Goal: Transaction & Acquisition: Purchase product/service

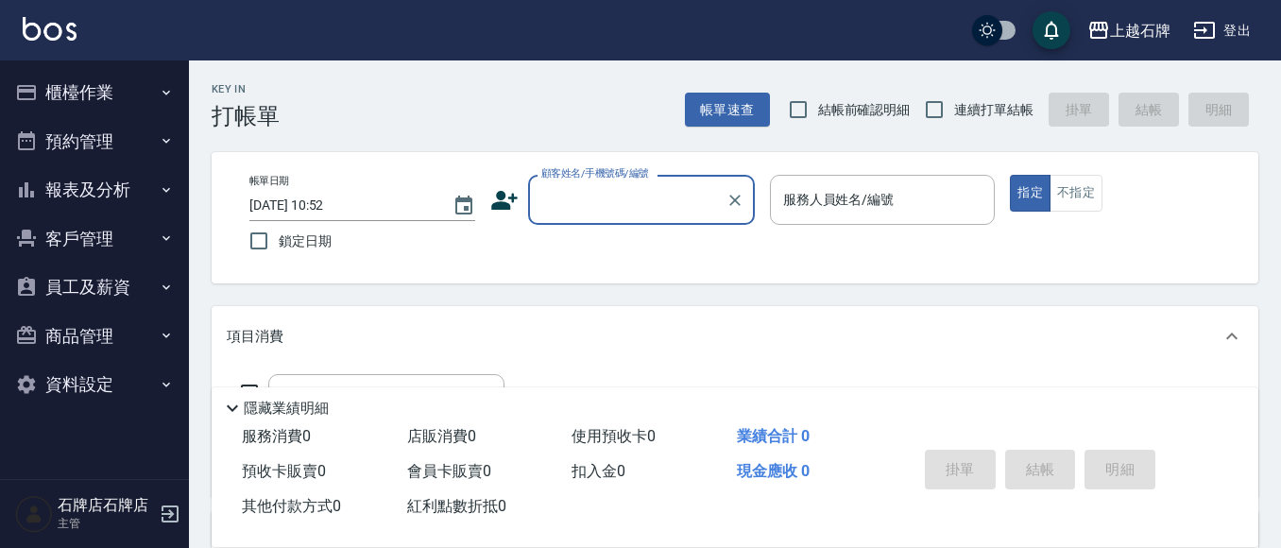
click at [85, 94] on button "櫃檯作業" at bounding box center [95, 92] width 174 height 49
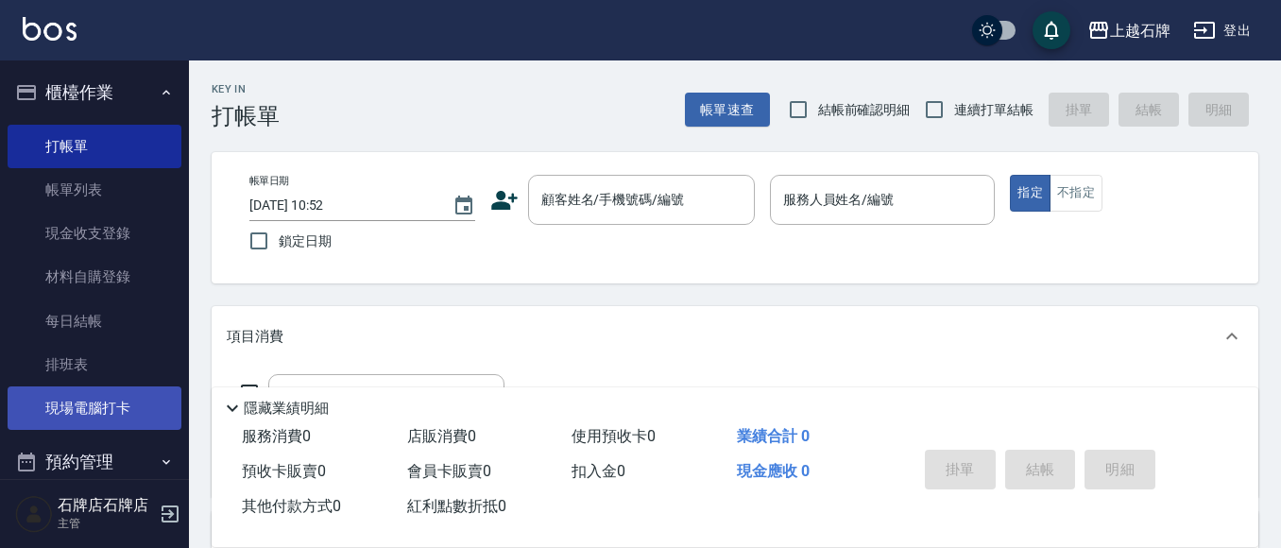
click at [30, 431] on ul "打帳單 帳單列表 現金收支登錄 材料自購登錄 每日結帳 排班表 現場電腦打卡" at bounding box center [95, 277] width 174 height 321
click at [84, 409] on link "現場電腦打卡" at bounding box center [95, 407] width 174 height 43
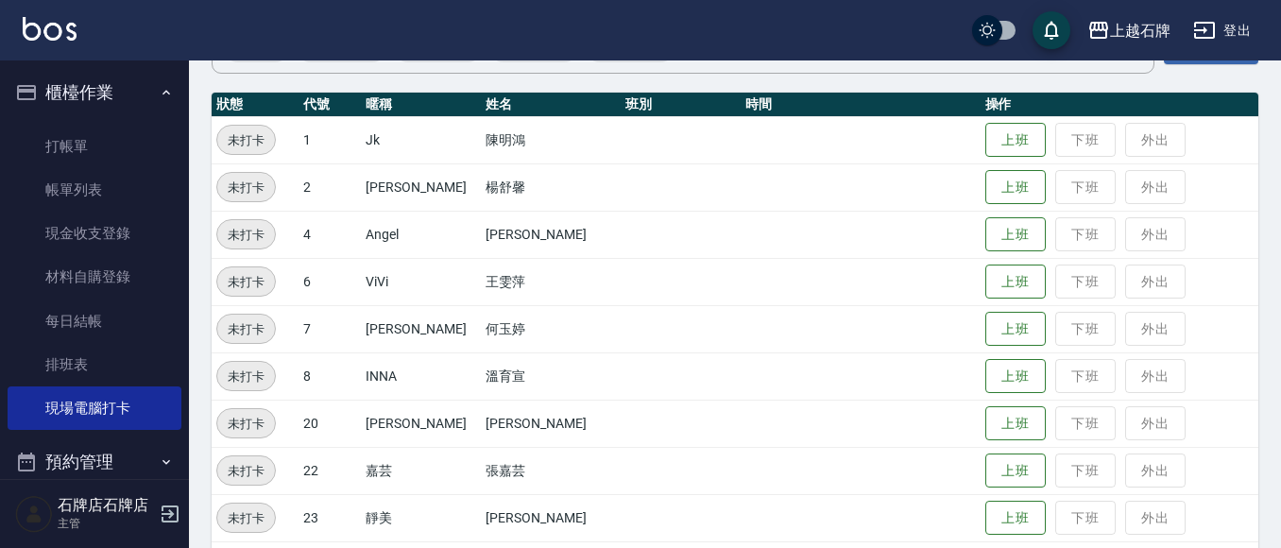
scroll to position [283, 0]
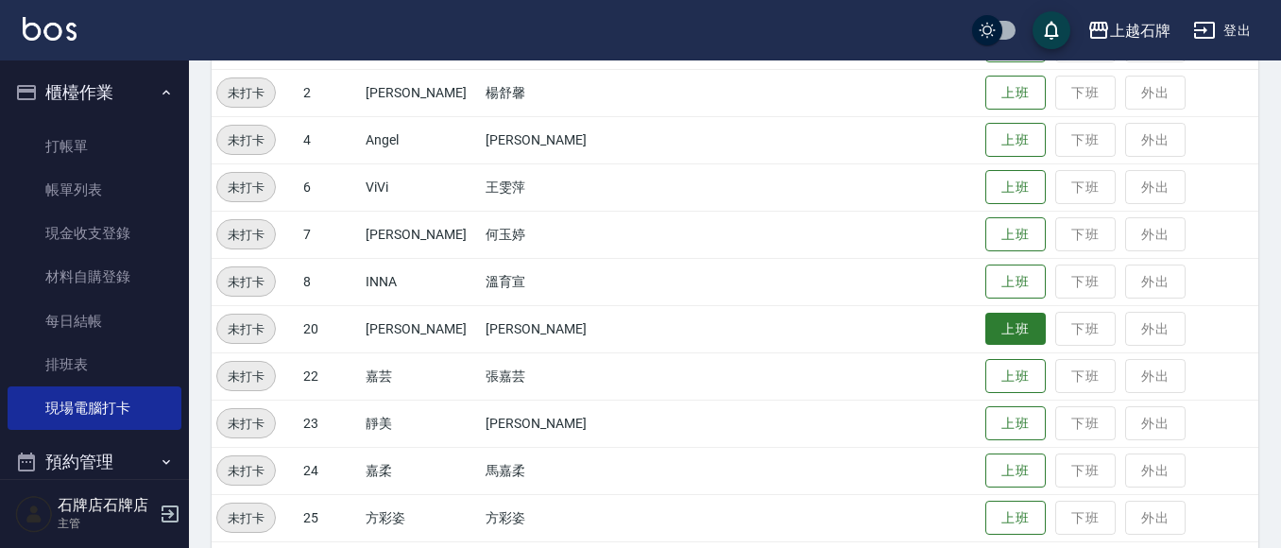
click at [985, 331] on button "上班" at bounding box center [1015, 329] width 60 height 33
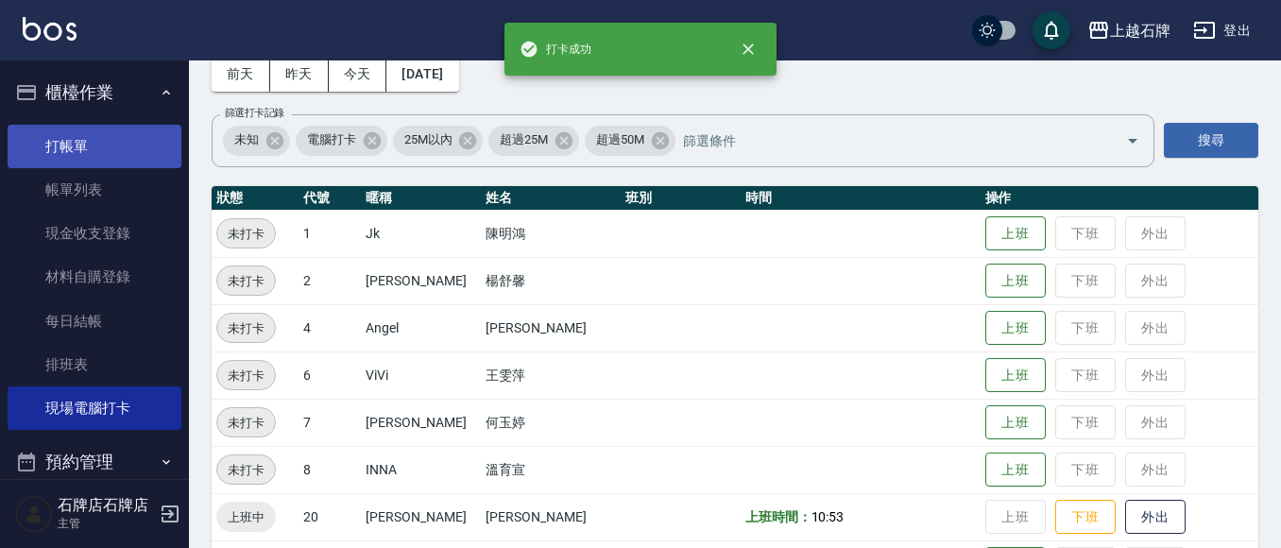
scroll to position [94, 0]
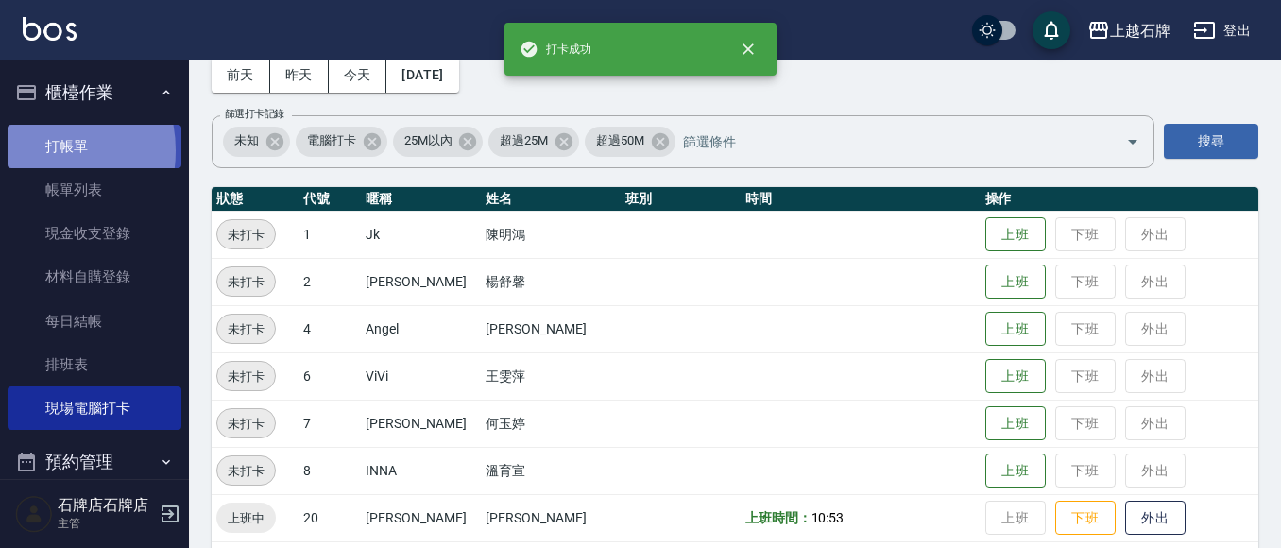
click at [27, 150] on link "打帳單" at bounding box center [95, 146] width 174 height 43
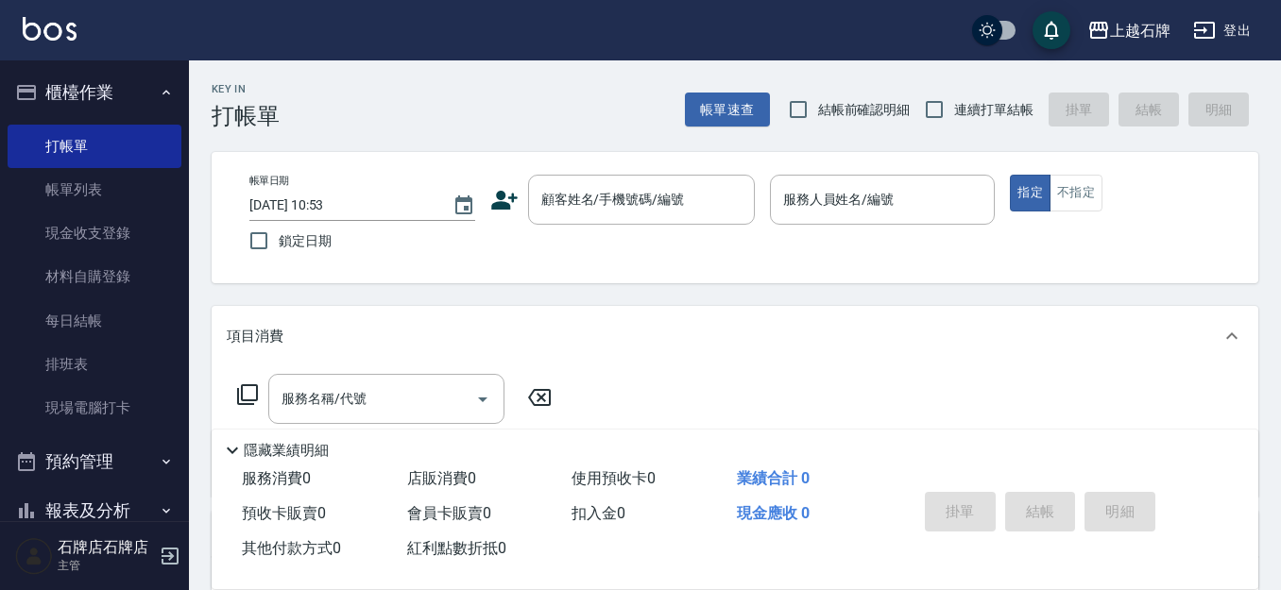
click at [399, 80] on div "Key In 打帳單 帳單速查 結帳前確認明細 連續打單結帳 掛單 結帳 明細" at bounding box center [723, 94] width 1069 height 69
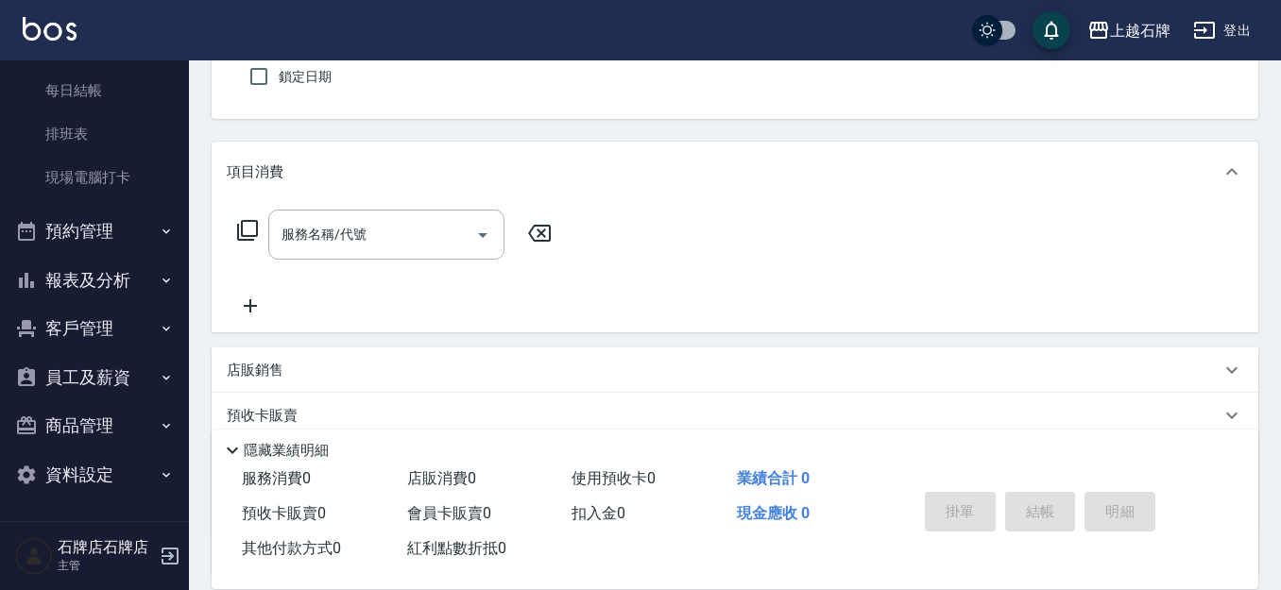
scroll to position [189, 0]
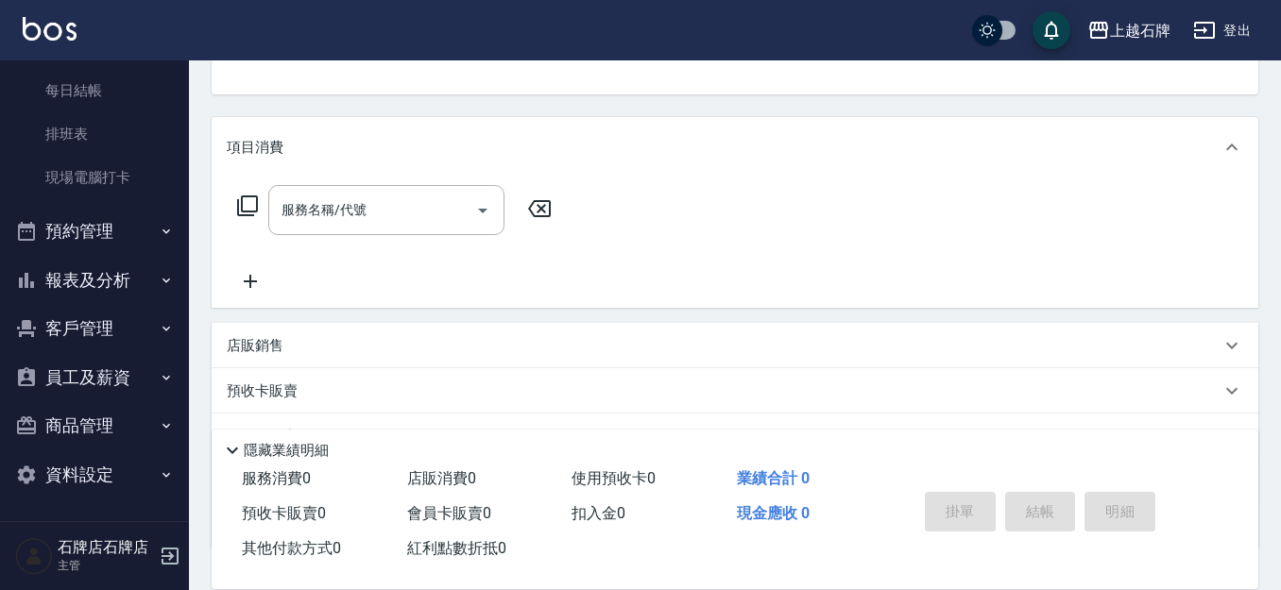
click at [91, 273] on button "報表及分析" at bounding box center [95, 280] width 174 height 49
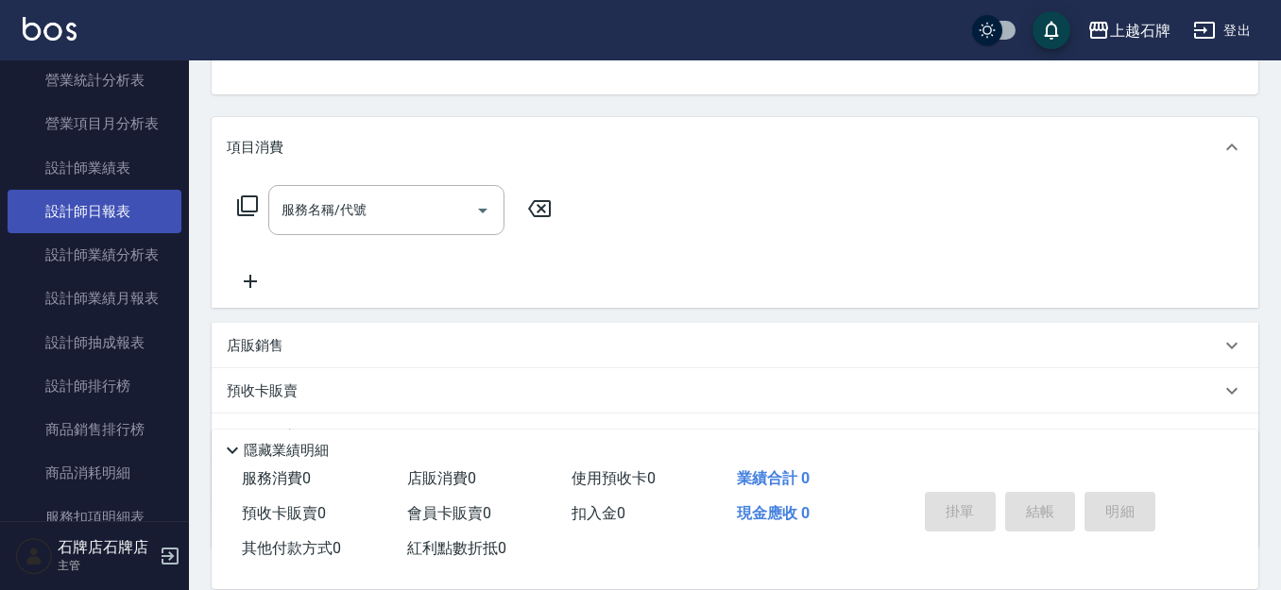
scroll to position [986, 0]
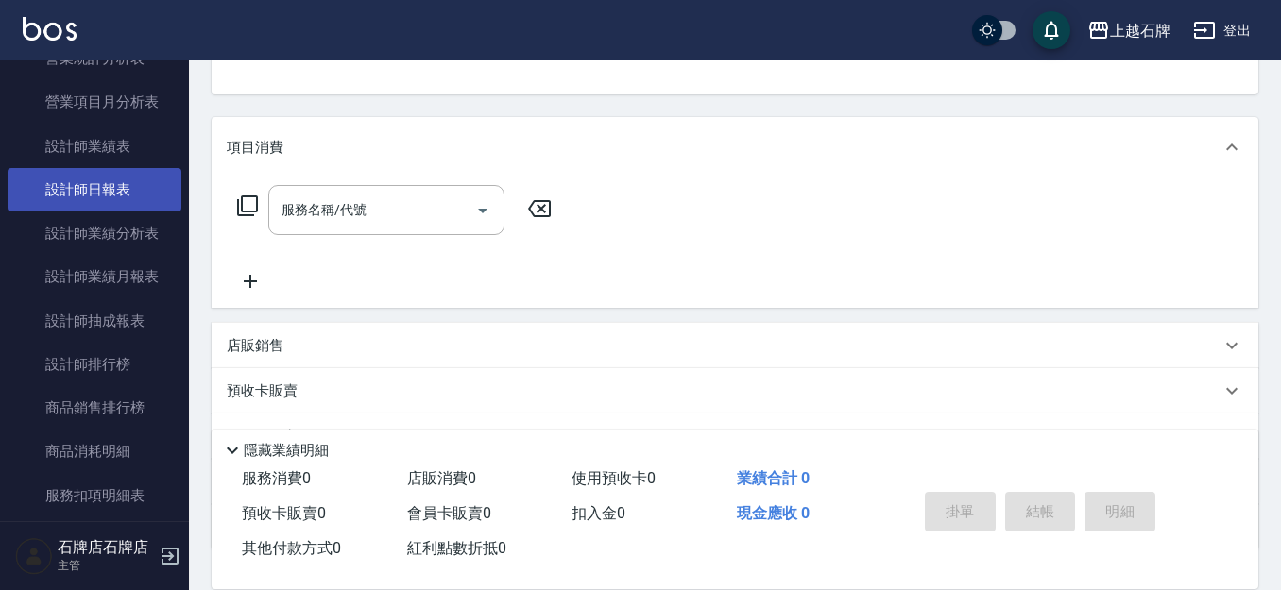
click at [103, 204] on link "設計師日報表" at bounding box center [95, 189] width 174 height 43
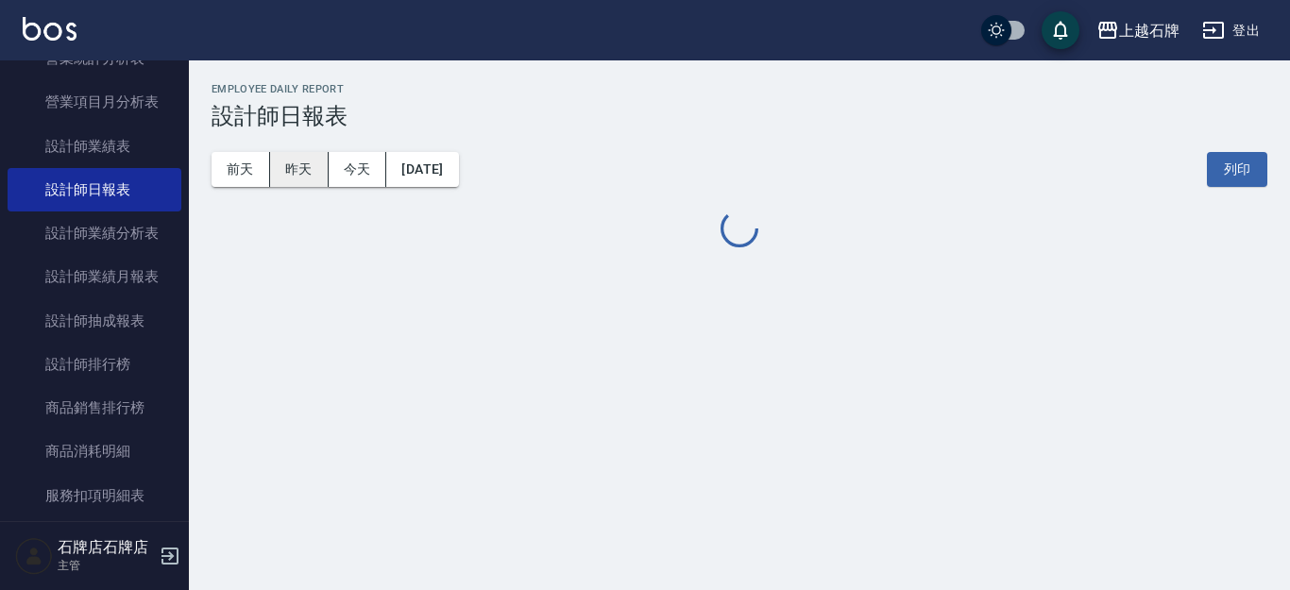
click at [297, 182] on button "昨天" at bounding box center [299, 169] width 59 height 35
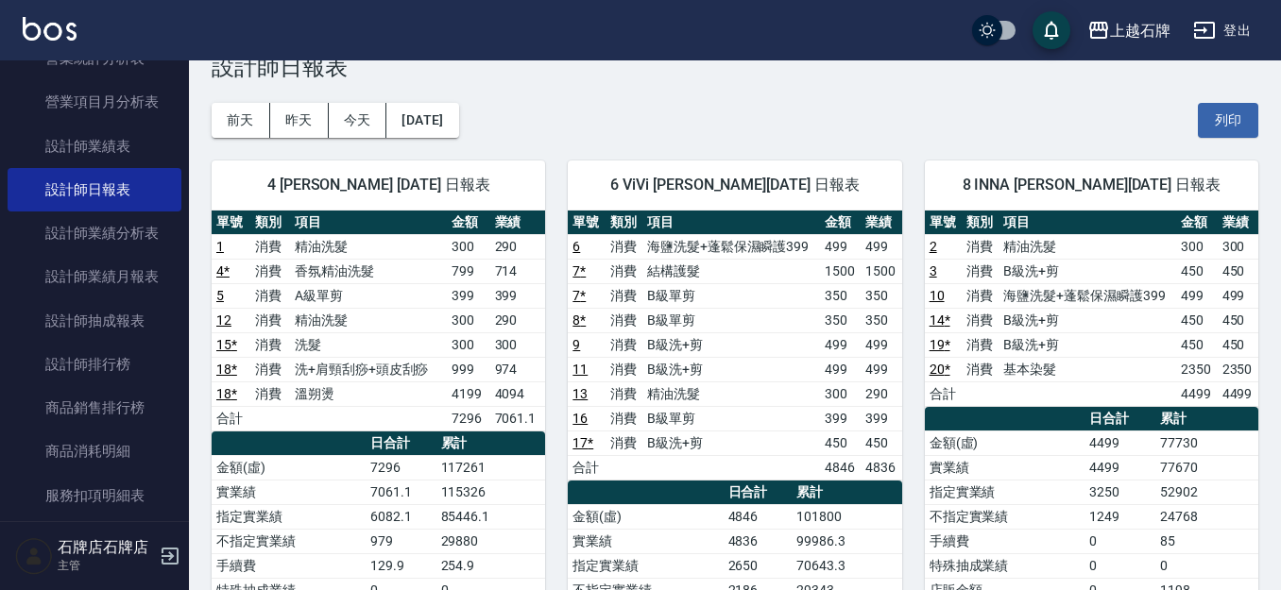
scroll to position [94, 0]
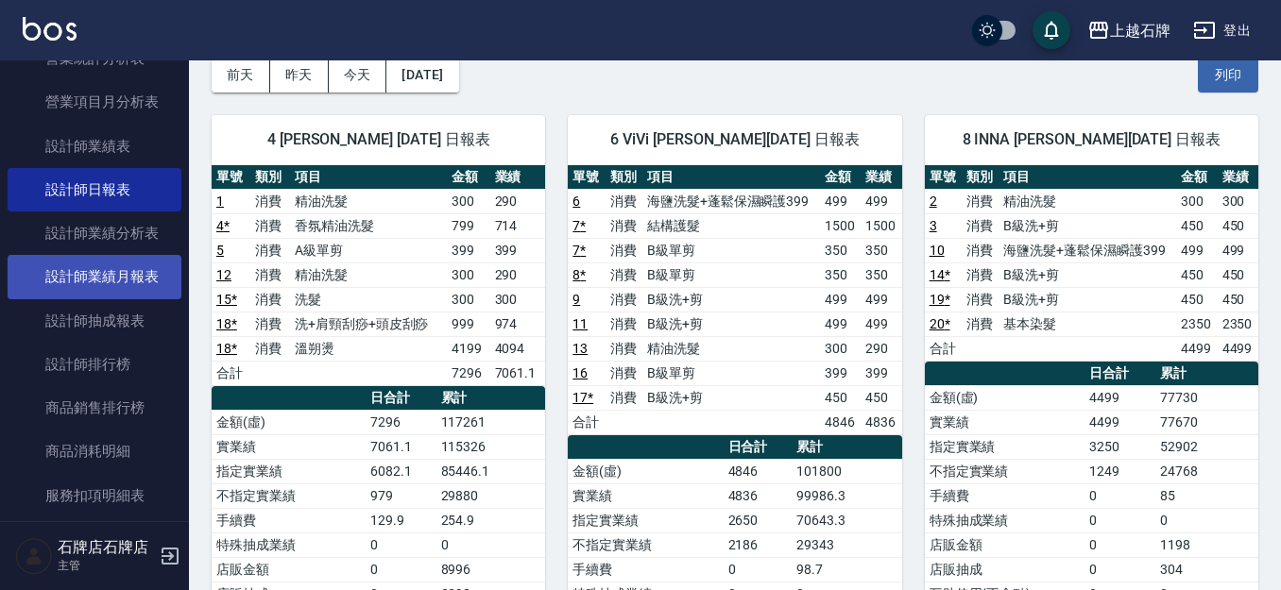
click at [126, 287] on link "設計師業績月報表" at bounding box center [95, 276] width 174 height 43
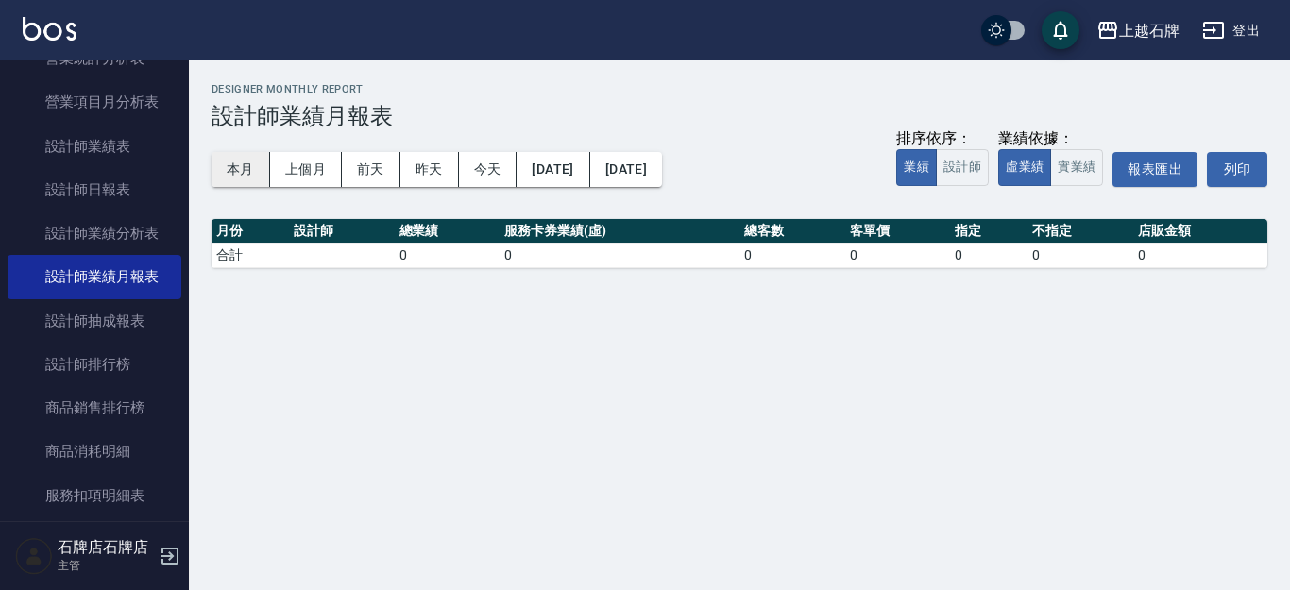
click at [227, 175] on button "本月" at bounding box center [241, 169] width 59 height 35
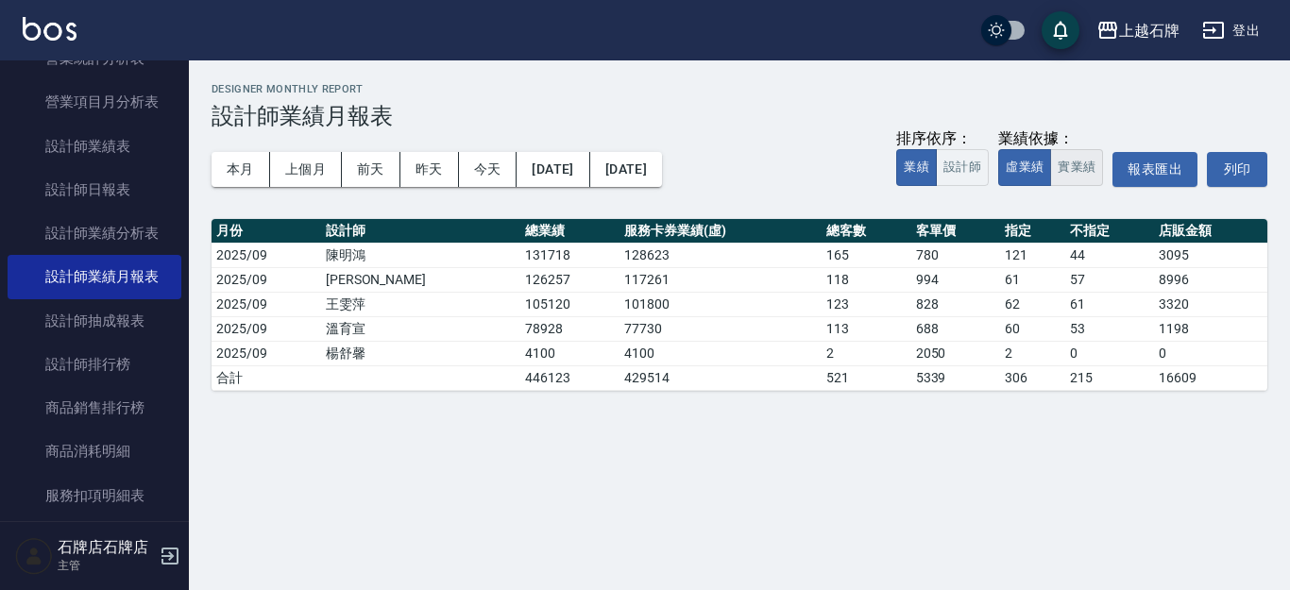
click at [1099, 171] on button "實業績" at bounding box center [1076, 167] width 53 height 37
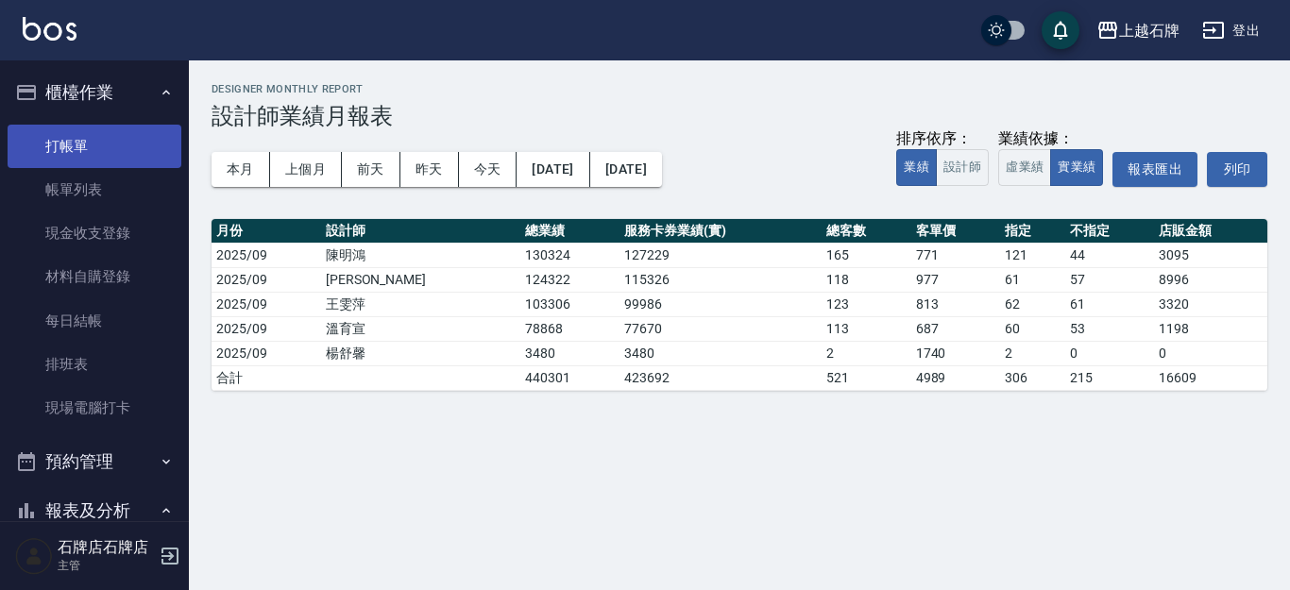
click at [98, 139] on link "打帳單" at bounding box center [95, 146] width 174 height 43
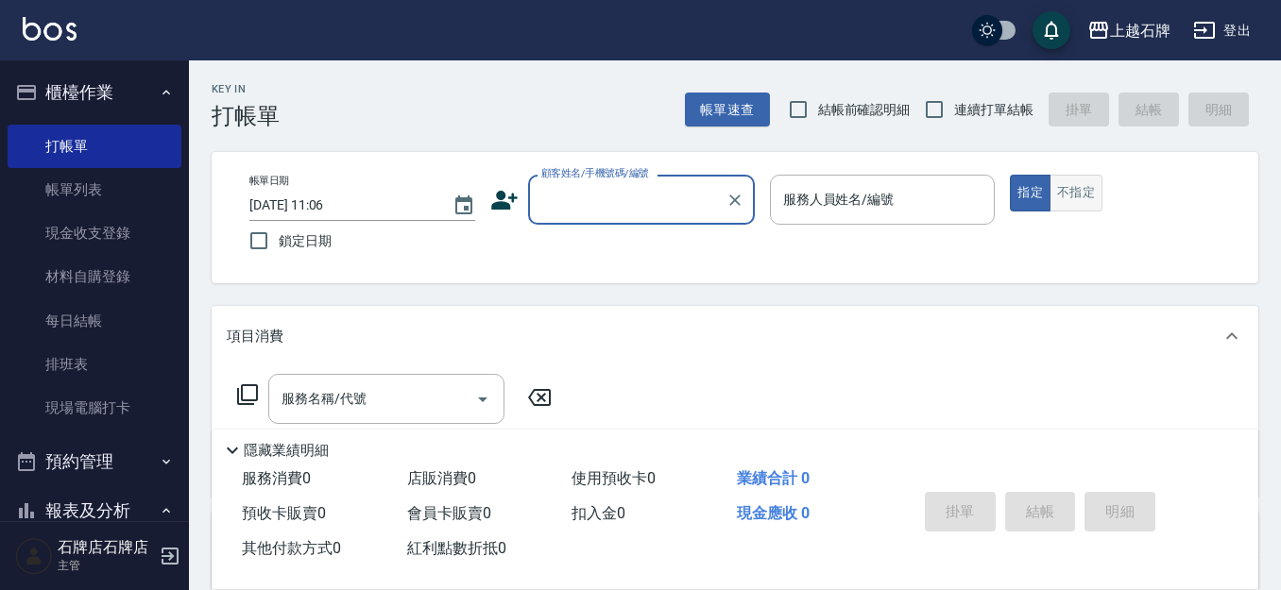
drag, startPoint x: 1095, startPoint y: 194, endPoint x: 1079, endPoint y: 195, distance: 16.2
click at [1088, 195] on button "不指定" at bounding box center [1075, 193] width 53 height 37
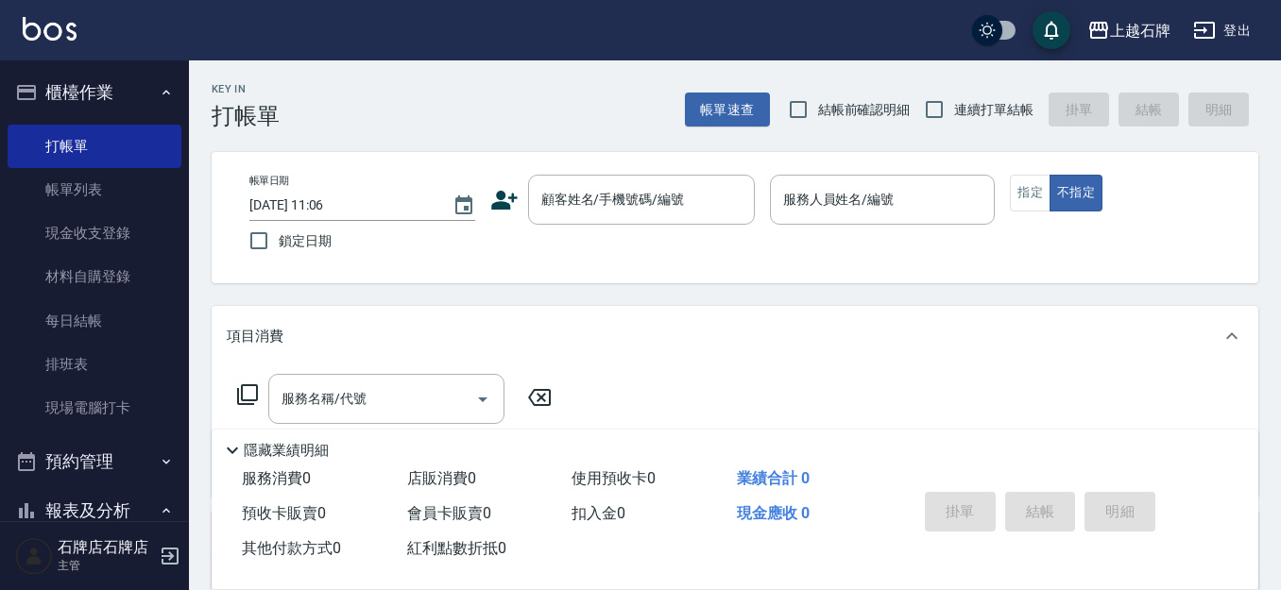
click at [497, 105] on div "Key In 打帳單 帳單速查 結帳前確認明細 連續打單結帳 掛單 結帳 明細" at bounding box center [723, 94] width 1069 height 69
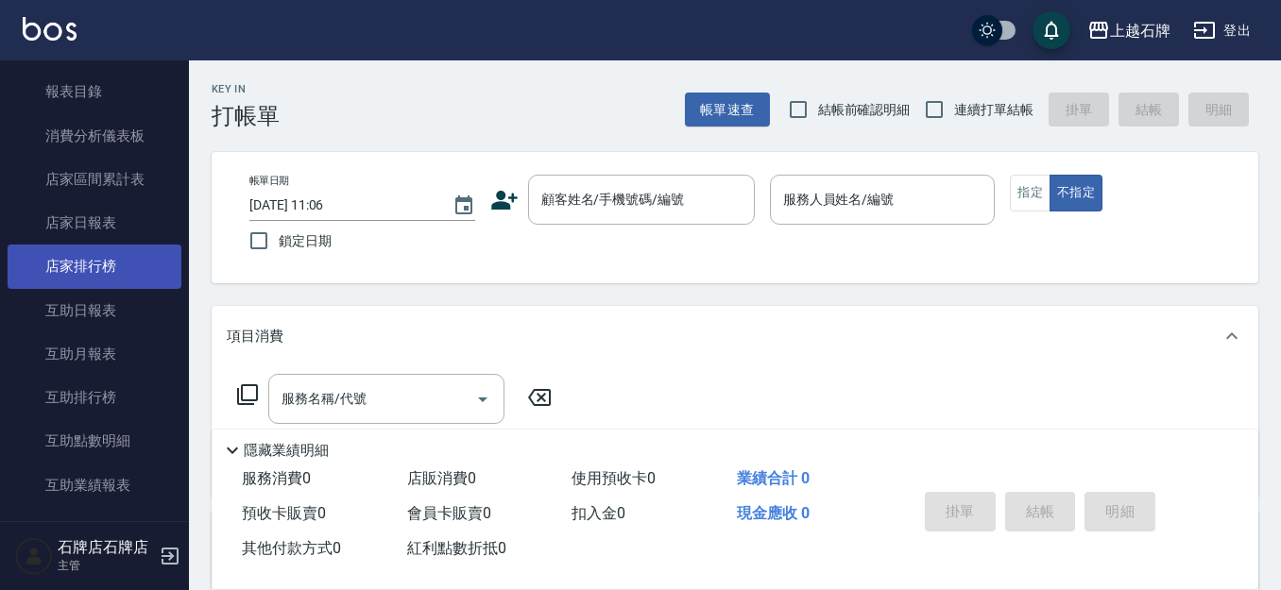
scroll to position [567, 0]
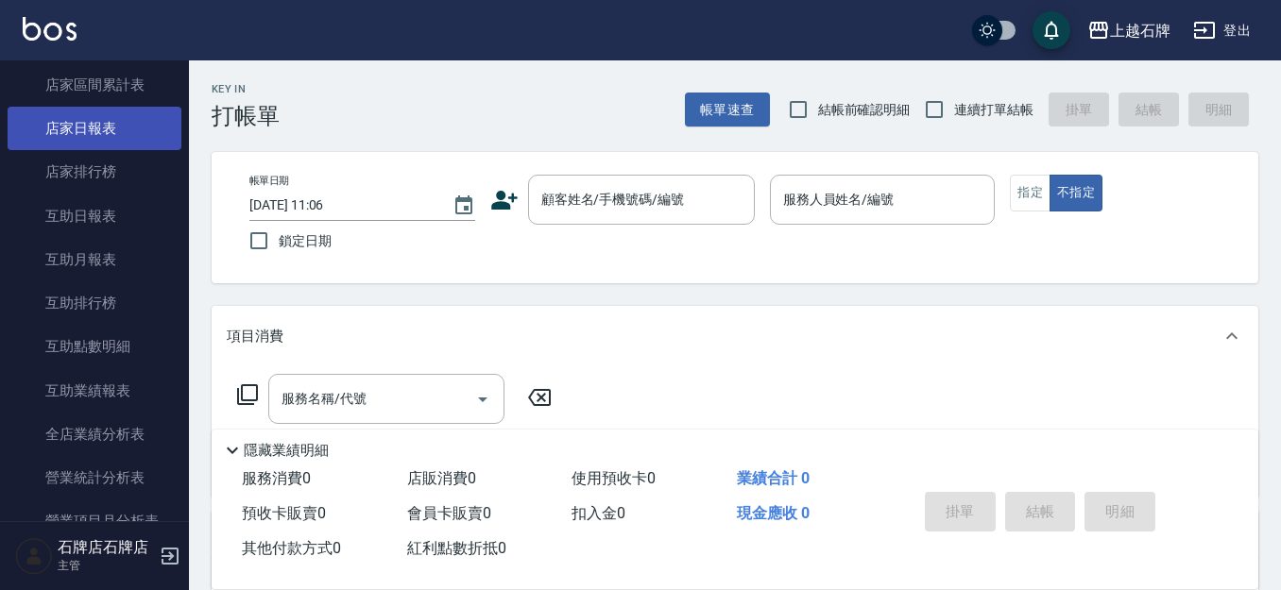
click at [130, 131] on link "店家日報表" at bounding box center [95, 128] width 174 height 43
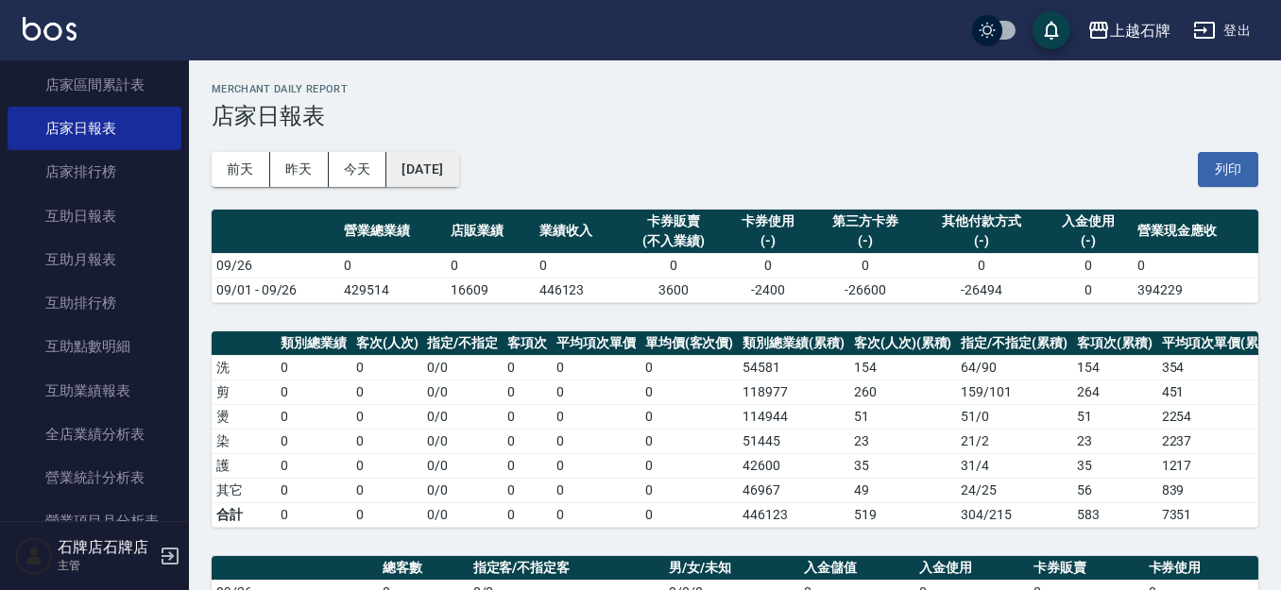
click at [442, 168] on button "[DATE]" at bounding box center [422, 169] width 72 height 35
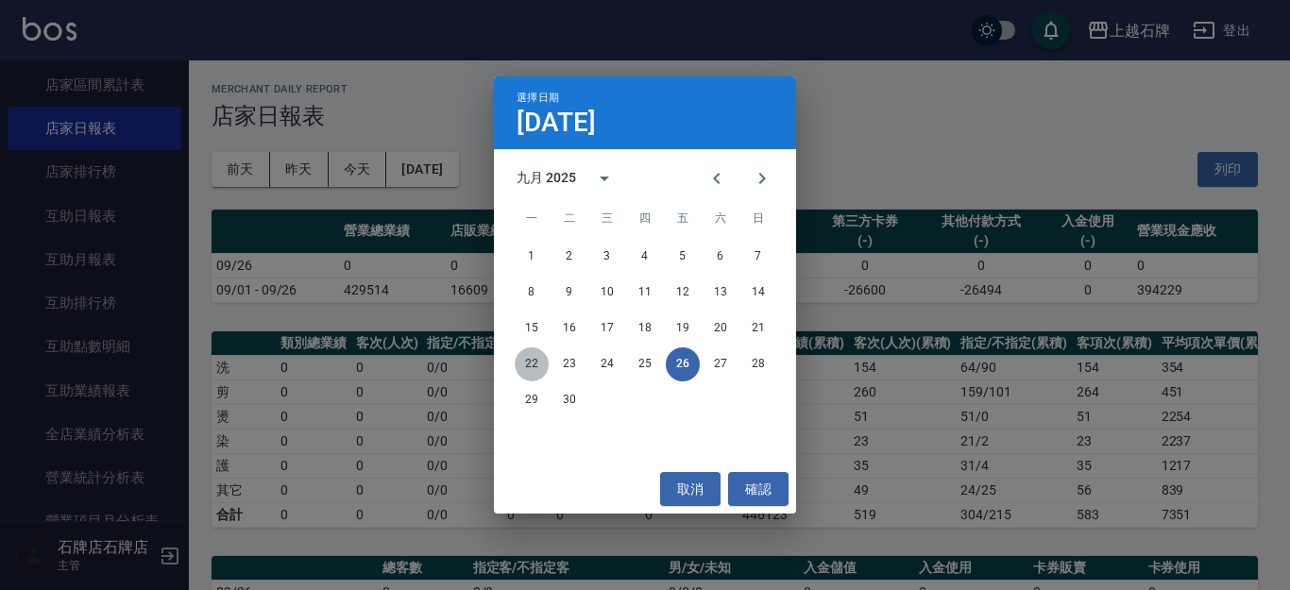
click at [536, 369] on button "22" at bounding box center [532, 365] width 34 height 34
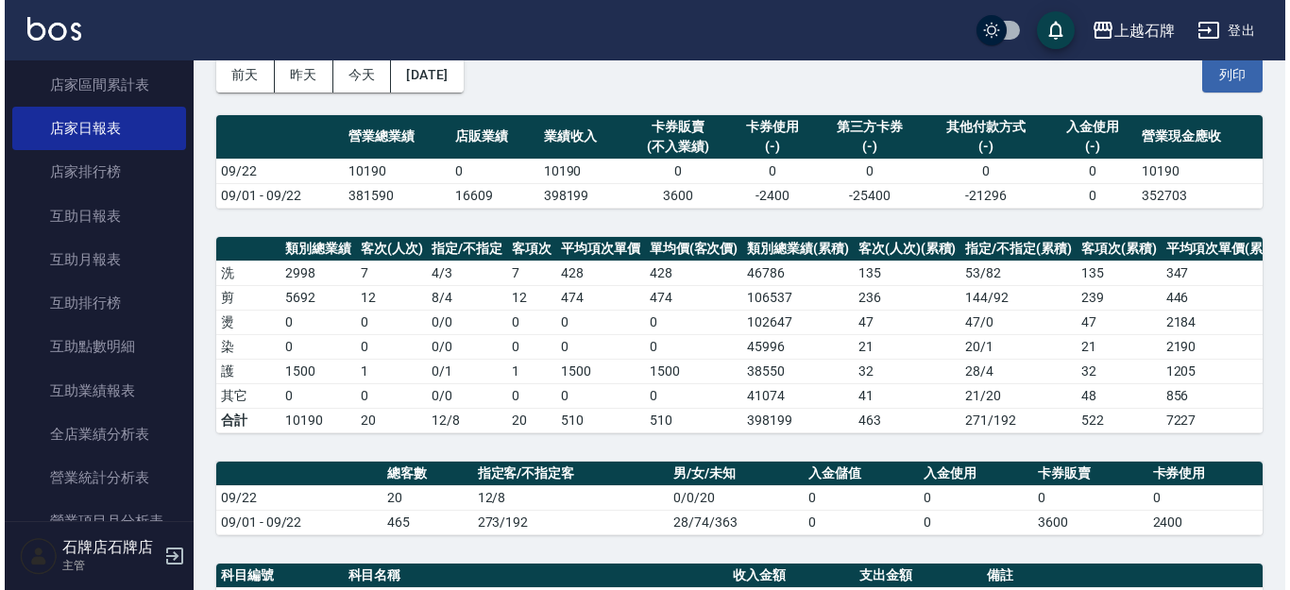
scroll to position [69, 0]
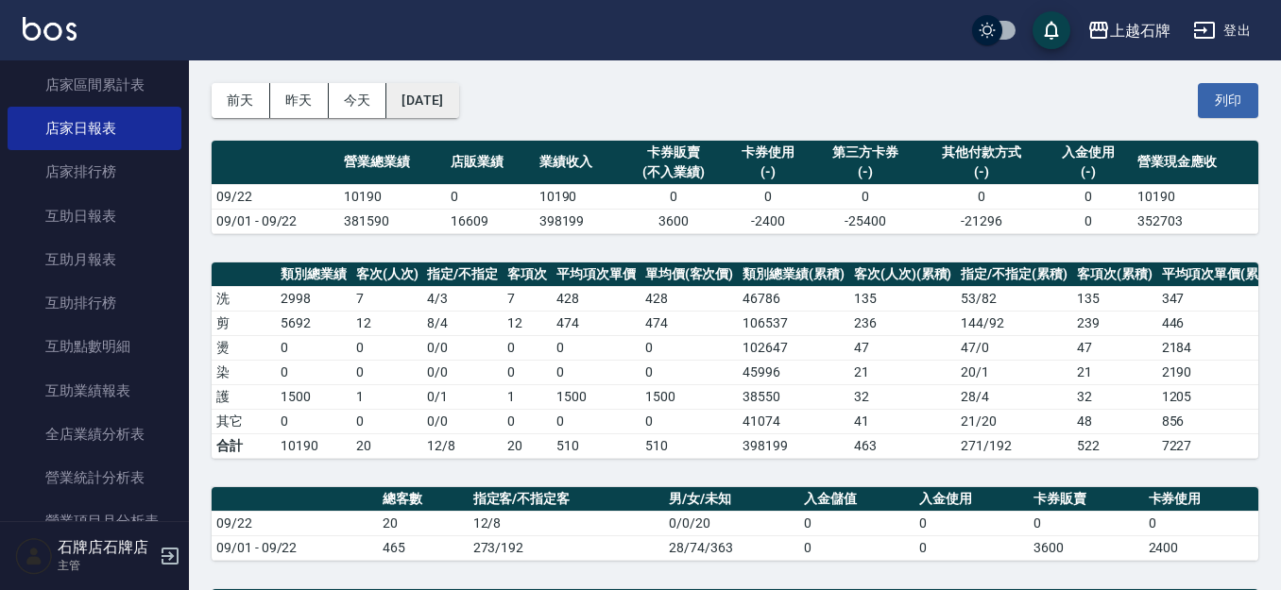
click at [431, 99] on button "[DATE]" at bounding box center [422, 100] width 72 height 35
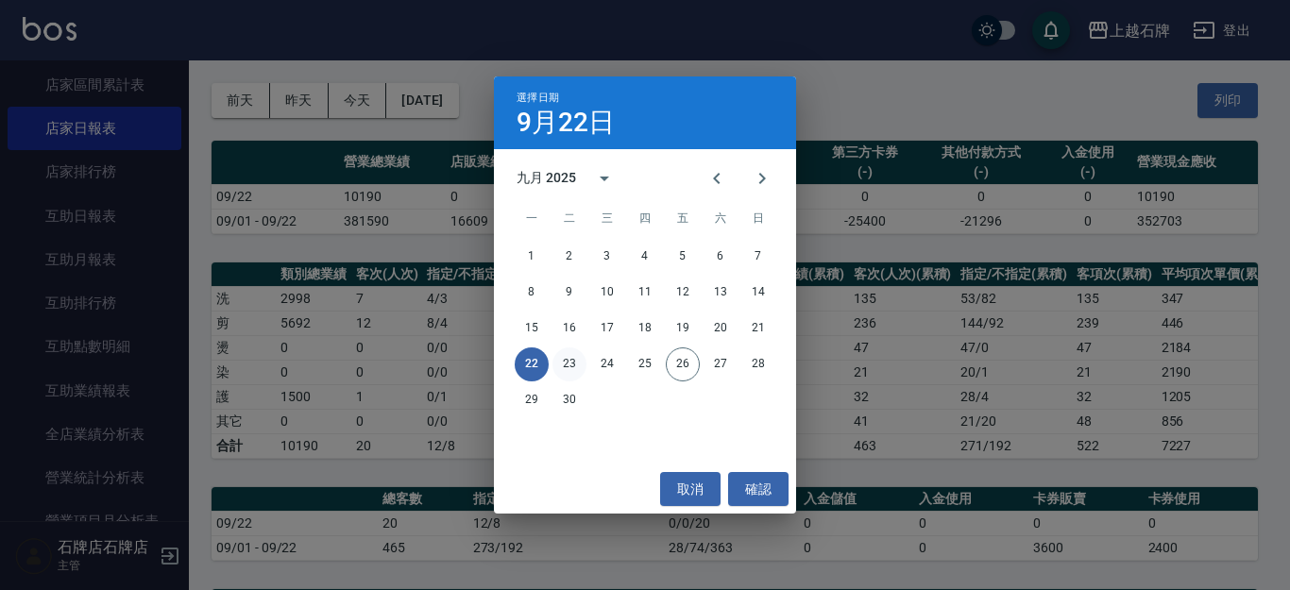
click at [569, 372] on button "23" at bounding box center [569, 365] width 34 height 34
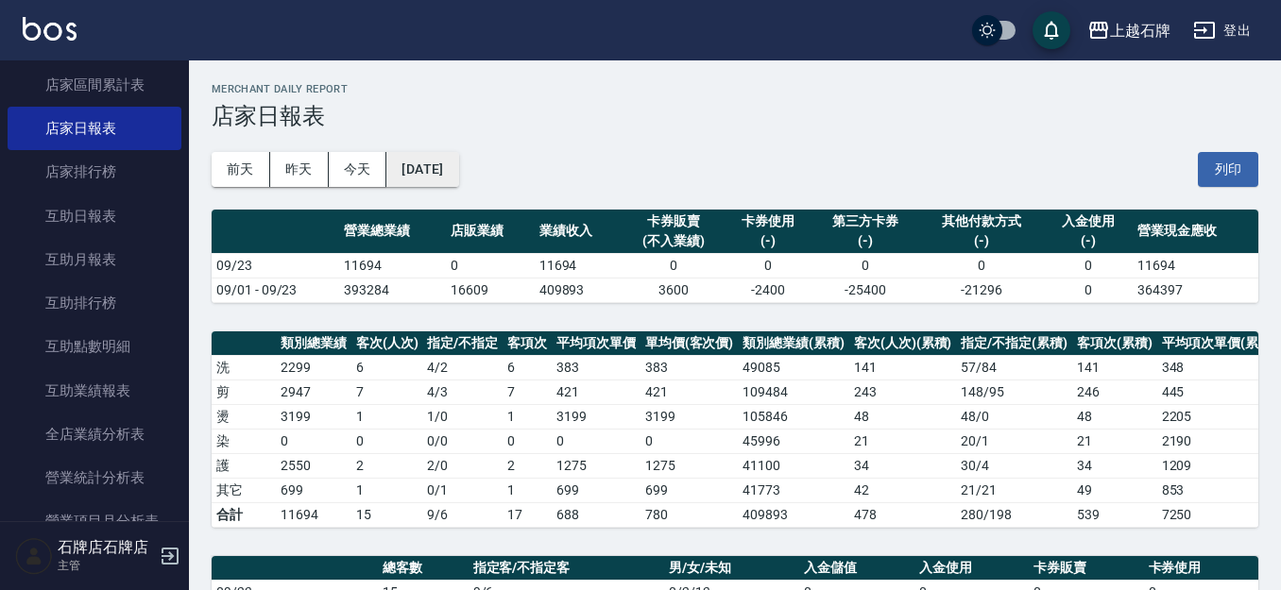
click at [424, 180] on button "[DATE]" at bounding box center [422, 169] width 72 height 35
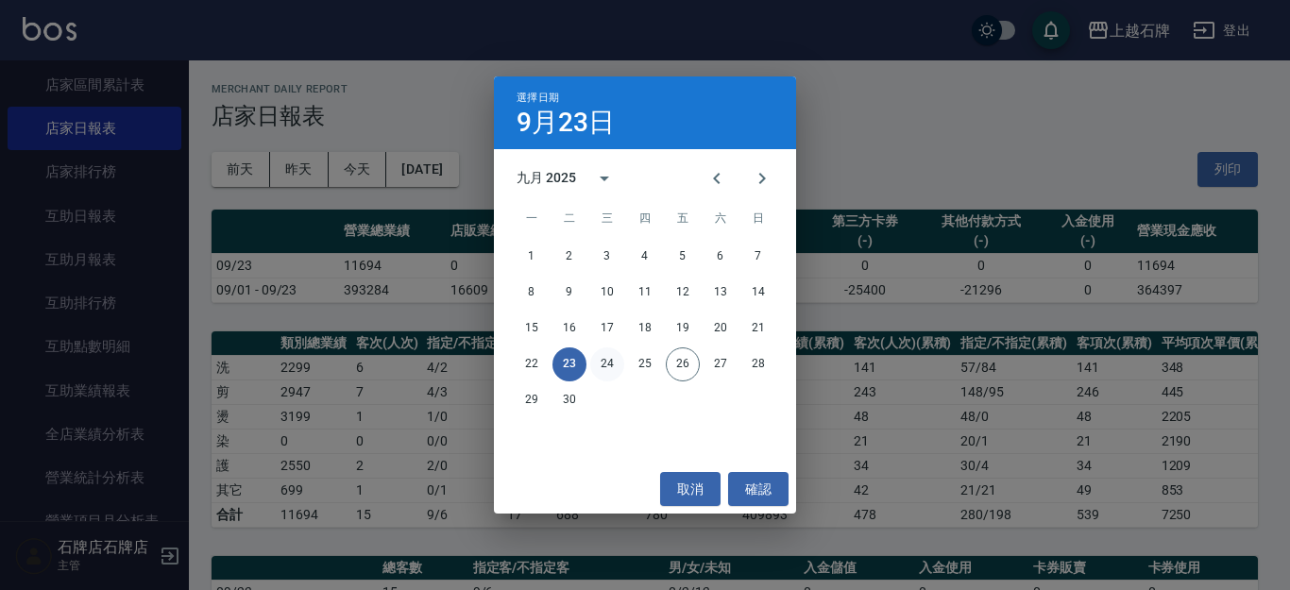
click at [599, 361] on button "24" at bounding box center [607, 365] width 34 height 34
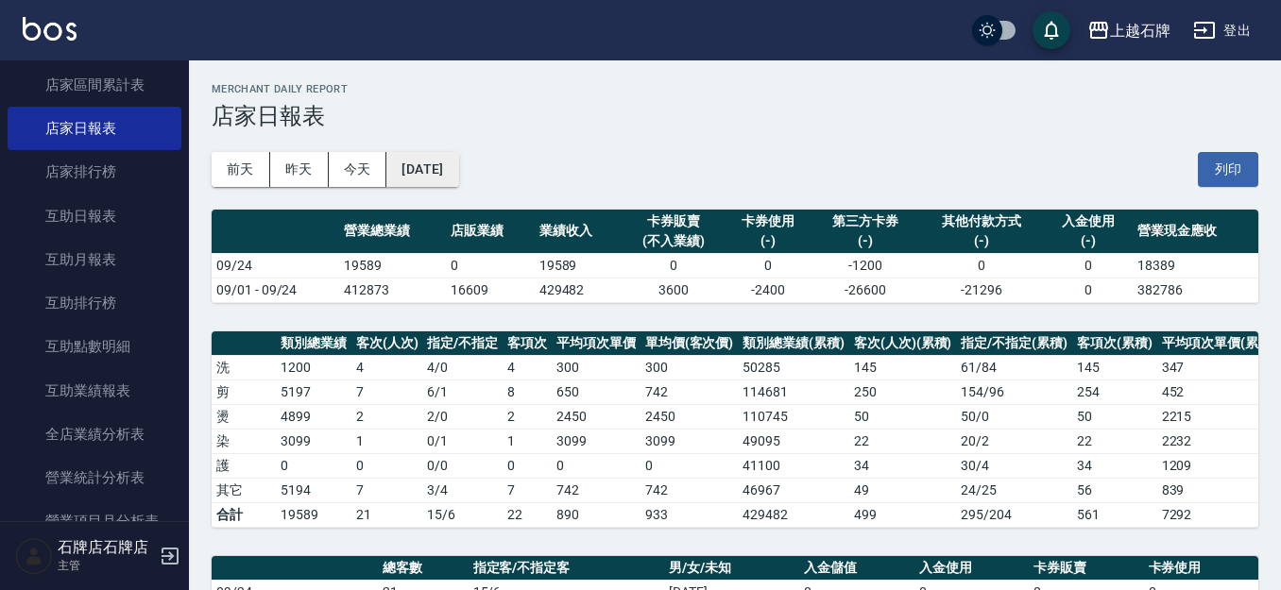
click at [435, 175] on button "[DATE]" at bounding box center [422, 169] width 72 height 35
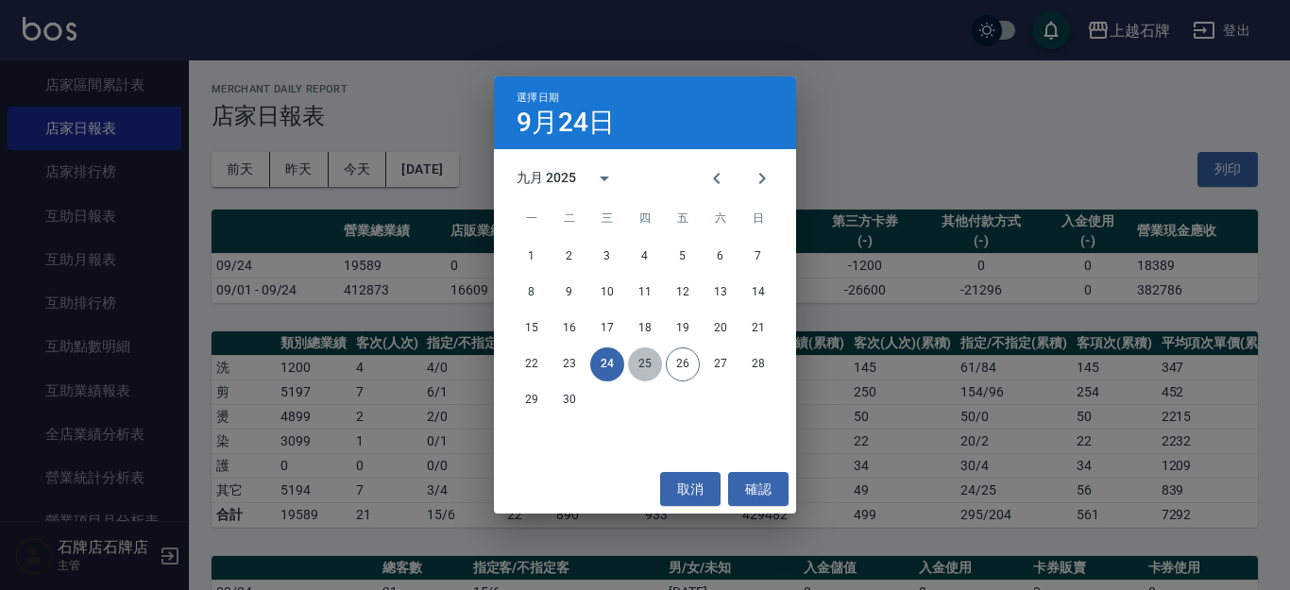
click at [654, 366] on button "25" at bounding box center [645, 365] width 34 height 34
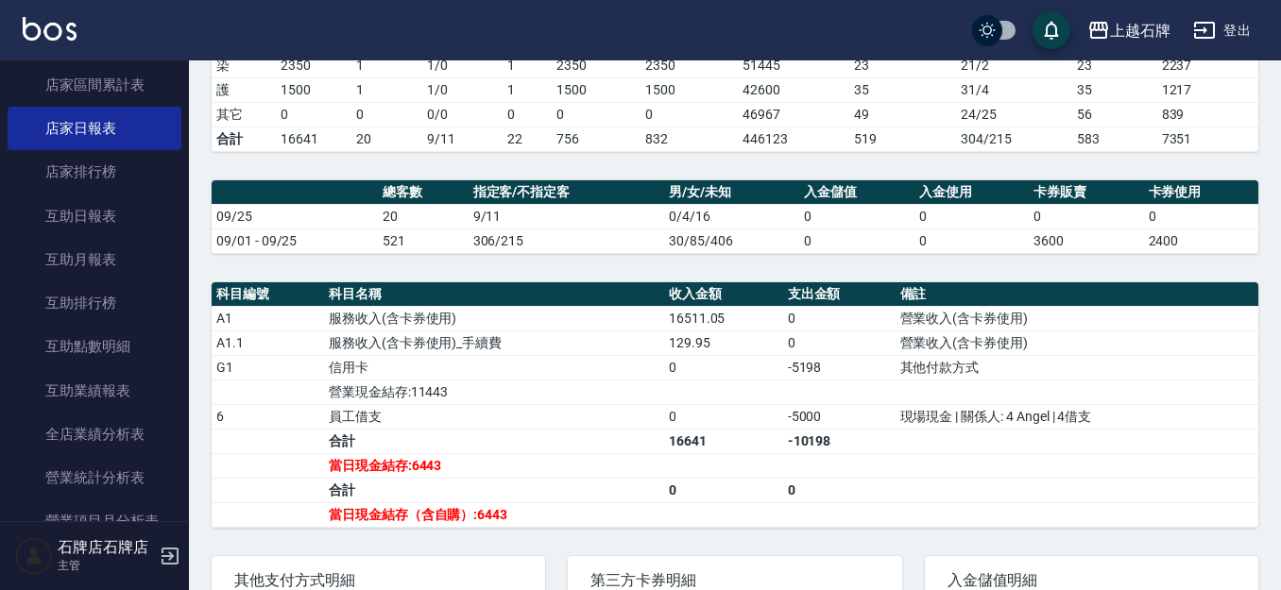
scroll to position [378, 0]
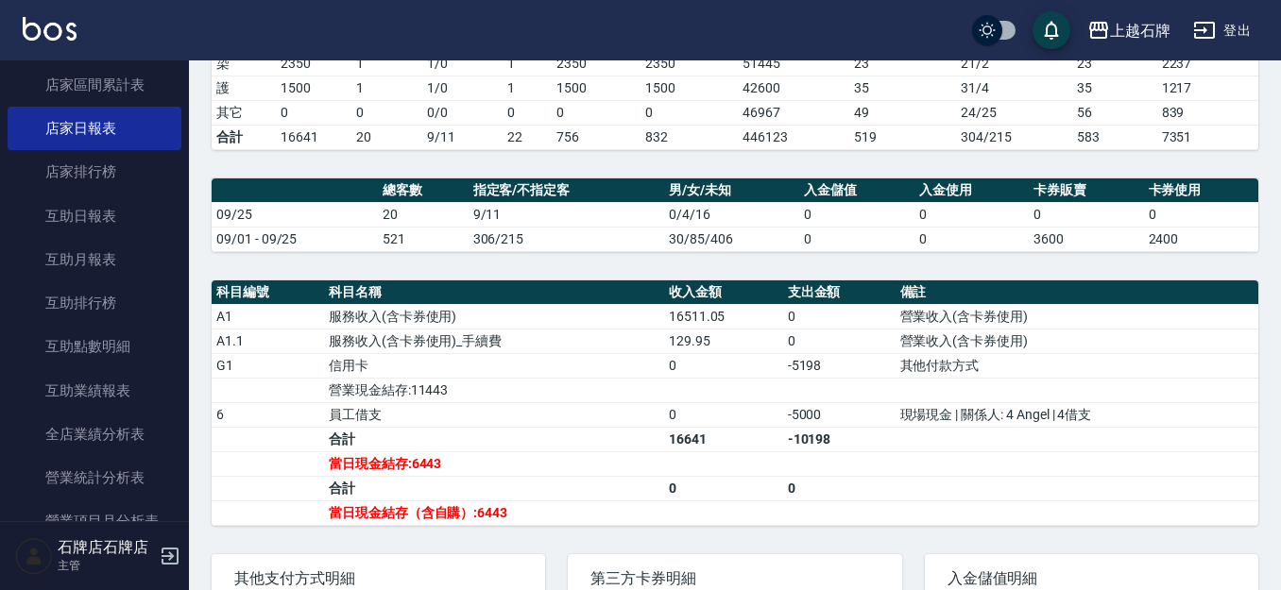
click at [461, 296] on th "科目名稱" at bounding box center [494, 292] width 340 height 25
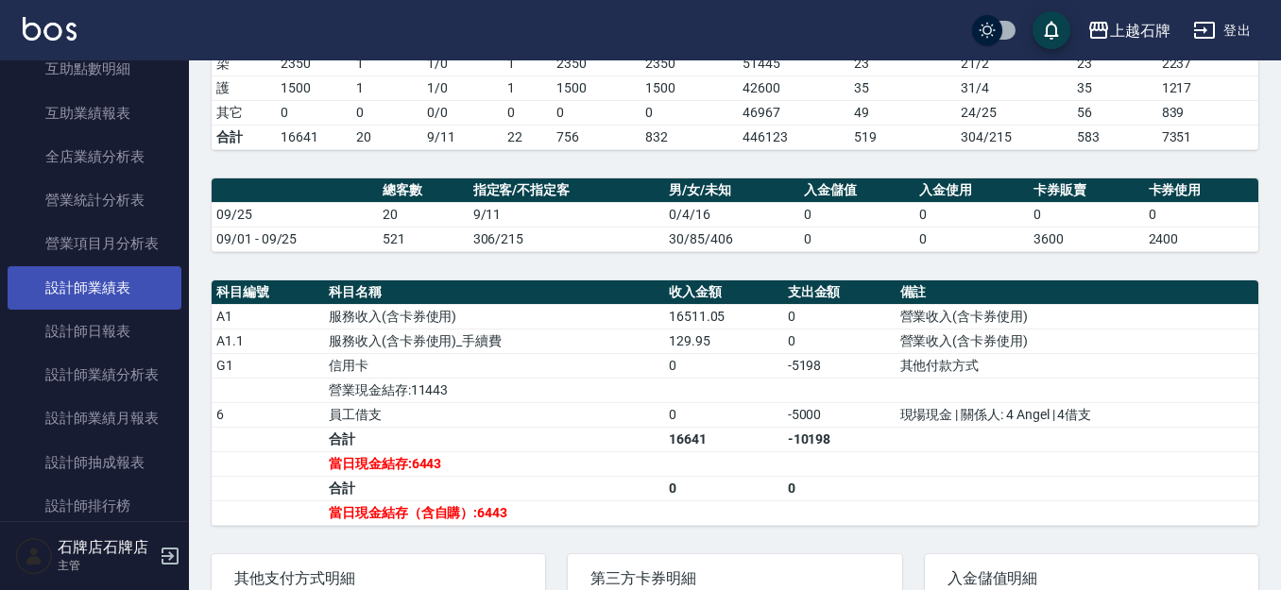
scroll to position [850, 0]
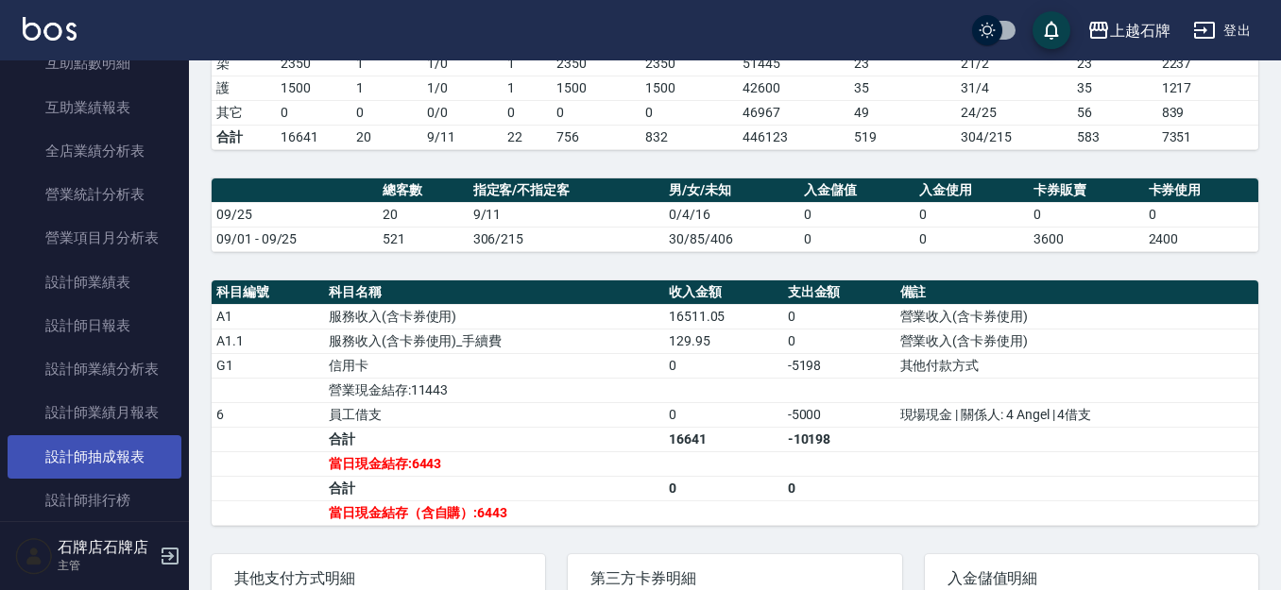
click at [135, 452] on link "設計師抽成報表" at bounding box center [95, 456] width 174 height 43
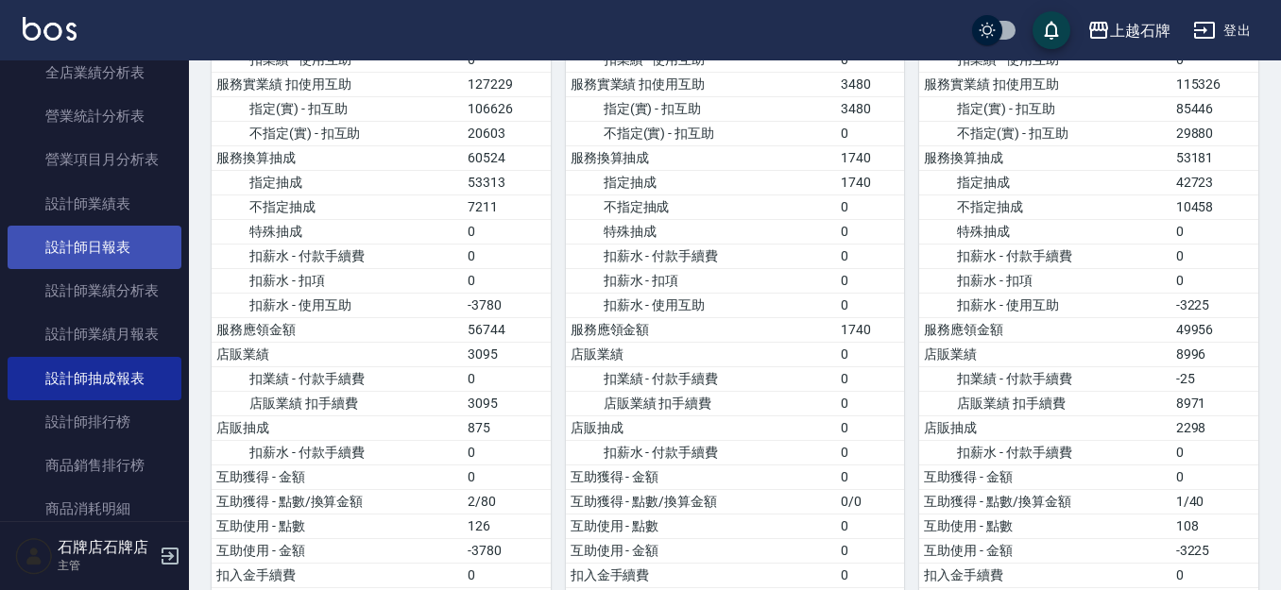
scroll to position [1039, 0]
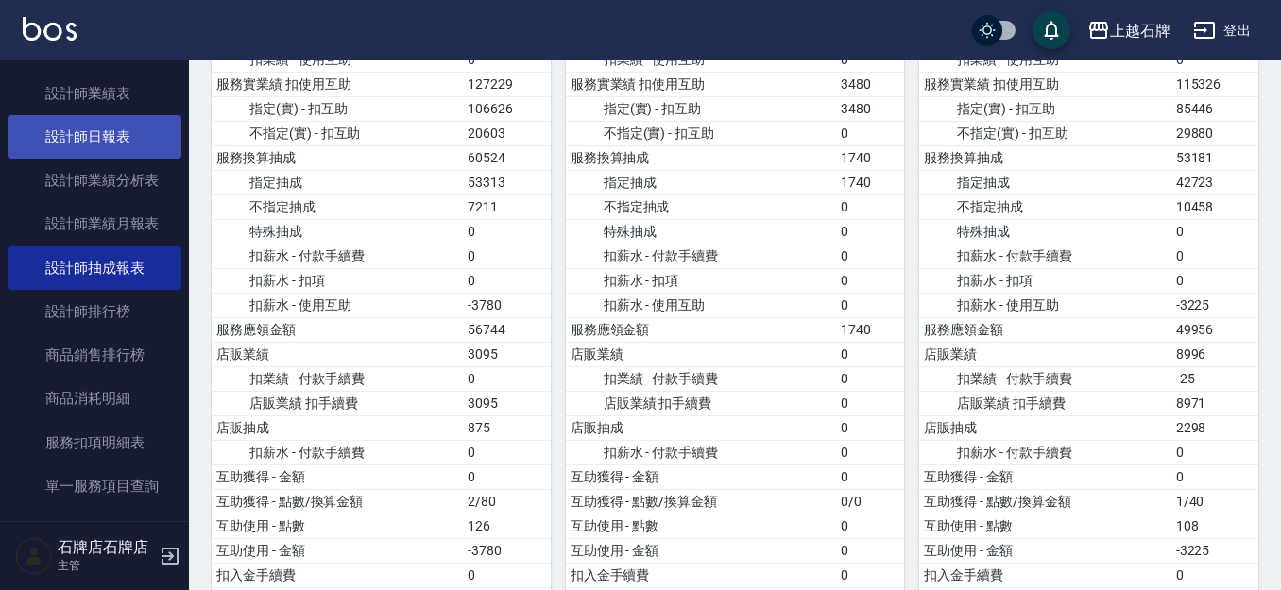
click at [98, 140] on link "設計師日報表" at bounding box center [95, 136] width 174 height 43
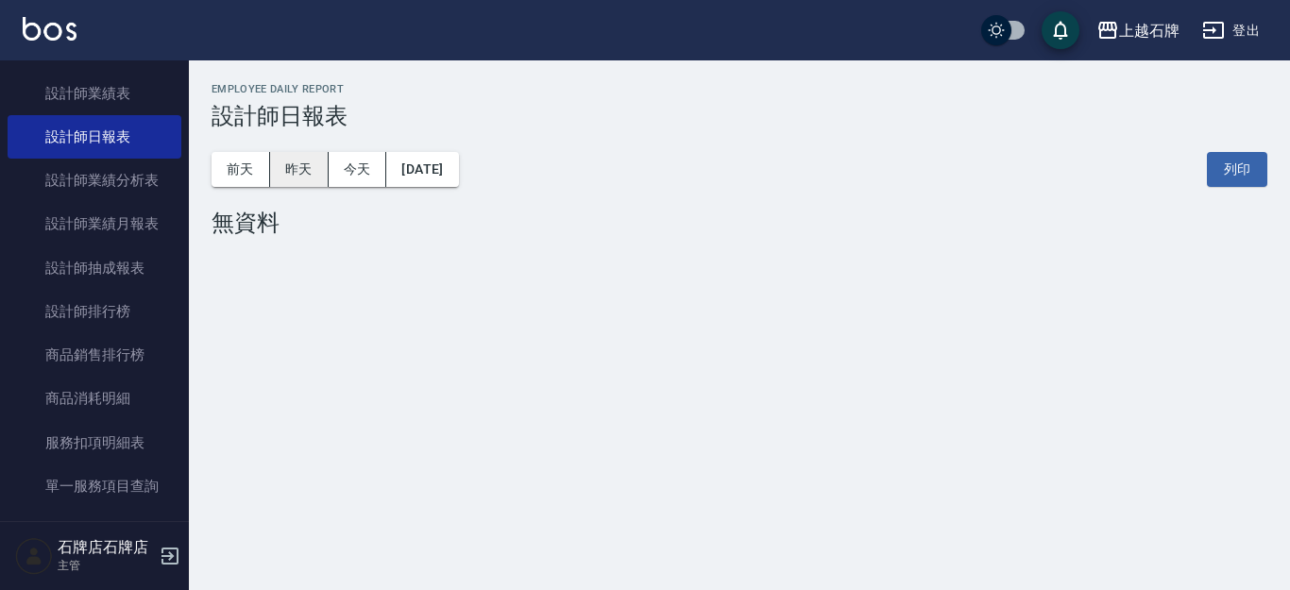
click at [280, 182] on button "昨天" at bounding box center [299, 169] width 59 height 35
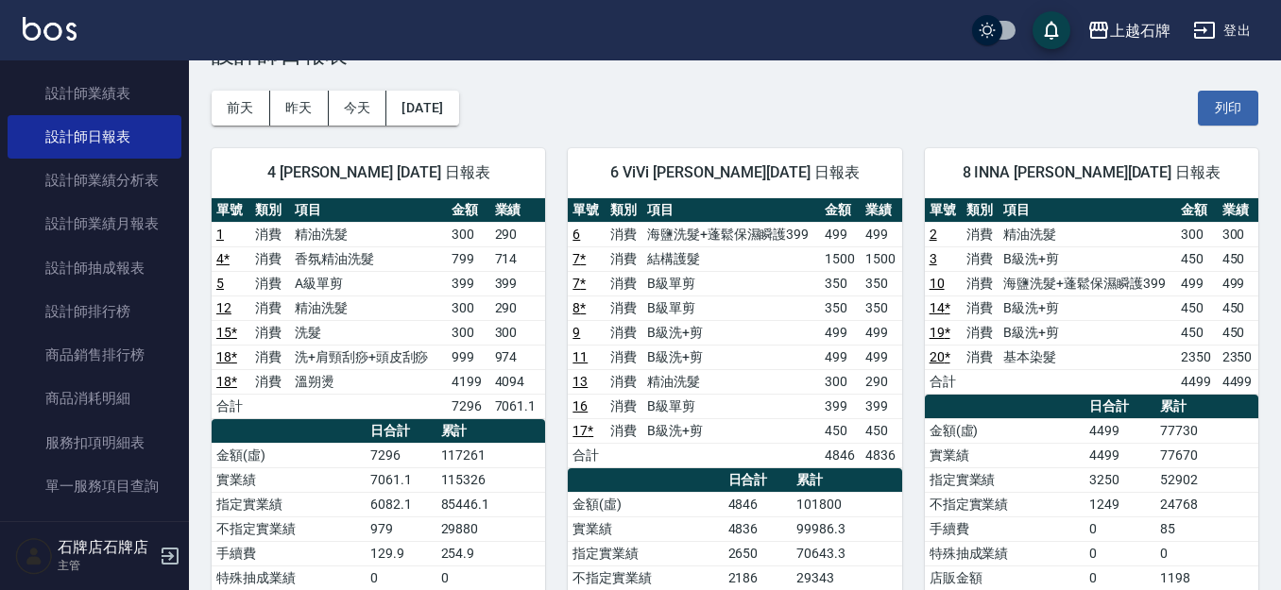
scroll to position [94, 0]
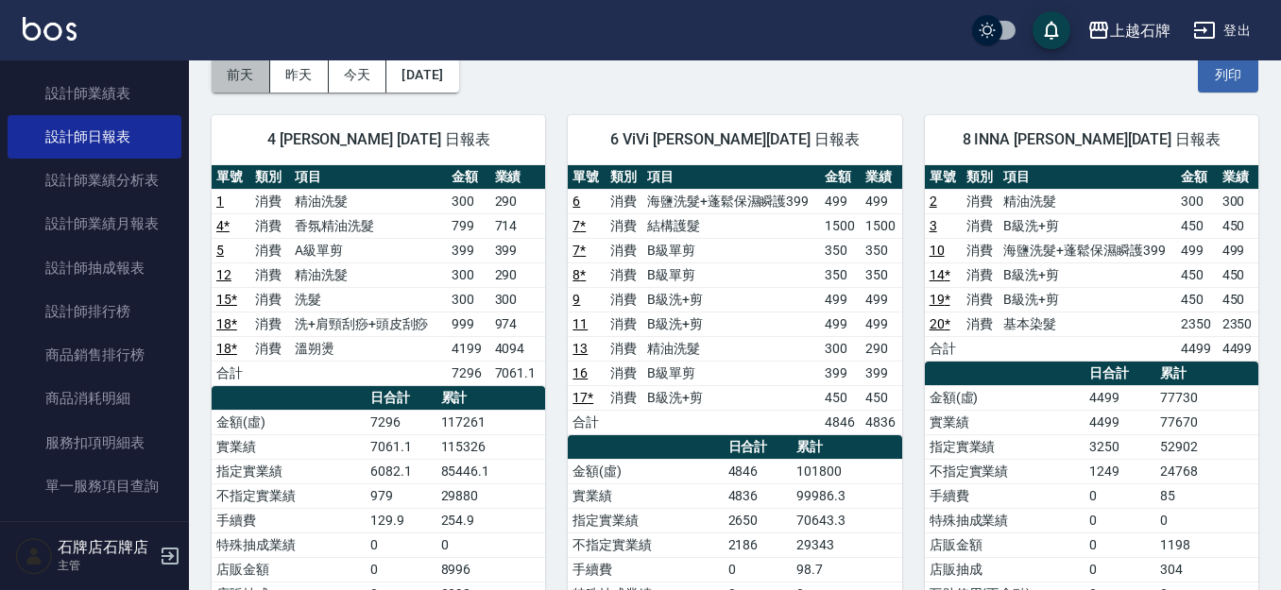
click at [246, 63] on button "前天" at bounding box center [241, 75] width 59 height 35
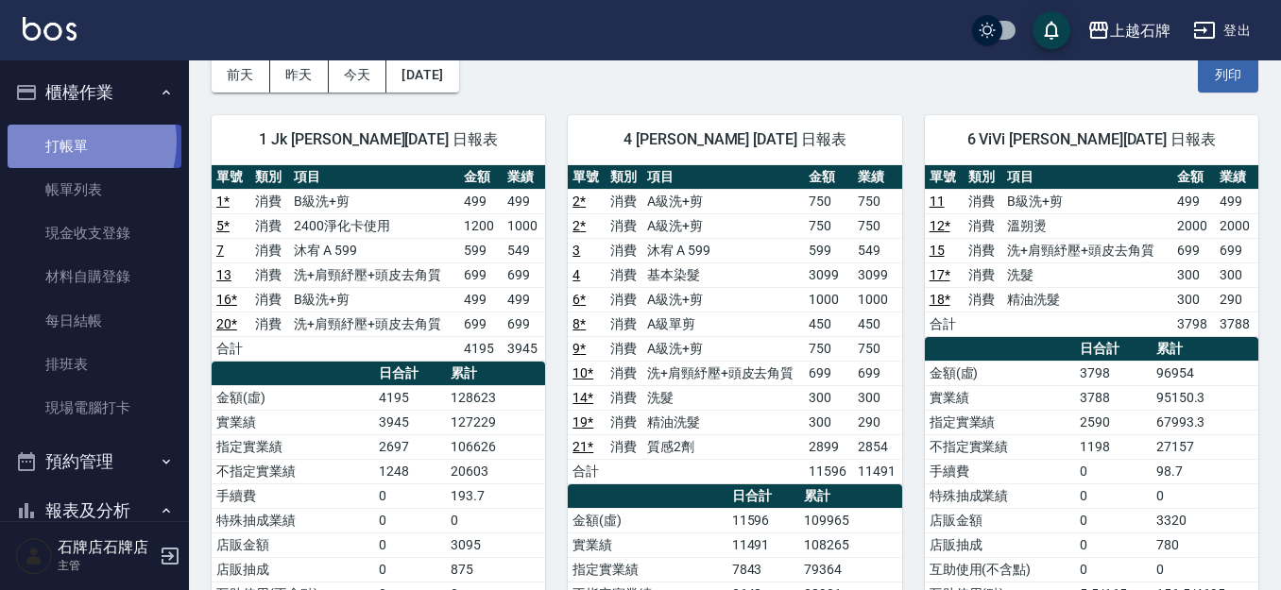
click at [64, 141] on link "打帳單" at bounding box center [95, 146] width 174 height 43
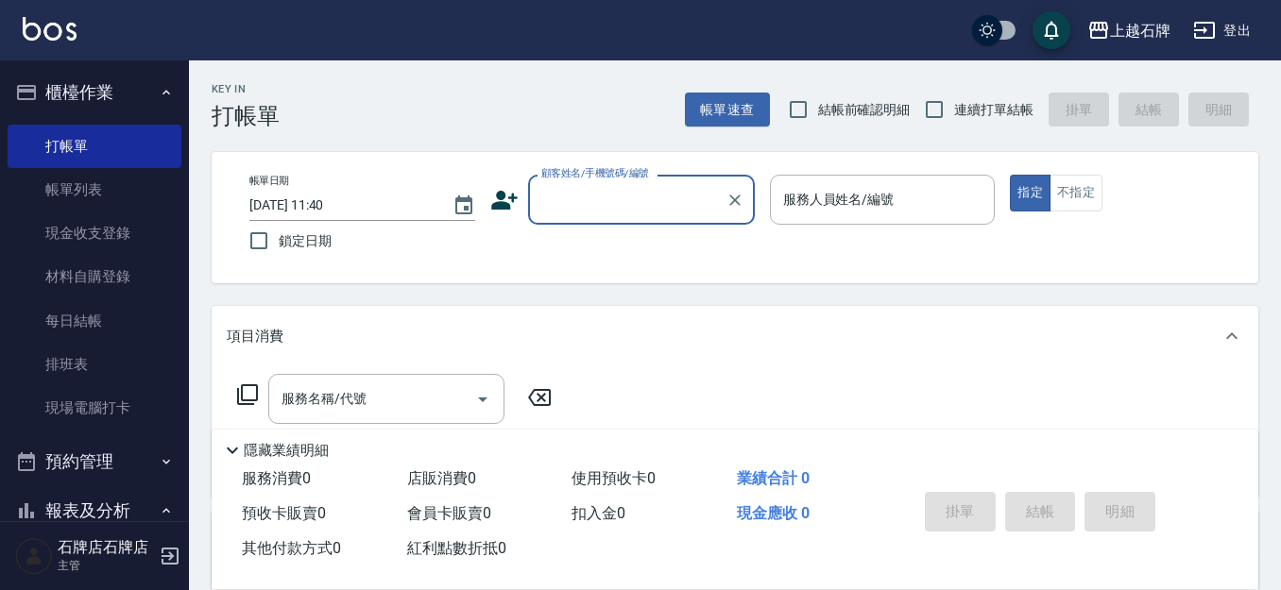
click at [1065, 156] on div "帳單日期 [DATE] 11:40 鎖定日期 顧客姓名/手機號碼/編號 顧客姓名/手機號碼/編號 服務人員姓名/編號 服務人員姓名/編號 指定 不指定" at bounding box center [735, 217] width 1046 height 131
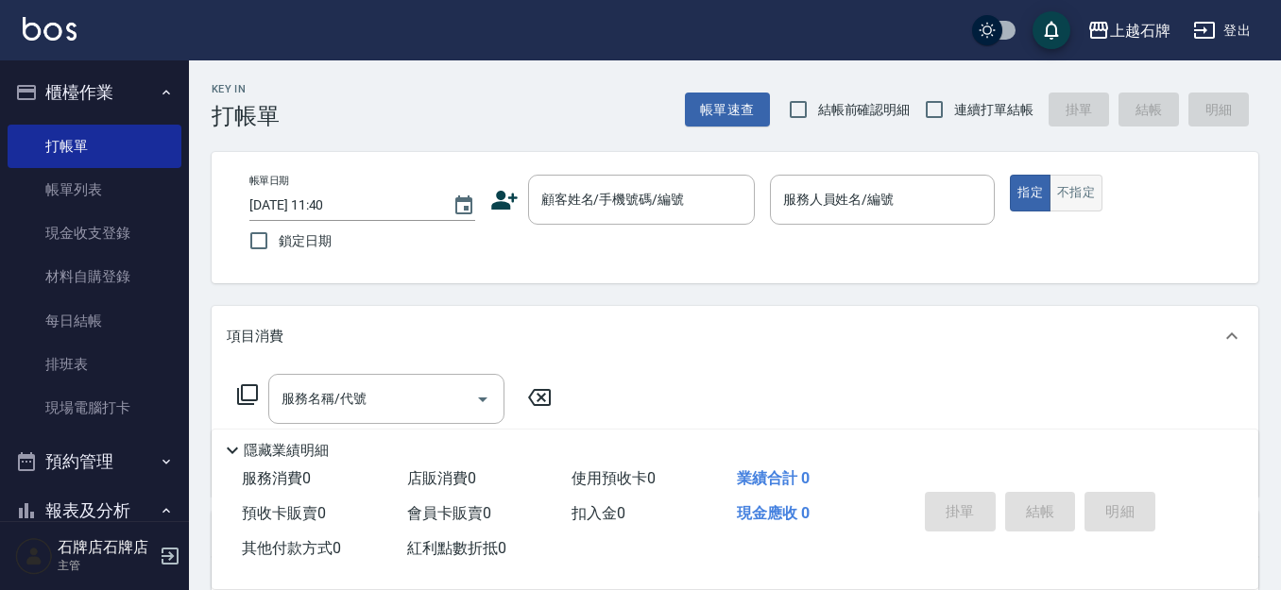
click at [1075, 196] on button "不指定" at bounding box center [1075, 193] width 53 height 37
click at [500, 130] on div "Key In 打帳單 帳單速查 結帳前確認明細 連續打單結帳 掛單 結帳 明細 帳單日期 [DATE] 11:40 鎖定日期 顧客姓名/手機號碼/編號 顧客姓…" at bounding box center [735, 489] width 1092 height 859
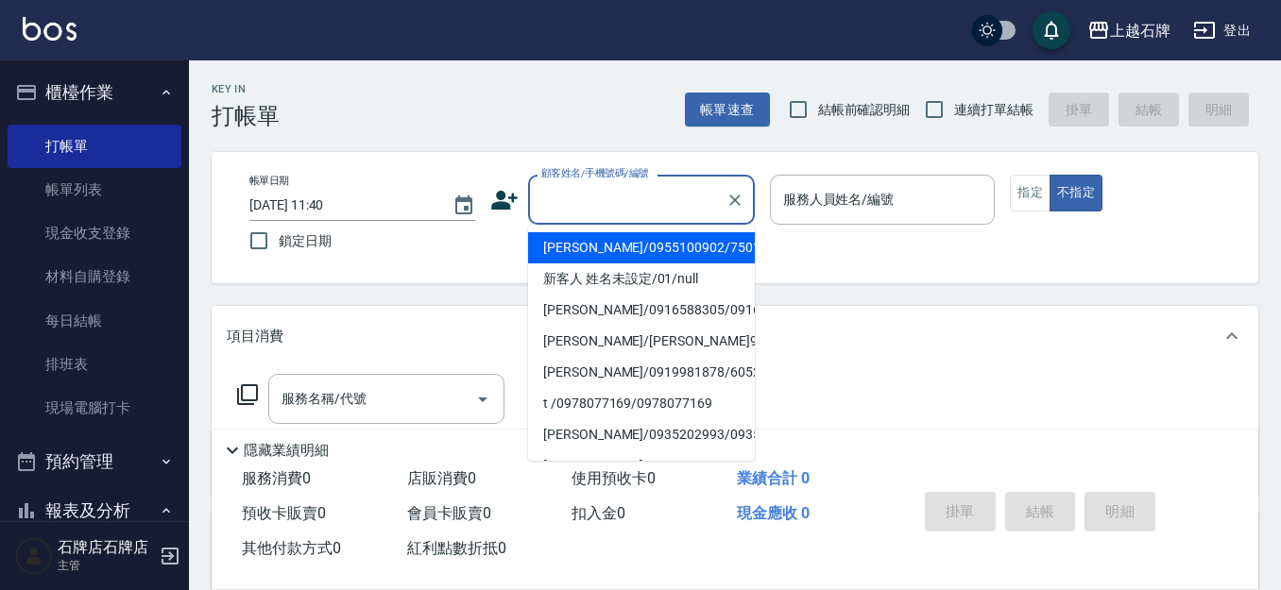
click at [636, 207] on input "顧客姓名/手機號碼/編號" at bounding box center [626, 199] width 181 height 33
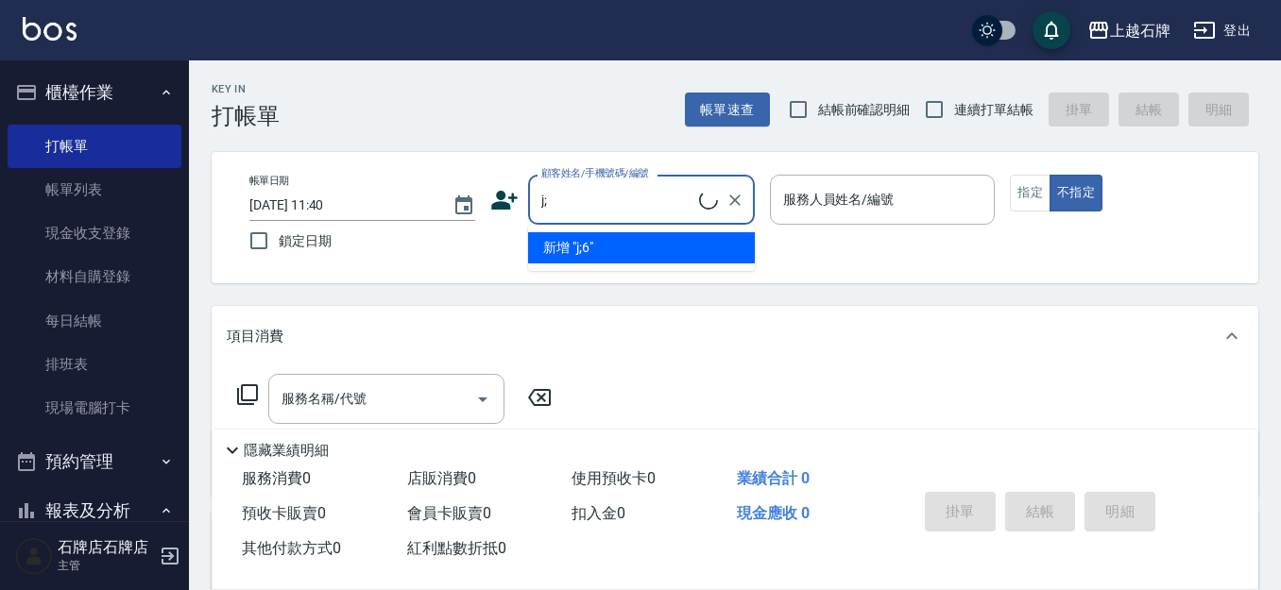
type input "j;6"
click at [735, 207] on icon "Clear" at bounding box center [734, 200] width 19 height 19
click at [633, 247] on li "[PERSON_NAME]/0920758555/500360" at bounding box center [641, 247] width 227 height 31
type input "[PERSON_NAME]/0920758555/500360"
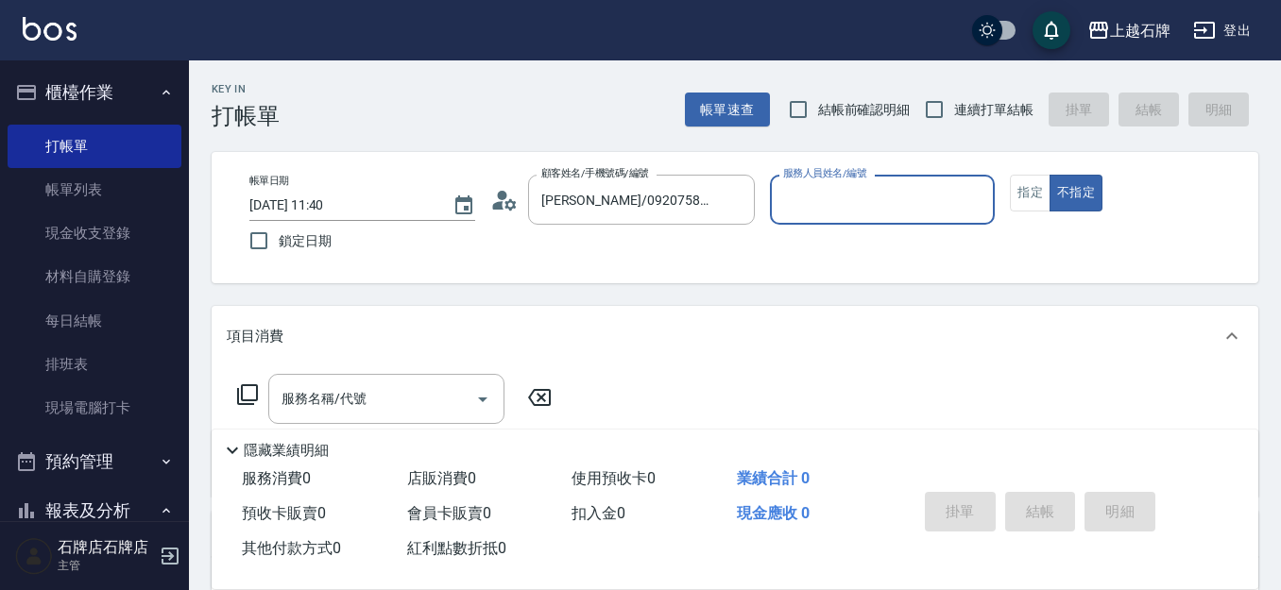
click at [898, 197] on input "服務人員姓名/編號" at bounding box center [882, 199] width 209 height 33
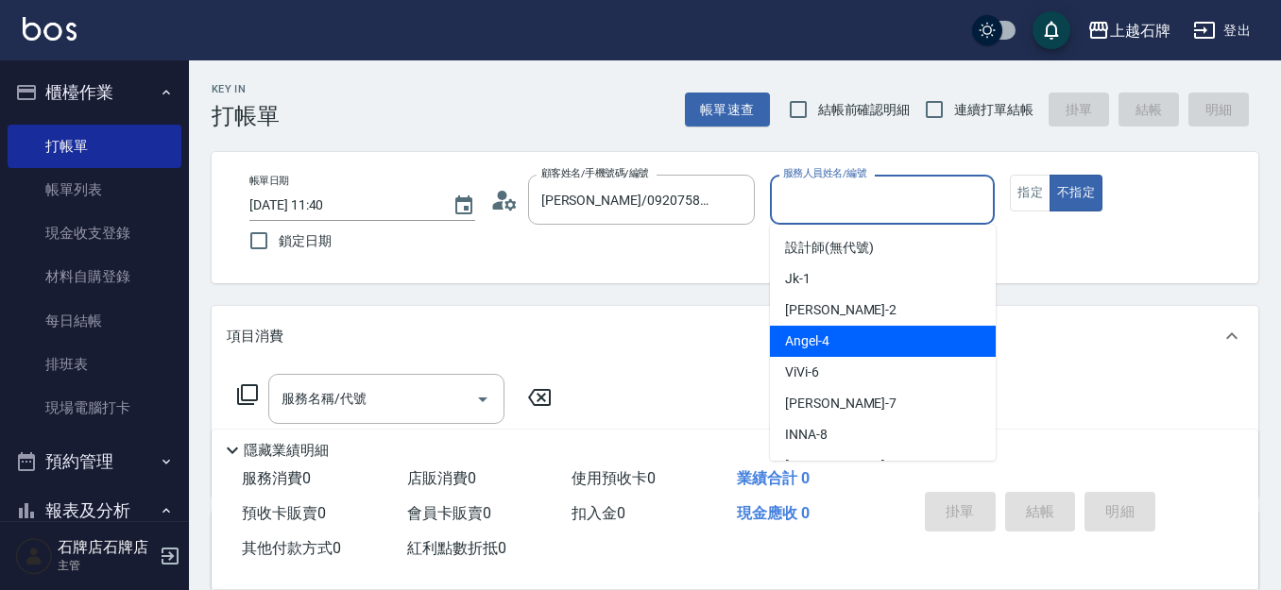
drag, startPoint x: 849, startPoint y: 343, endPoint x: 630, endPoint y: 394, distance: 225.0
click at [837, 349] on div "[PERSON_NAME] -4" at bounding box center [883, 341] width 226 height 31
type input "[PERSON_NAME]-4"
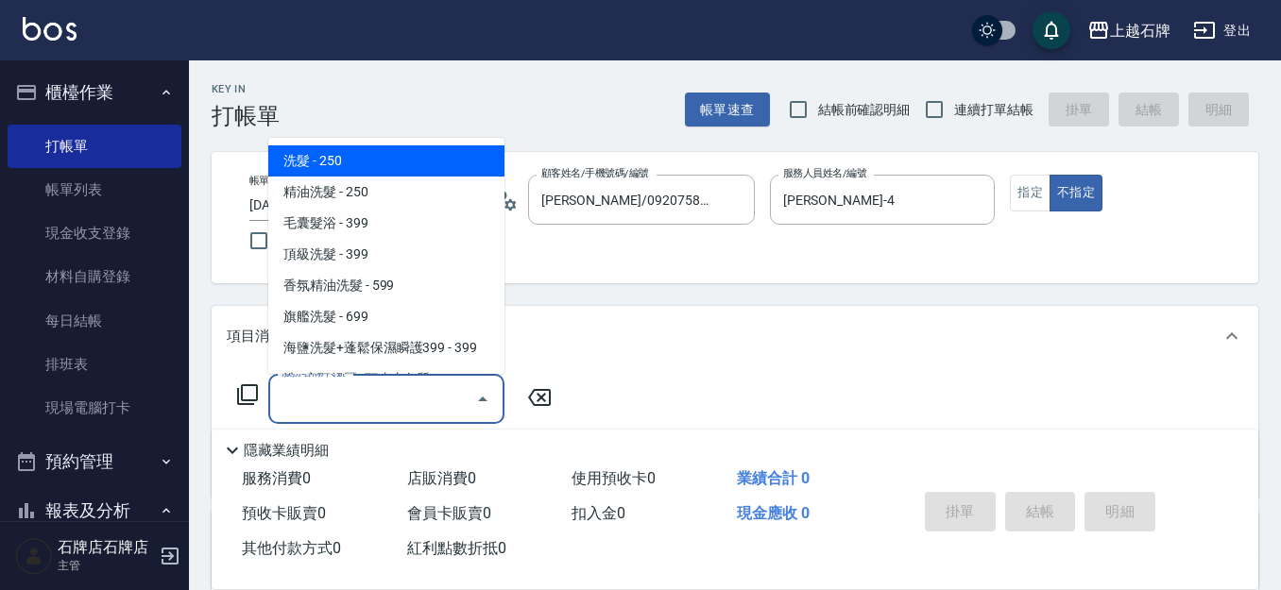
click at [386, 399] on input "服務名稱/代號" at bounding box center [372, 398] width 191 height 33
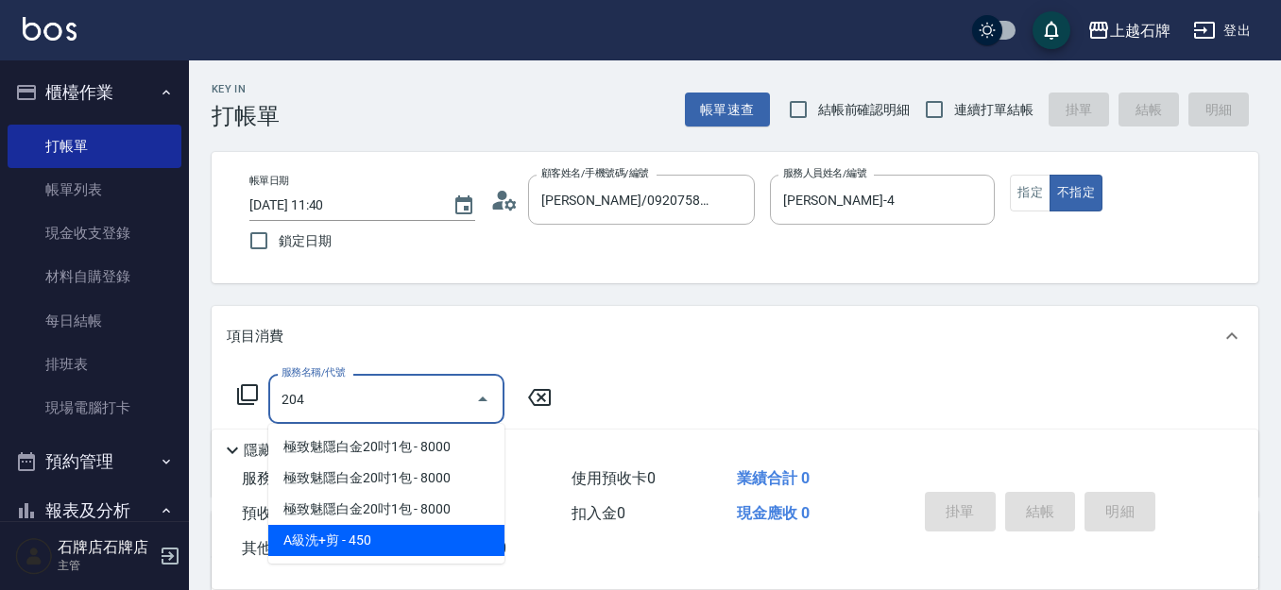
click at [420, 535] on span "A級洗+剪 - 450" at bounding box center [386, 540] width 236 height 31
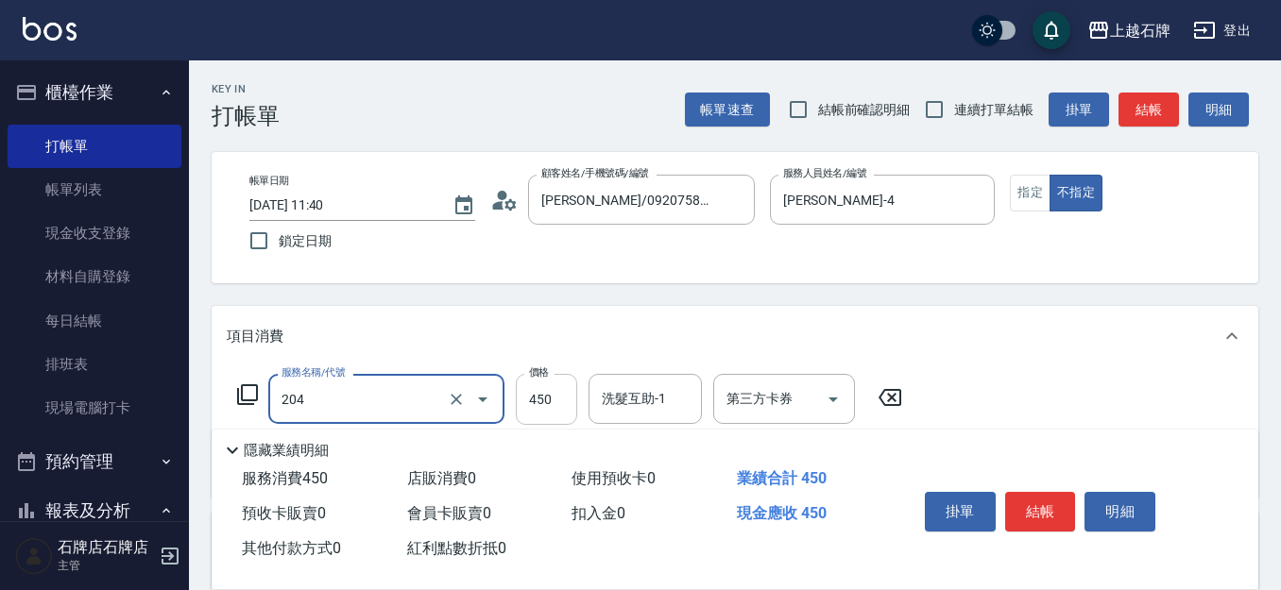
type input "A級洗+剪(204)"
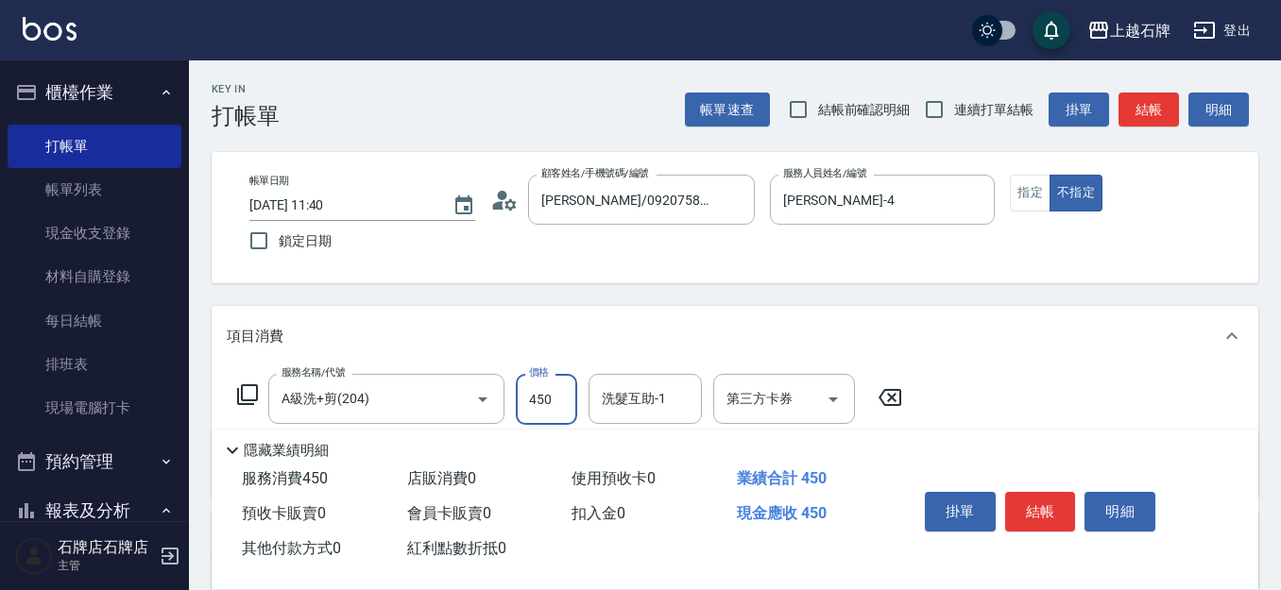
click at [549, 401] on input "450" at bounding box center [546, 399] width 61 height 51
type input "800"
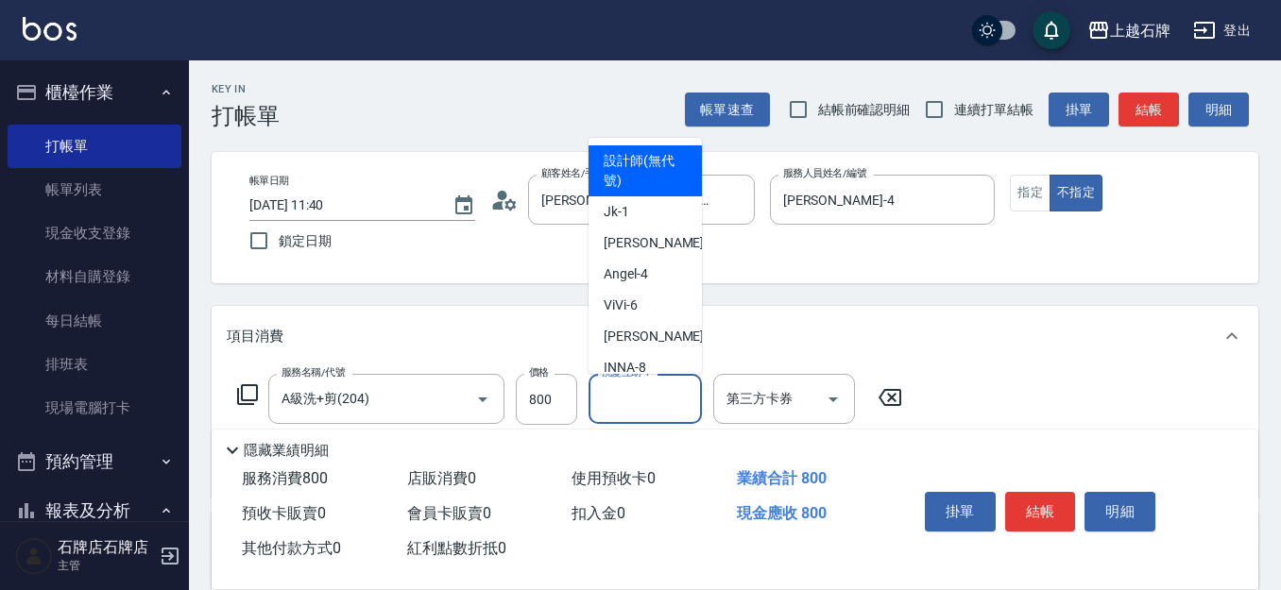
click at [629, 409] on input "洗髮互助-1" at bounding box center [645, 398] width 96 height 33
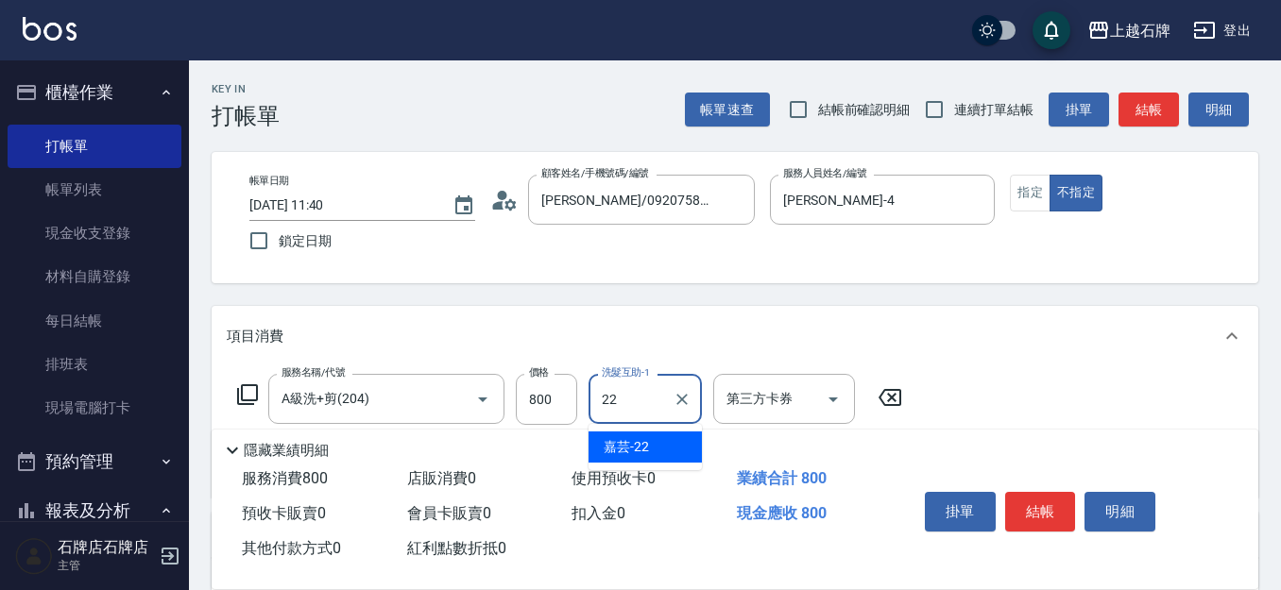
click at [654, 446] on div "嘉芸 -22" at bounding box center [644, 447] width 113 height 31
type input "嘉芸-22"
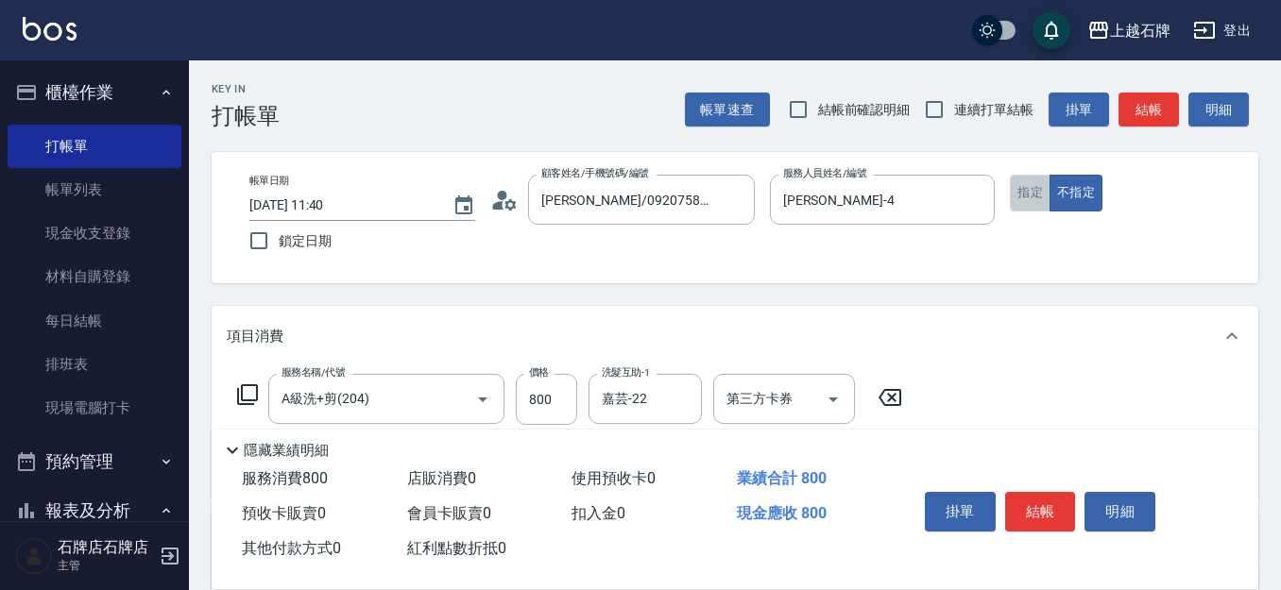
click at [1027, 195] on button "指定" at bounding box center [1030, 193] width 41 height 37
click at [1058, 492] on button "結帳" at bounding box center [1040, 512] width 71 height 40
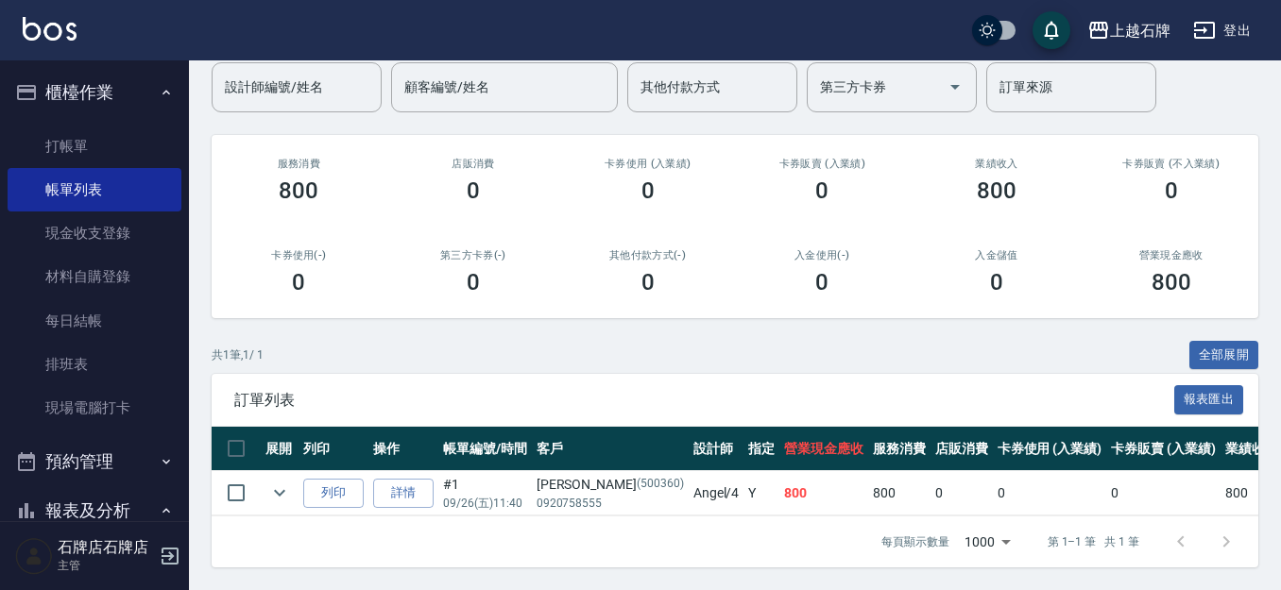
scroll to position [173, 0]
click at [331, 471] on td "列印" at bounding box center [333, 493] width 70 height 44
click at [339, 479] on button "列印" at bounding box center [333, 493] width 60 height 29
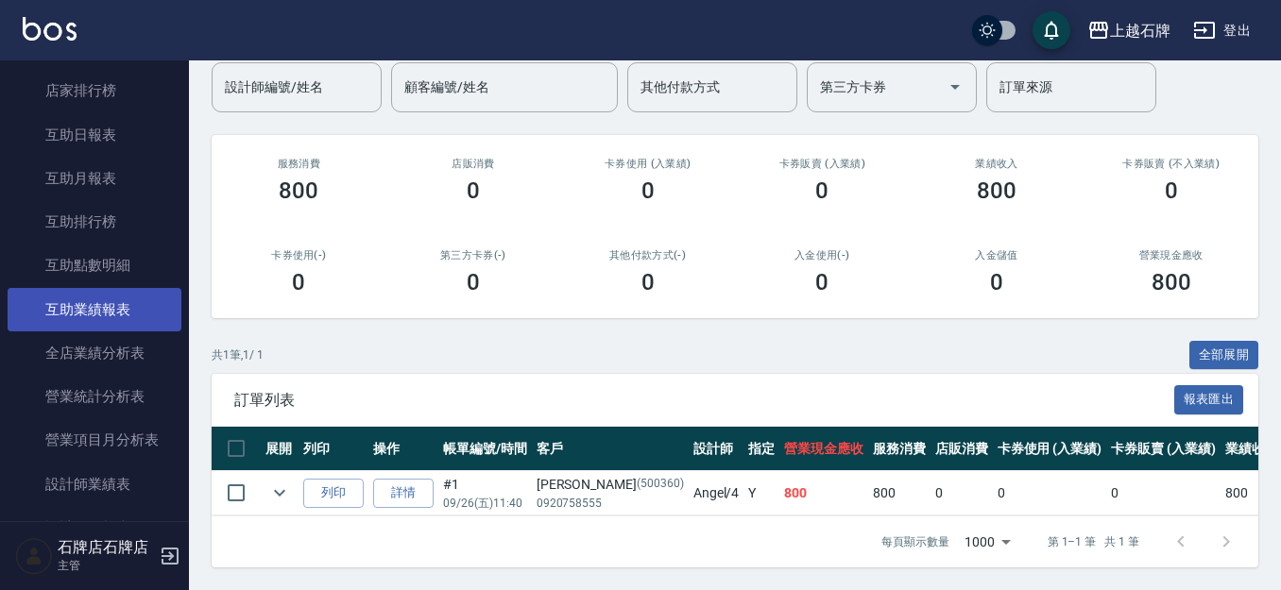
scroll to position [756, 0]
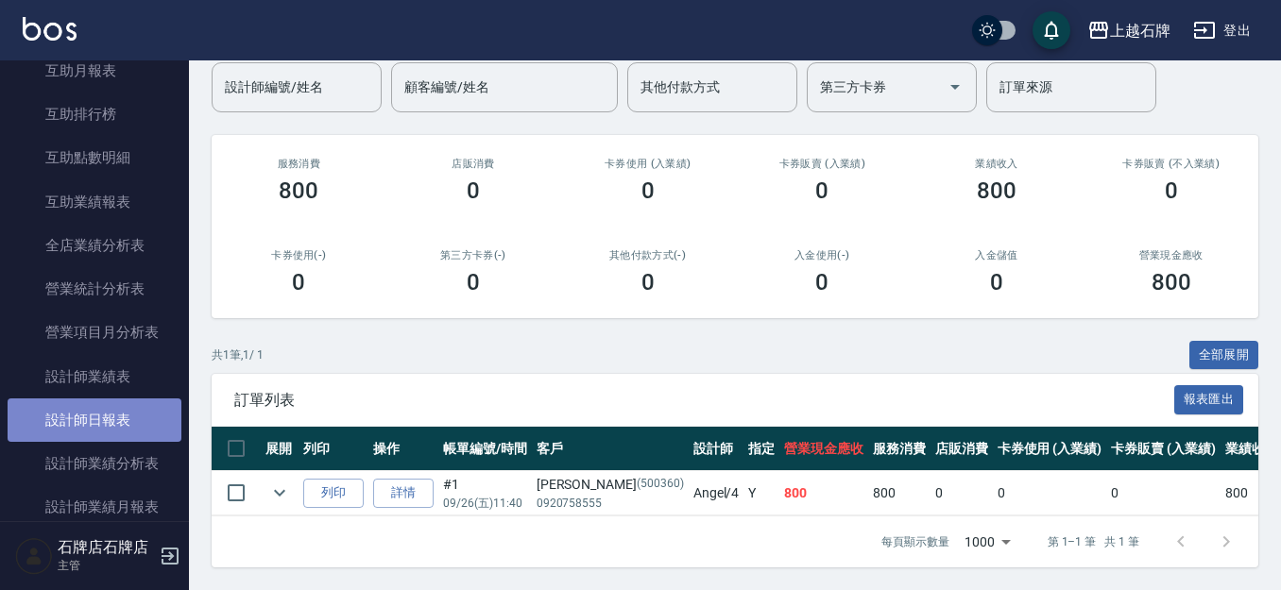
click at [100, 421] on link "設計師日報表" at bounding box center [95, 420] width 174 height 43
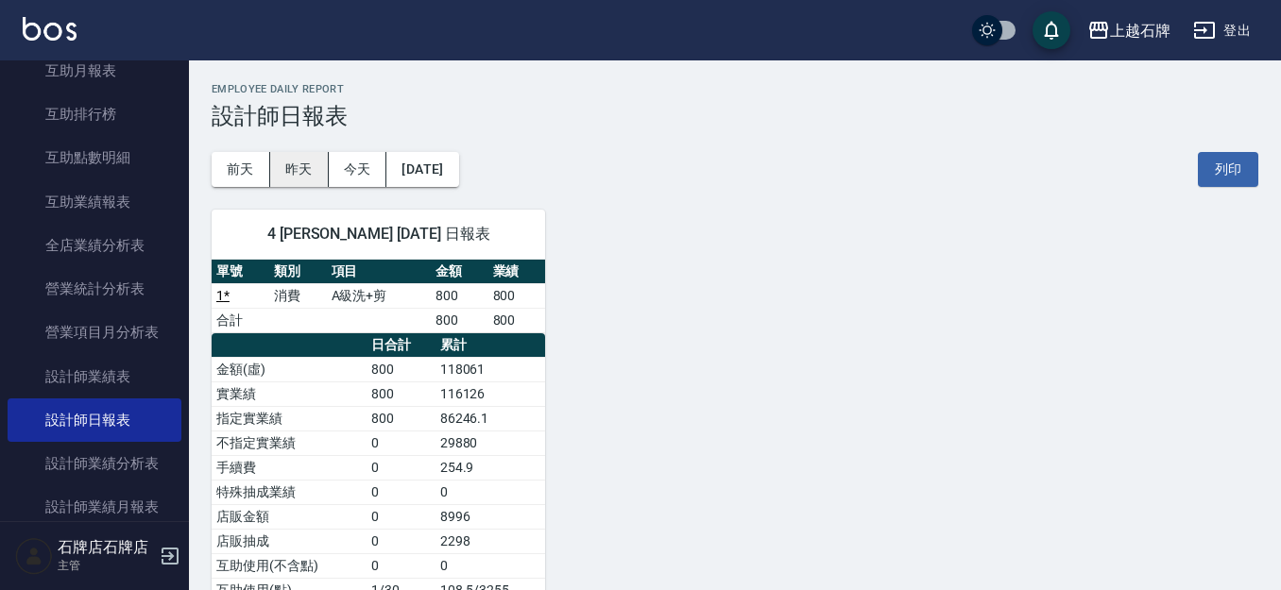
click at [298, 171] on button "昨天" at bounding box center [299, 169] width 59 height 35
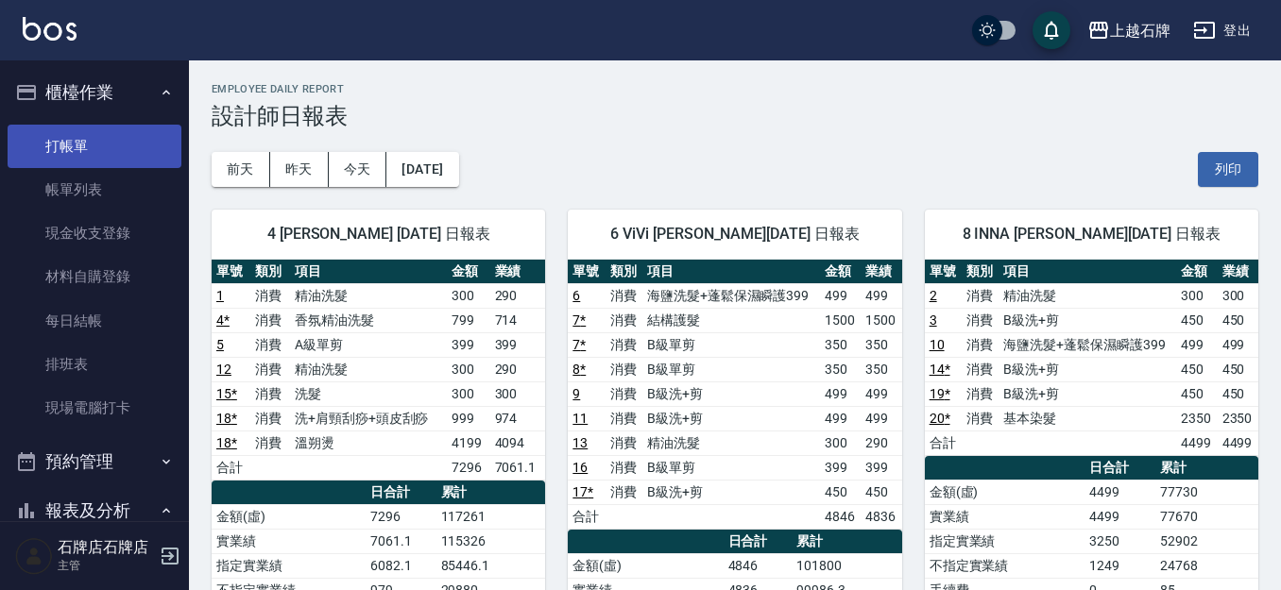
click at [74, 144] on link "打帳單" at bounding box center [95, 146] width 174 height 43
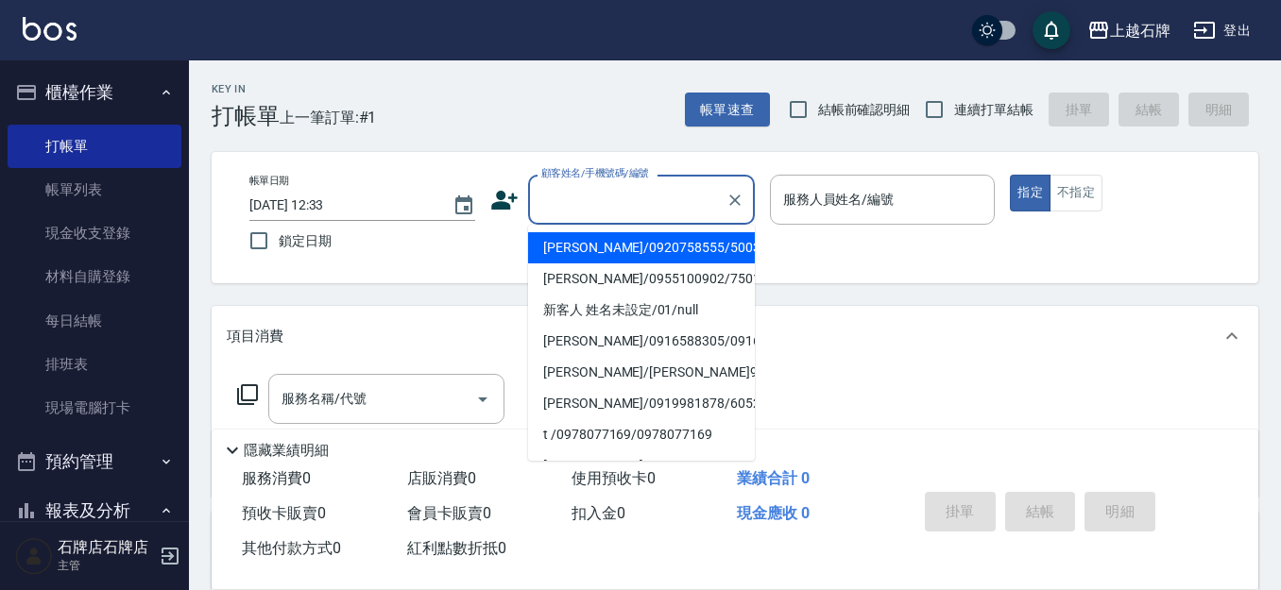
click at [700, 199] on input "顧客姓名/手機號碼/編號" at bounding box center [626, 199] width 181 height 33
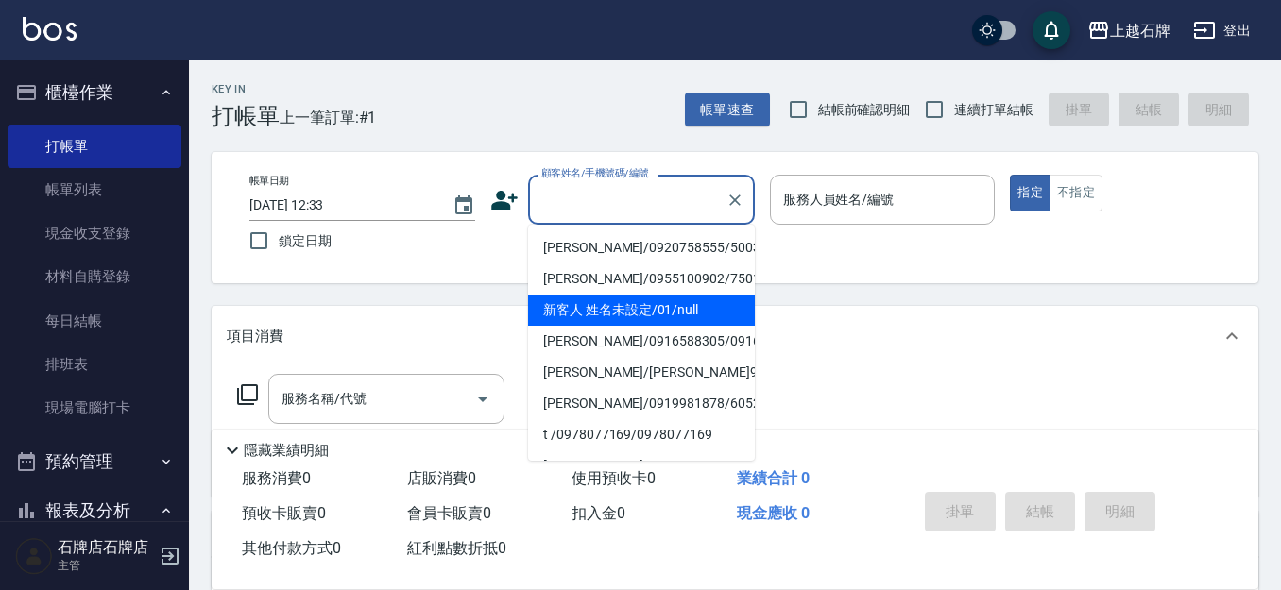
drag, startPoint x: 705, startPoint y: 305, endPoint x: 887, endPoint y: 205, distance: 207.1
click at [705, 306] on li "新客人 姓名未設定/01/null" at bounding box center [641, 310] width 227 height 31
type input "新客人 姓名未設定/01/null"
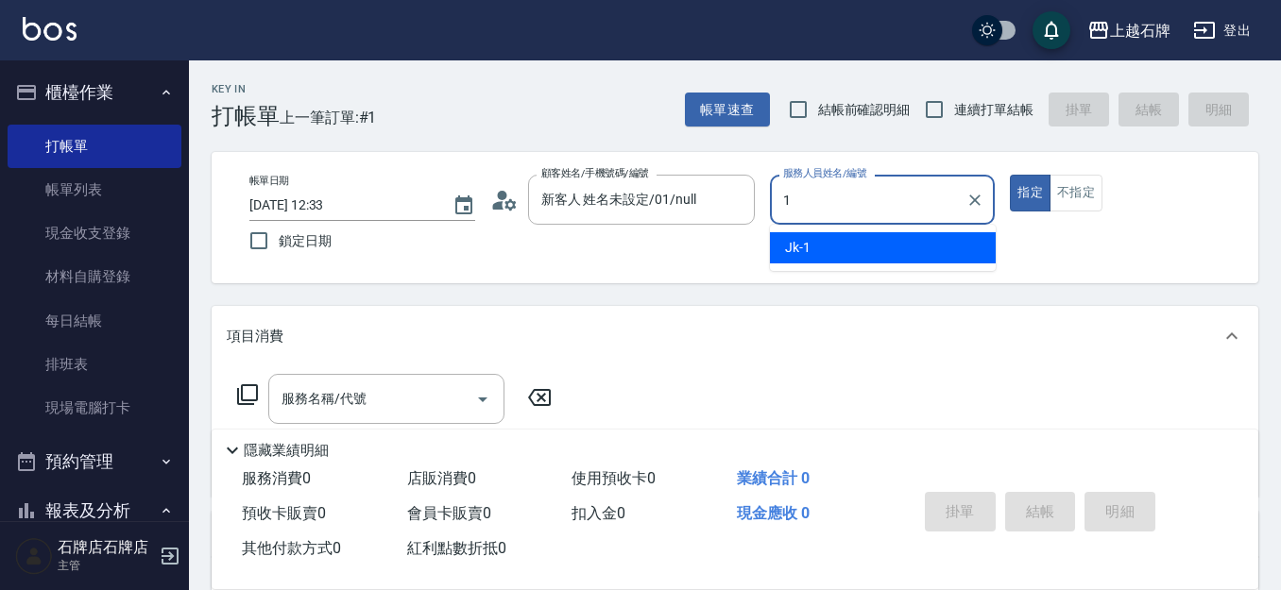
click at [871, 245] on div "Jk -1" at bounding box center [883, 247] width 226 height 31
click at [375, 418] on div "服務名稱/代號" at bounding box center [386, 399] width 236 height 50
type input "Jk-1"
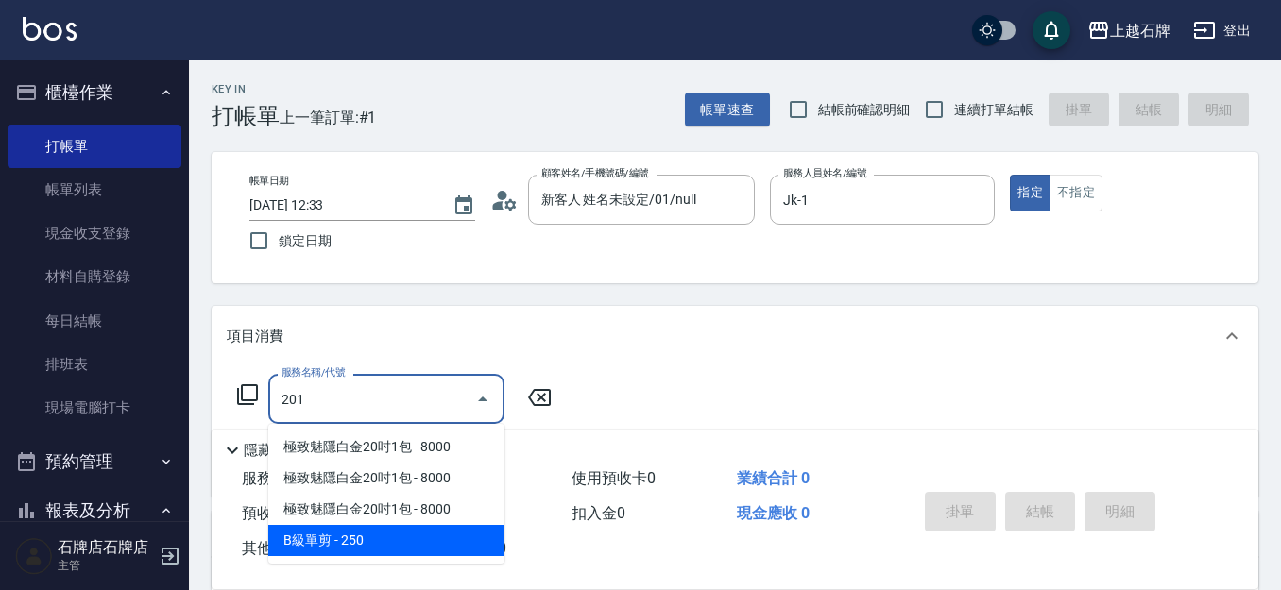
click at [396, 532] on span "B級單剪 - 250" at bounding box center [386, 540] width 236 height 31
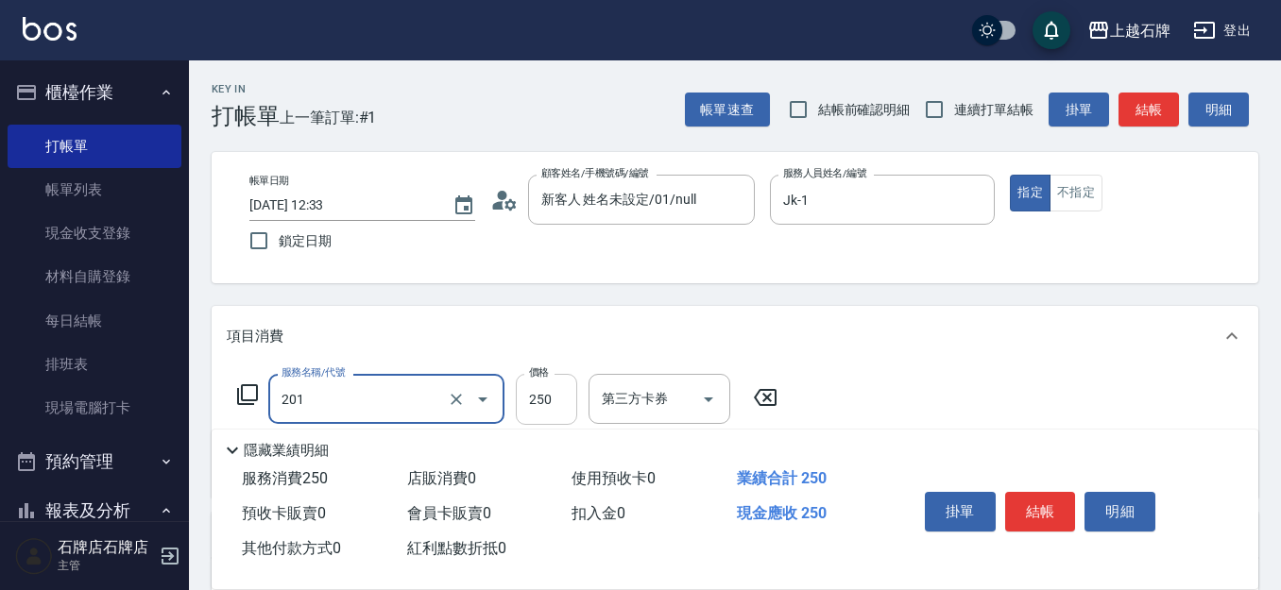
type input "B級單剪(201)"
click at [565, 403] on input "250" at bounding box center [546, 399] width 61 height 51
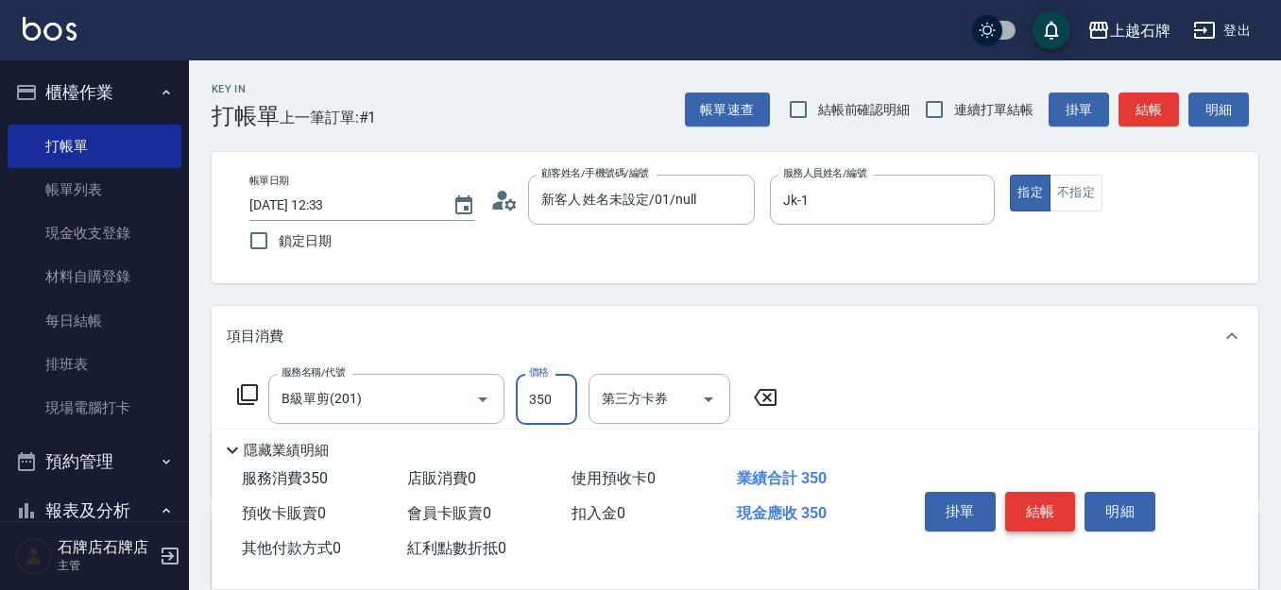
type input "350"
click at [1041, 494] on button "結帳" at bounding box center [1040, 512] width 71 height 40
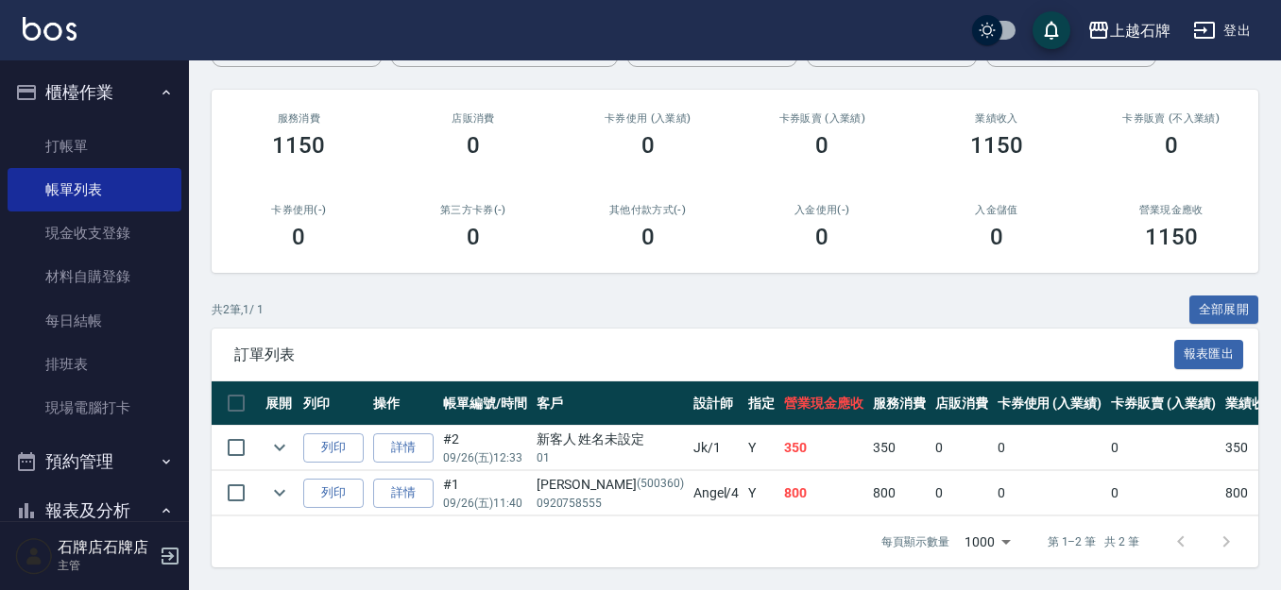
scroll to position [218, 0]
click at [327, 433] on button "列印" at bounding box center [333, 447] width 60 height 29
click at [60, 144] on link "打帳單" at bounding box center [95, 146] width 174 height 43
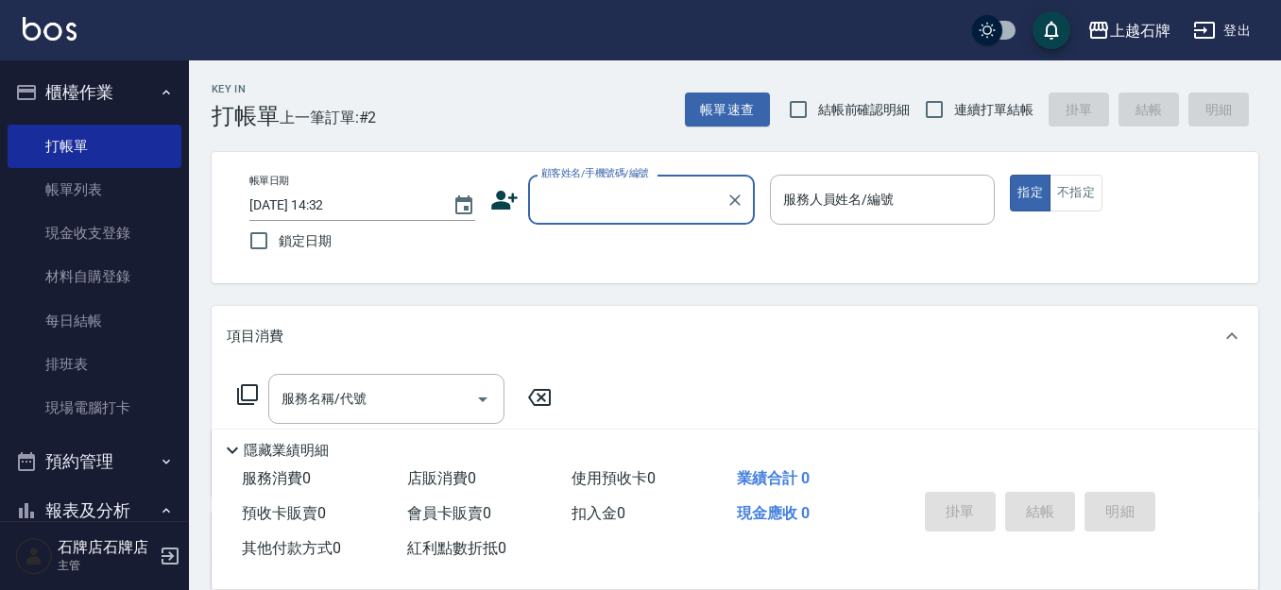
click at [606, 212] on input "顧客姓名/手機號碼/編號" at bounding box center [626, 199] width 181 height 33
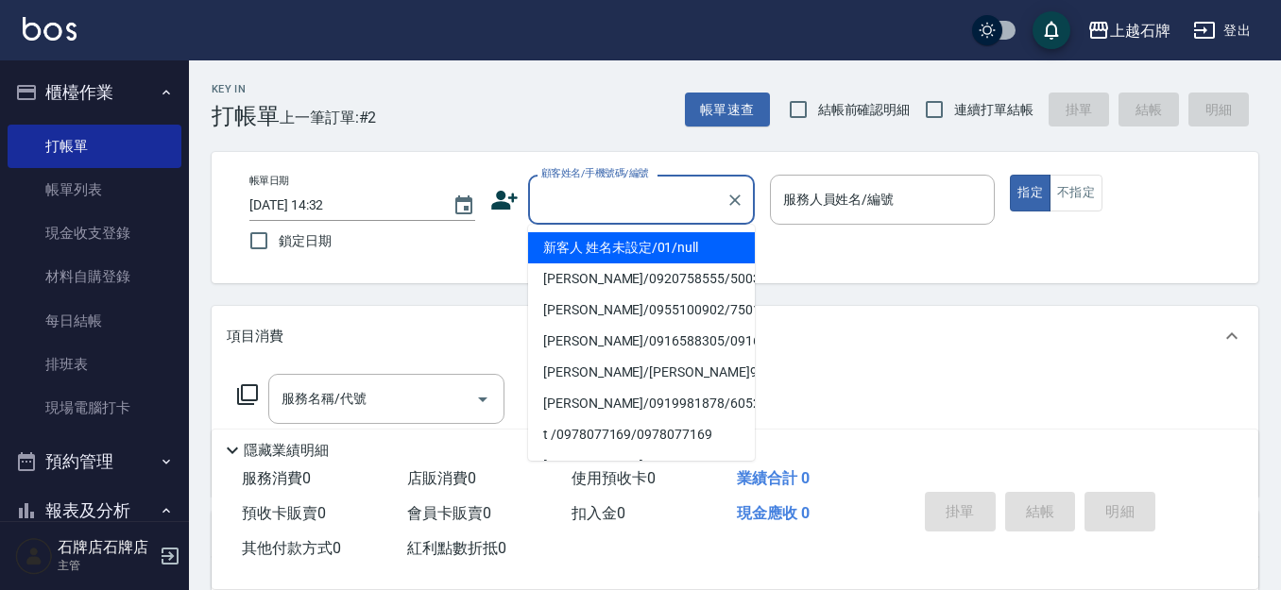
click at [693, 235] on li "新客人 姓名未設定/01/null" at bounding box center [641, 247] width 227 height 31
type input "新客人 姓名未設定/01/null"
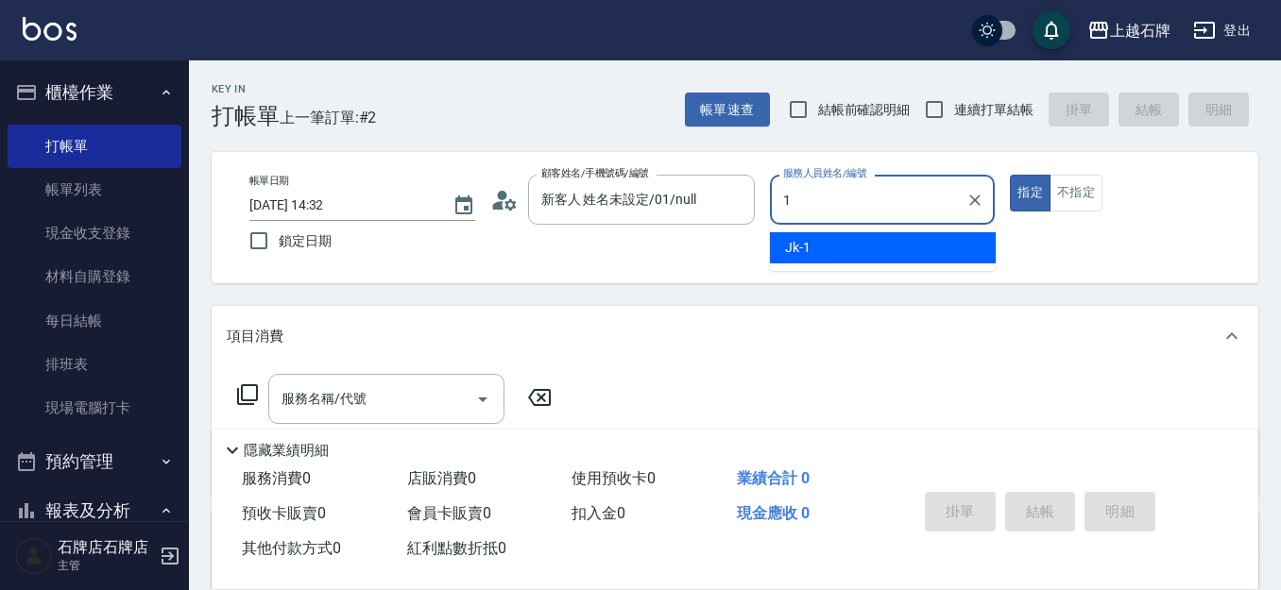
click at [790, 237] on div "Jk -1" at bounding box center [883, 247] width 226 height 31
type input "Jk-1"
click at [1086, 201] on button "不指定" at bounding box center [1075, 193] width 53 height 37
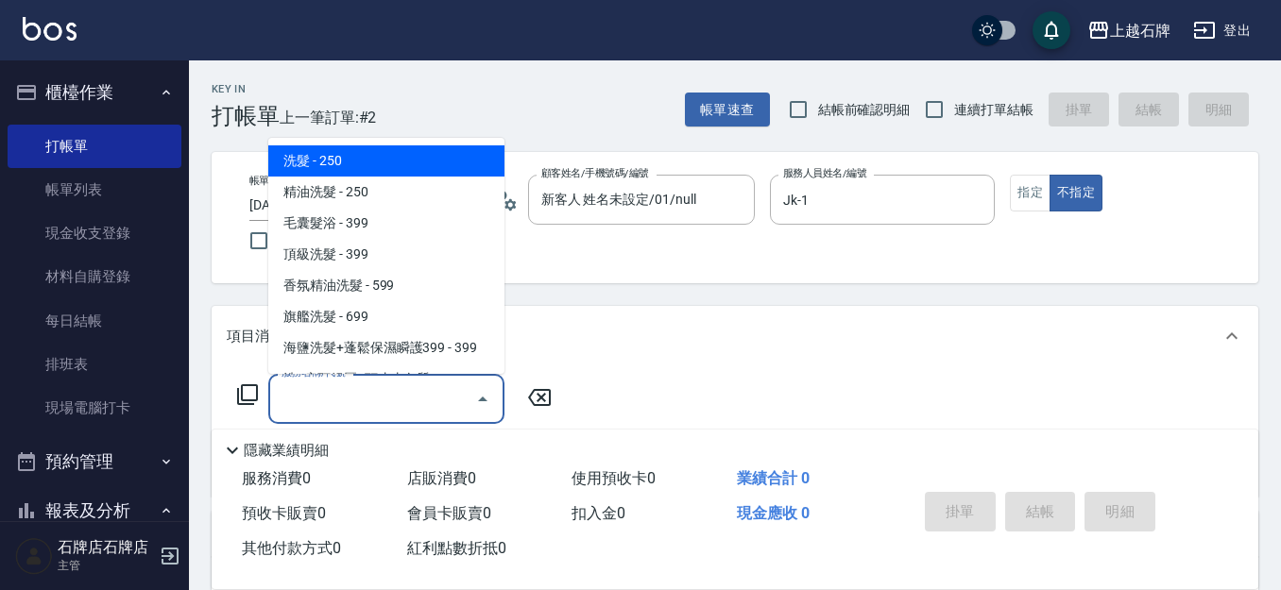
click at [374, 393] on input "服務名稱/代號" at bounding box center [372, 398] width 191 height 33
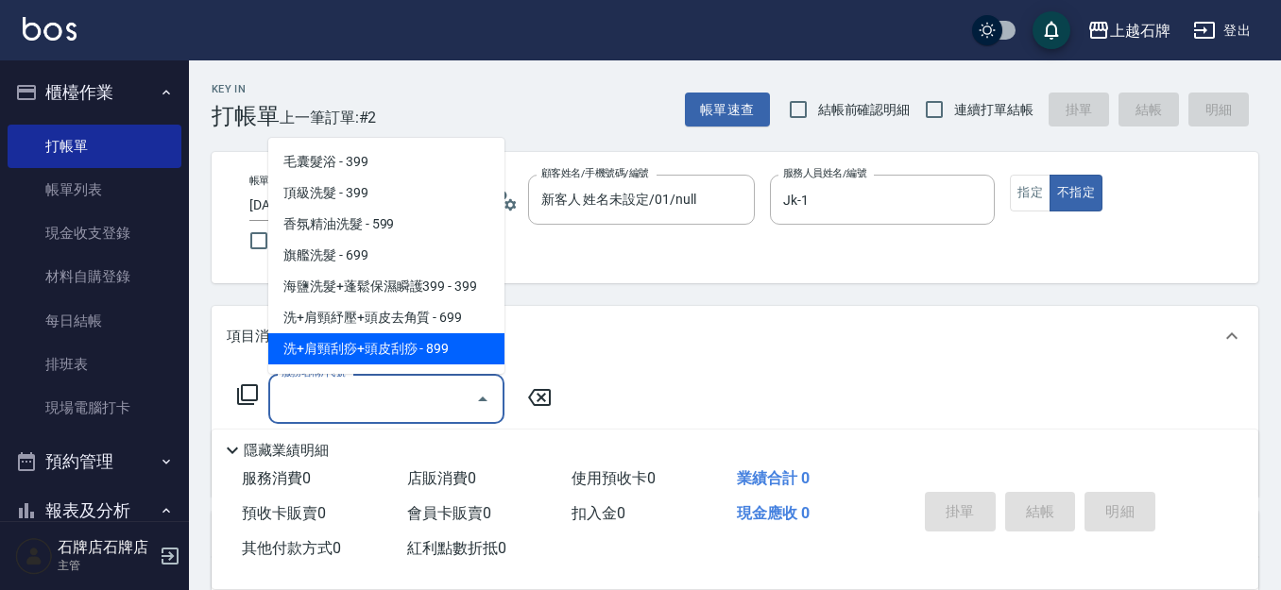
scroll to position [94, 0]
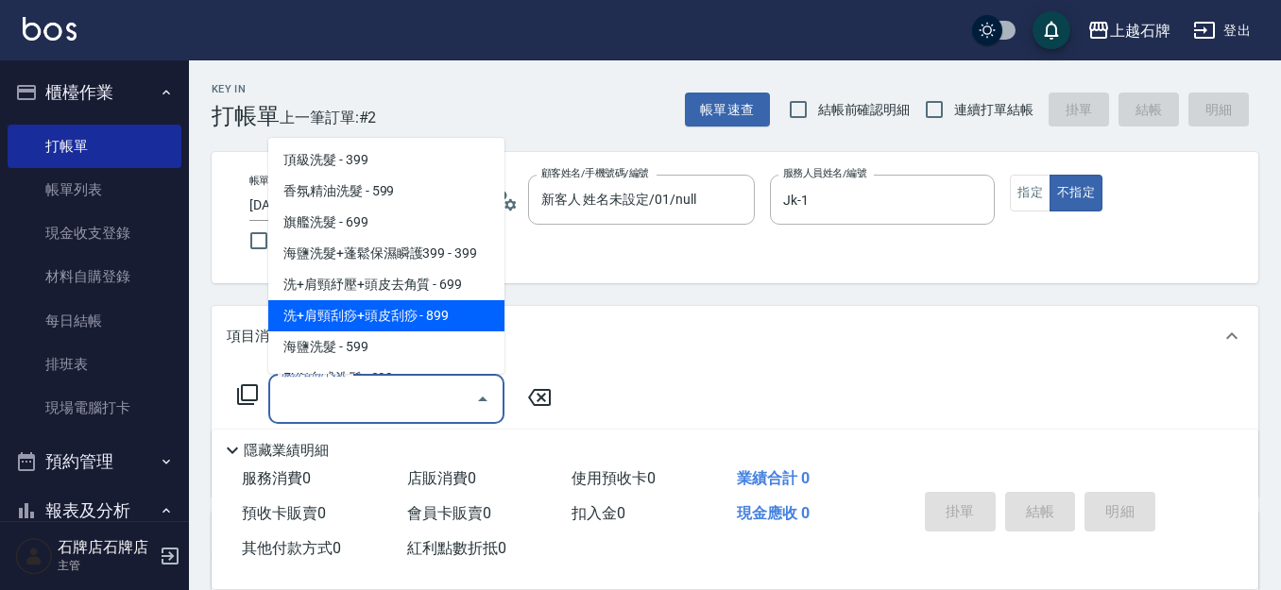
click at [467, 325] on span "洗+肩頸刮痧+頭皮刮痧 - 899" at bounding box center [386, 315] width 236 height 31
type input "洗+肩頸刮痧+頭皮刮痧(109)"
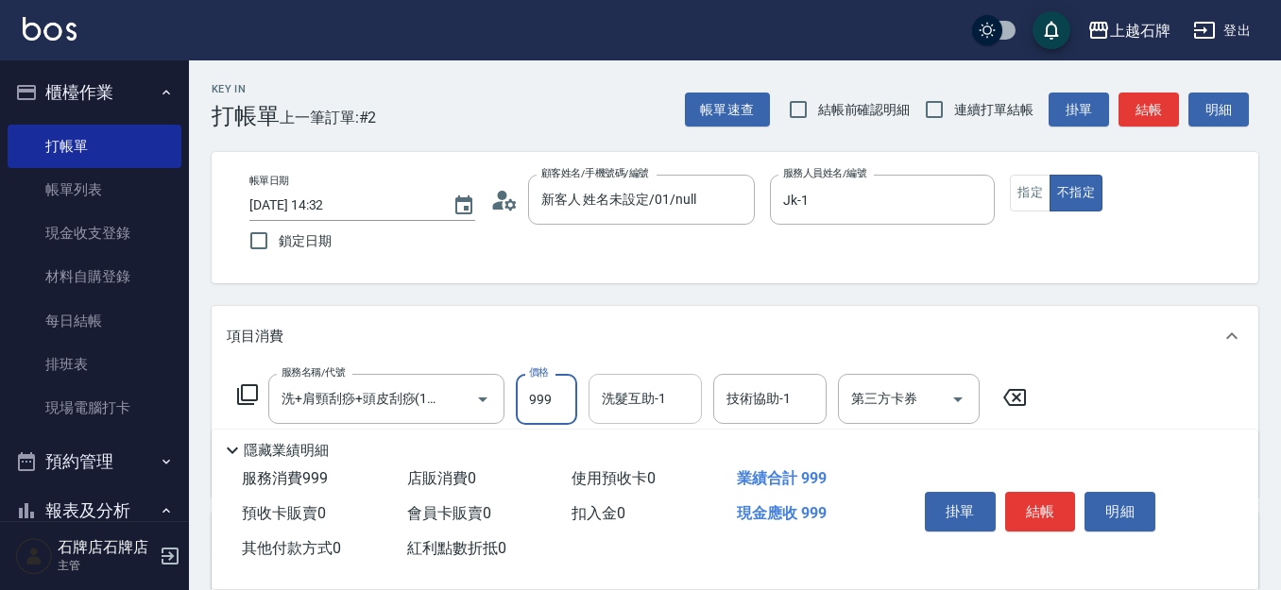
type input "999"
click at [618, 395] on div "洗髮互助-1 洗髮互助-1" at bounding box center [644, 399] width 113 height 50
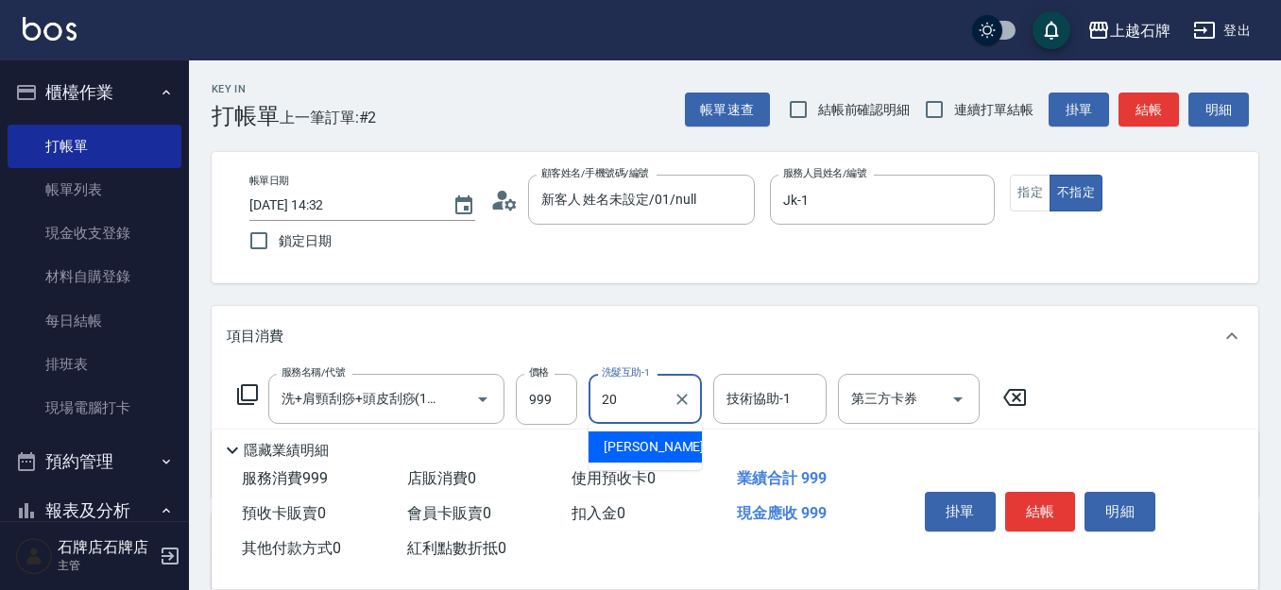
click at [656, 450] on div "[PERSON_NAME] -20" at bounding box center [644, 447] width 113 height 31
type input "[PERSON_NAME]-20"
click at [752, 430] on div "隱藏業績明細" at bounding box center [735, 446] width 1046 height 32
click at [760, 406] on input "技術協助-1" at bounding box center [770, 398] width 96 height 33
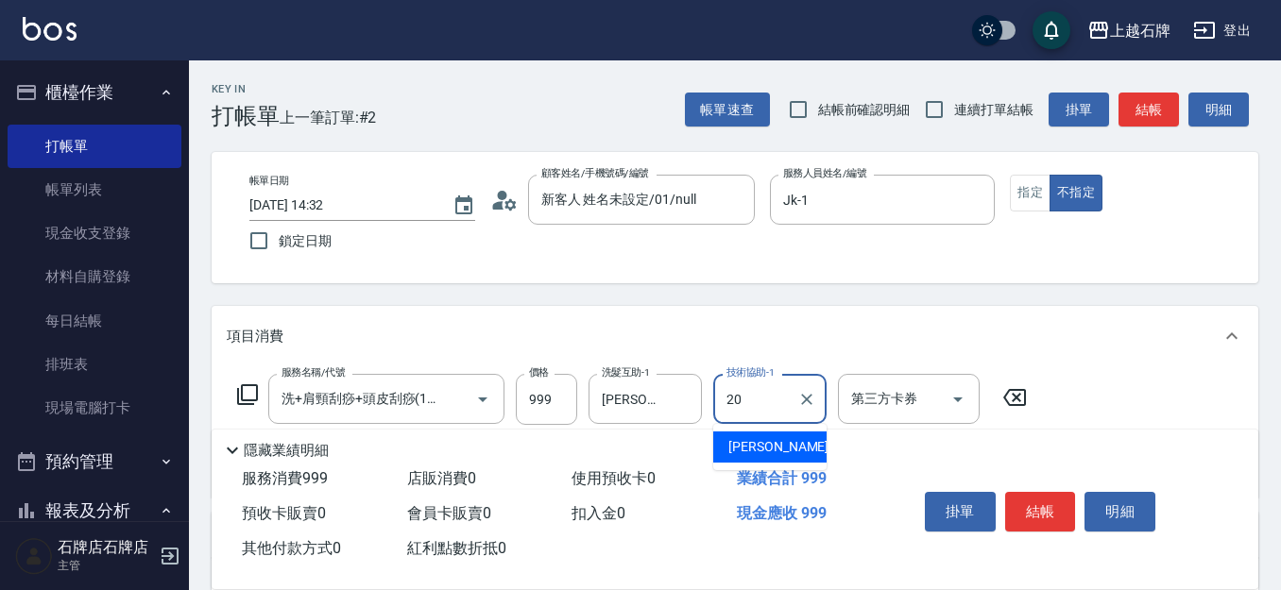
click at [808, 452] on div "[PERSON_NAME] -20" at bounding box center [769, 447] width 113 height 31
type input "[PERSON_NAME]-20"
click at [1043, 500] on button "結帳" at bounding box center [1040, 512] width 71 height 40
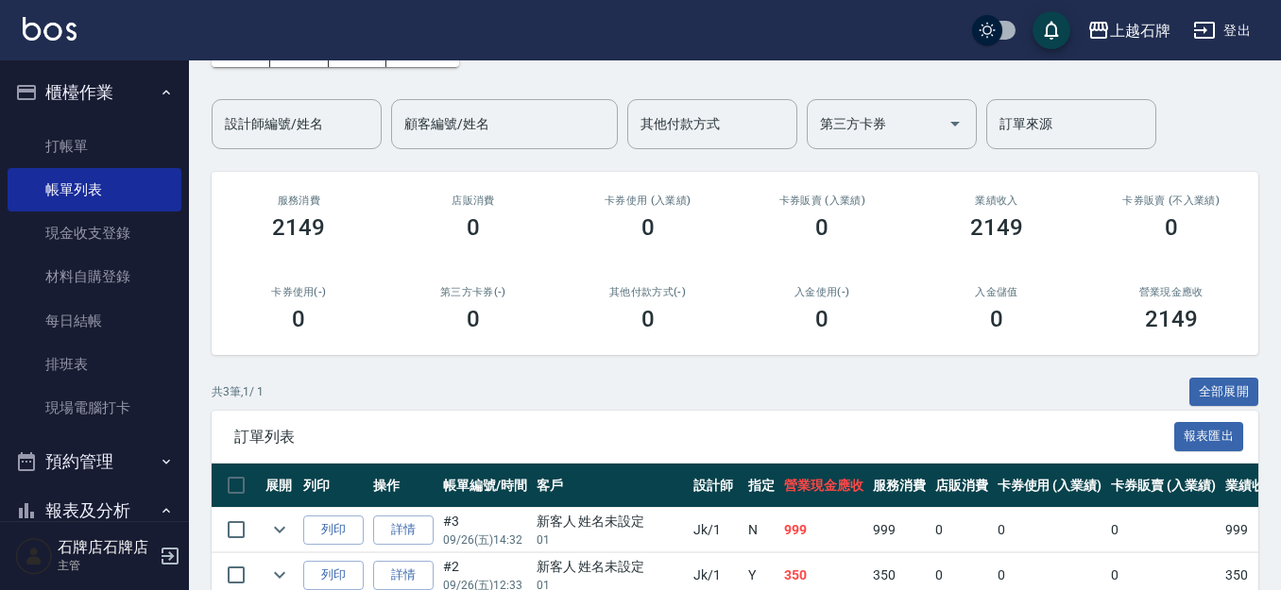
scroll to position [263, 0]
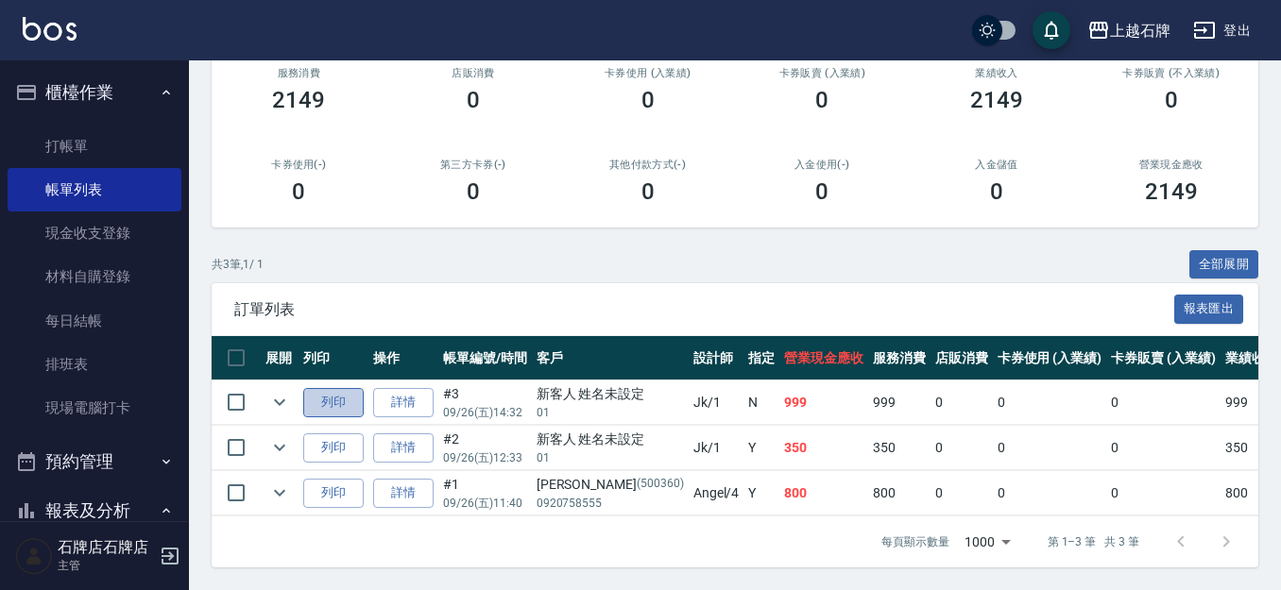
click at [343, 388] on button "列印" at bounding box center [333, 402] width 60 height 29
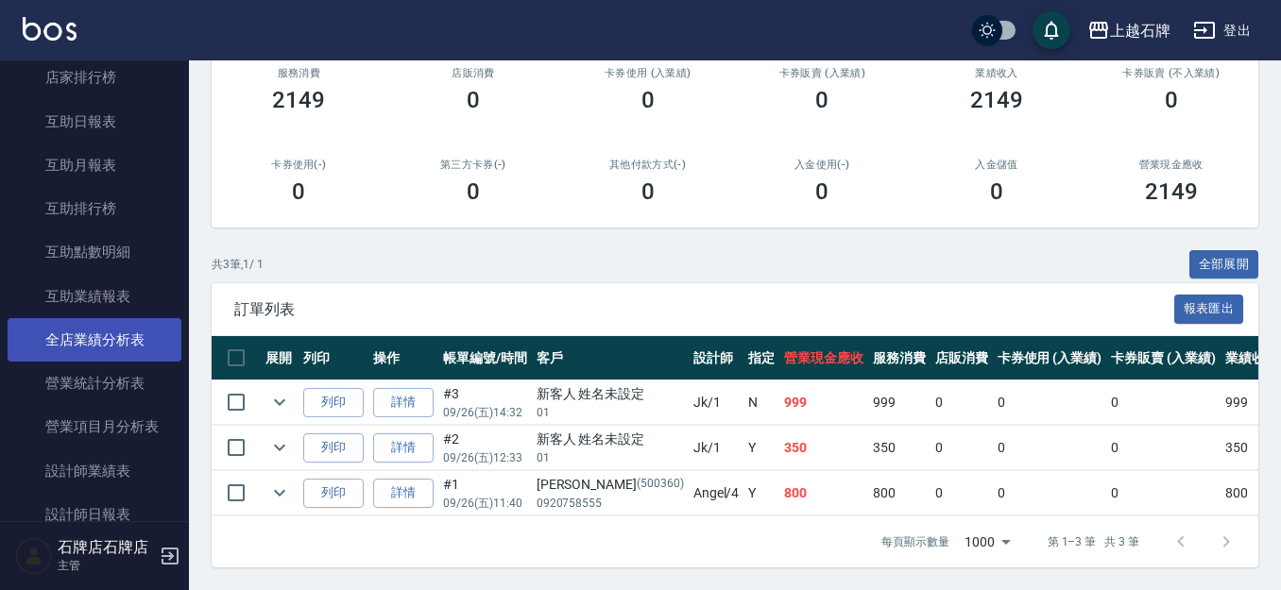
scroll to position [850, 0]
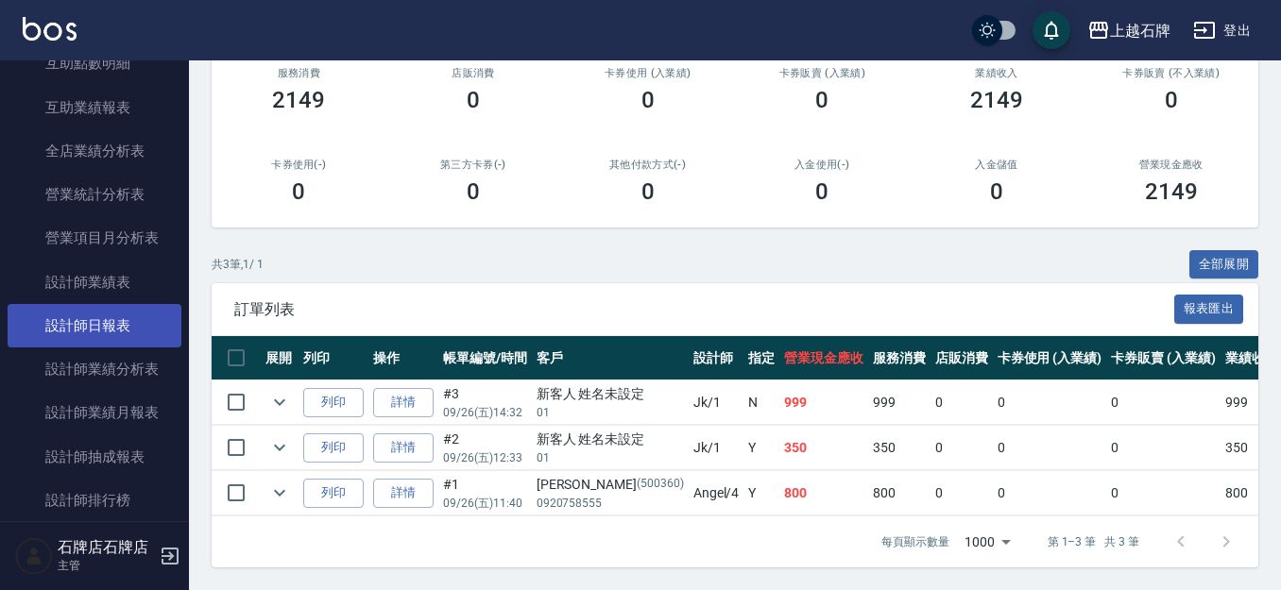
click at [122, 329] on link "設計師日報表" at bounding box center [95, 325] width 174 height 43
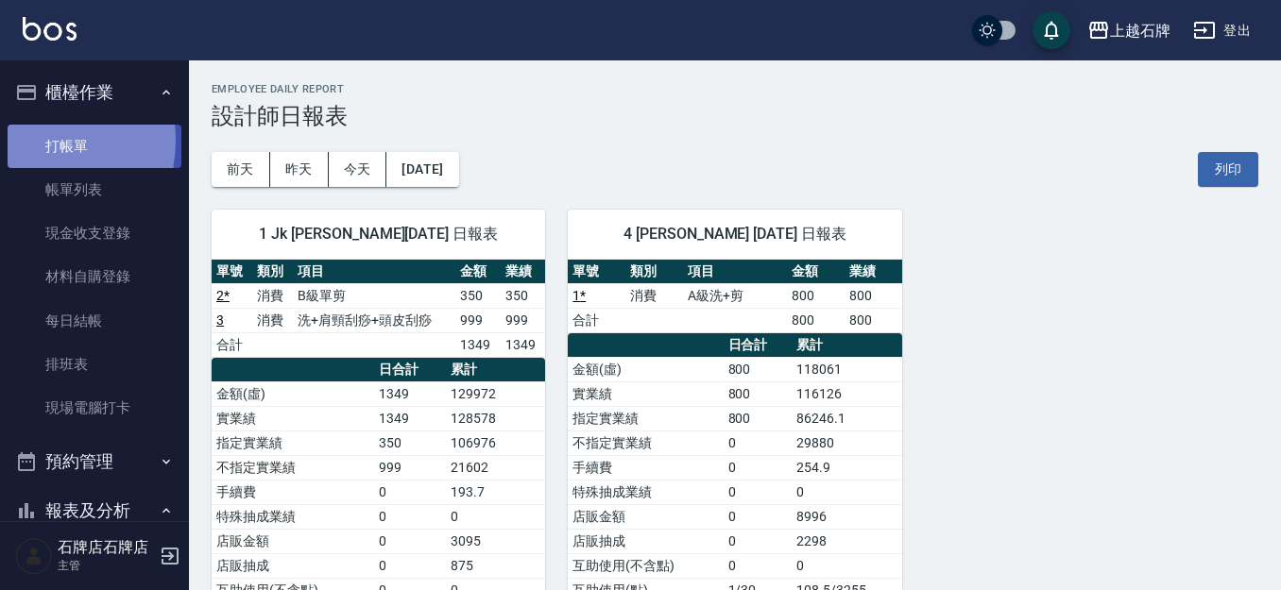
click at [21, 140] on link "打帳單" at bounding box center [95, 146] width 174 height 43
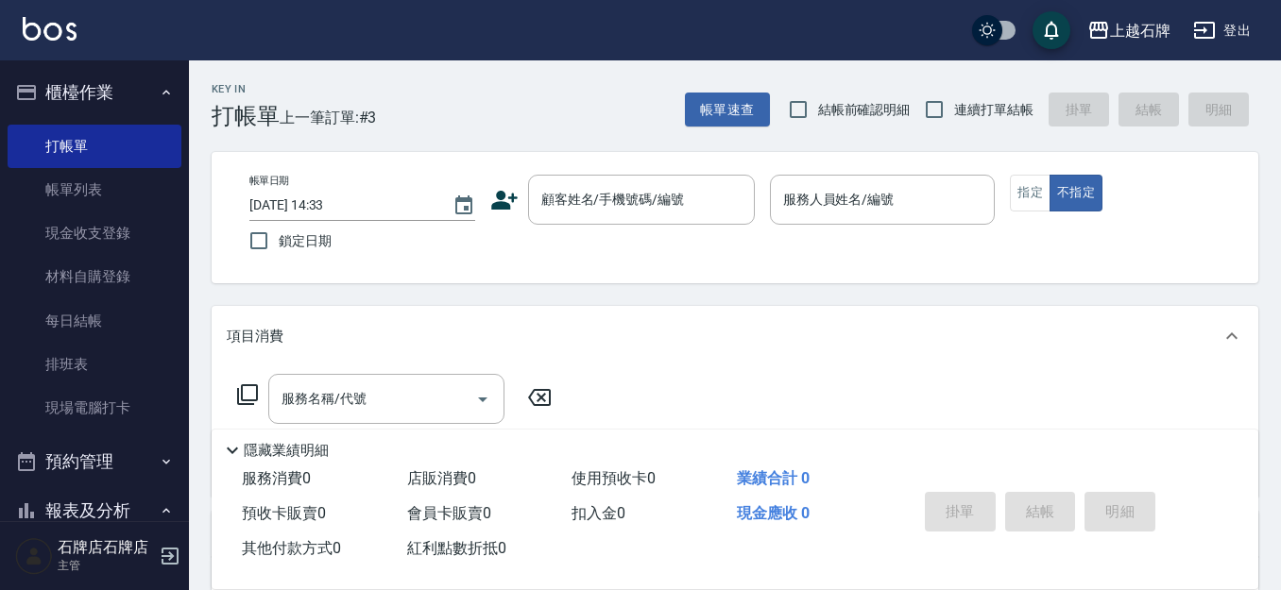
click at [610, 114] on div "Key In 打帳單 上一筆訂單:#3 帳單速查 結帳前確認明細 連續打單結帳 掛單 結帳 明細" at bounding box center [723, 94] width 1069 height 69
click at [690, 204] on input "顧客姓名/手機號碼/編號" at bounding box center [626, 199] width 181 height 33
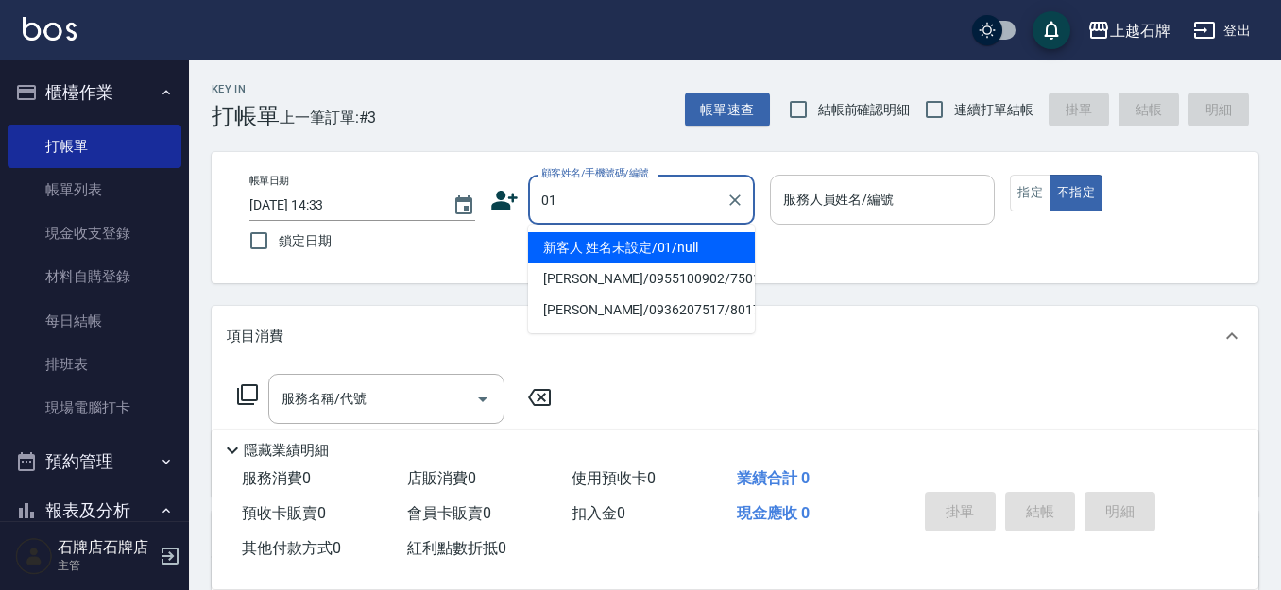
type input "新客人 姓名未設定/01/null"
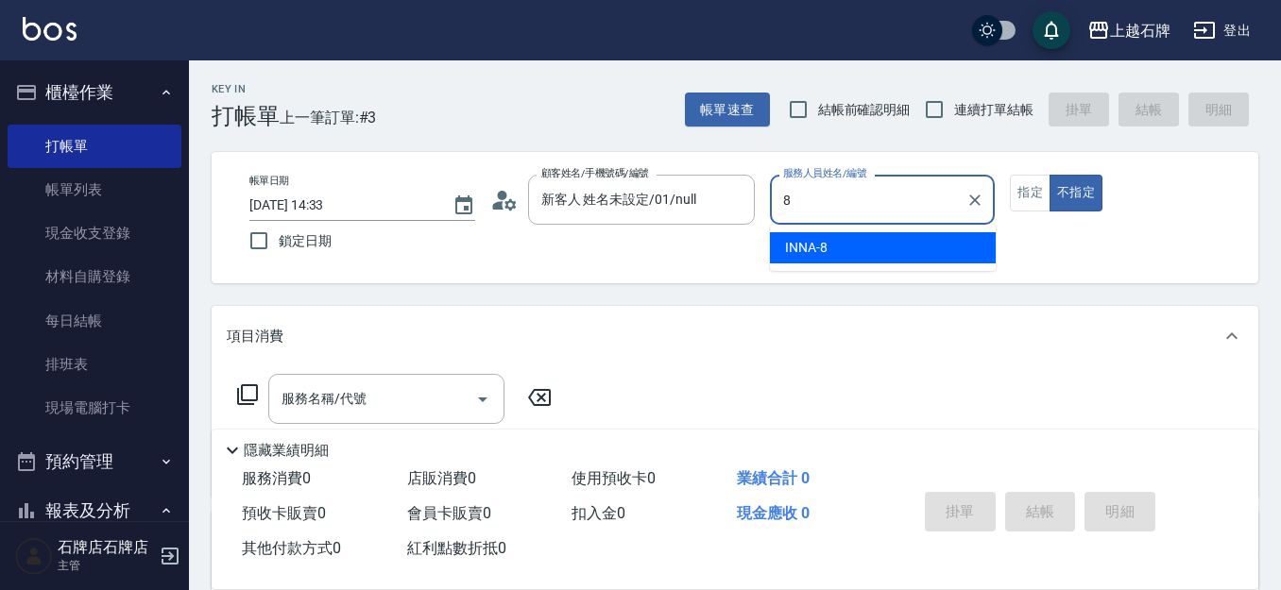
type input "INNA-8"
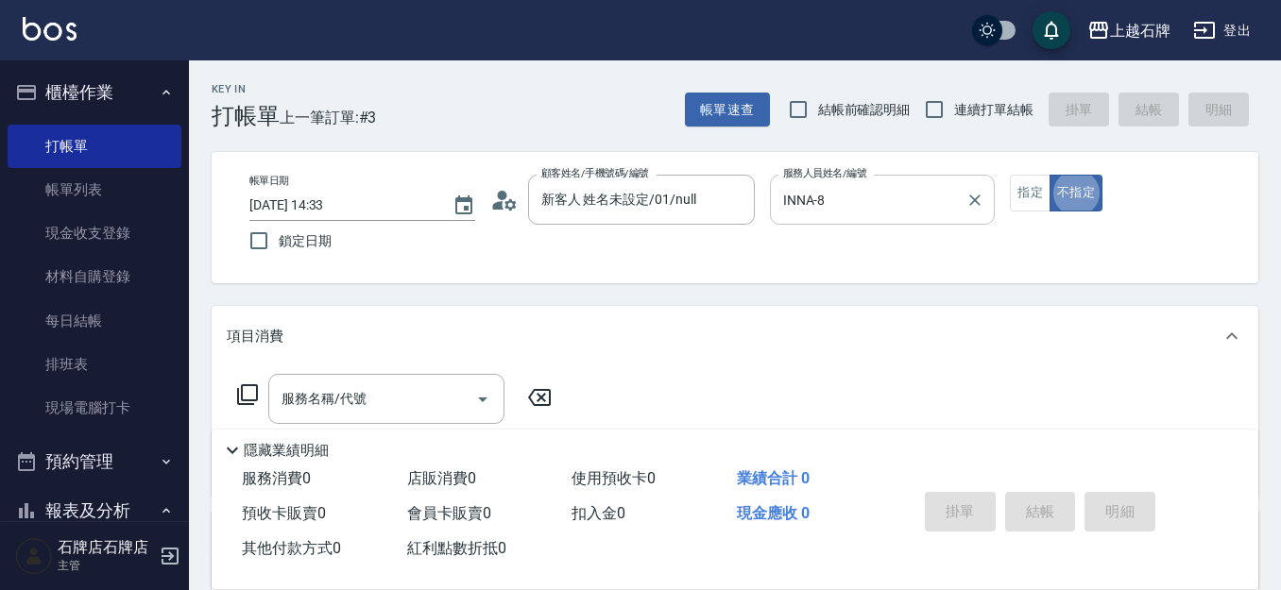
type button "false"
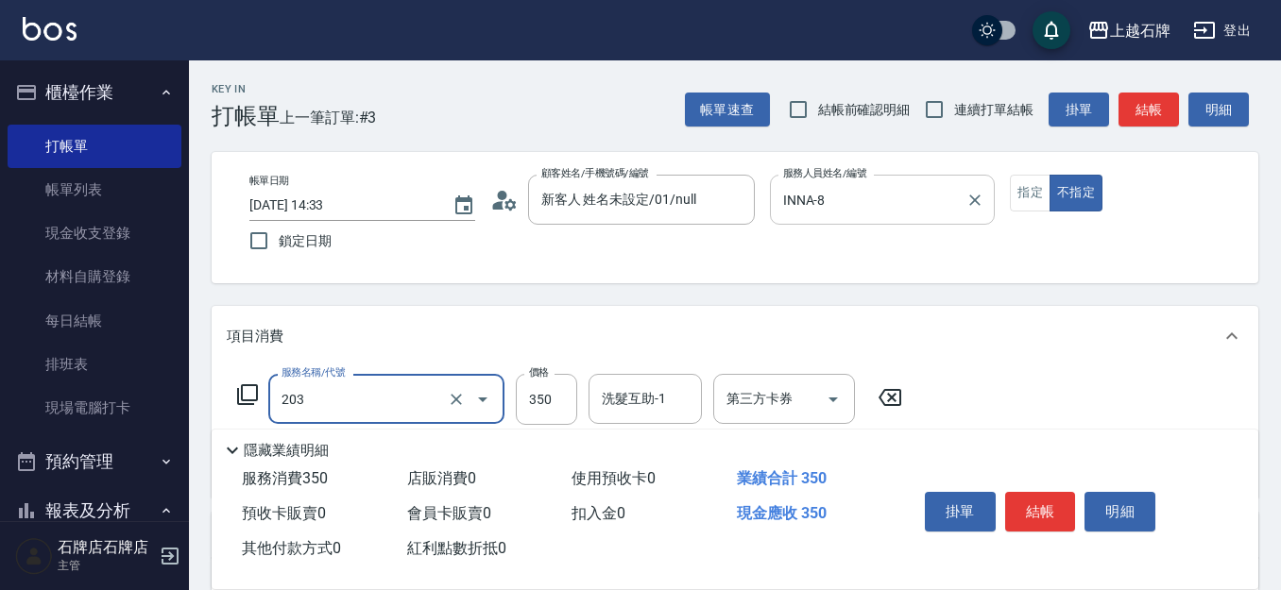
type input "B級洗+剪(203)"
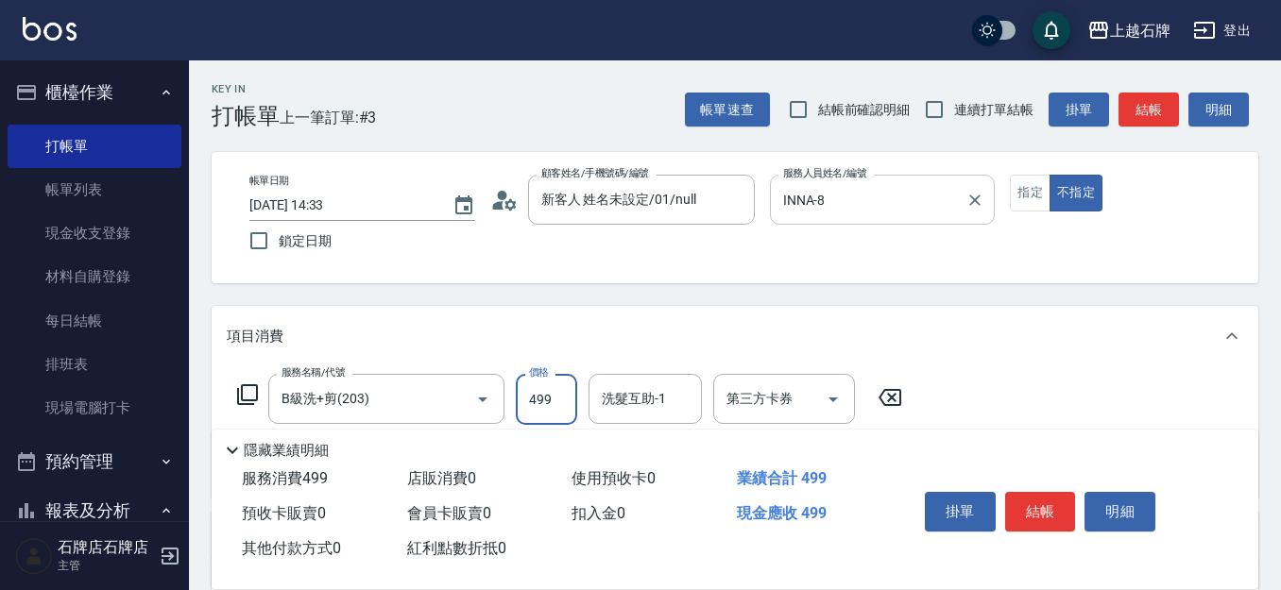
type input "499"
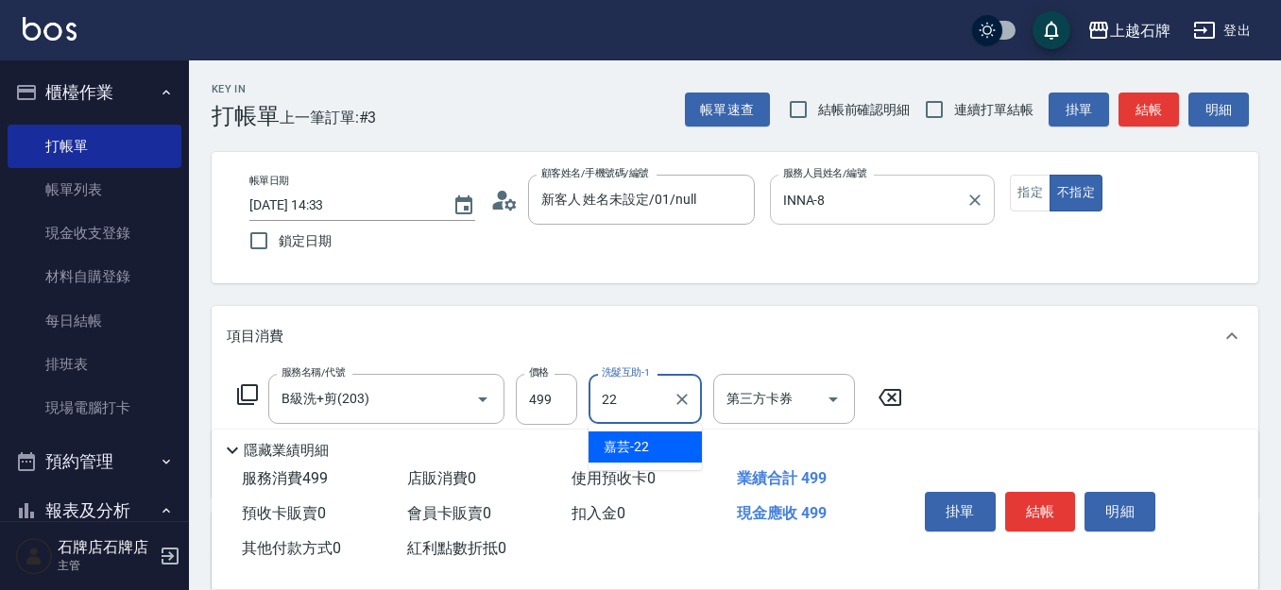
type input "嘉芸-22"
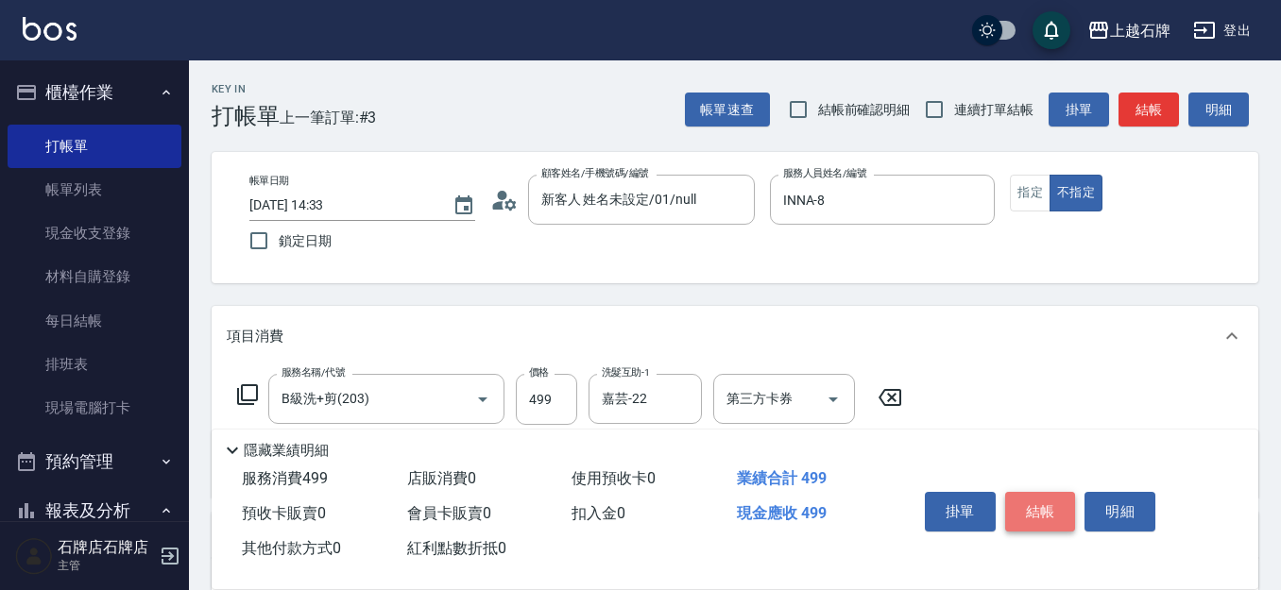
click at [1049, 494] on button "結帳" at bounding box center [1040, 512] width 71 height 40
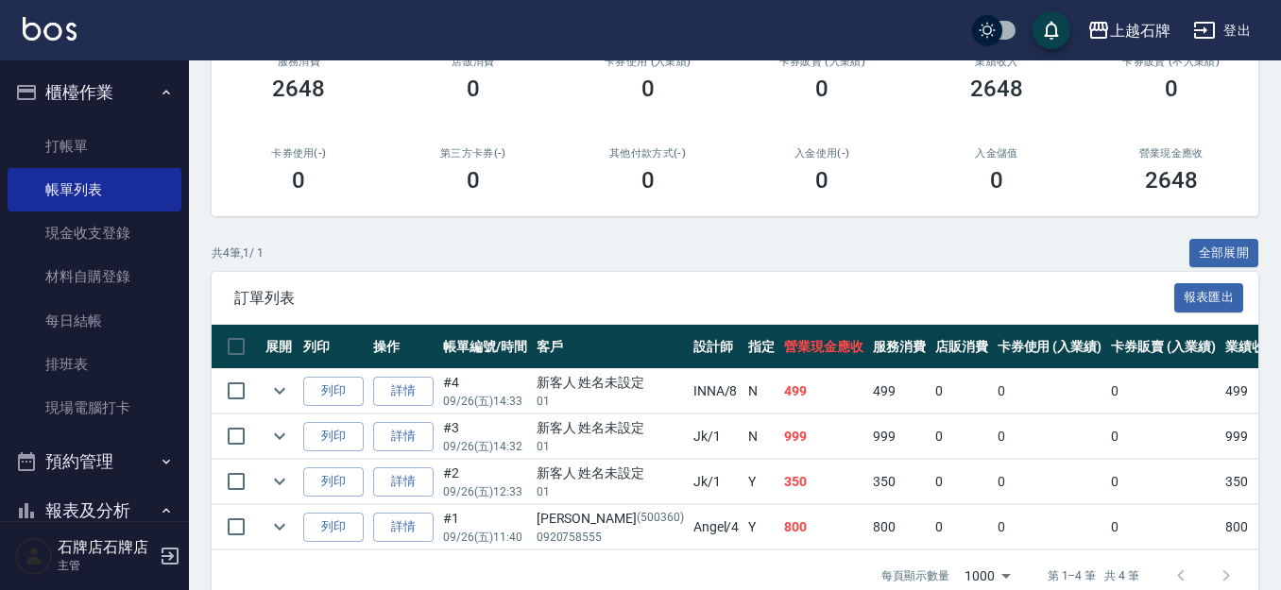
scroll to position [283, 0]
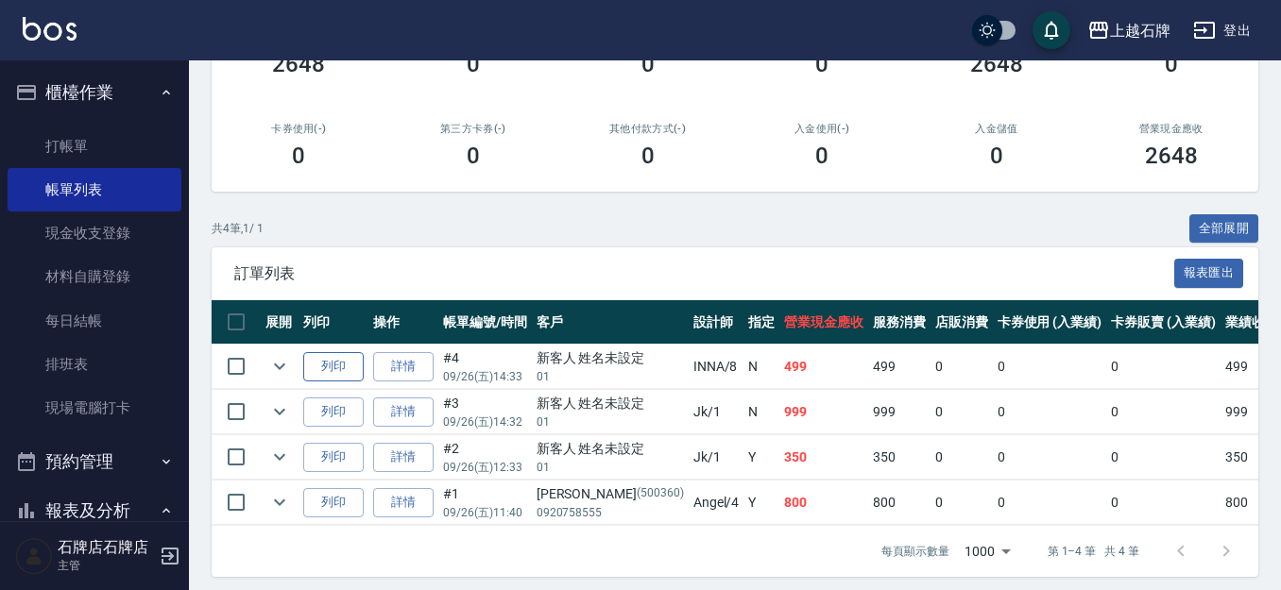
click at [315, 373] on button "列印" at bounding box center [333, 366] width 60 height 29
click at [69, 140] on link "打帳單" at bounding box center [95, 146] width 174 height 43
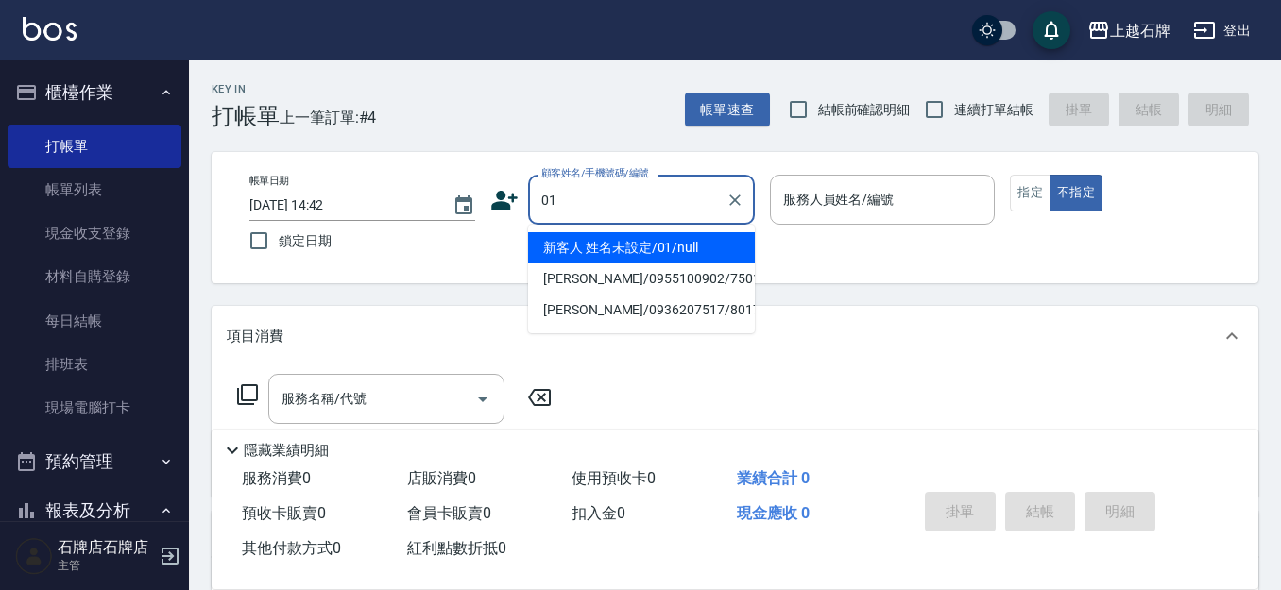
type input "新客人 姓名未設定/01/null"
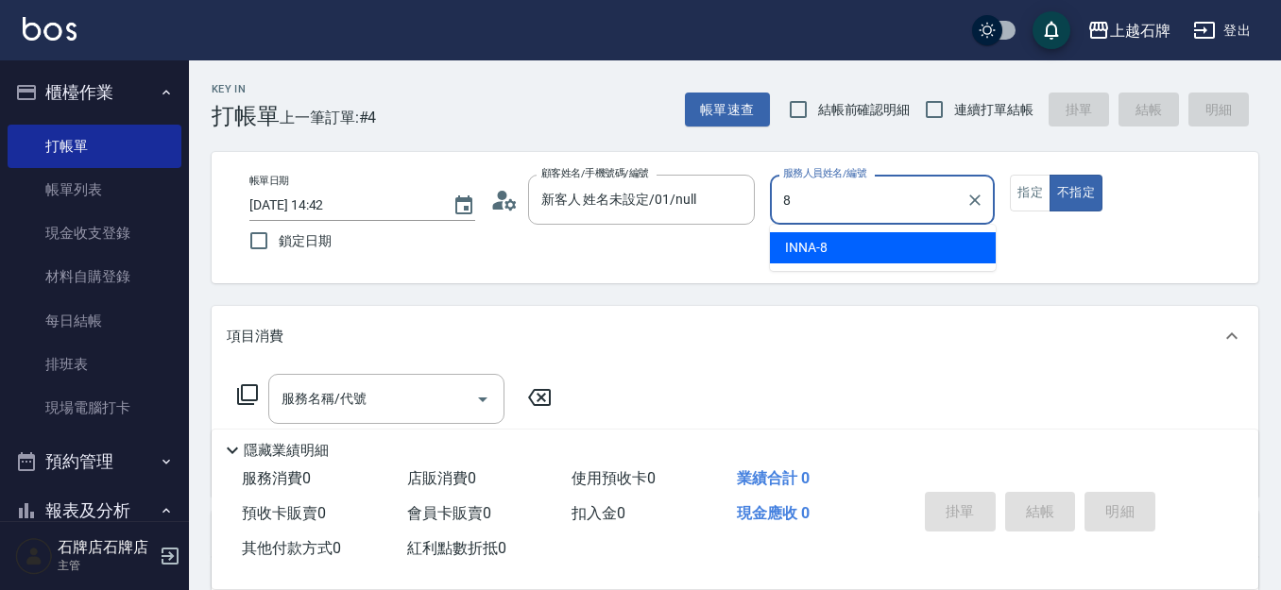
type input "INNA-8"
type button "false"
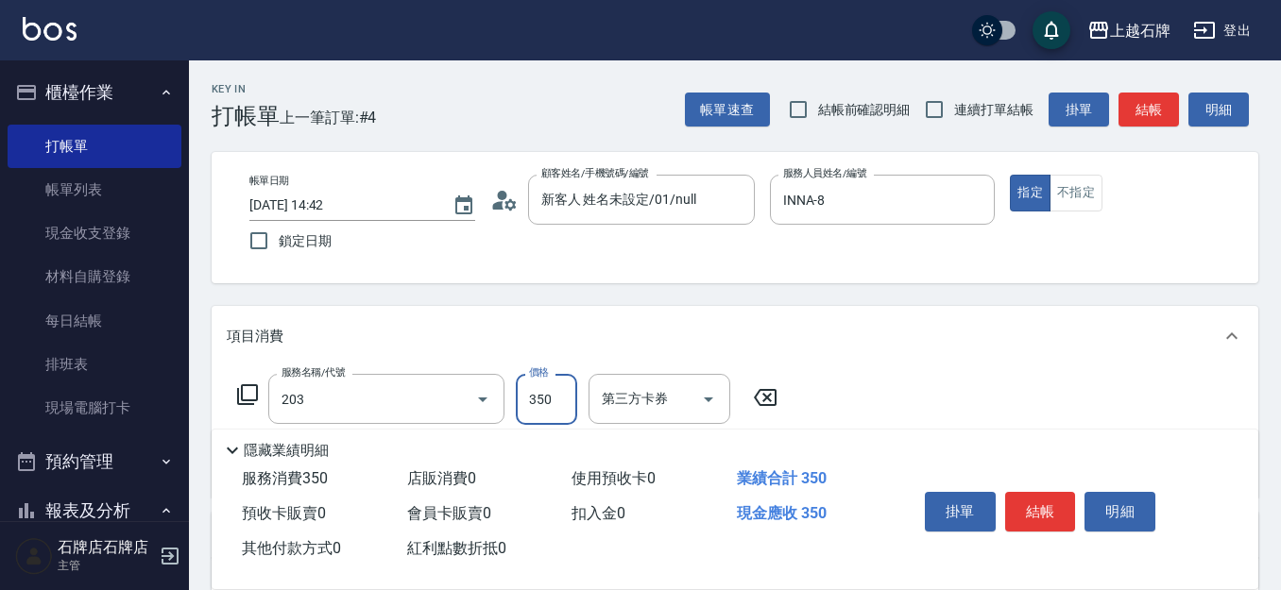
type input "B級洗+剪(203)"
type input "450"
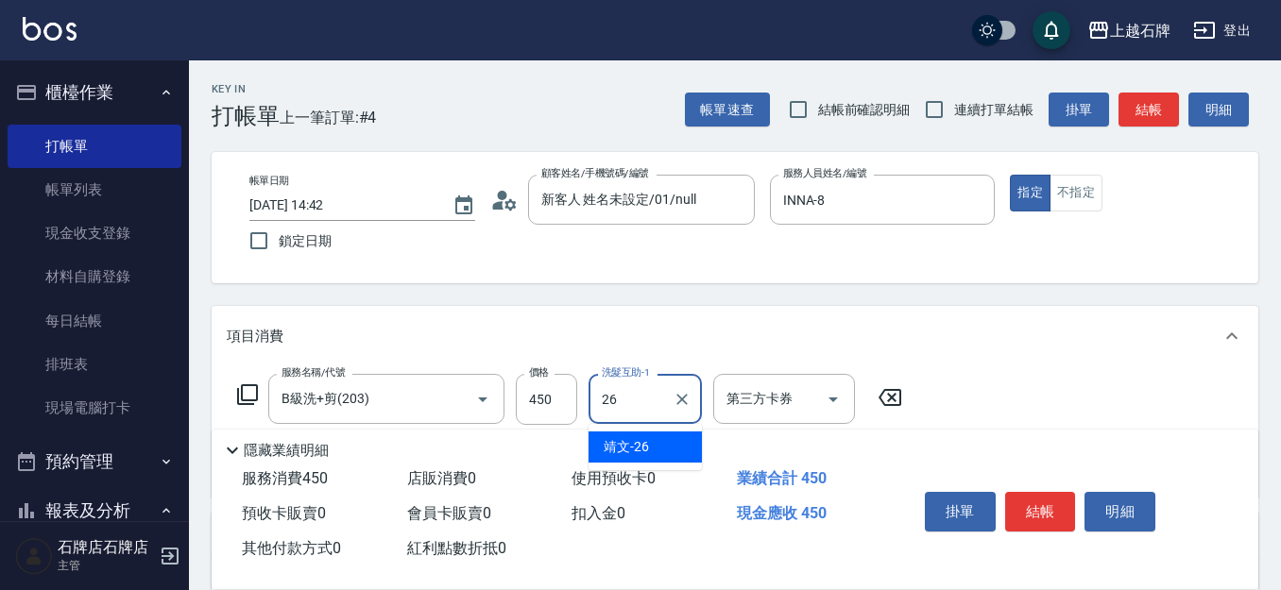
type input "靖文-26"
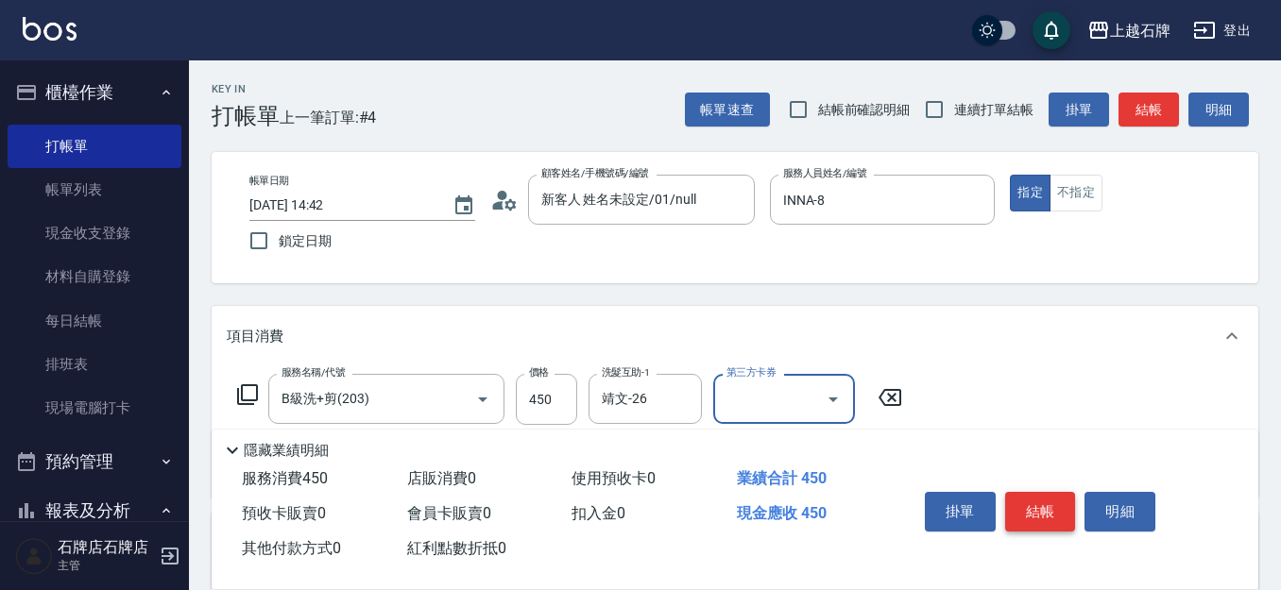
click at [1053, 492] on button "結帳" at bounding box center [1040, 512] width 71 height 40
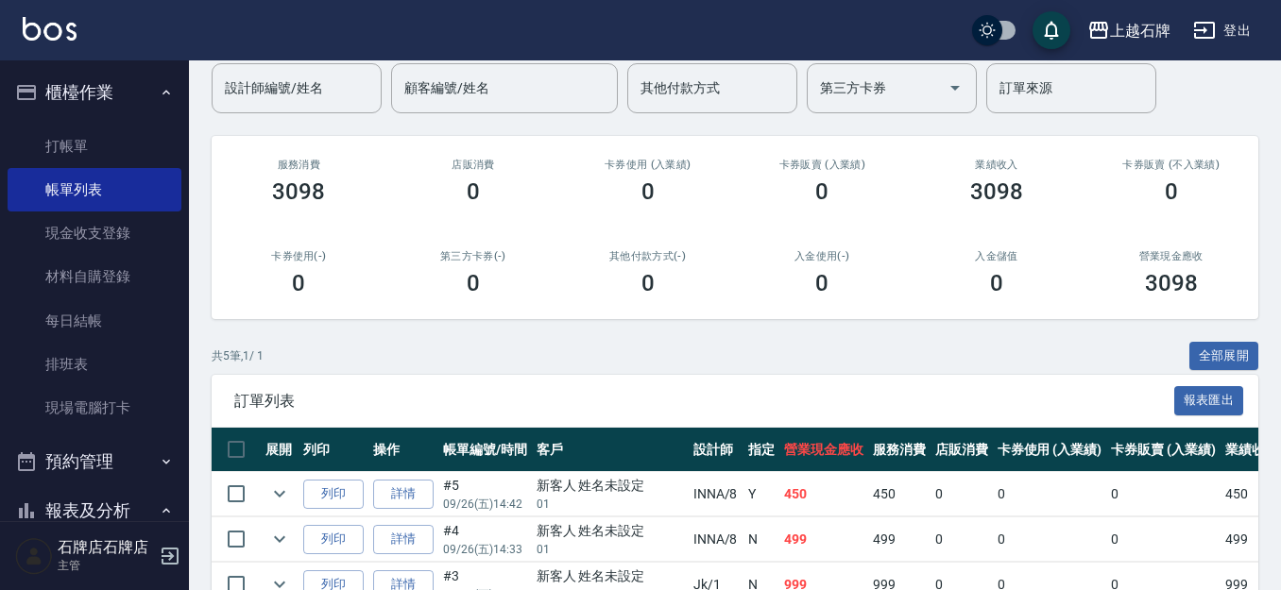
scroll to position [189, 0]
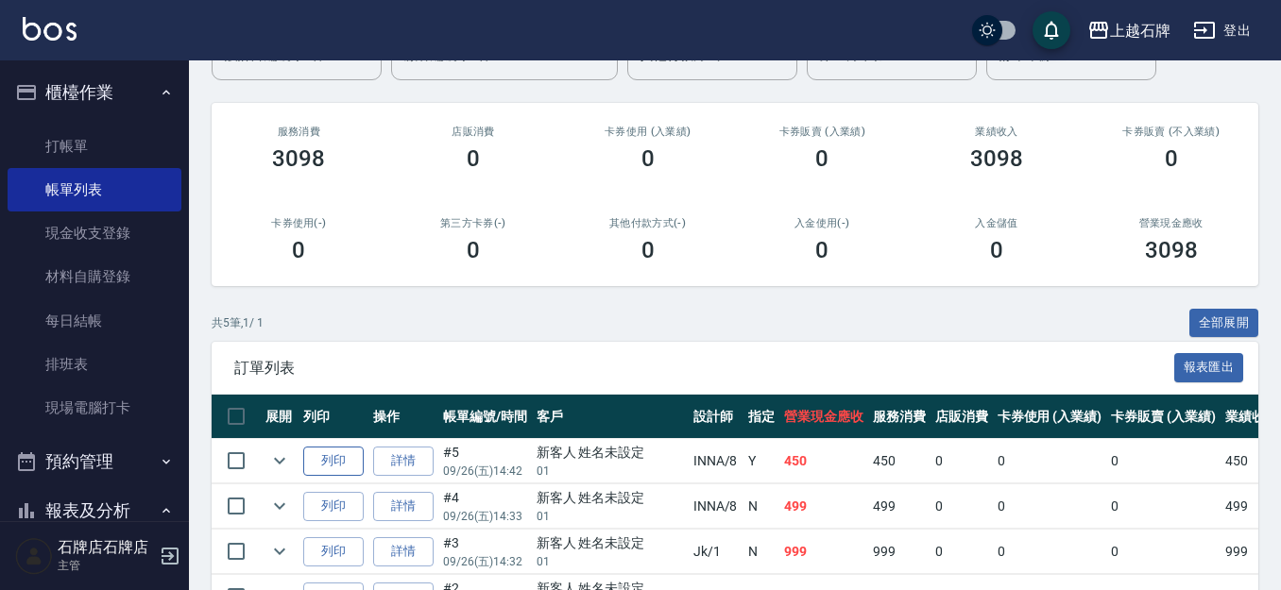
click at [329, 454] on button "列印" at bounding box center [333, 461] width 60 height 29
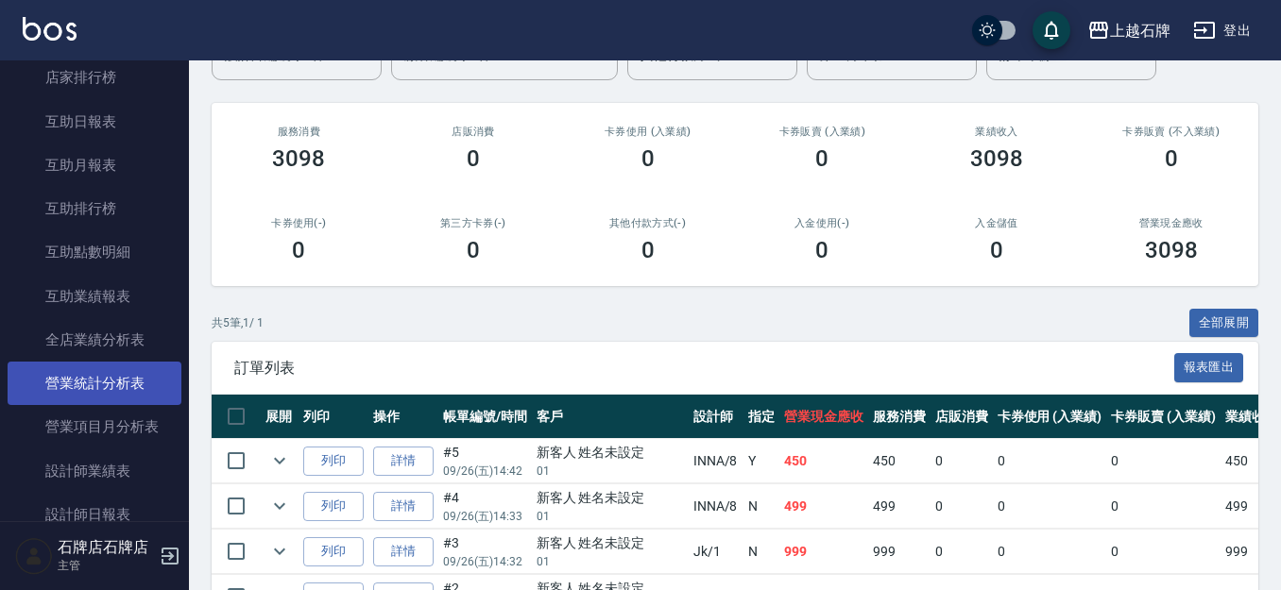
scroll to position [756, 0]
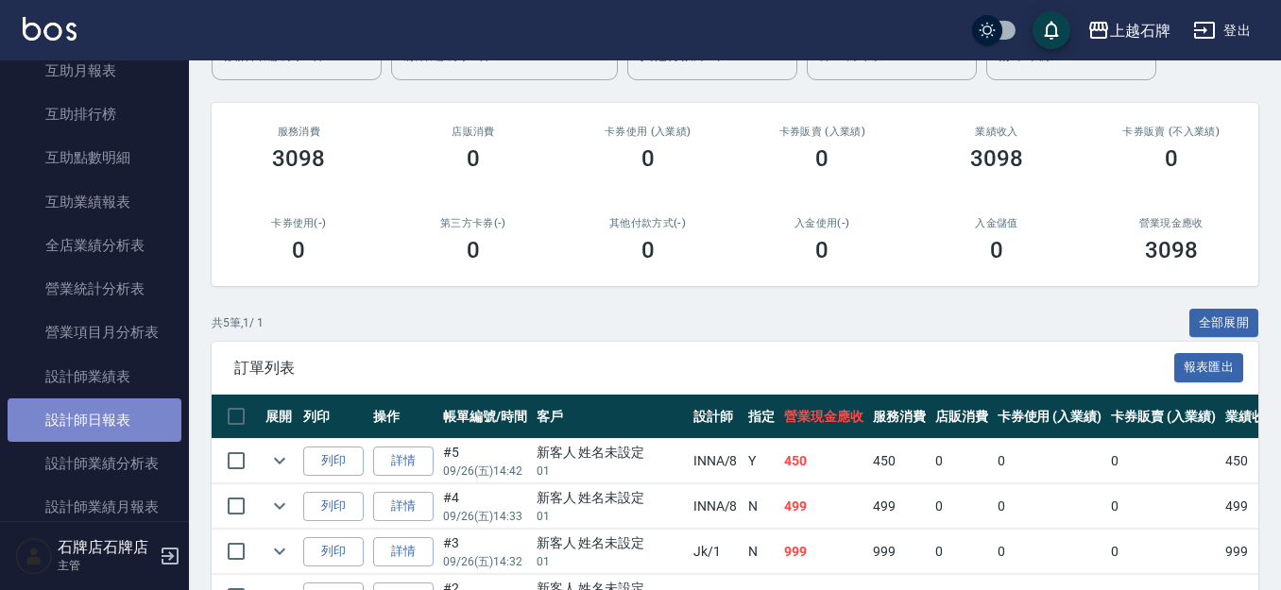
click at [129, 433] on link "設計師日報表" at bounding box center [95, 420] width 174 height 43
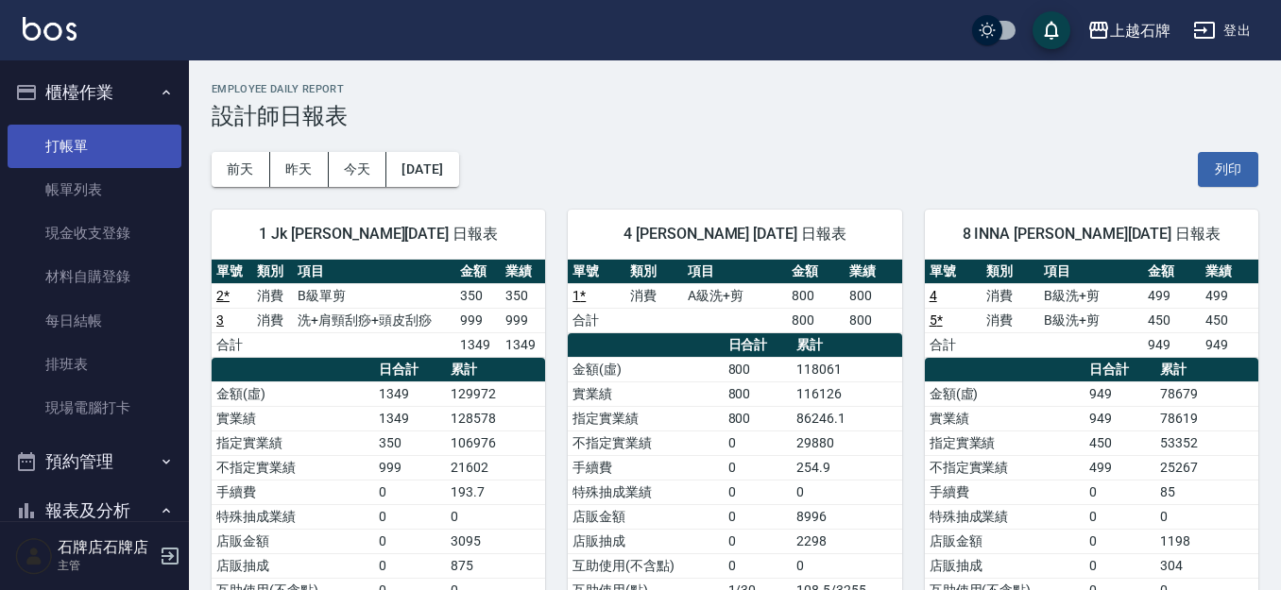
click at [161, 160] on link "打帳單" at bounding box center [95, 146] width 174 height 43
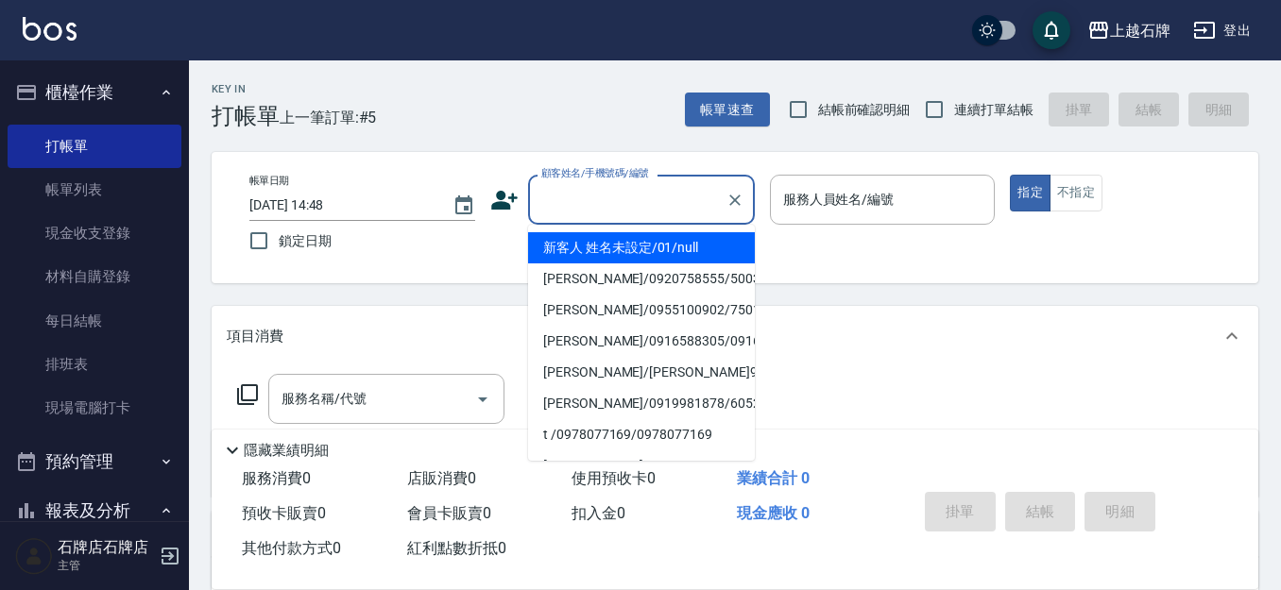
click at [620, 202] on input "顧客姓名/手機號碼/編號" at bounding box center [626, 199] width 181 height 33
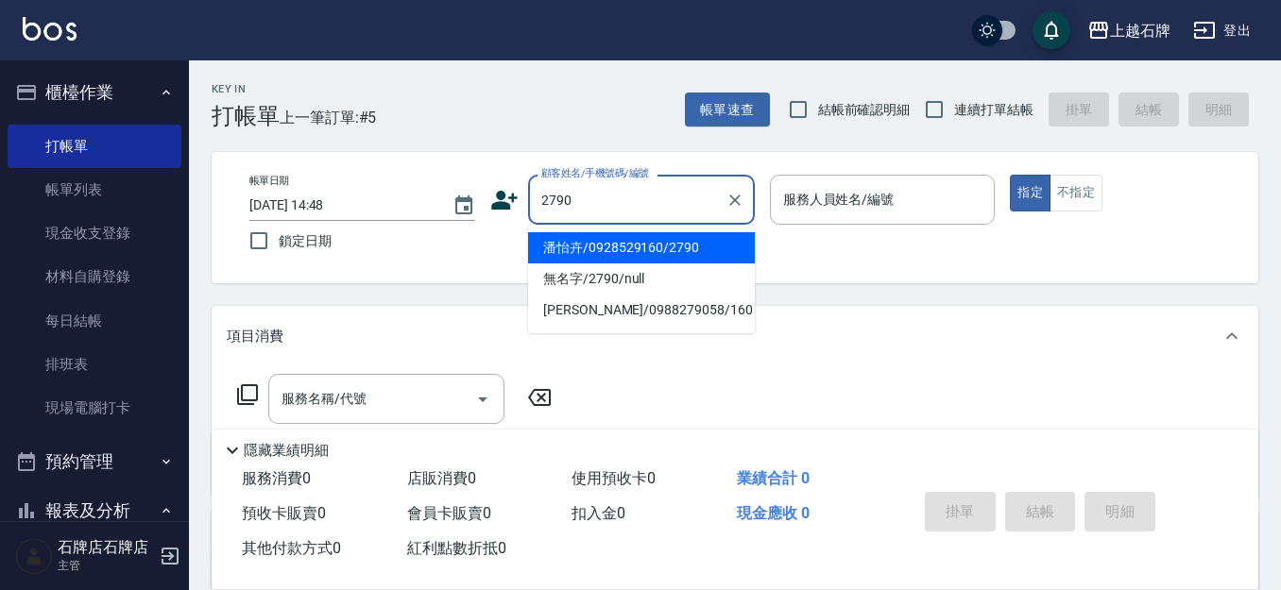
click at [680, 253] on li "潘怡卉/0928529160/2790" at bounding box center [641, 247] width 227 height 31
type input "潘怡卉/0928529160/2790"
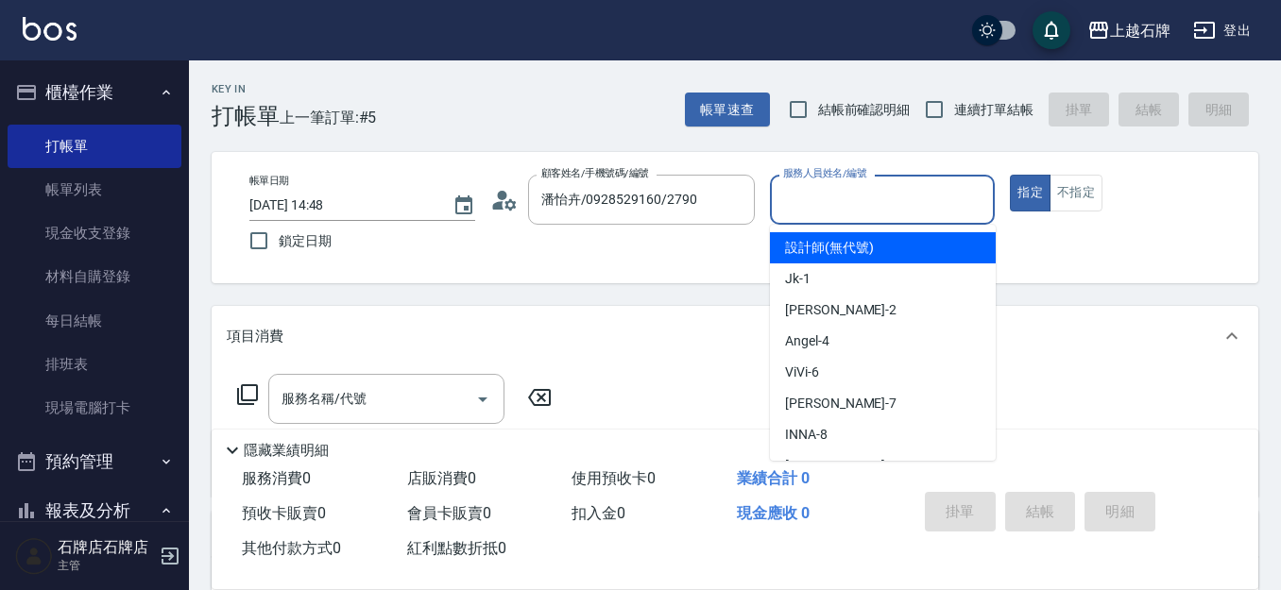
click at [901, 184] on input "服務人員姓名/編號" at bounding box center [882, 199] width 209 height 33
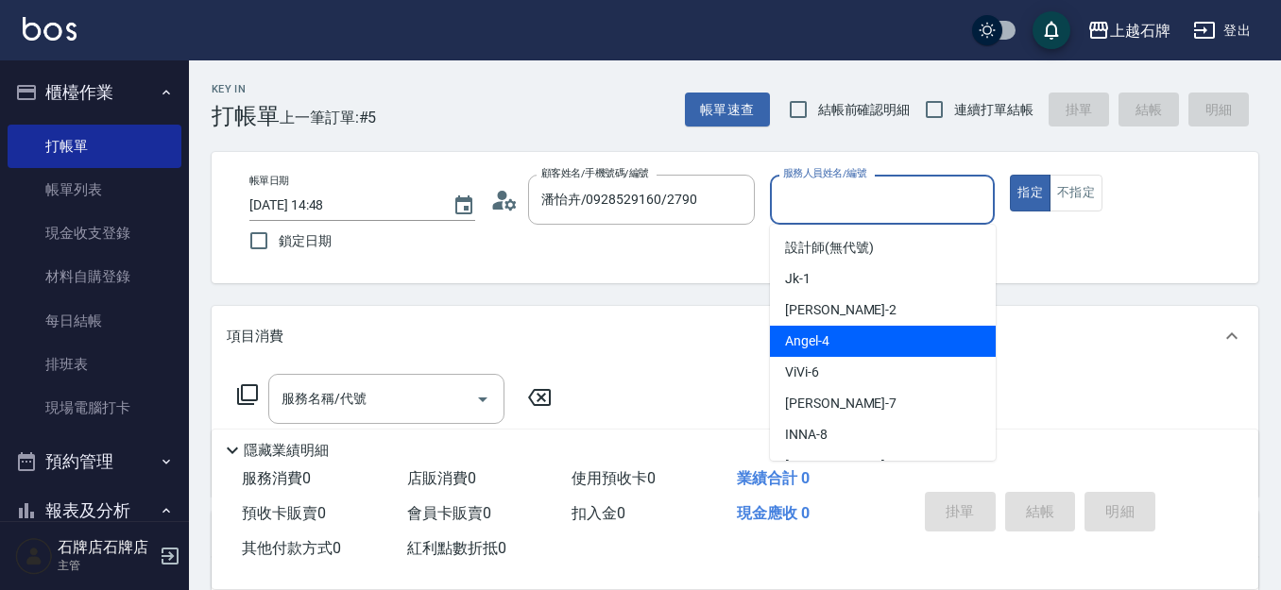
click at [822, 344] on span "[PERSON_NAME] -4" at bounding box center [807, 341] width 44 height 20
type input "[PERSON_NAME]-4"
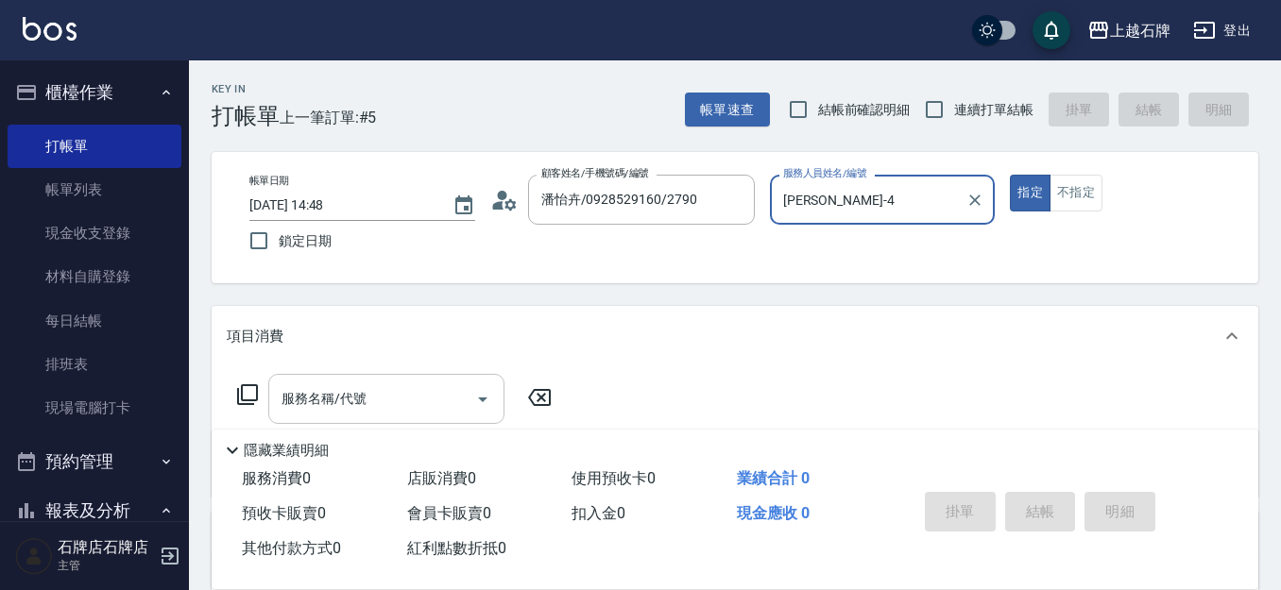
click at [417, 404] on input "服務名稱/代號" at bounding box center [372, 398] width 191 height 33
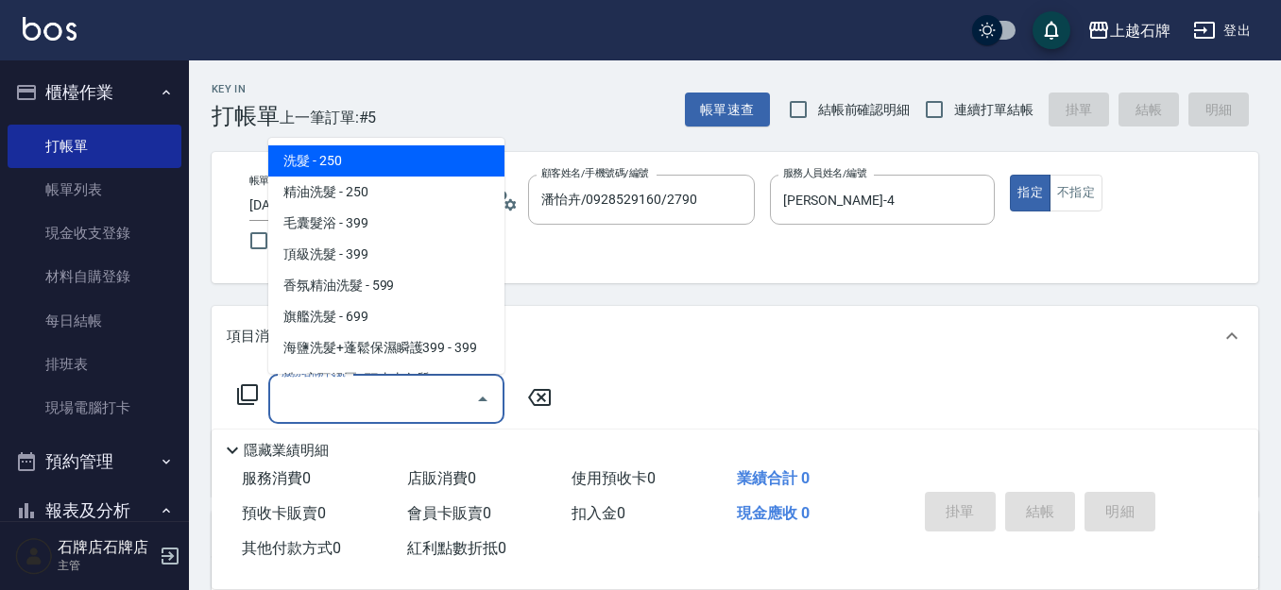
click at [436, 155] on span "洗髮 - 250" at bounding box center [386, 160] width 236 height 31
type input "洗髮(101)"
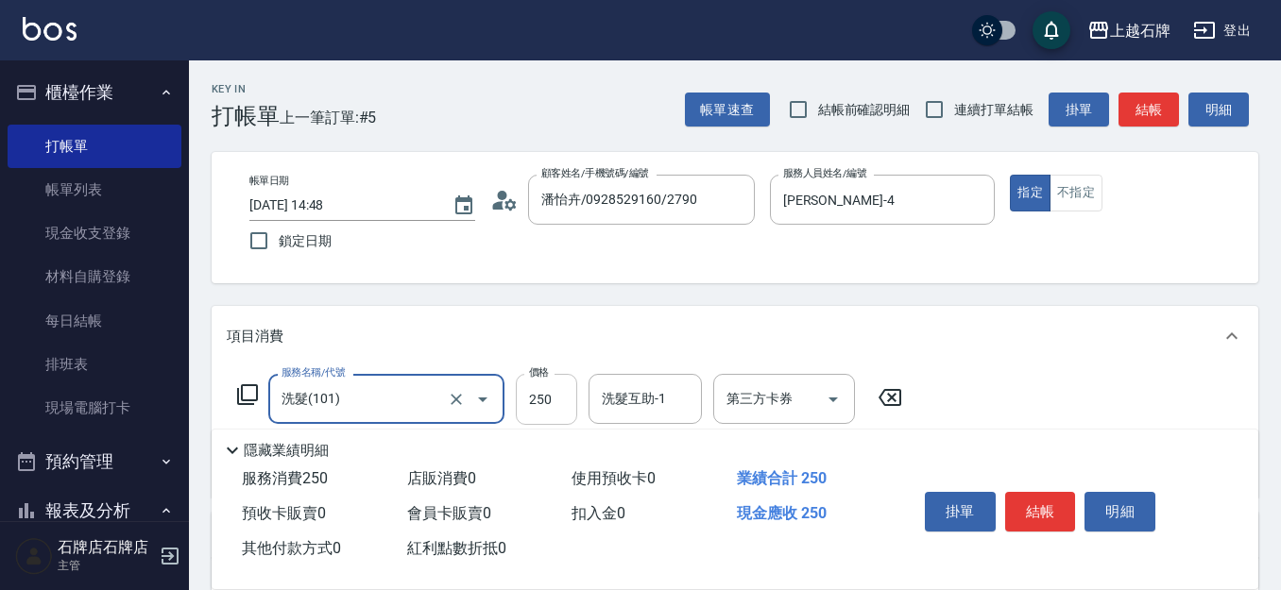
click at [537, 399] on input "250" at bounding box center [546, 399] width 61 height 51
type input "300"
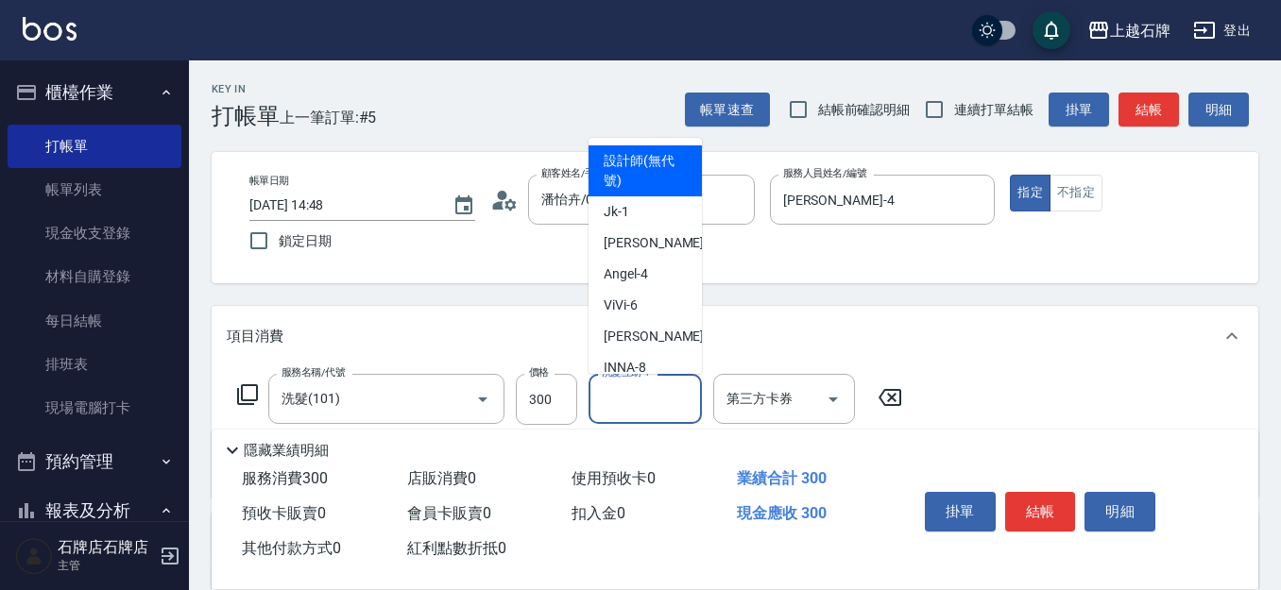
click at [654, 405] on input "洗髮互助-1" at bounding box center [645, 398] width 96 height 33
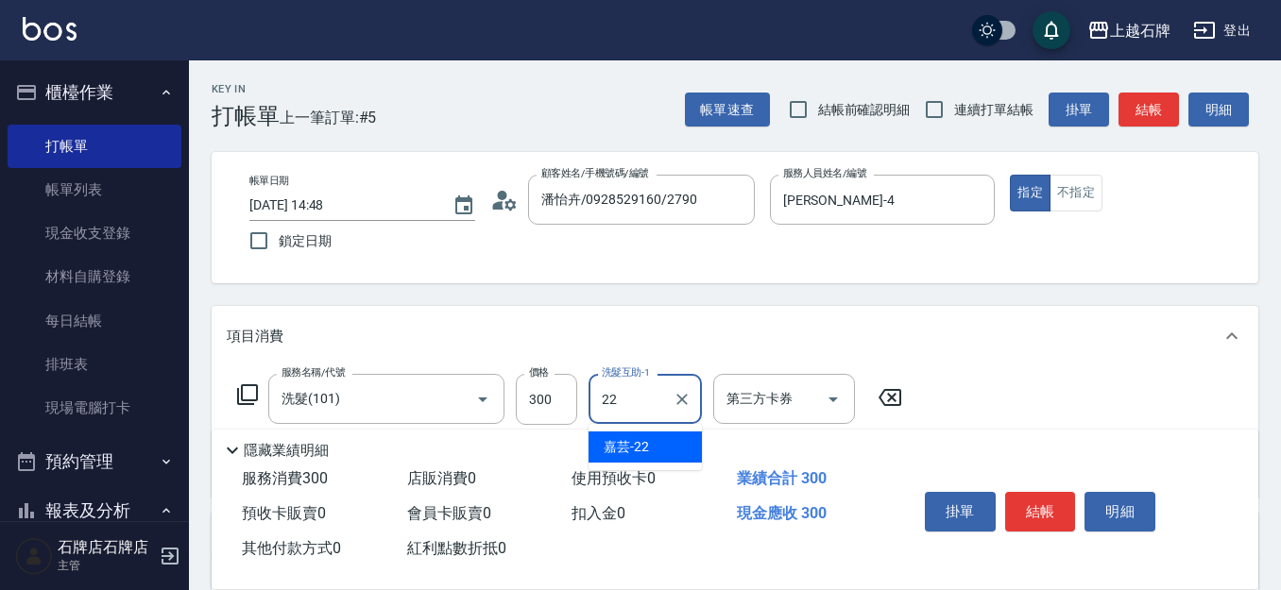
click at [662, 451] on div "嘉芸 -22" at bounding box center [644, 447] width 113 height 31
type input "嘉芸-22"
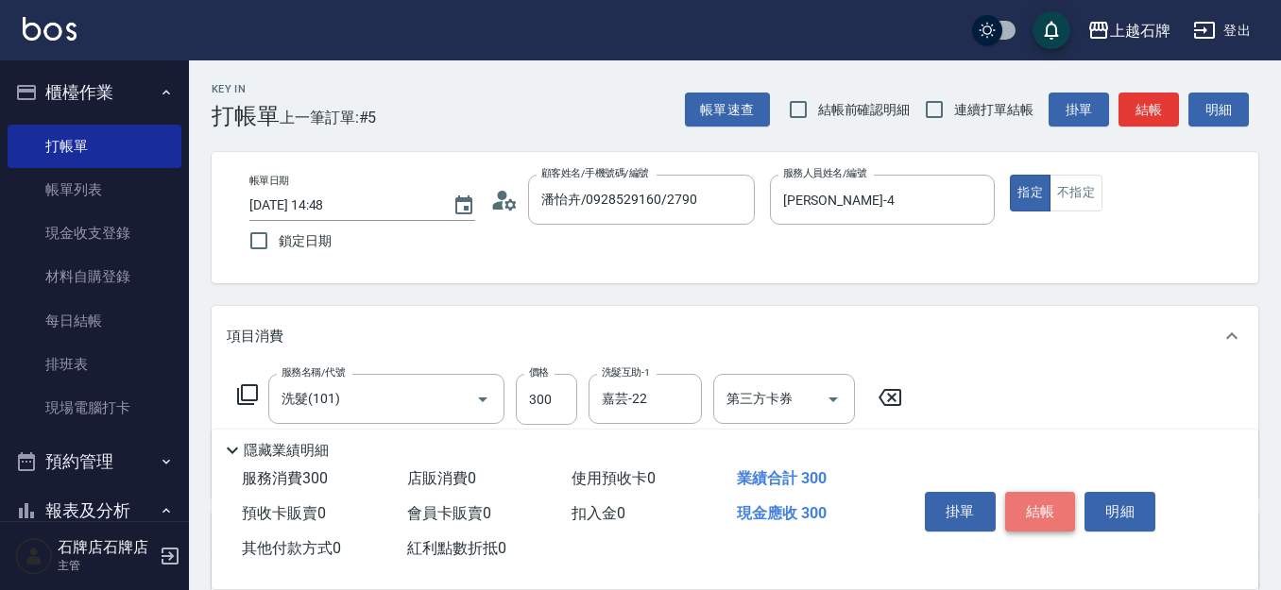
click at [1029, 504] on button "結帳" at bounding box center [1040, 512] width 71 height 40
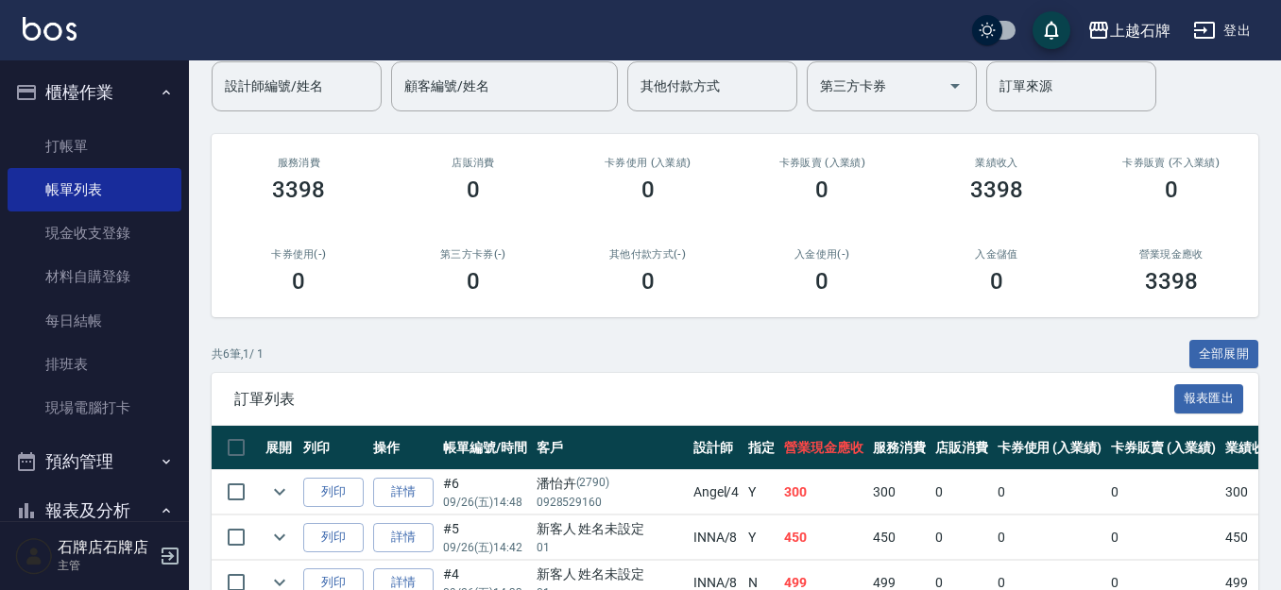
scroll to position [189, 0]
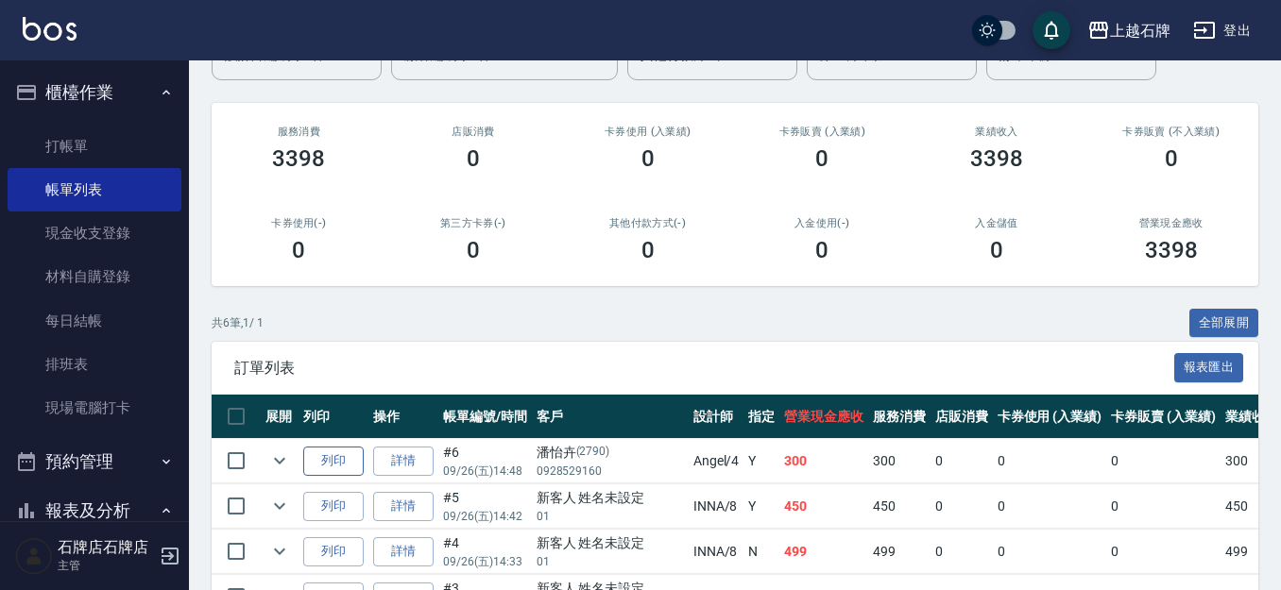
click at [344, 457] on button "列印" at bounding box center [333, 461] width 60 height 29
click at [113, 143] on link "打帳單" at bounding box center [95, 146] width 174 height 43
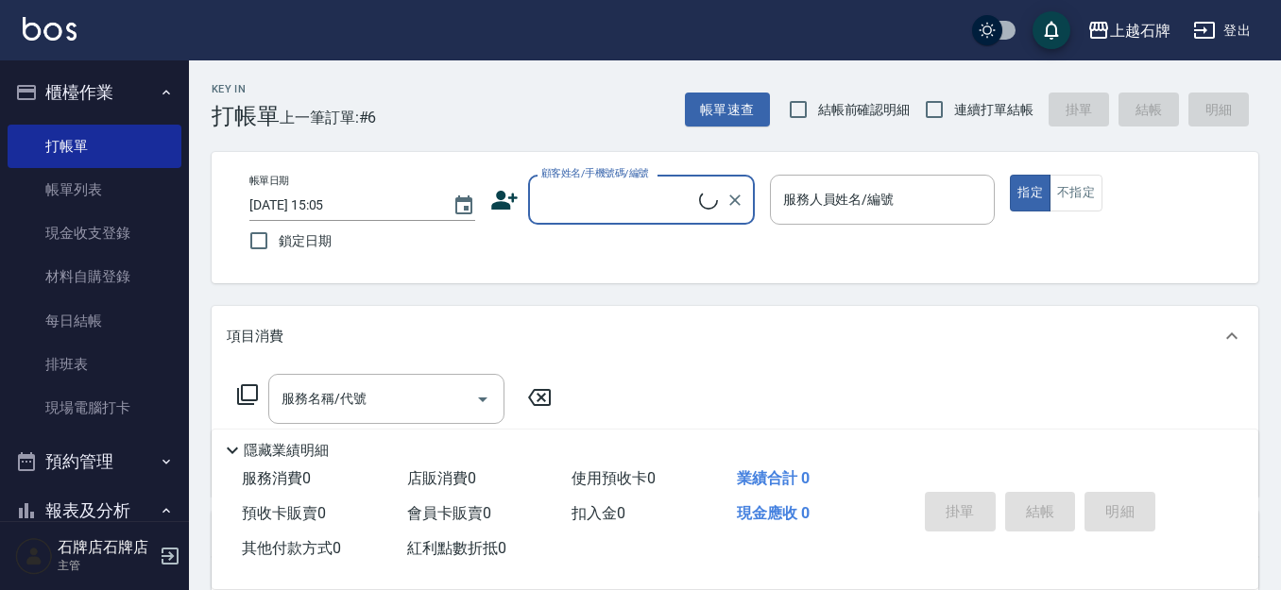
click at [677, 206] on input "顧客姓名/手機號碼/編號" at bounding box center [617, 199] width 162 height 33
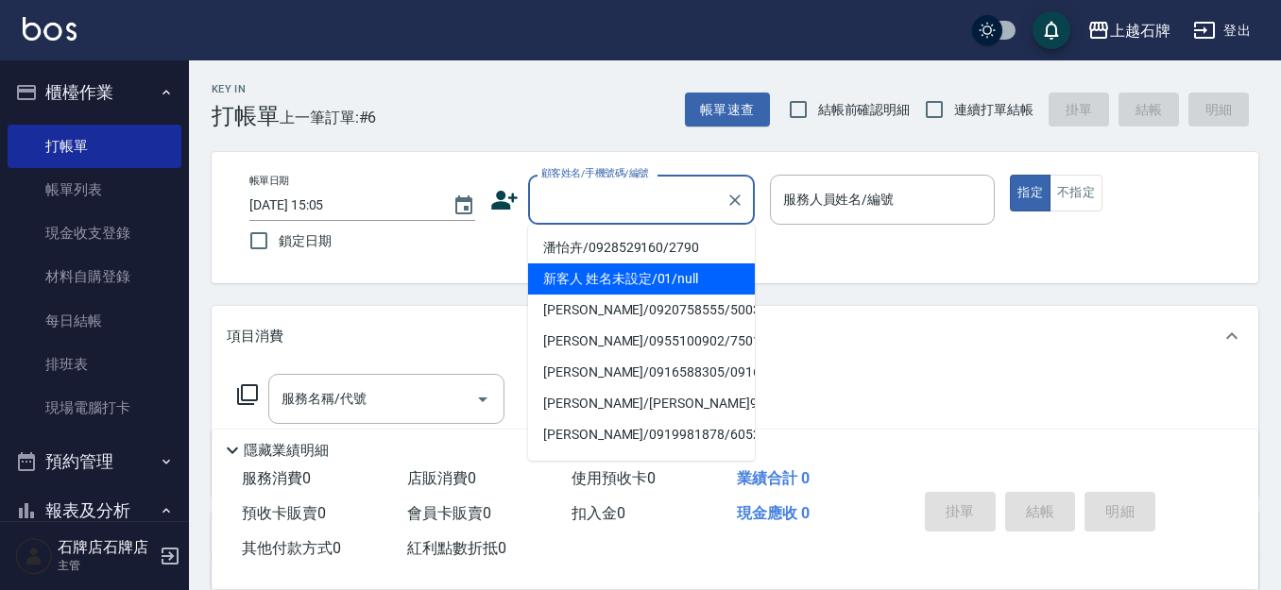
drag, startPoint x: 669, startPoint y: 281, endPoint x: 897, endPoint y: 220, distance: 236.7
click at [675, 281] on li "新客人 姓名未設定/01/null" at bounding box center [641, 278] width 227 height 31
type input "新客人 姓名未設定/01/null"
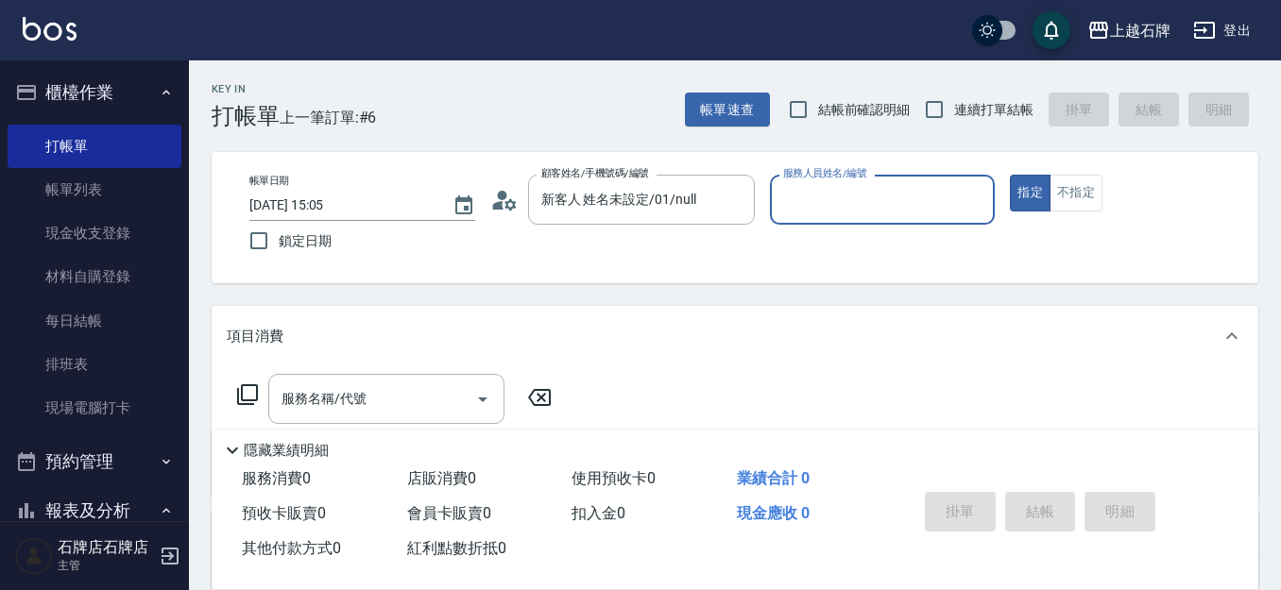
click at [898, 211] on input "服務人員姓名/編號" at bounding box center [882, 199] width 209 height 33
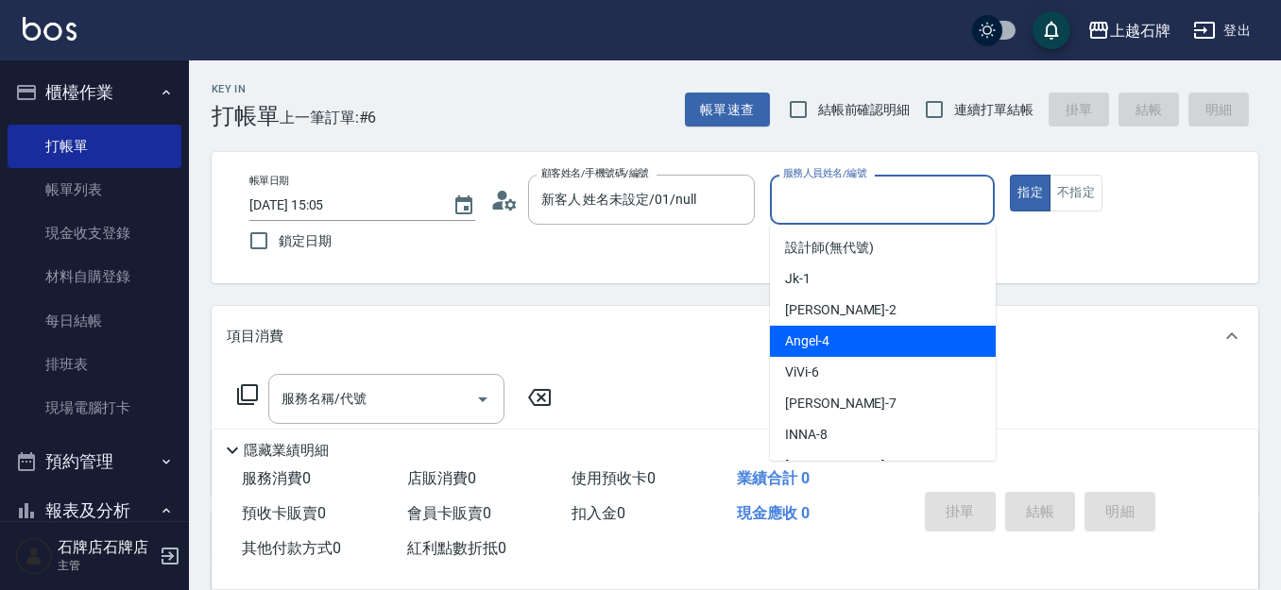
drag, startPoint x: 866, startPoint y: 335, endPoint x: 846, endPoint y: 332, distance: 20.0
click at [868, 335] on div "[PERSON_NAME] -4" at bounding box center [883, 341] width 226 height 31
type input "[PERSON_NAME]-4"
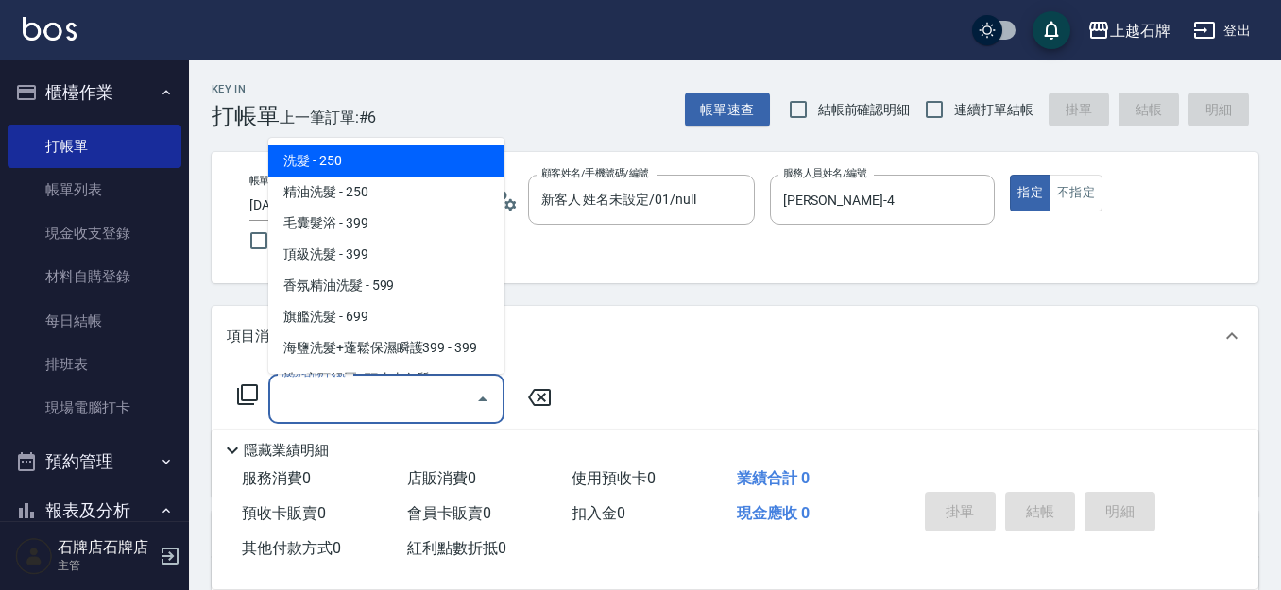
click at [401, 412] on input "服務名稱/代號" at bounding box center [372, 398] width 191 height 33
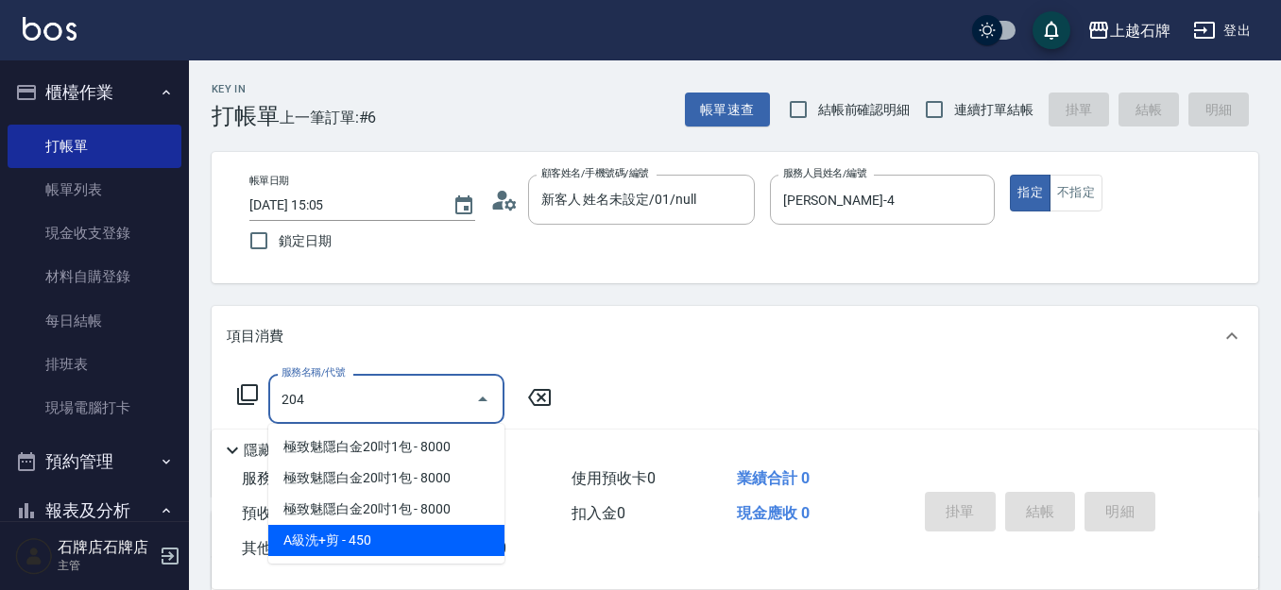
click at [454, 546] on span "A級洗+剪 - 450" at bounding box center [386, 540] width 236 height 31
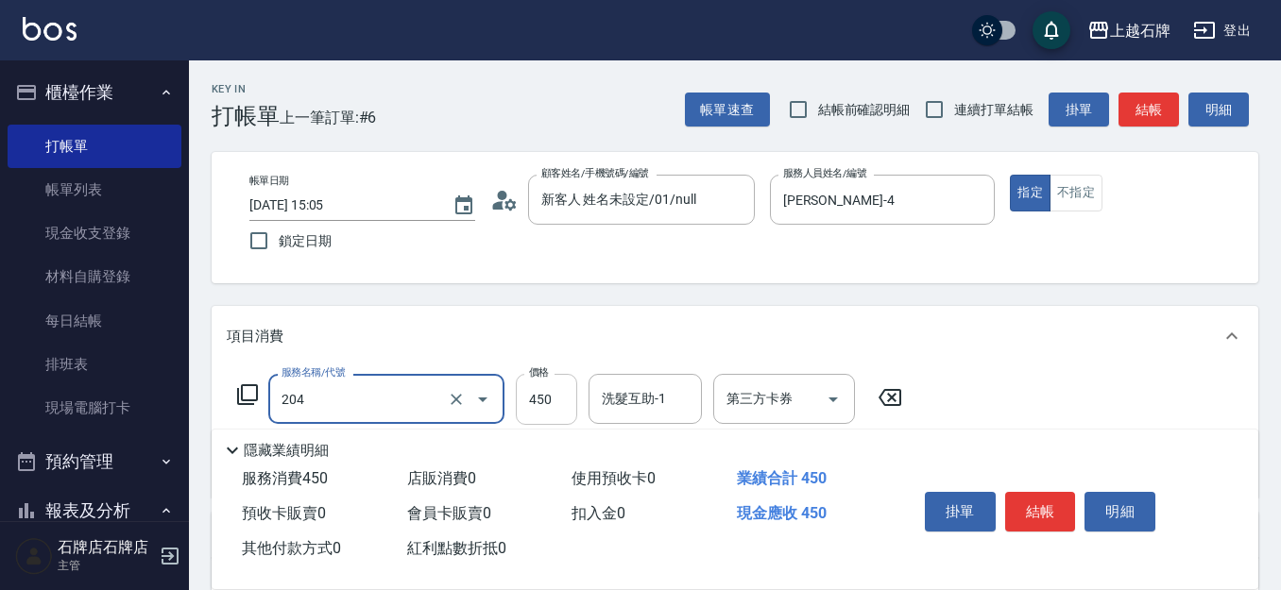
type input "A級洗+剪(204)"
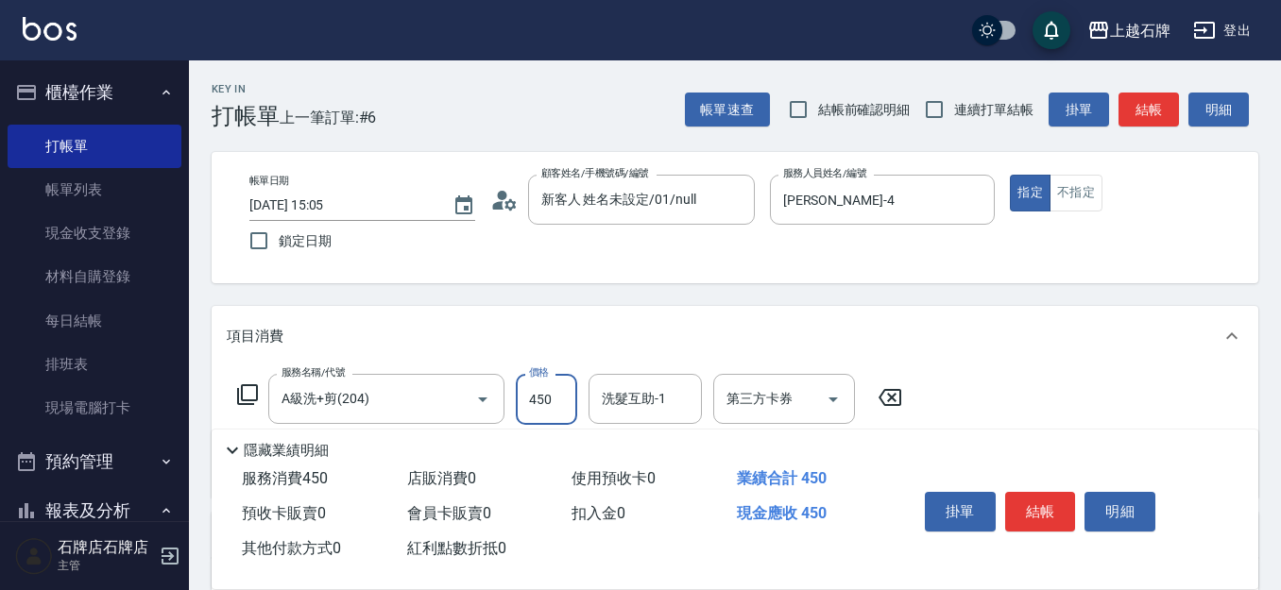
click at [539, 405] on input "450" at bounding box center [546, 399] width 61 height 51
type input "499"
click at [654, 393] on input "洗髮互助-1" at bounding box center [645, 398] width 96 height 33
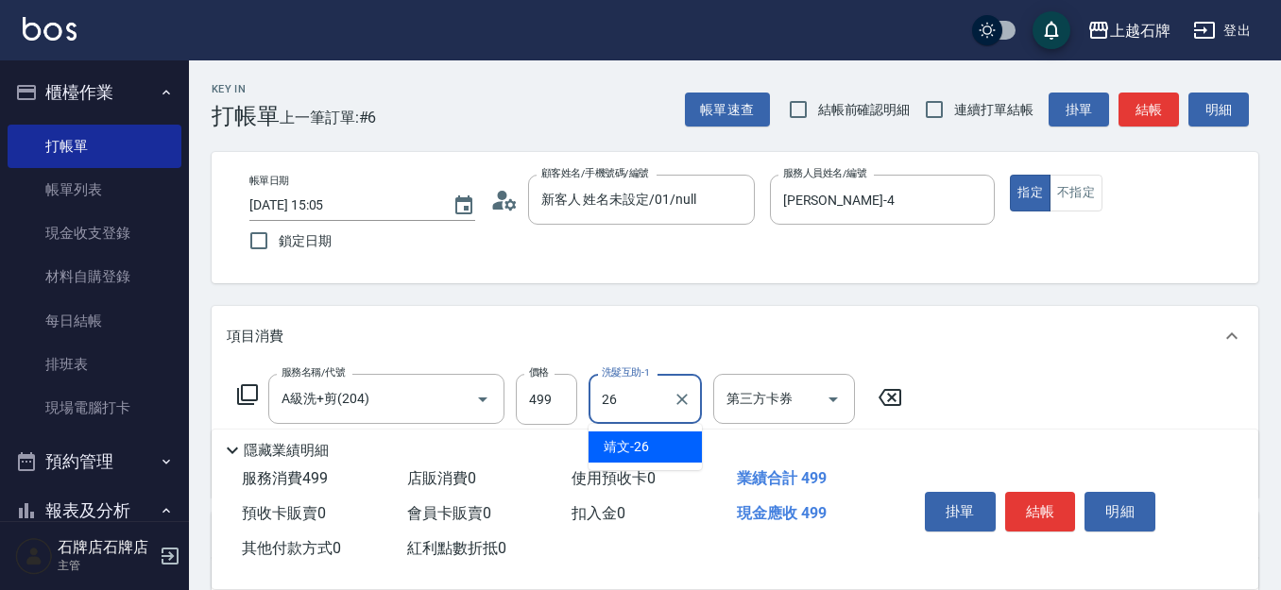
click at [669, 447] on div "靖文 -26" at bounding box center [644, 447] width 113 height 31
type input "靖文-26"
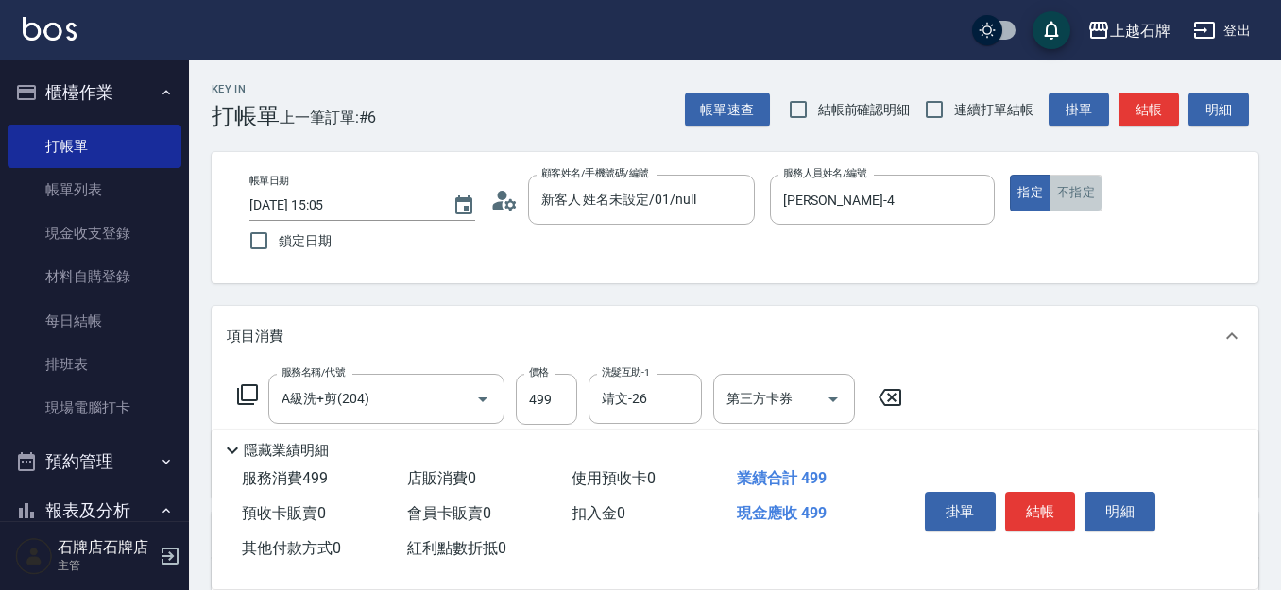
click at [1083, 194] on button "不指定" at bounding box center [1075, 193] width 53 height 37
click at [1048, 513] on button "結帳" at bounding box center [1040, 512] width 71 height 40
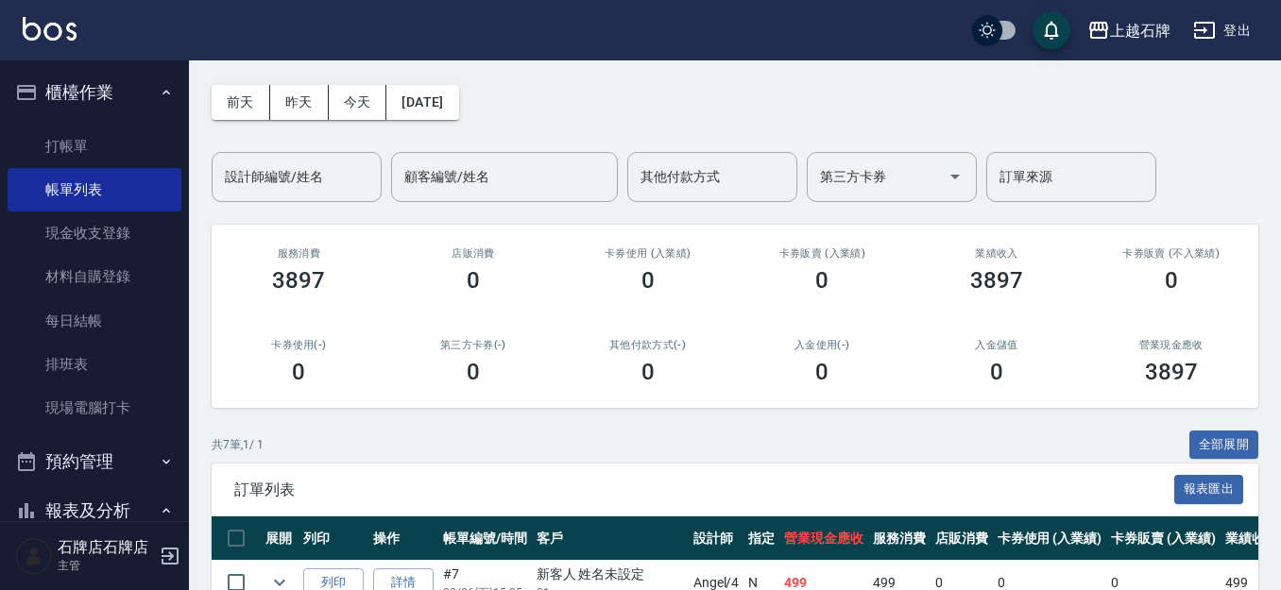
scroll to position [189, 0]
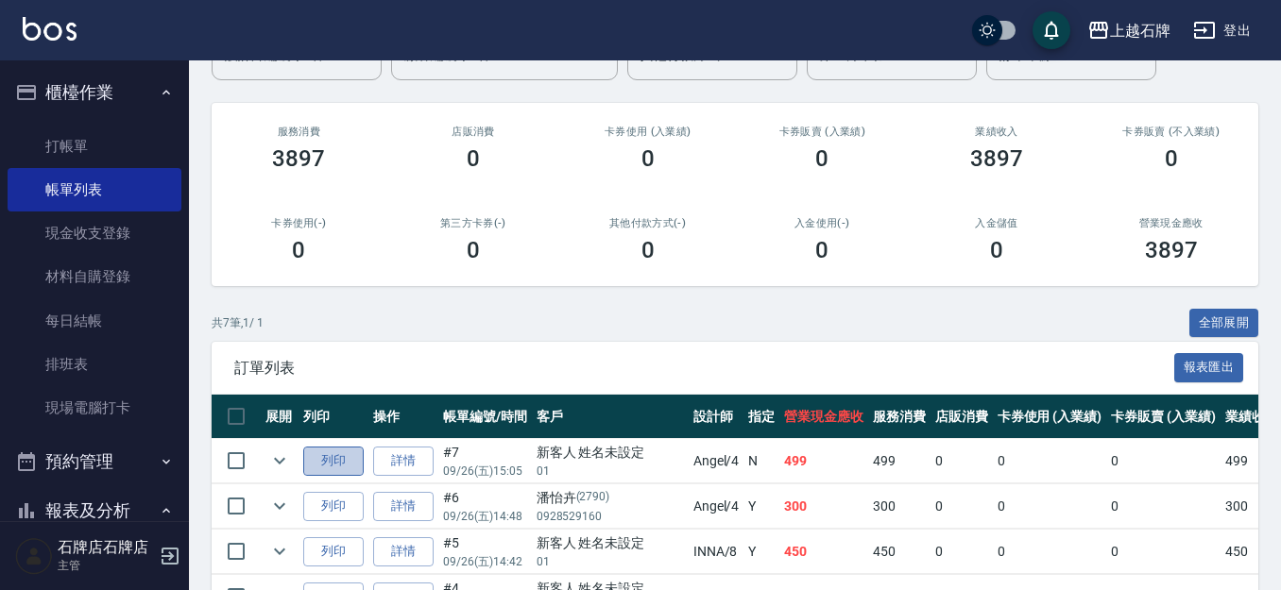
click at [316, 458] on button "列印" at bounding box center [333, 461] width 60 height 29
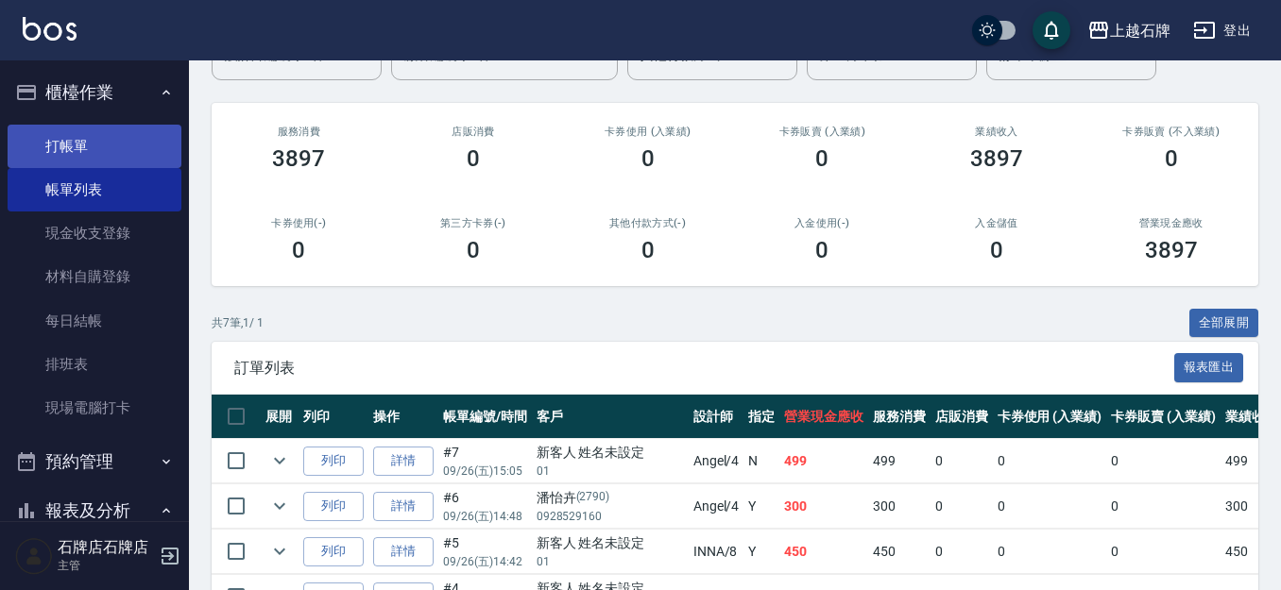
click at [91, 140] on link "打帳單" at bounding box center [95, 146] width 174 height 43
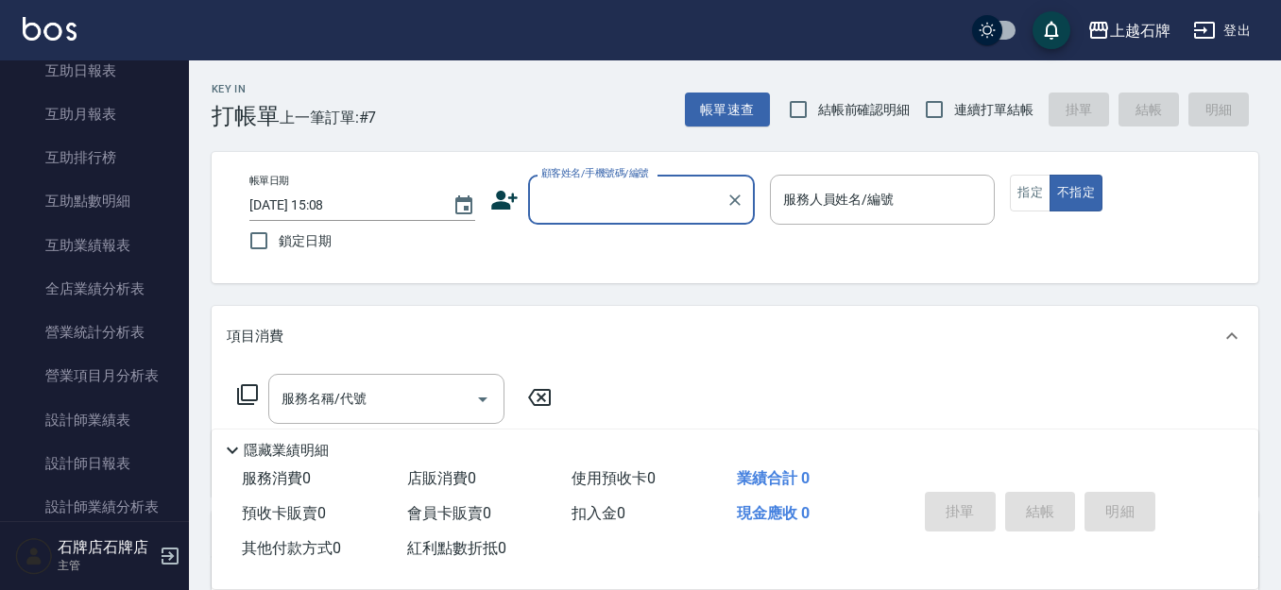
scroll to position [850, 0]
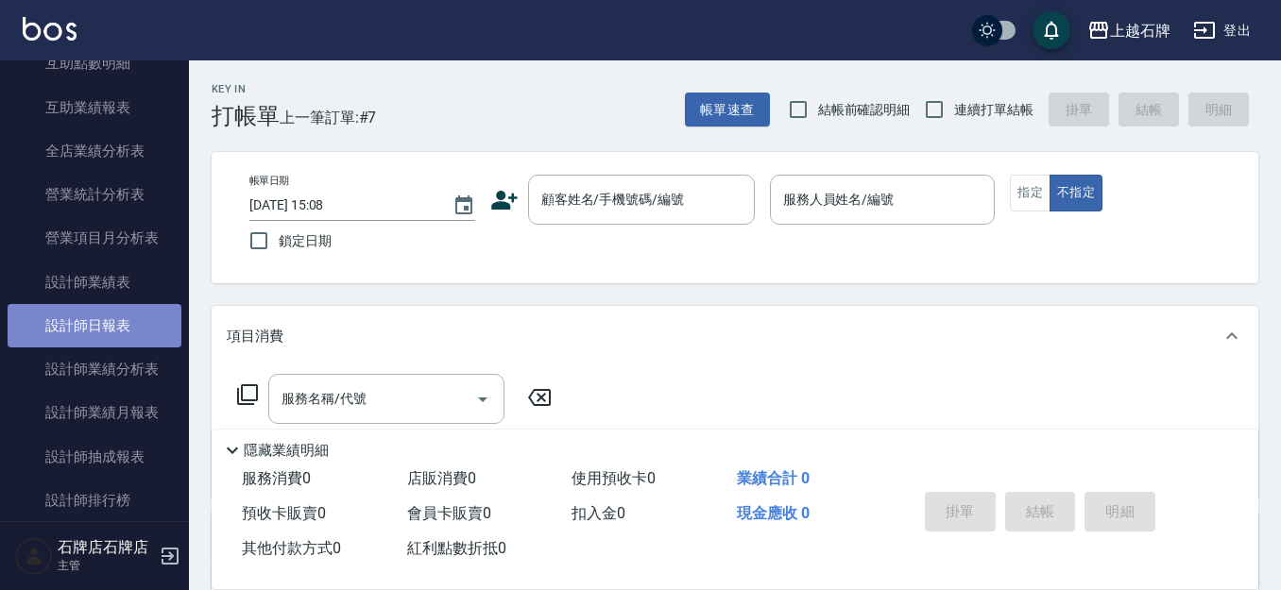
click at [102, 331] on link "設計師日報表" at bounding box center [95, 325] width 174 height 43
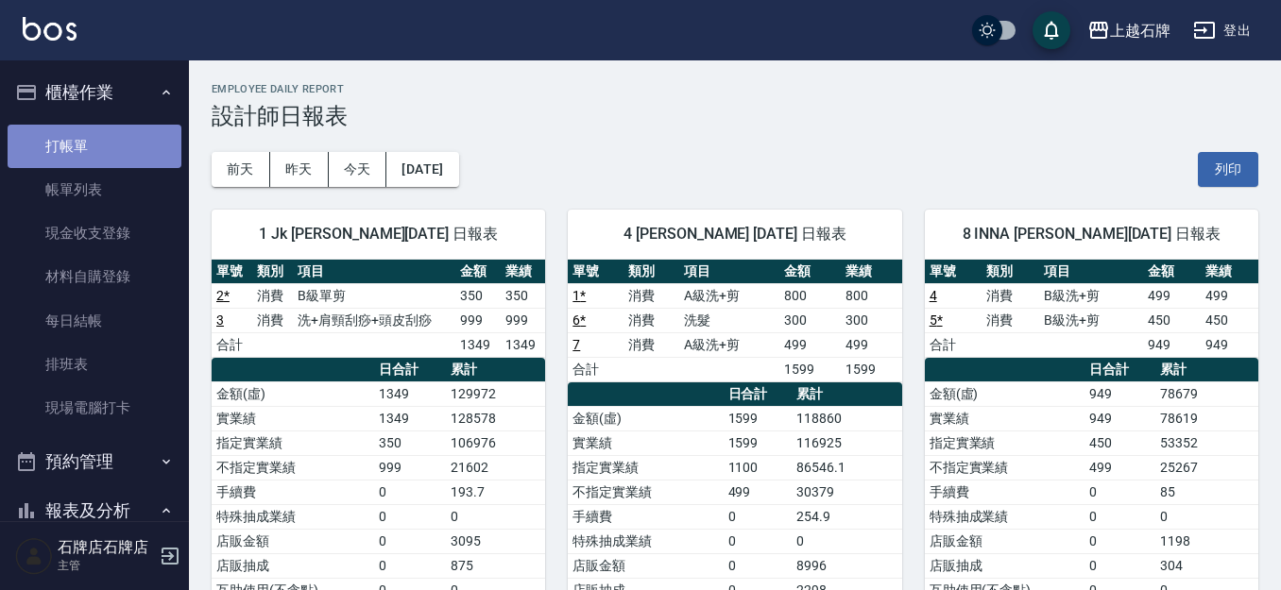
click at [102, 146] on link "打帳單" at bounding box center [95, 146] width 174 height 43
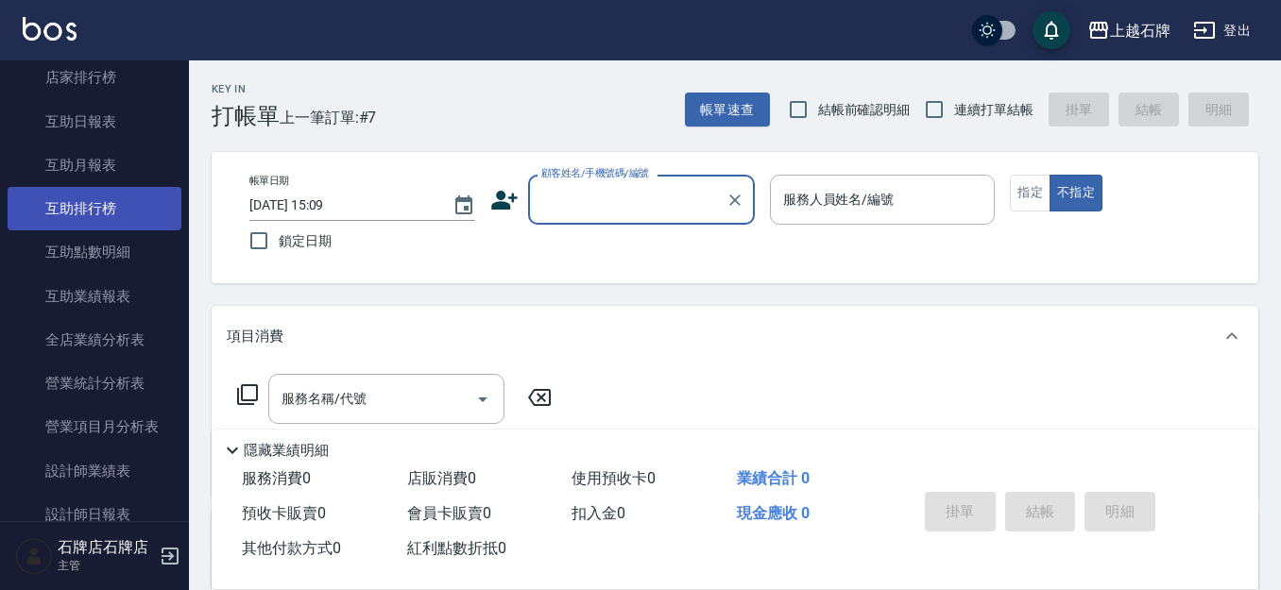
scroll to position [756, 0]
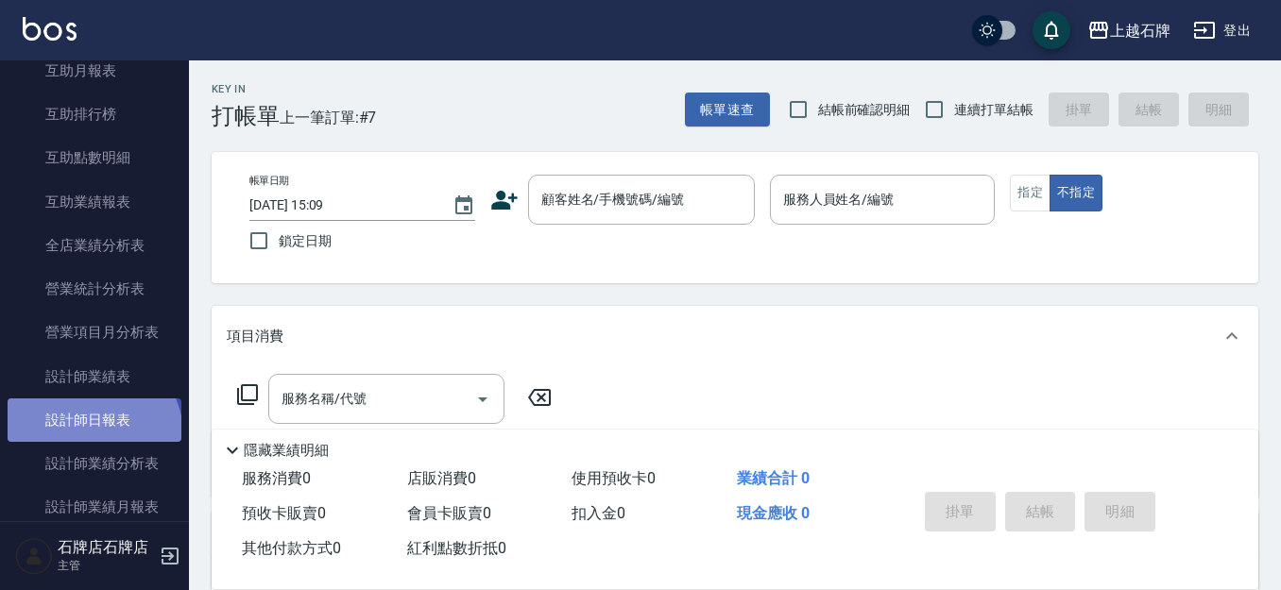
click at [91, 435] on link "設計師日報表" at bounding box center [95, 420] width 174 height 43
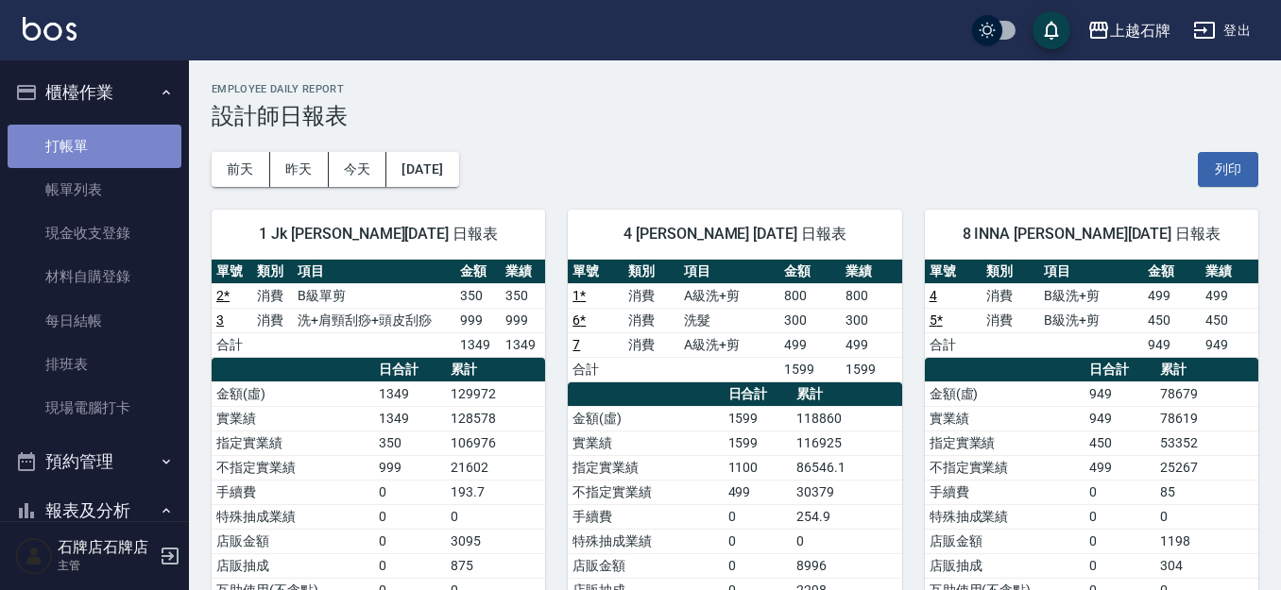
click at [156, 147] on link "打帳單" at bounding box center [95, 146] width 174 height 43
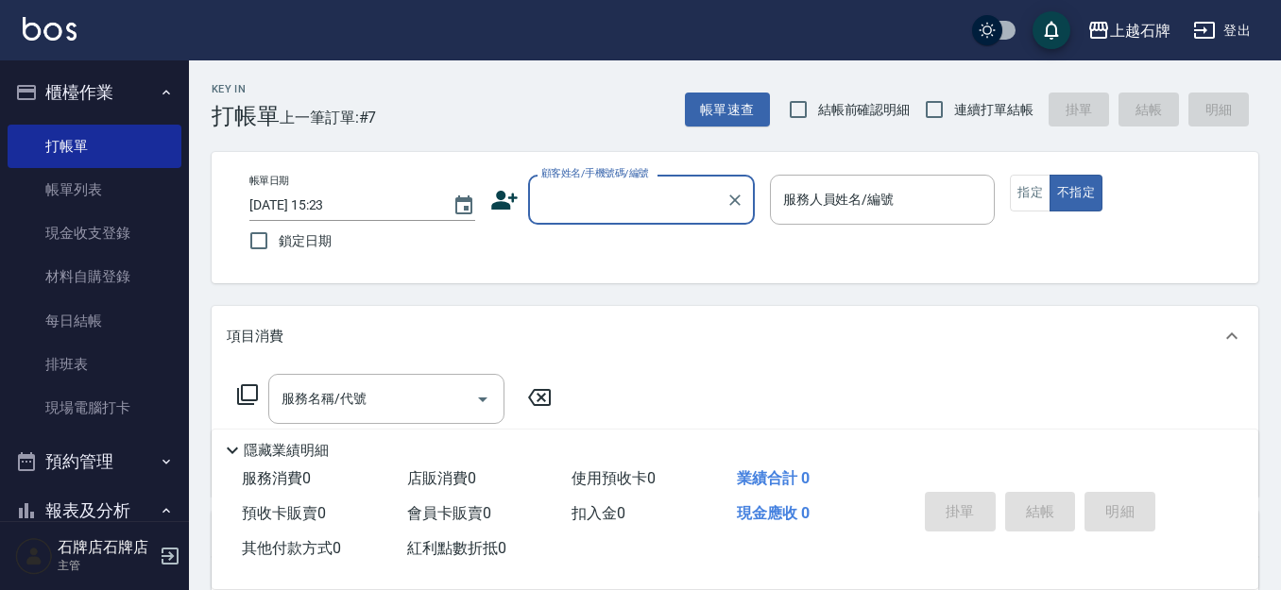
click at [489, 102] on div "Key In 打帳單 上一筆訂單:#7 帳單速查 結帳前確認明細 連續打單結帳 掛單 結帳 明細" at bounding box center [723, 94] width 1069 height 69
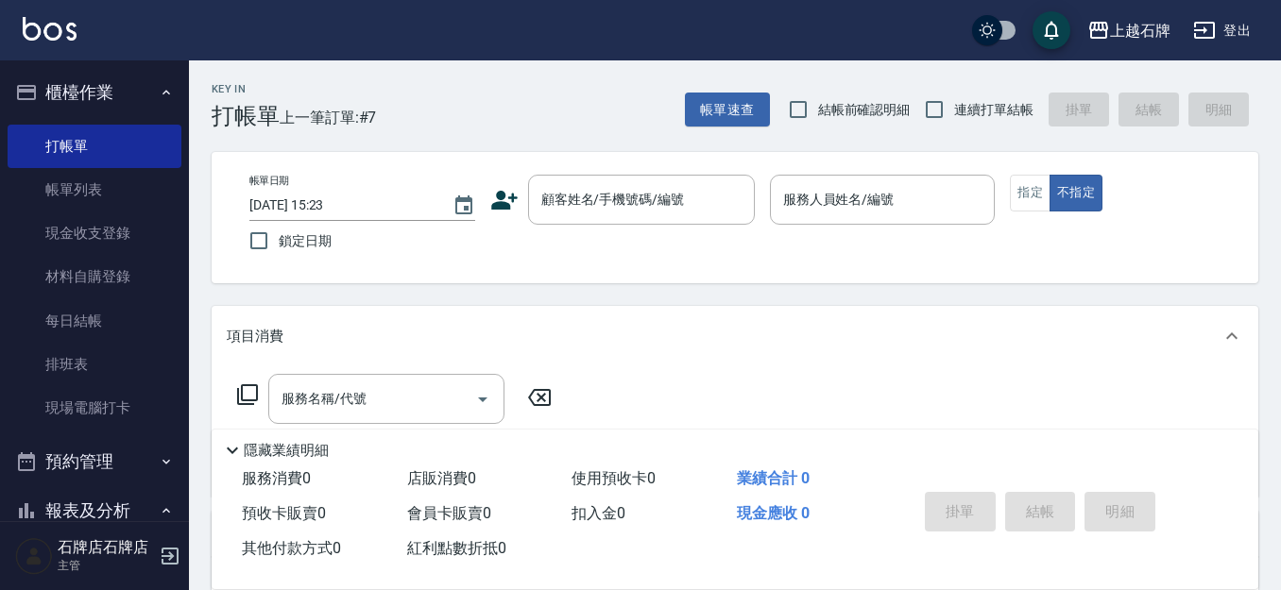
click at [0, 289] on nav "櫃檯作業 打帳單 帳單列表 現金收支登錄 材料自購登錄 每日結帳 排班表 現場電腦打卡 預約管理 預約管理 單日預約紀錄 單週預約紀錄 報表及分析 報表目錄 …" at bounding box center [94, 290] width 189 height 461
click at [603, 110] on div "Key In 打帳單 上一筆訂單:#7 帳單速查 結帳前確認明細 連續打單結帳 掛單 結帳 明細" at bounding box center [723, 94] width 1069 height 69
click at [635, 210] on input "顧客姓名/手機號碼/編號" at bounding box center [626, 199] width 181 height 33
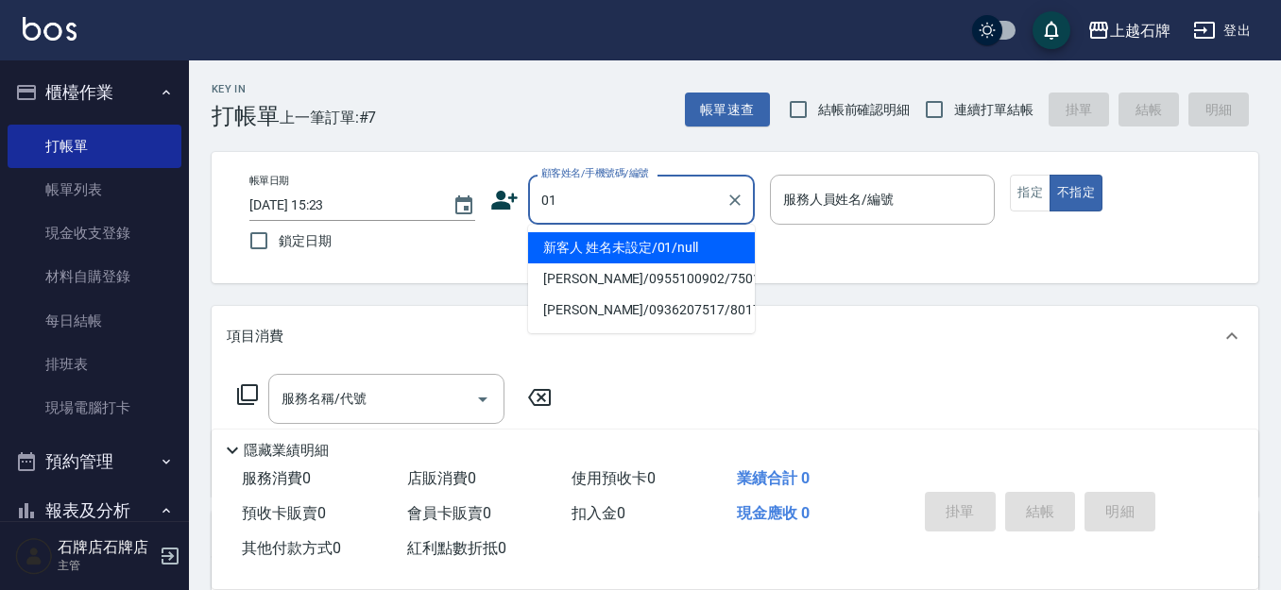
type input "新客人 姓名未設定/01/null"
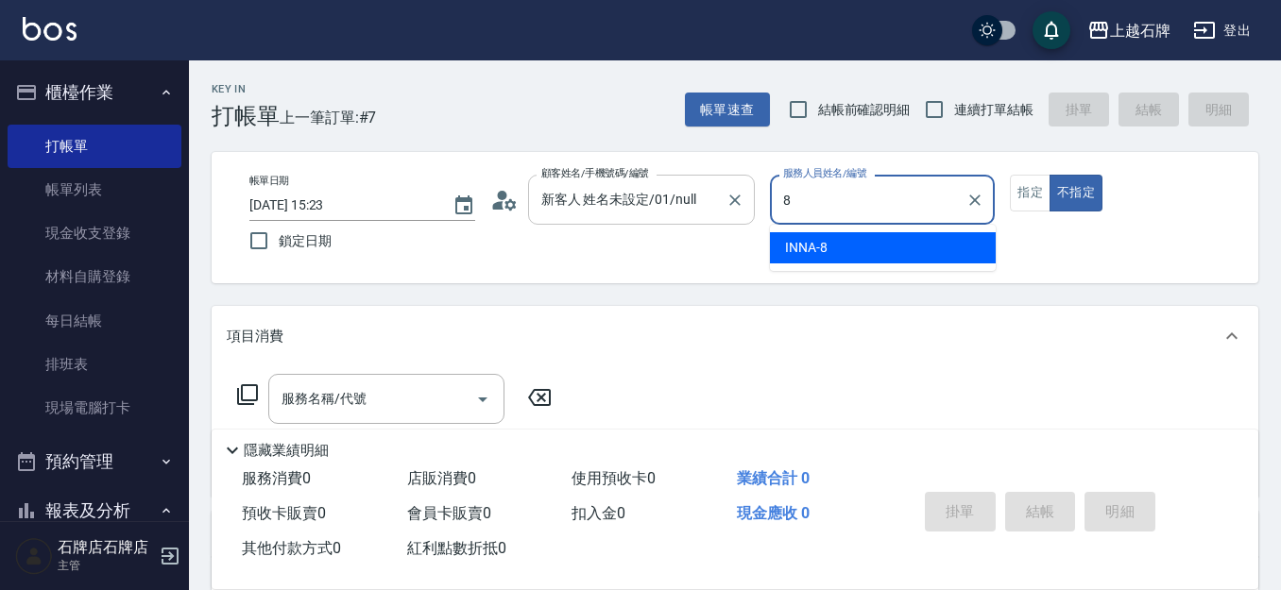
type input "INNA-8"
type button "false"
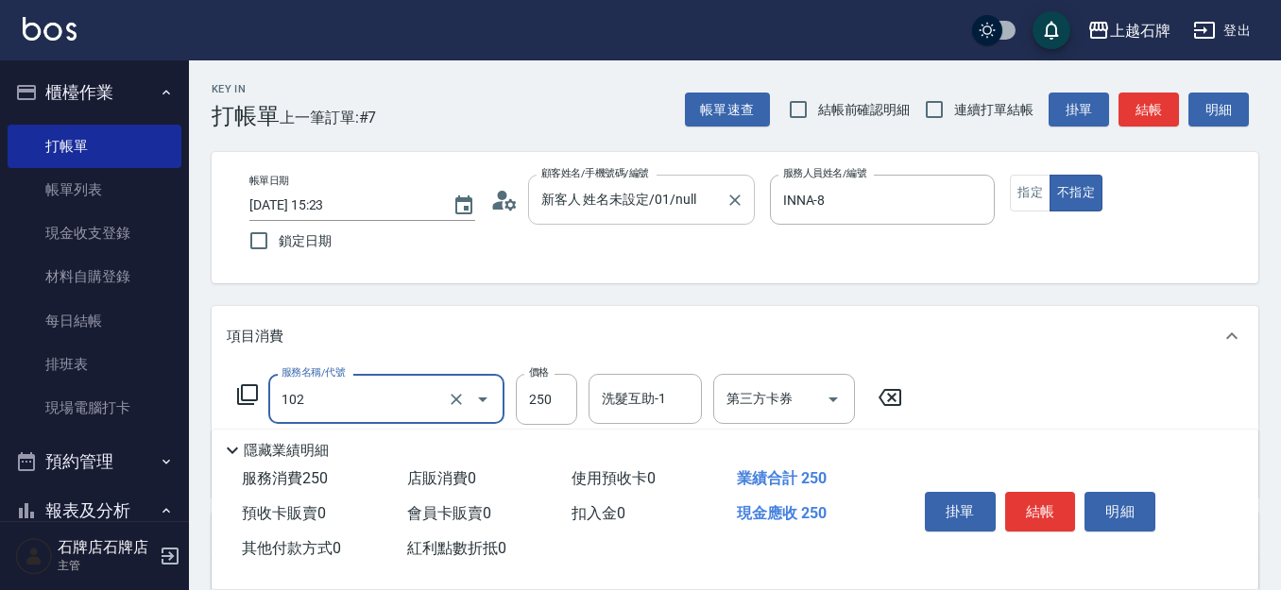
type input "精油洗髮(102)"
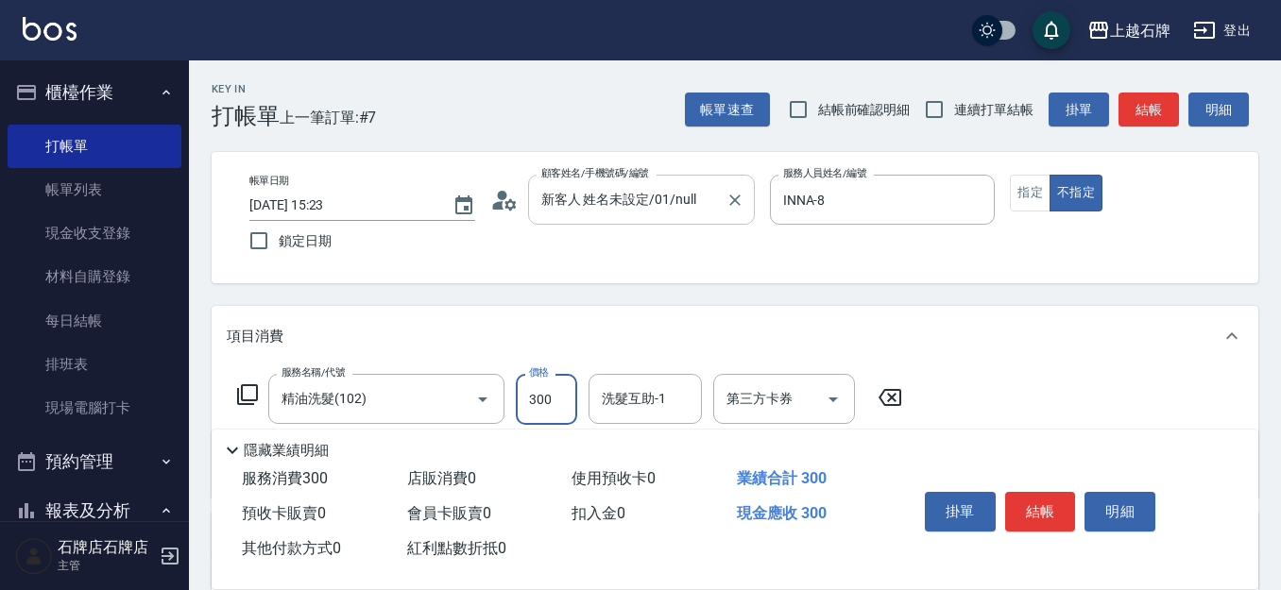
type input "300"
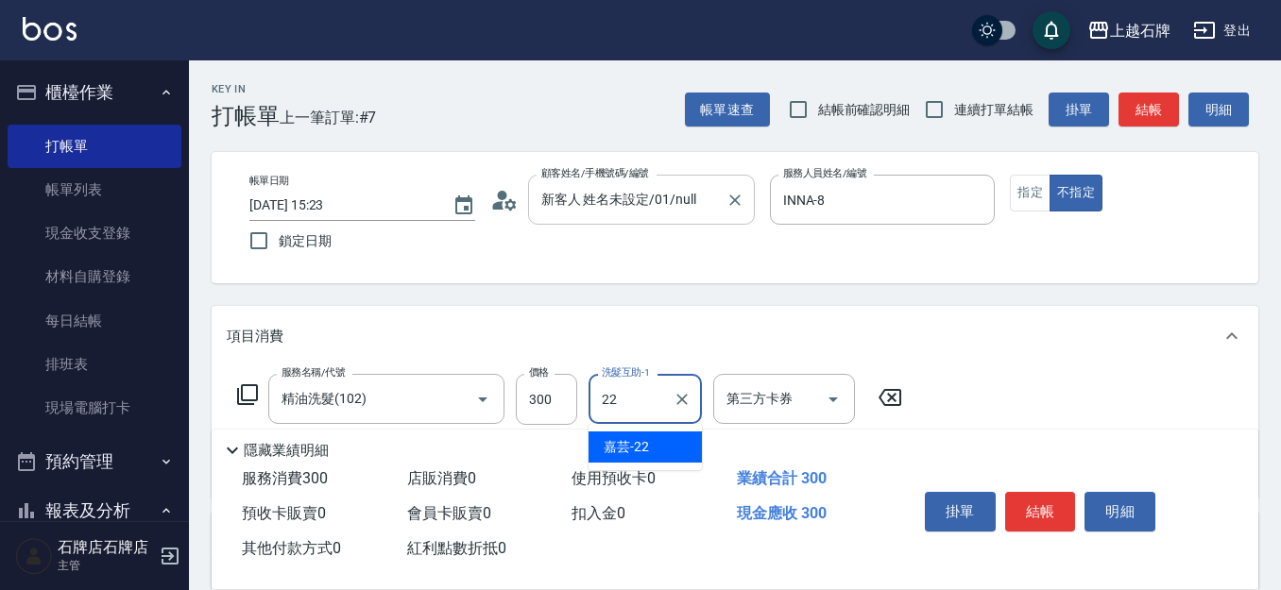
type input "嘉芸-22"
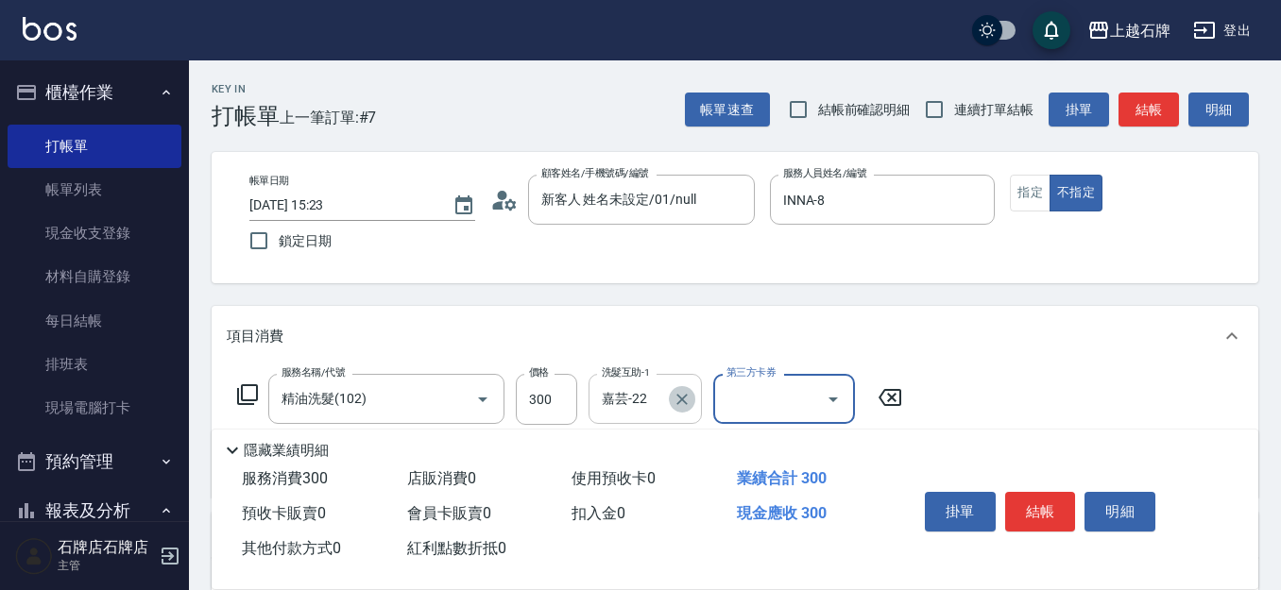
click at [681, 399] on icon "Clear" at bounding box center [681, 399] width 11 height 11
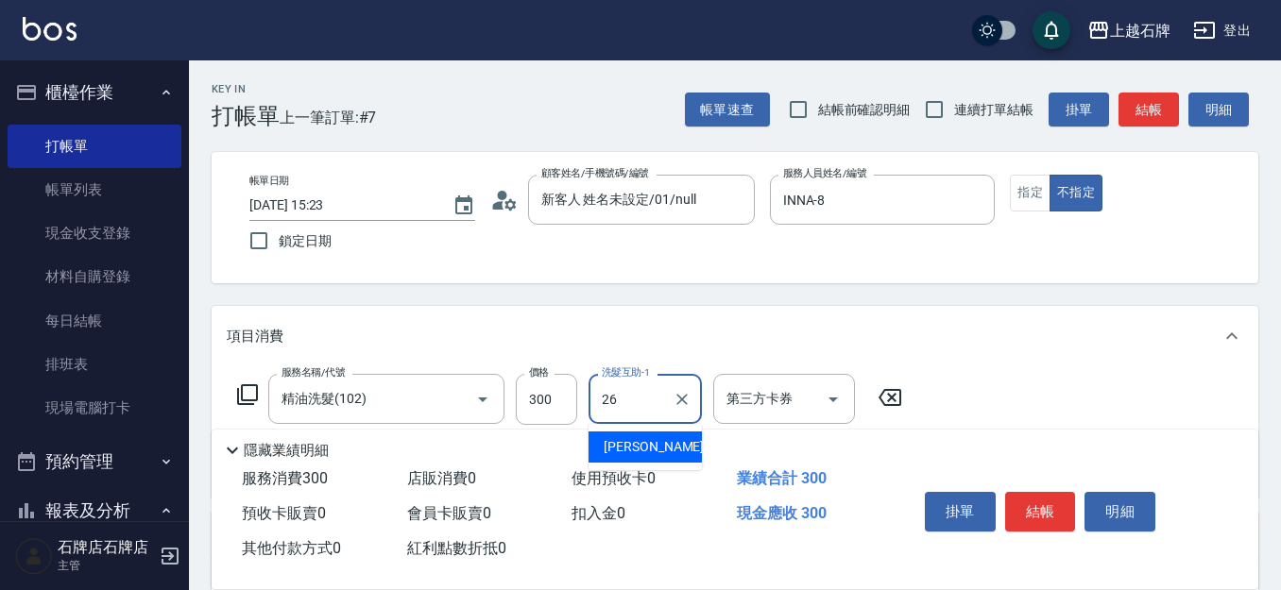
type input "靖文-26"
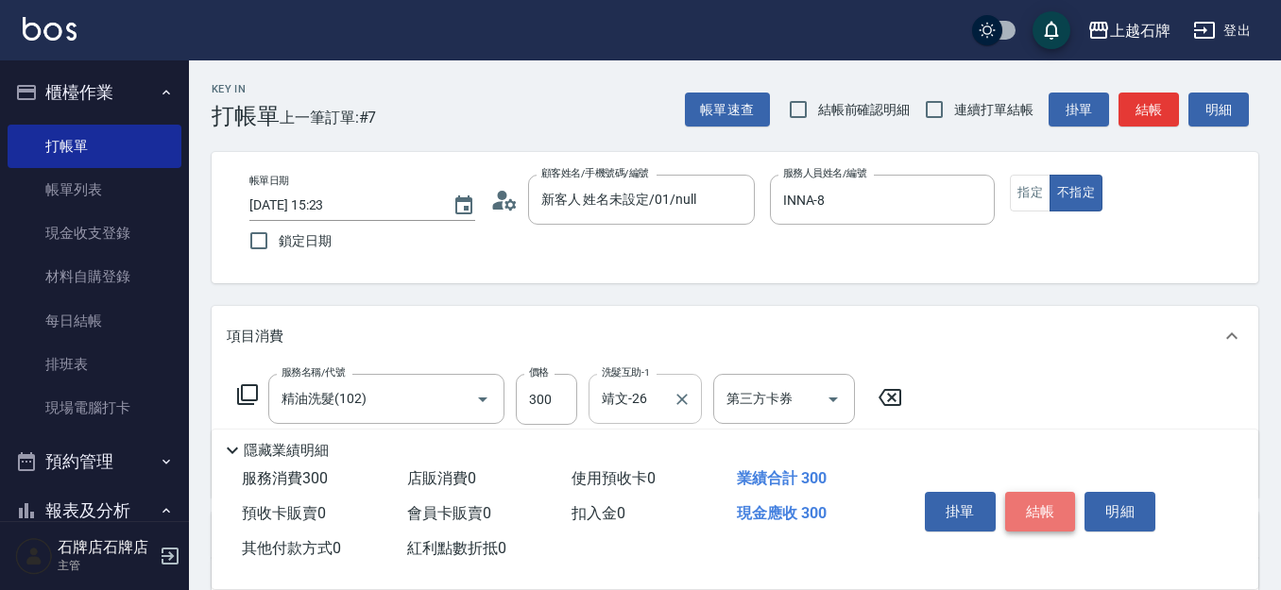
click at [1069, 515] on button "結帳" at bounding box center [1040, 512] width 71 height 40
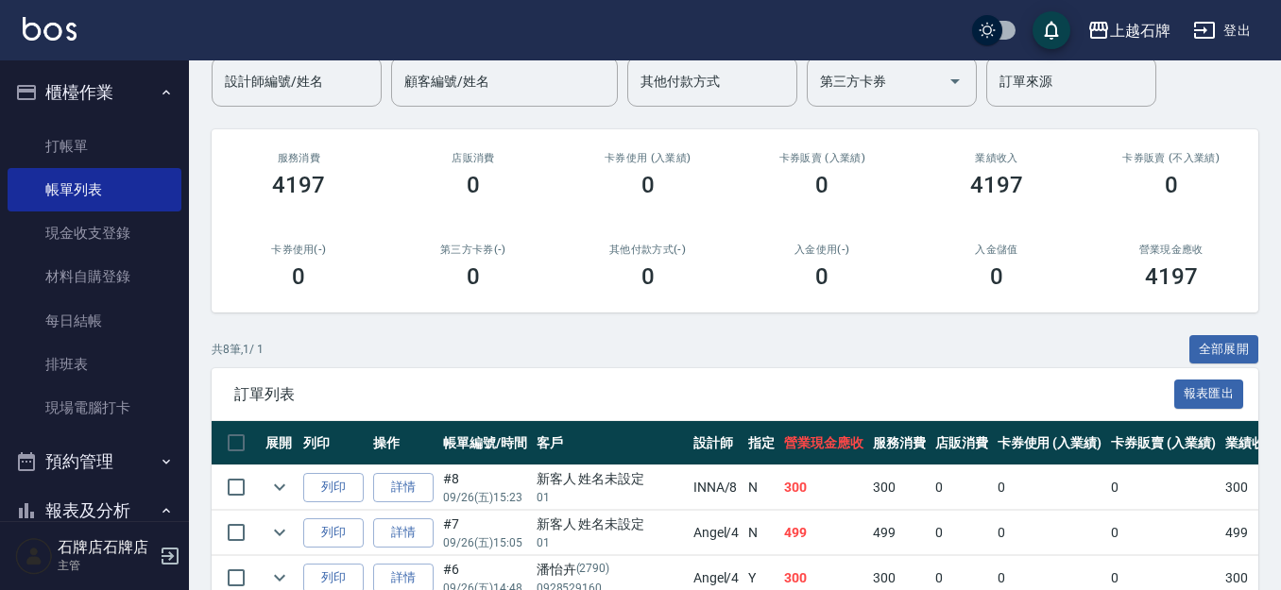
scroll to position [189, 0]
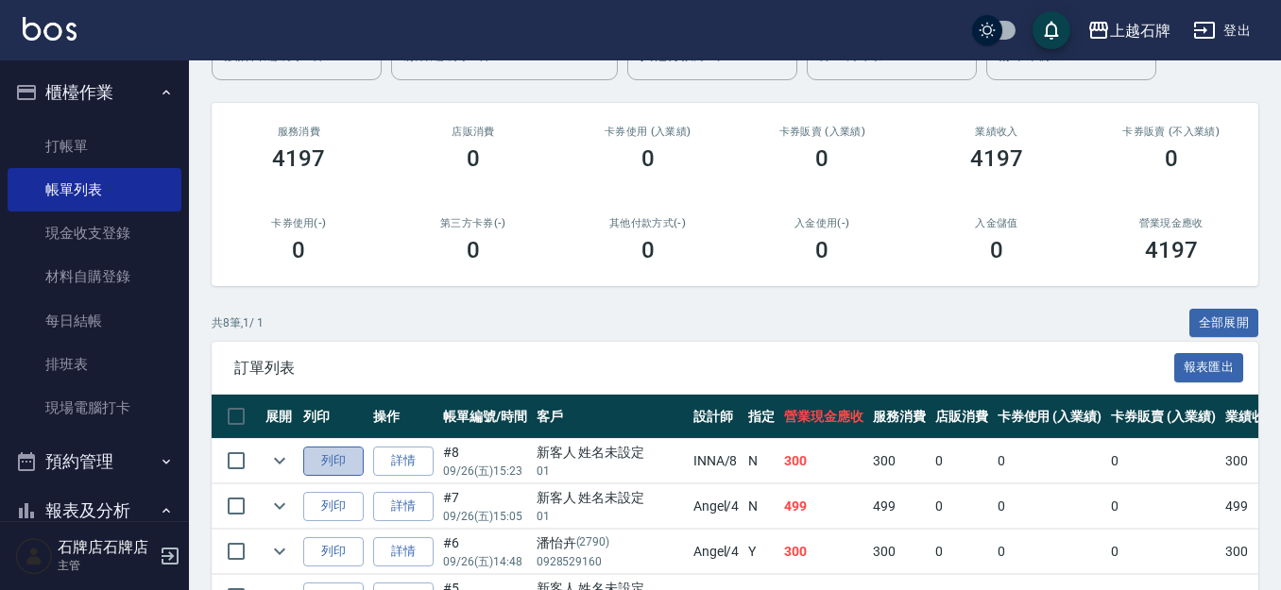
click at [320, 469] on button "列印" at bounding box center [333, 461] width 60 height 29
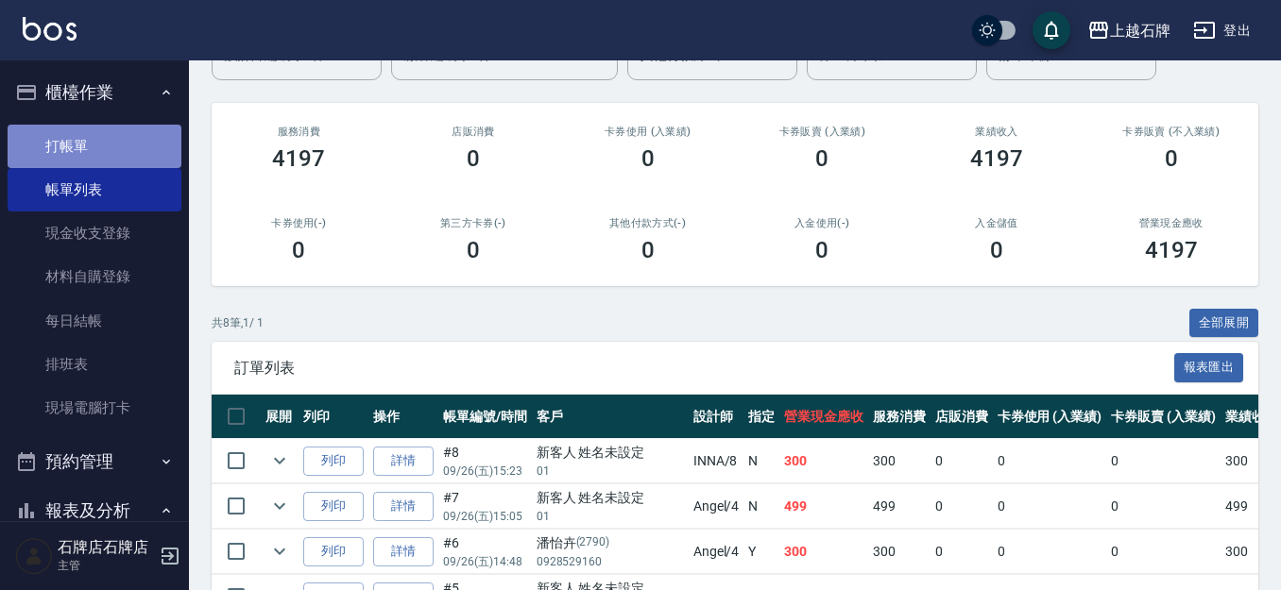
click at [113, 143] on link "打帳單" at bounding box center [95, 146] width 174 height 43
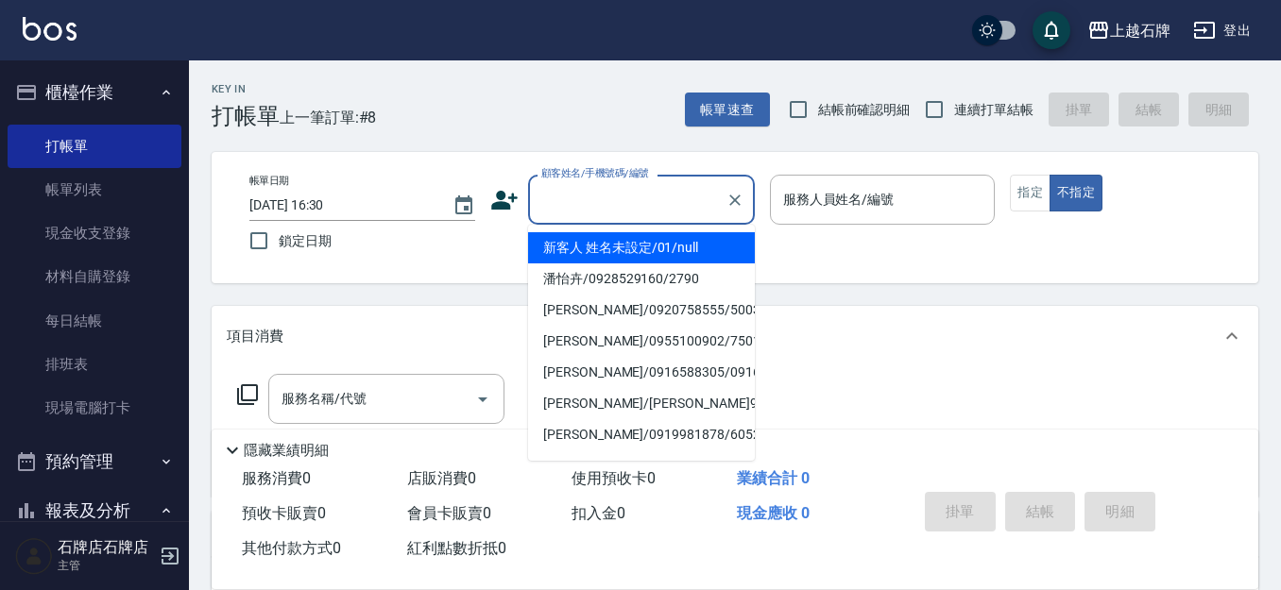
click at [623, 213] on input "顧客姓名/手機號碼/編號" at bounding box center [626, 199] width 181 height 33
click at [631, 252] on li "新客人 姓名未設定/01/null" at bounding box center [641, 247] width 227 height 31
type input "新客人 姓名未設定/01/null"
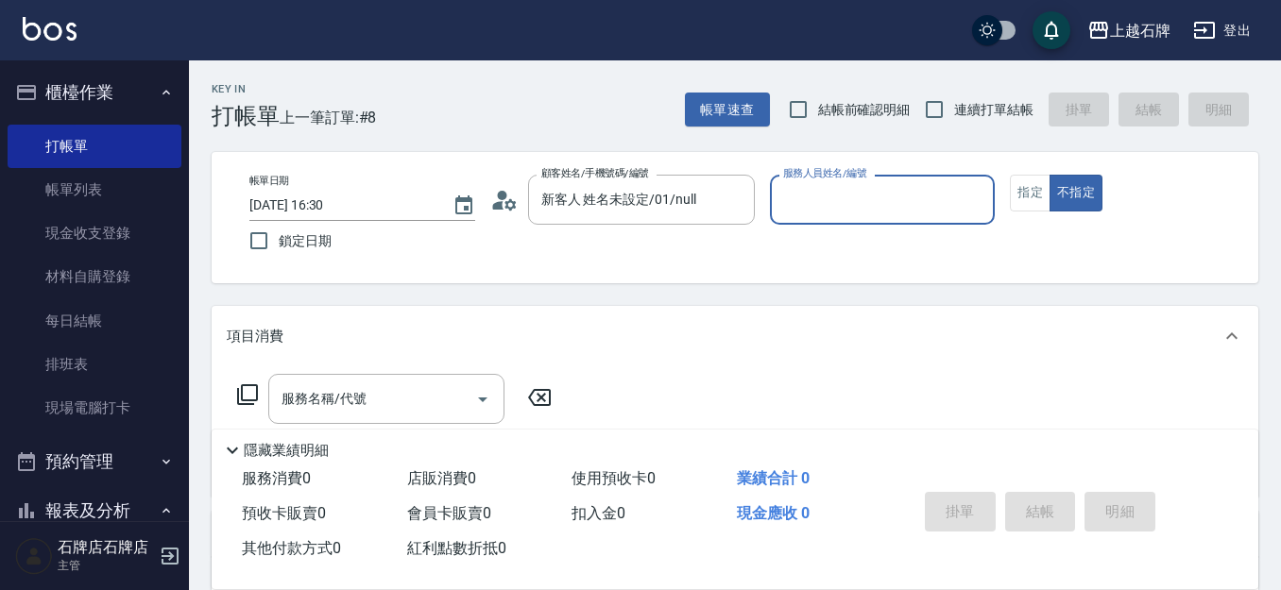
click at [874, 195] on input "服務人員姓名/編號" at bounding box center [882, 199] width 209 height 33
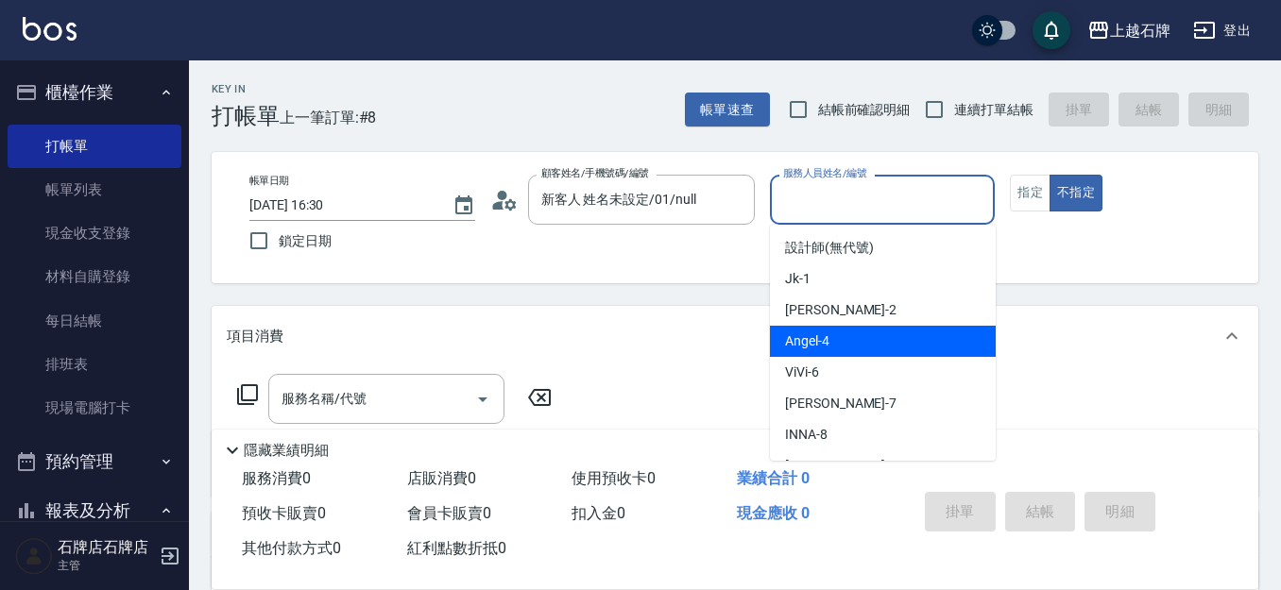
click at [859, 341] on div "[PERSON_NAME] -4" at bounding box center [883, 341] width 226 height 31
type input "[PERSON_NAME]-4"
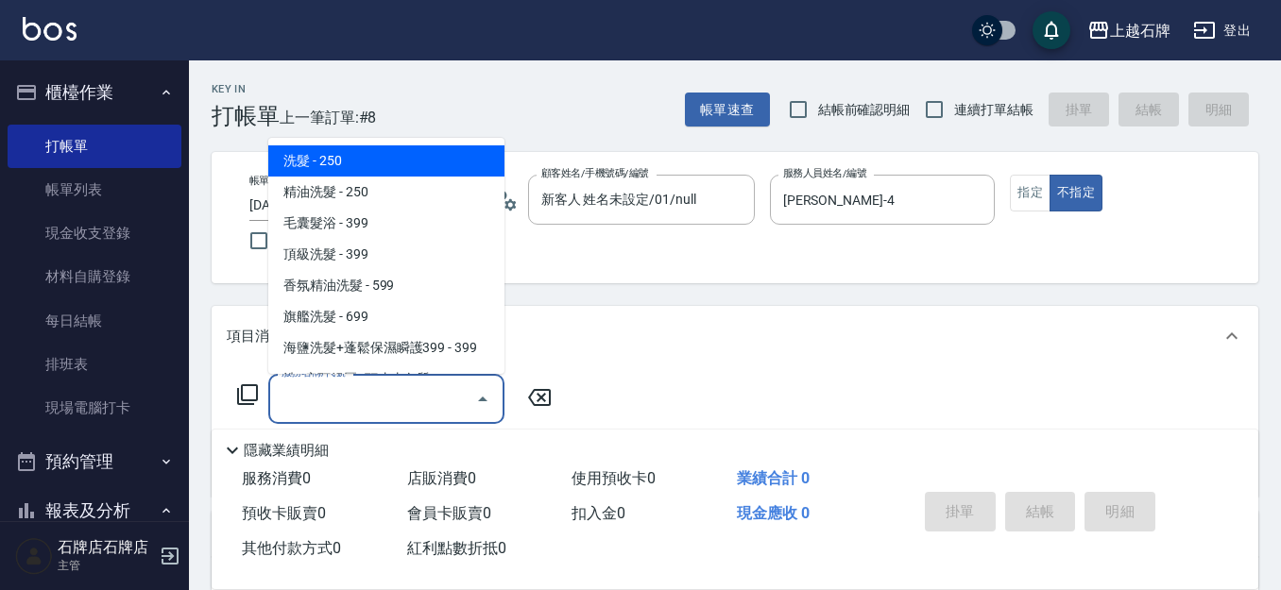
click at [423, 393] on input "服務名稱/代號" at bounding box center [372, 398] width 191 height 33
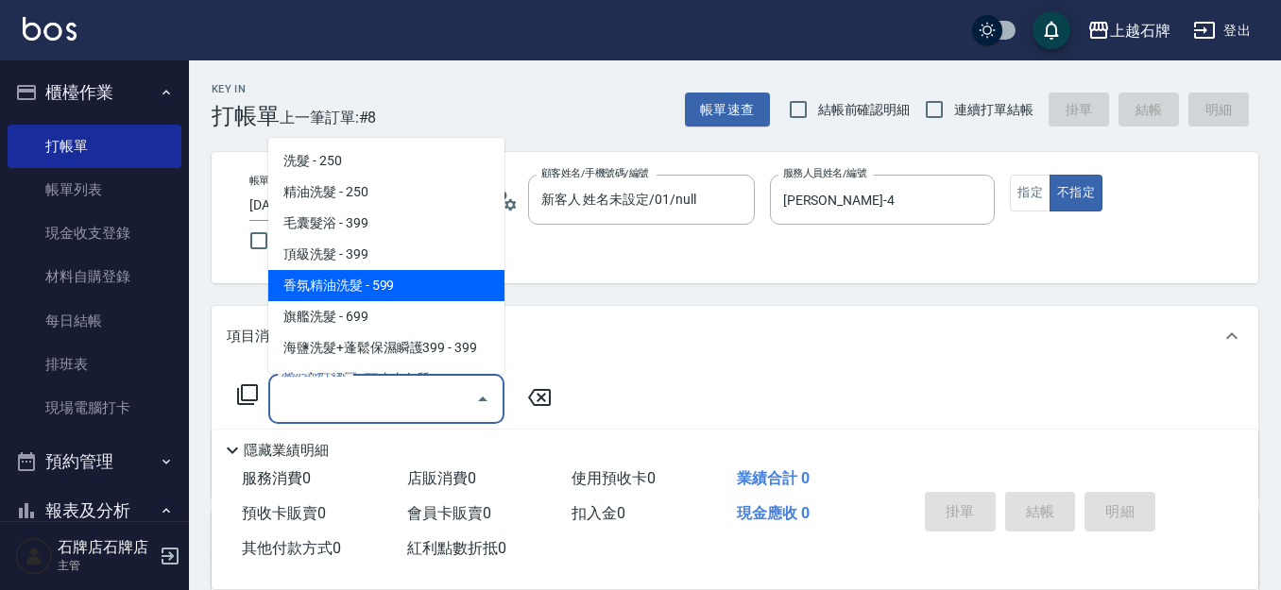
scroll to position [94, 0]
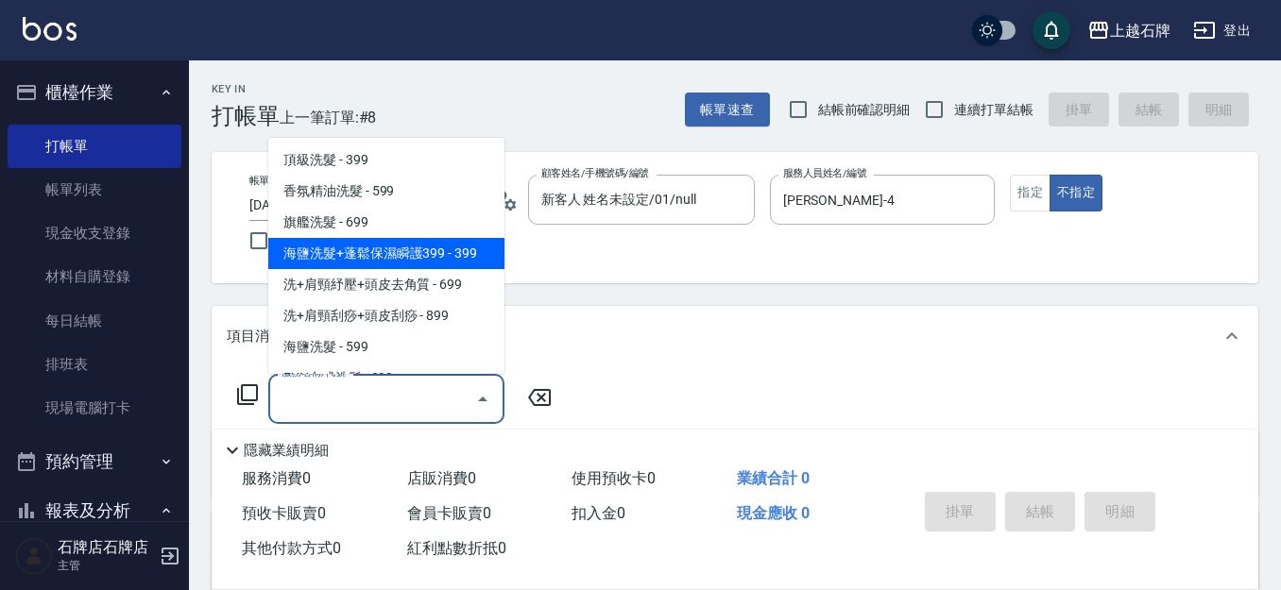
click at [436, 256] on span "海鹽洗髮+蓬鬆保濕瞬護399 - 399" at bounding box center [386, 253] width 236 height 31
type input "海鹽洗髮+蓬鬆保濕瞬護399(107)"
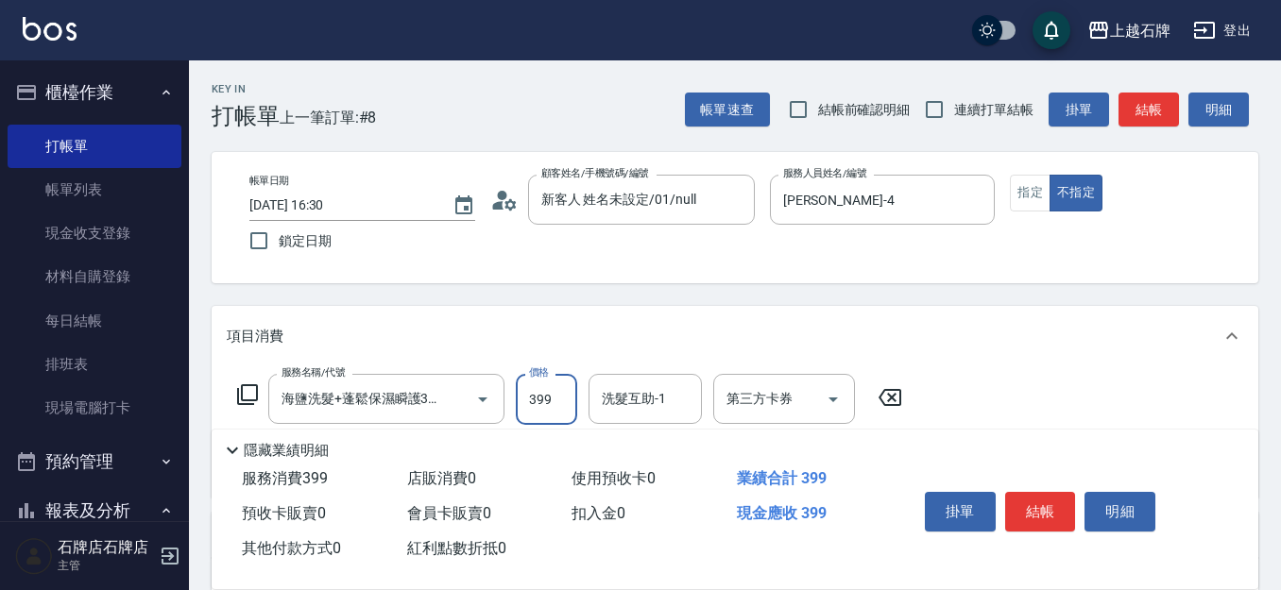
click at [528, 394] on input "399" at bounding box center [546, 399] width 61 height 51
type input "499"
click at [630, 410] on input "洗髮互助-1" at bounding box center [645, 398] width 96 height 33
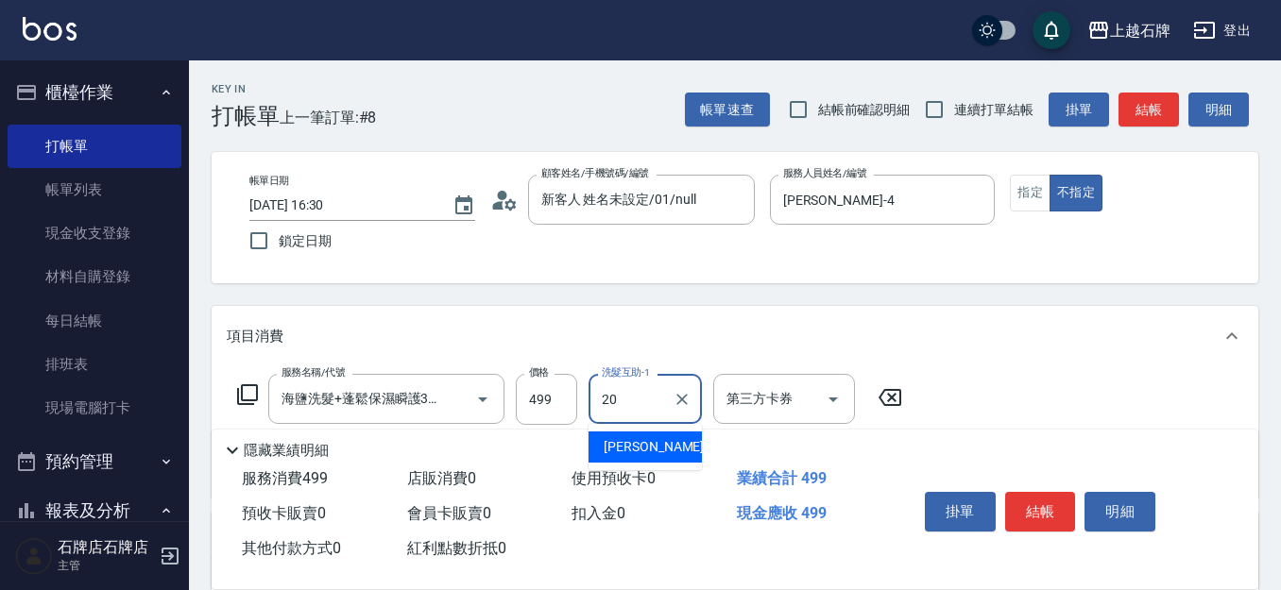
click at [679, 445] on div "[PERSON_NAME] -20" at bounding box center [644, 447] width 113 height 31
type input "[PERSON_NAME]-20"
click at [1053, 508] on button "結帳" at bounding box center [1040, 512] width 71 height 40
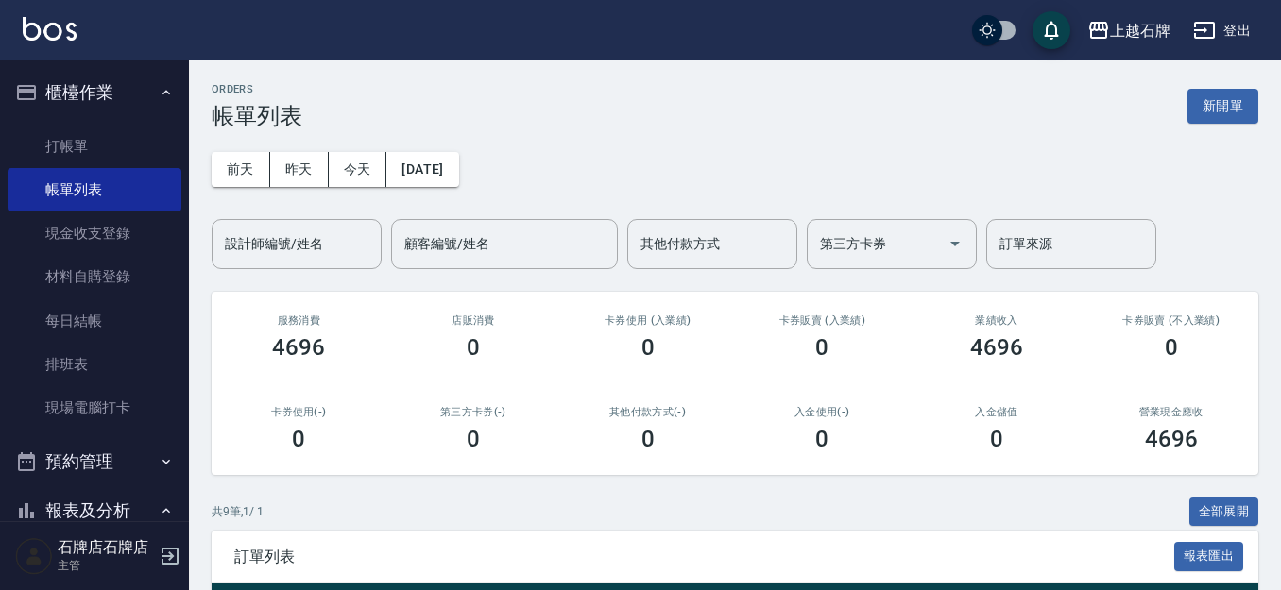
click at [1235, 284] on div "ORDERS 帳單列表 新開單 [DATE] [DATE] [DATE] [DATE] 設計師編號/姓名 設計師編號/姓名 顧客編號/姓名 顧客編號/姓名 其…" at bounding box center [735, 584] width 1092 height 1049
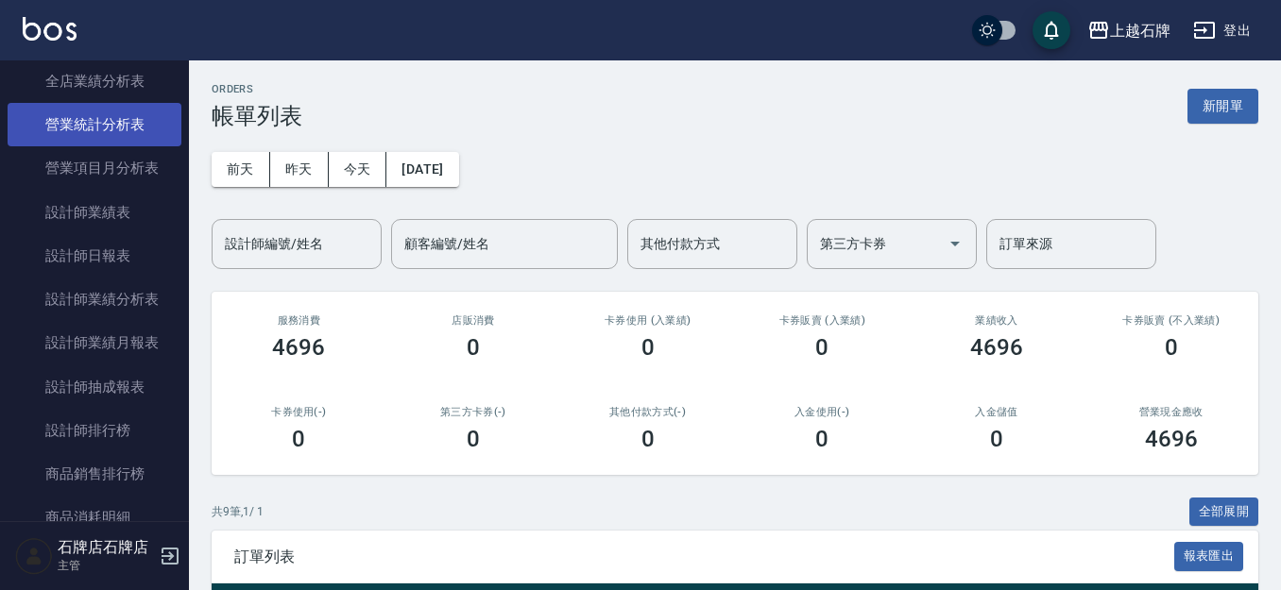
scroll to position [944, 0]
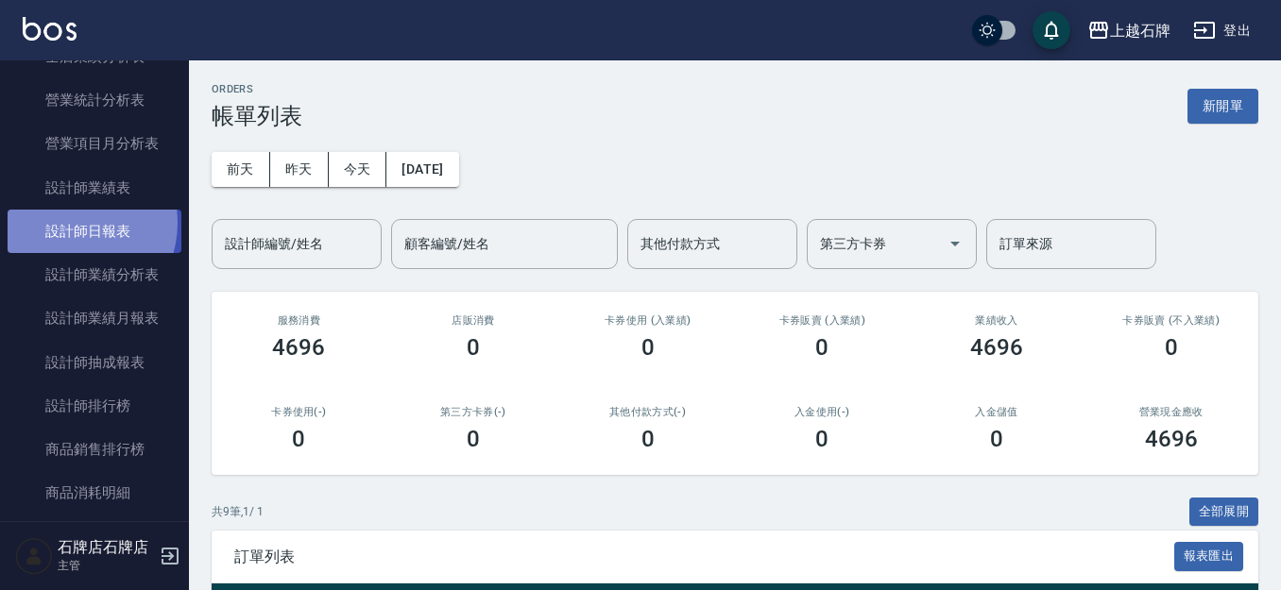
click at [68, 223] on link "設計師日報表" at bounding box center [95, 231] width 174 height 43
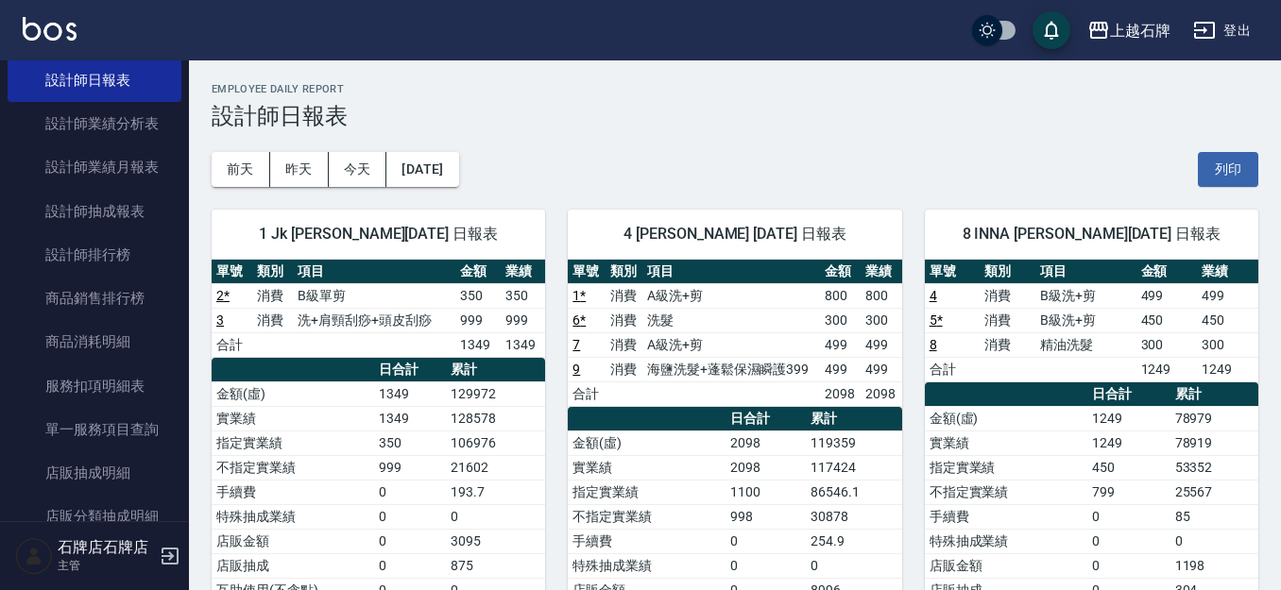
scroll to position [1039, 0]
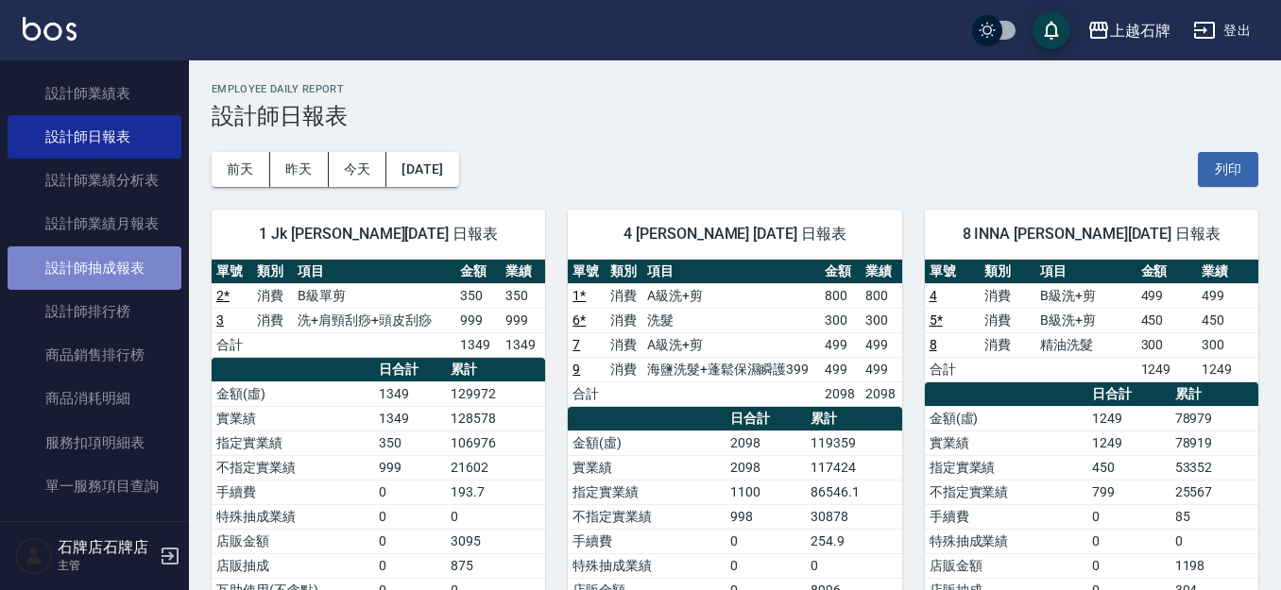
click at [113, 253] on link "設計師抽成報表" at bounding box center [95, 267] width 174 height 43
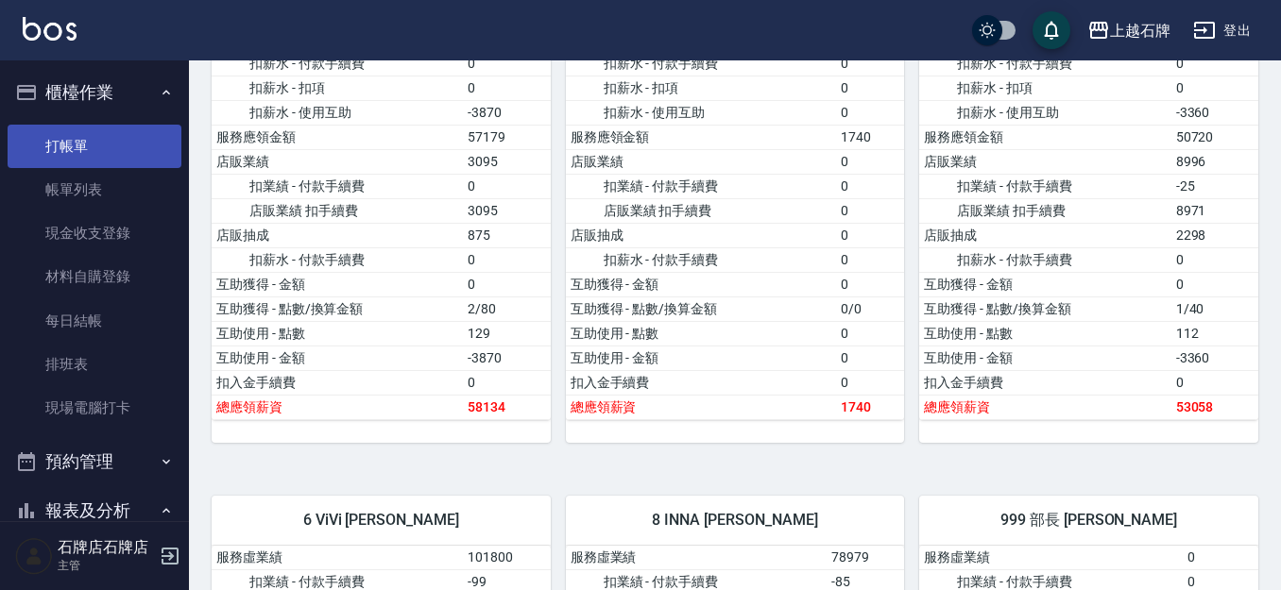
scroll to position [472, 0]
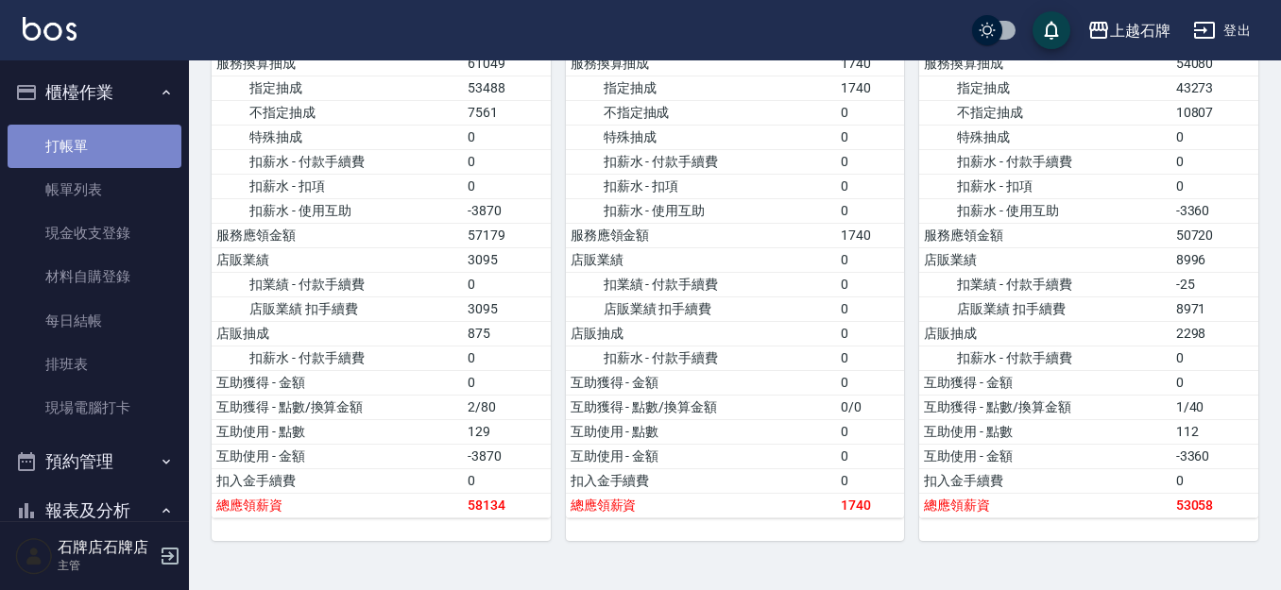
click at [98, 142] on link "打帳單" at bounding box center [95, 146] width 174 height 43
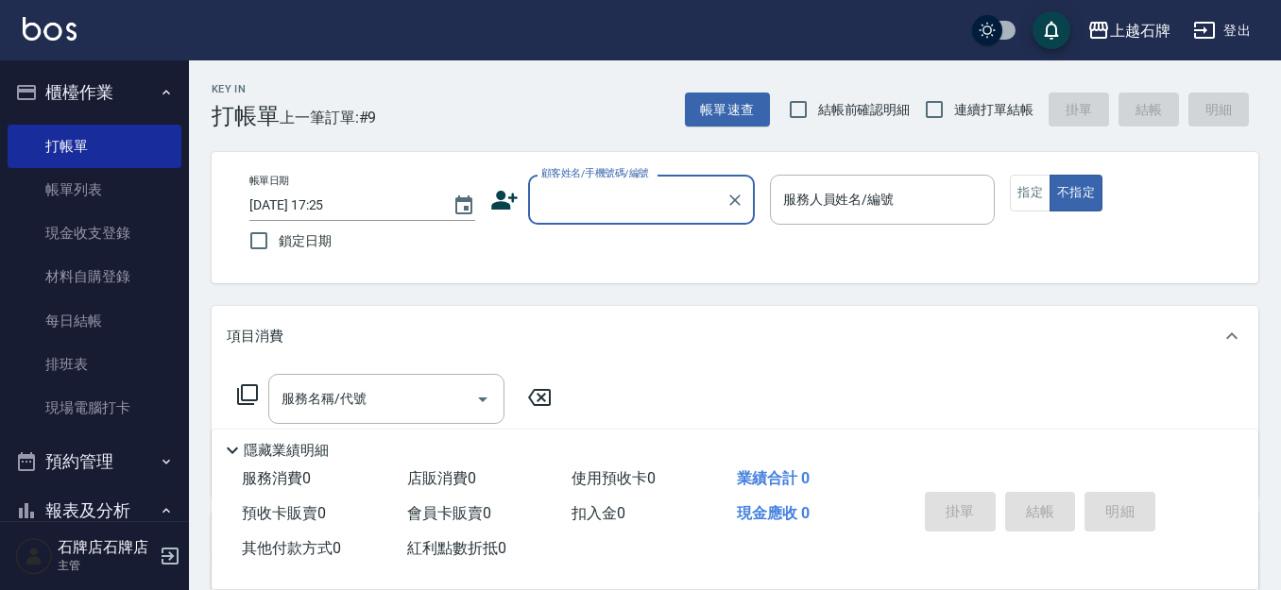
click at [598, 202] on input "顧客姓名/手機號碼/編號" at bounding box center [626, 199] width 181 height 33
type input "ru;"
click at [745, 200] on button "Clear" at bounding box center [735, 200] width 26 height 26
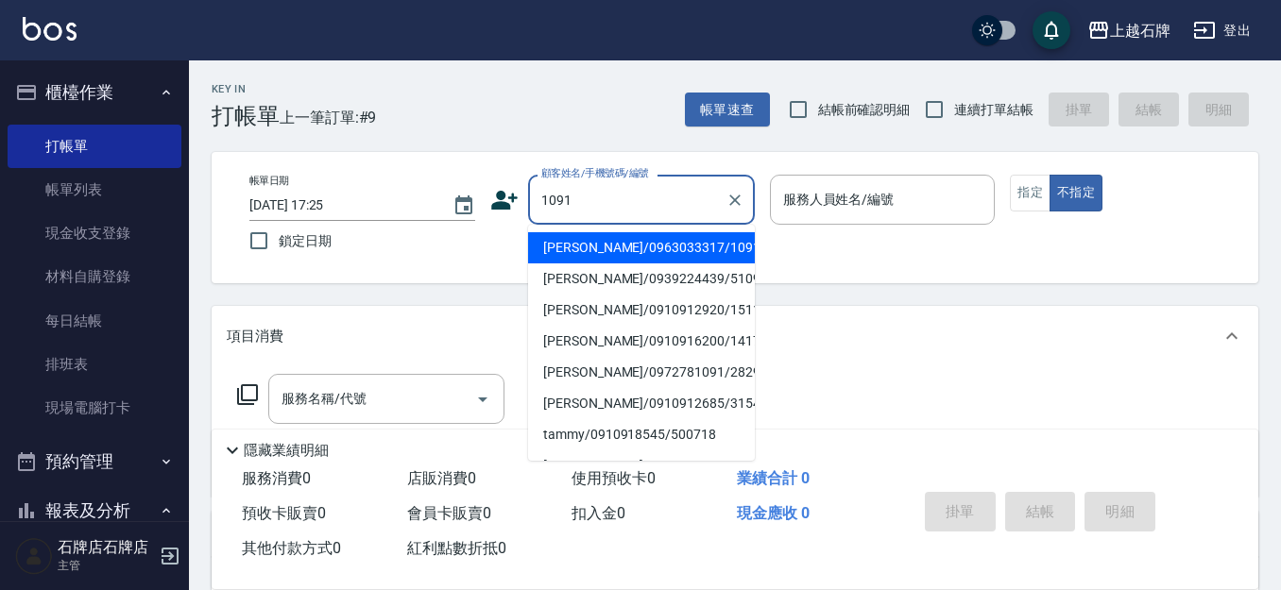
drag, startPoint x: 661, startPoint y: 245, endPoint x: 827, endPoint y: 239, distance: 166.3
click at [659, 246] on li "[PERSON_NAME]/0963033317/1091" at bounding box center [641, 247] width 227 height 31
type input "[PERSON_NAME]/0963033317/1091"
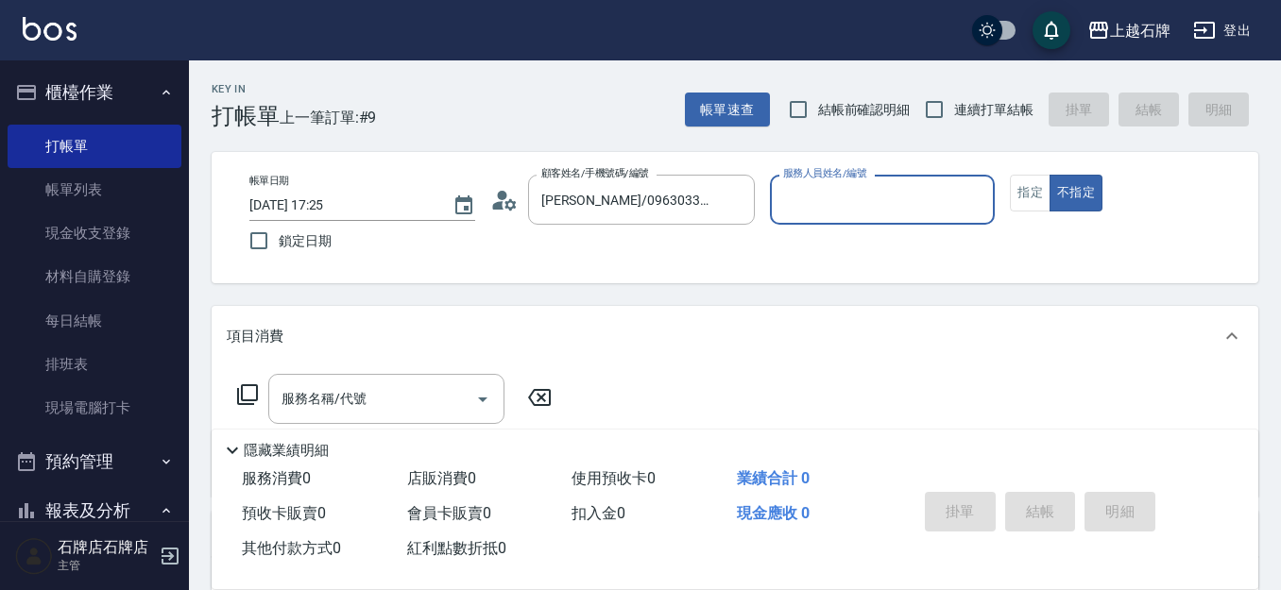
click at [857, 207] on input "服務人員姓名/編號" at bounding box center [882, 199] width 209 height 33
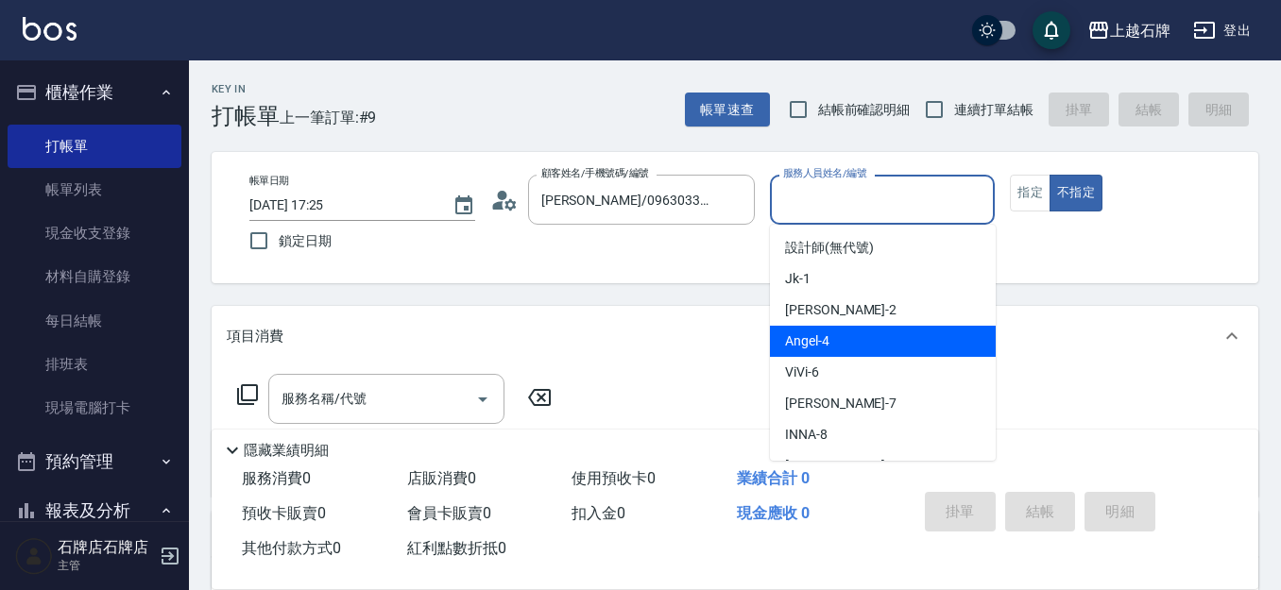
click at [857, 344] on div "[PERSON_NAME] -4" at bounding box center [883, 341] width 226 height 31
type input "[PERSON_NAME]-4"
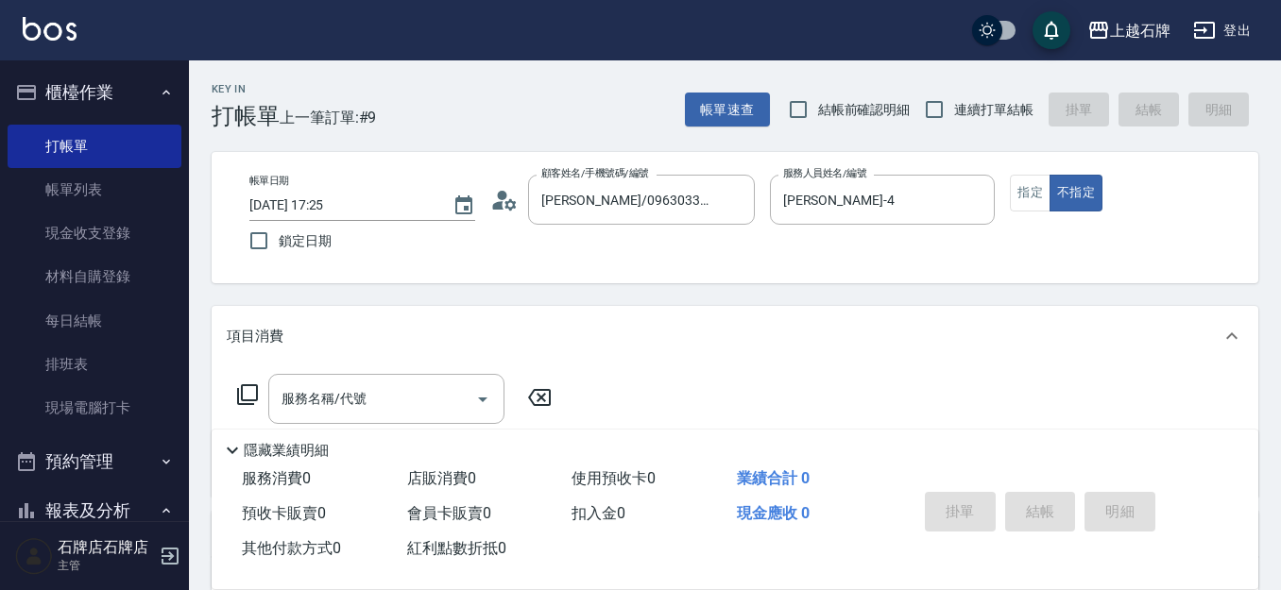
click at [249, 390] on icon at bounding box center [247, 394] width 23 height 23
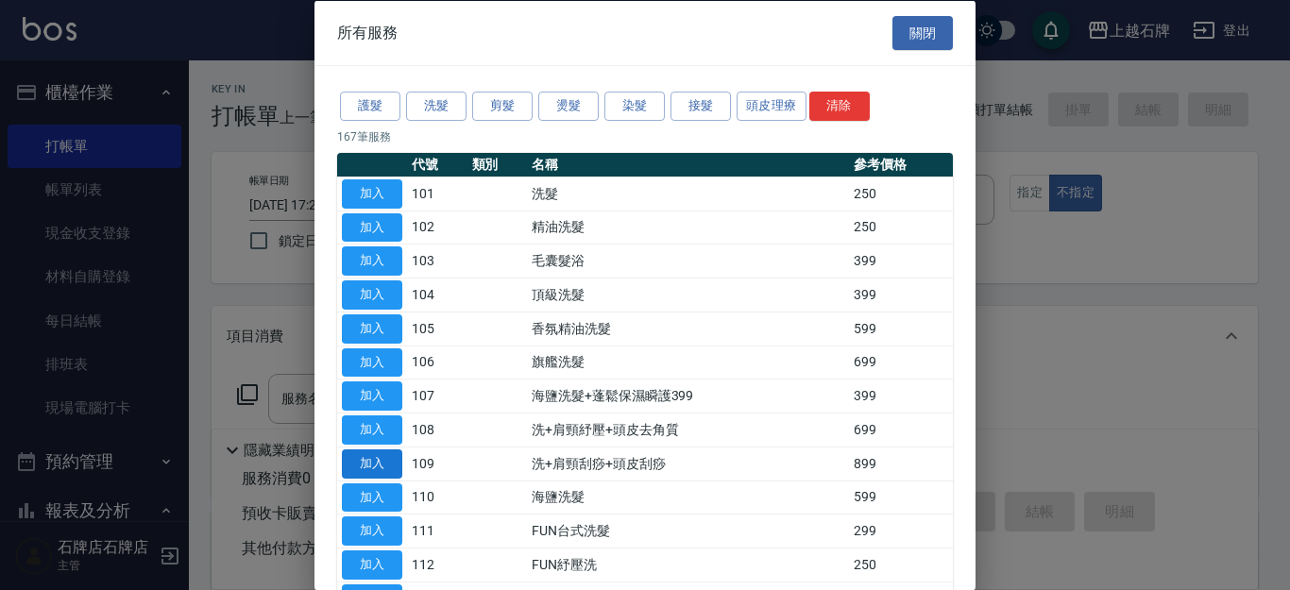
click at [365, 466] on button "加入" at bounding box center [372, 463] width 60 height 29
type input "洗+肩頸刮痧+頭皮刮痧(109)"
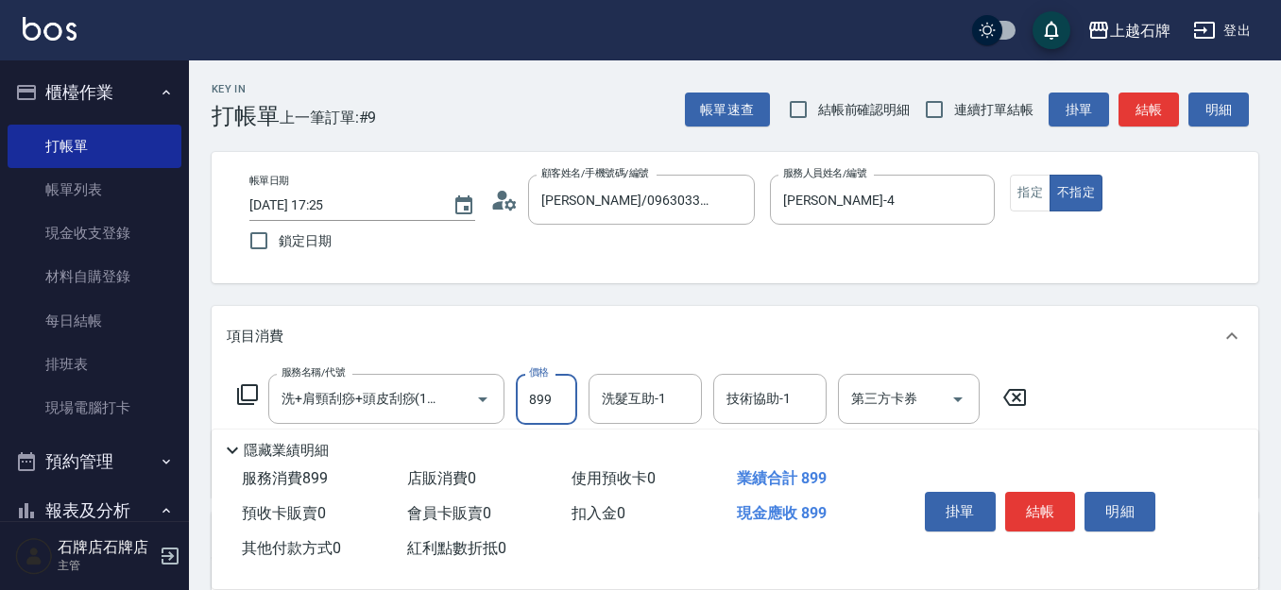
click at [535, 407] on input "899" at bounding box center [546, 399] width 61 height 51
type input "10000"
click at [638, 401] on input "洗髮互助-1" at bounding box center [645, 398] width 96 height 33
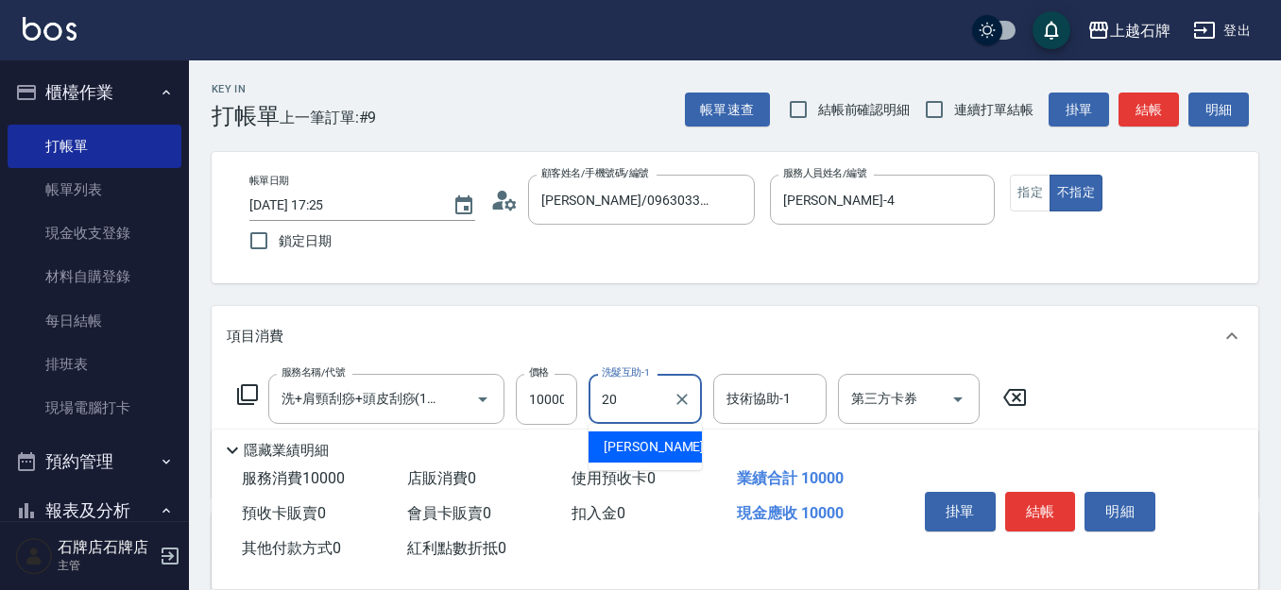
click at [678, 445] on div "[PERSON_NAME] -20" at bounding box center [644, 447] width 113 height 31
type input "[PERSON_NAME]-20"
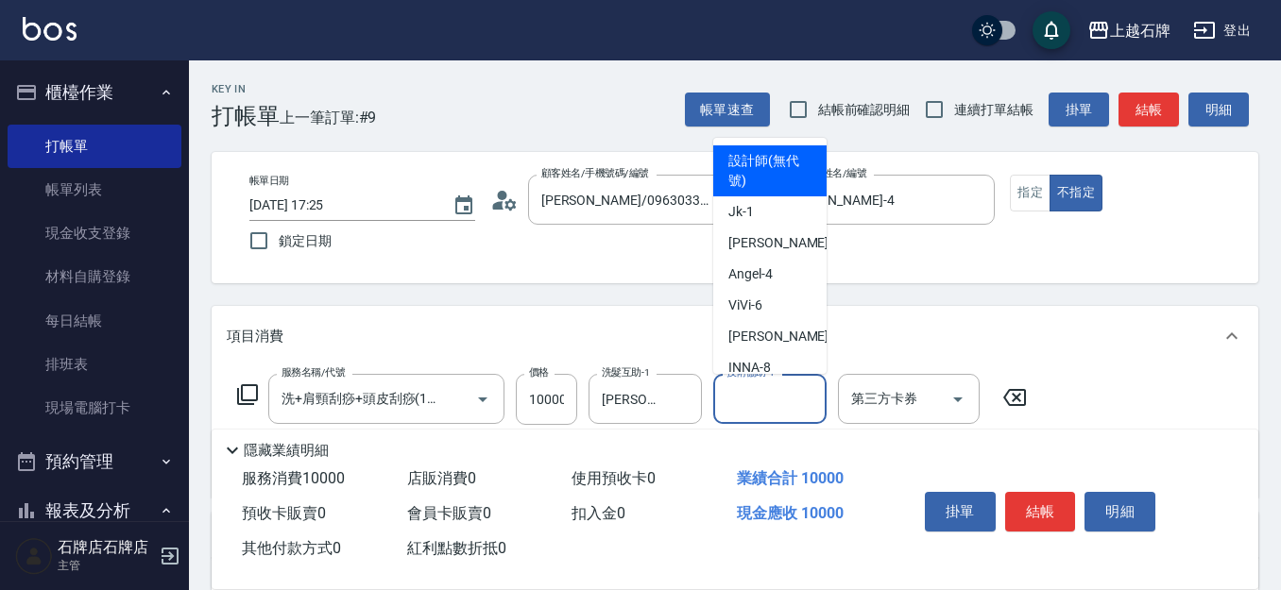
click at [756, 410] on input "技術協助-1" at bounding box center [770, 398] width 96 height 33
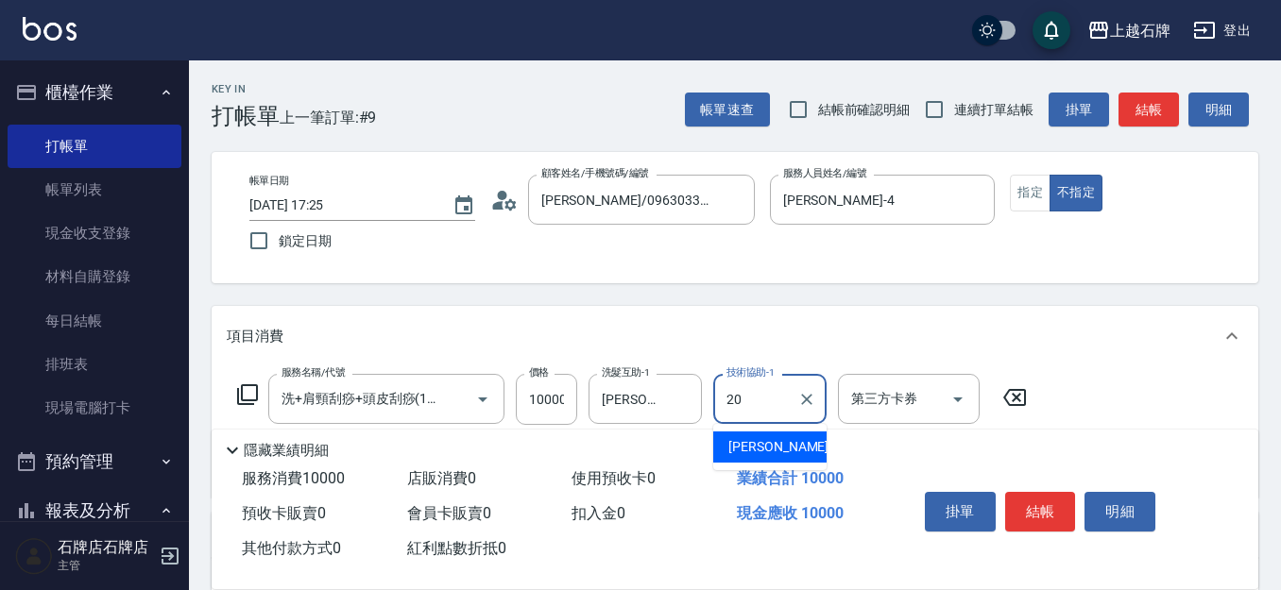
click at [776, 443] on div "[PERSON_NAME] -20" at bounding box center [769, 447] width 113 height 31
type input "[PERSON_NAME]-20"
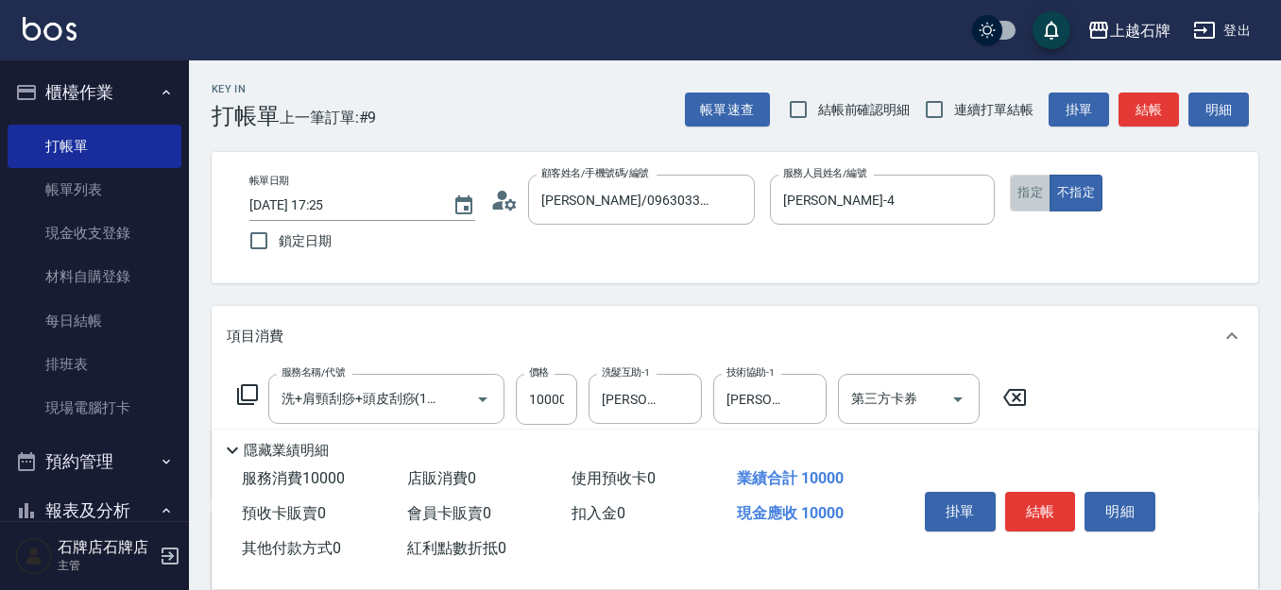
click at [1028, 197] on button "指定" at bounding box center [1030, 193] width 41 height 37
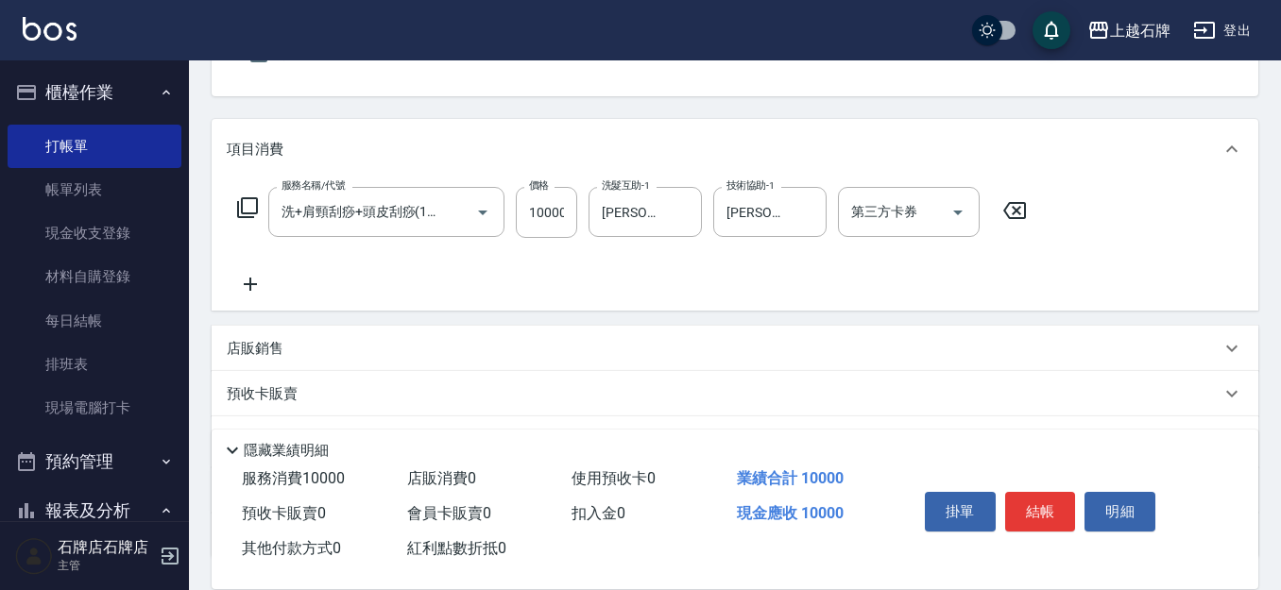
scroll to position [189, 0]
click at [256, 280] on icon at bounding box center [250, 282] width 47 height 23
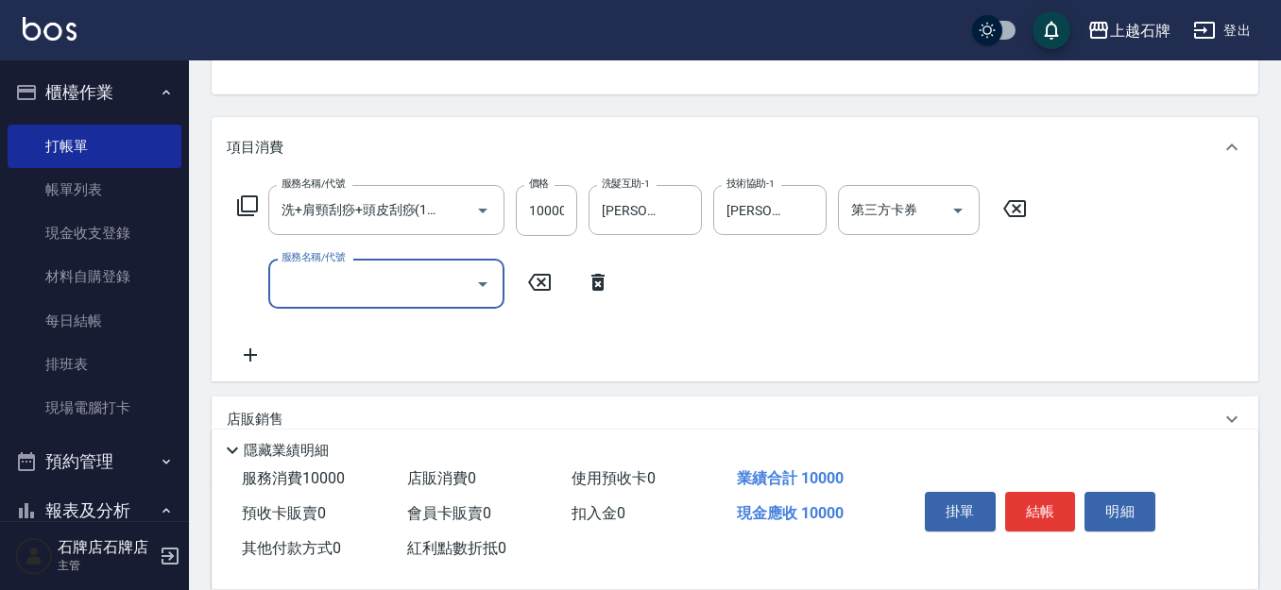
click at [398, 291] on input "服務名稱/代號" at bounding box center [372, 283] width 191 height 33
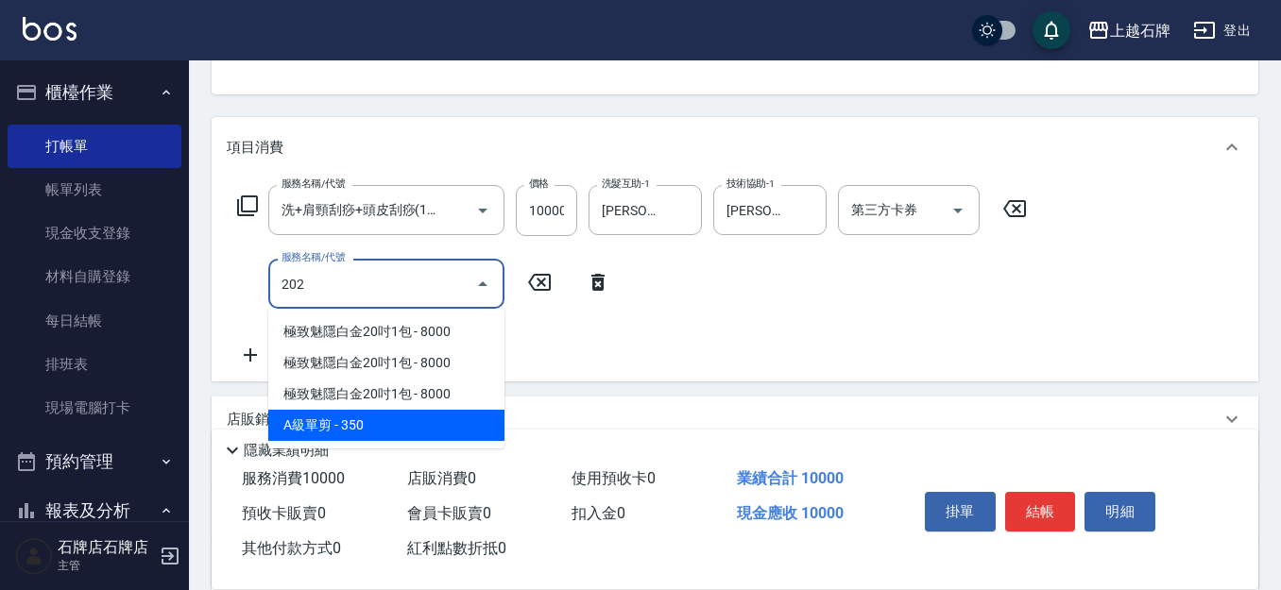
click at [397, 421] on span "A級單剪 - 350" at bounding box center [386, 425] width 236 height 31
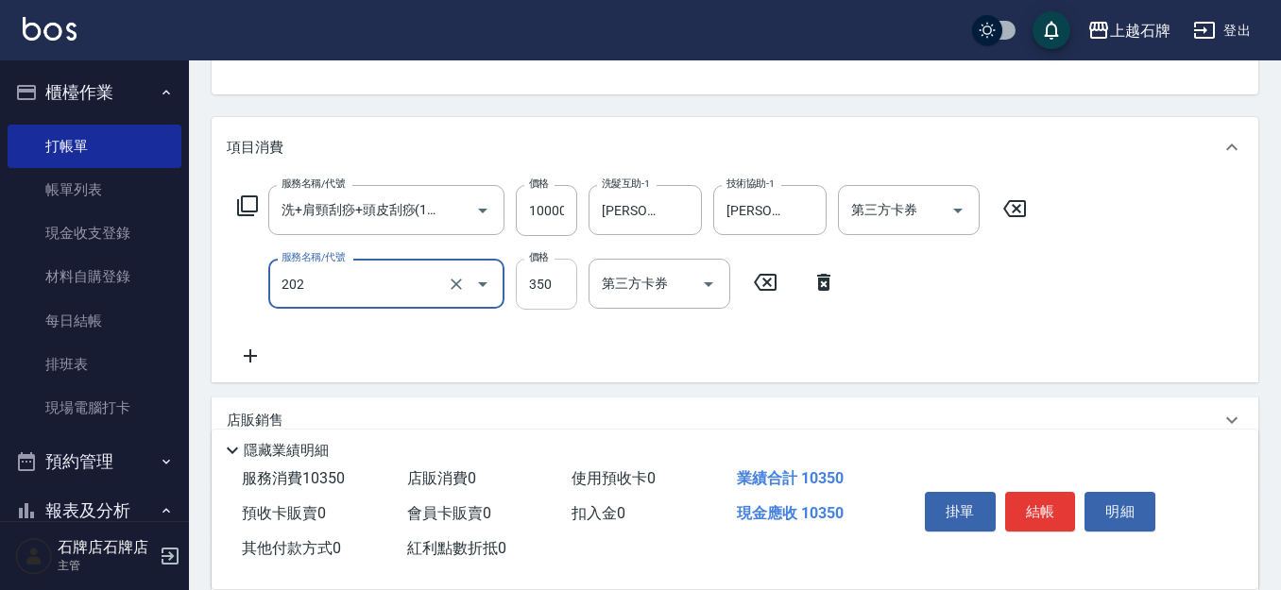
type input "A級單剪(202)"
click at [567, 279] on input "350" at bounding box center [546, 284] width 61 height 51
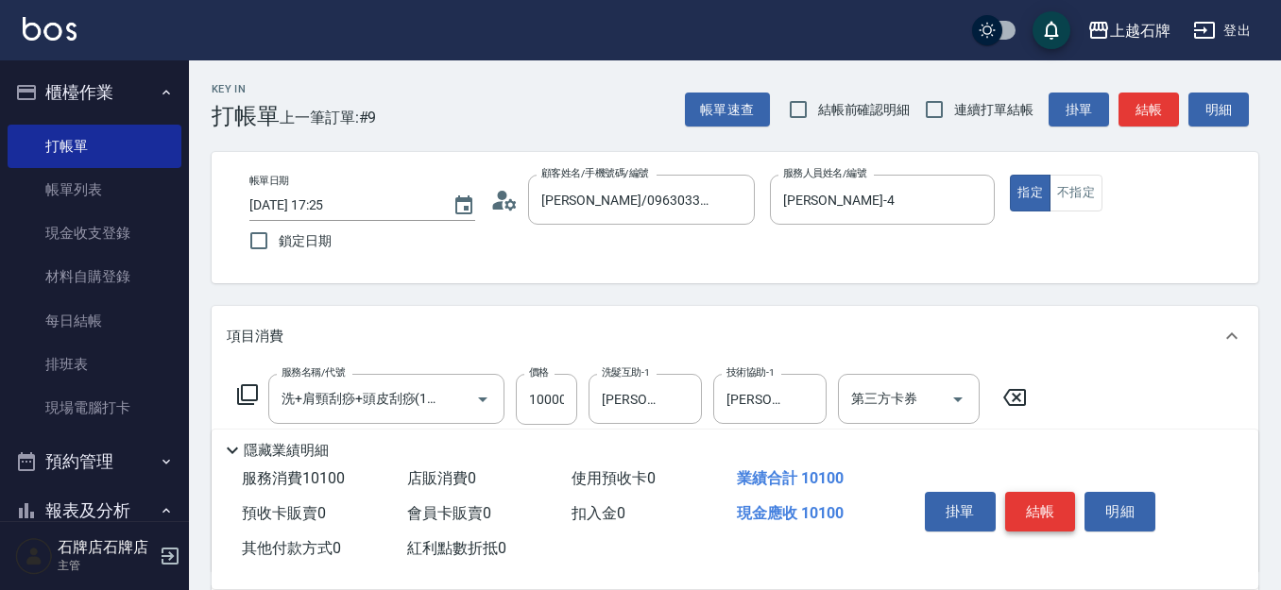
type input "100"
click at [1040, 498] on button "結帳" at bounding box center [1040, 512] width 71 height 40
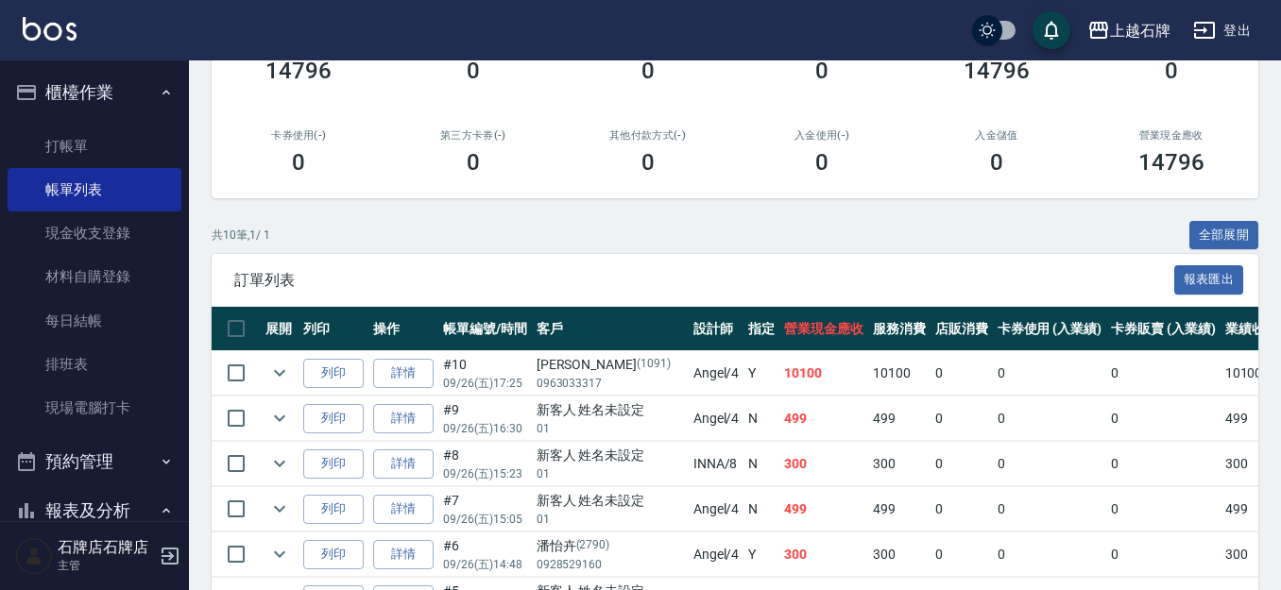
scroll to position [283, 0]
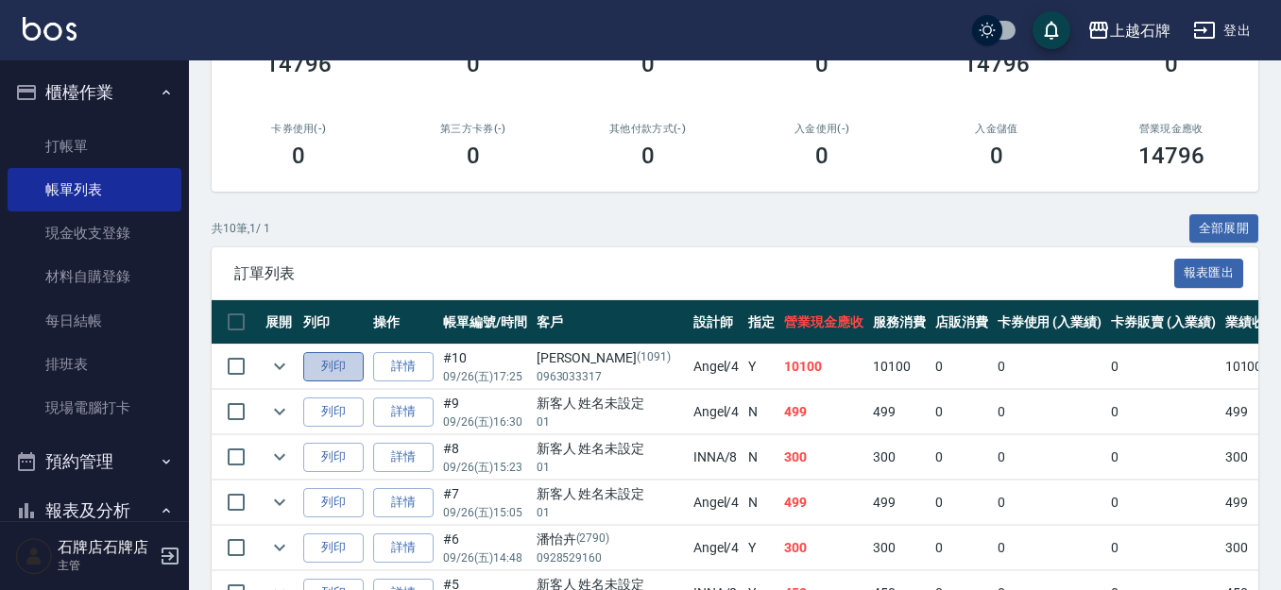
click at [316, 368] on button "列印" at bounding box center [333, 366] width 60 height 29
click at [407, 369] on link "詳情" at bounding box center [403, 366] width 60 height 29
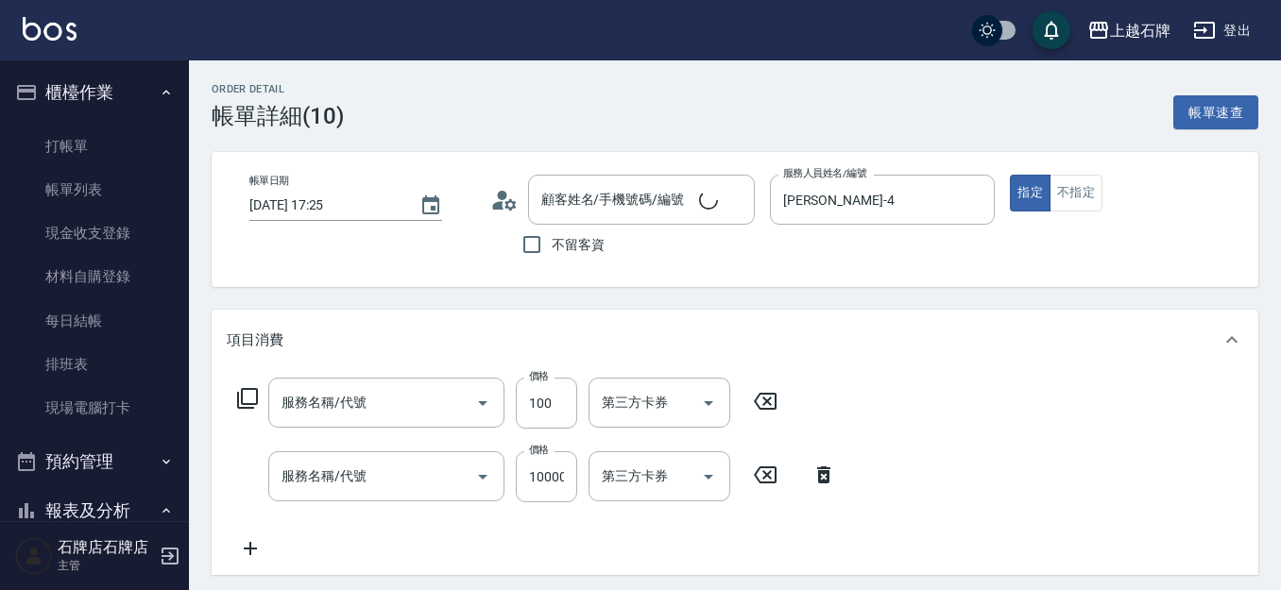
type input "[DATE] 17:25"
type input "[PERSON_NAME]-4"
type input "A級單剪(202)"
type input "洗+肩頸刮痧+頭皮刮痧(109)"
type input "[PERSON_NAME]/0963033317/1091"
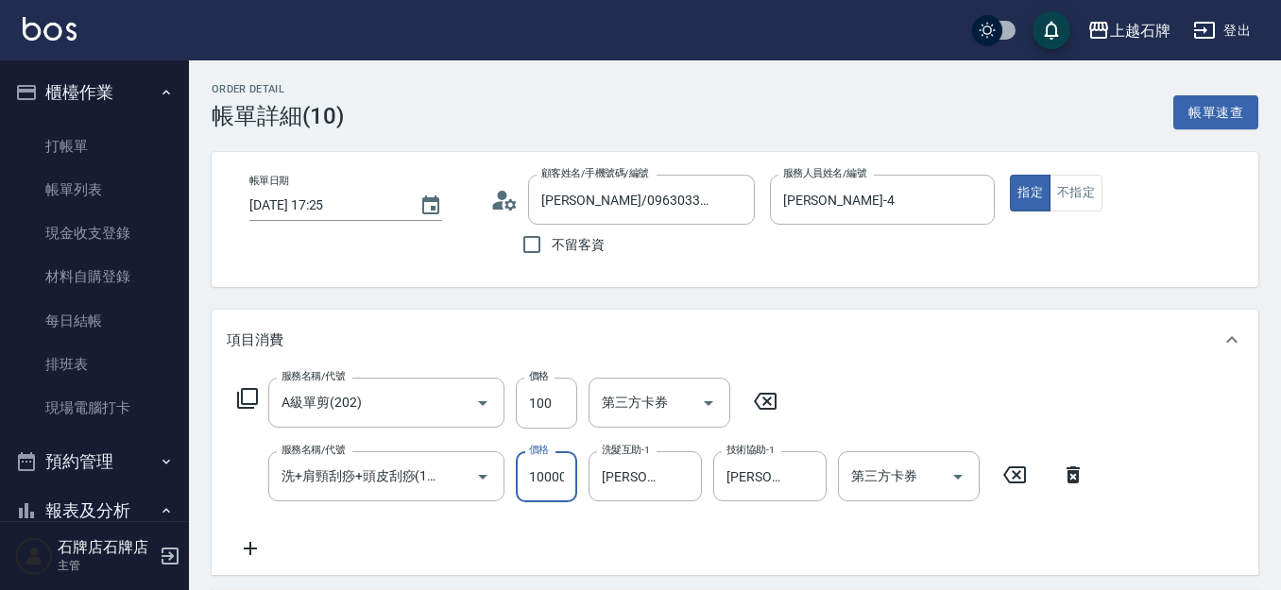
click at [555, 469] on input "10000" at bounding box center [546, 476] width 61 height 51
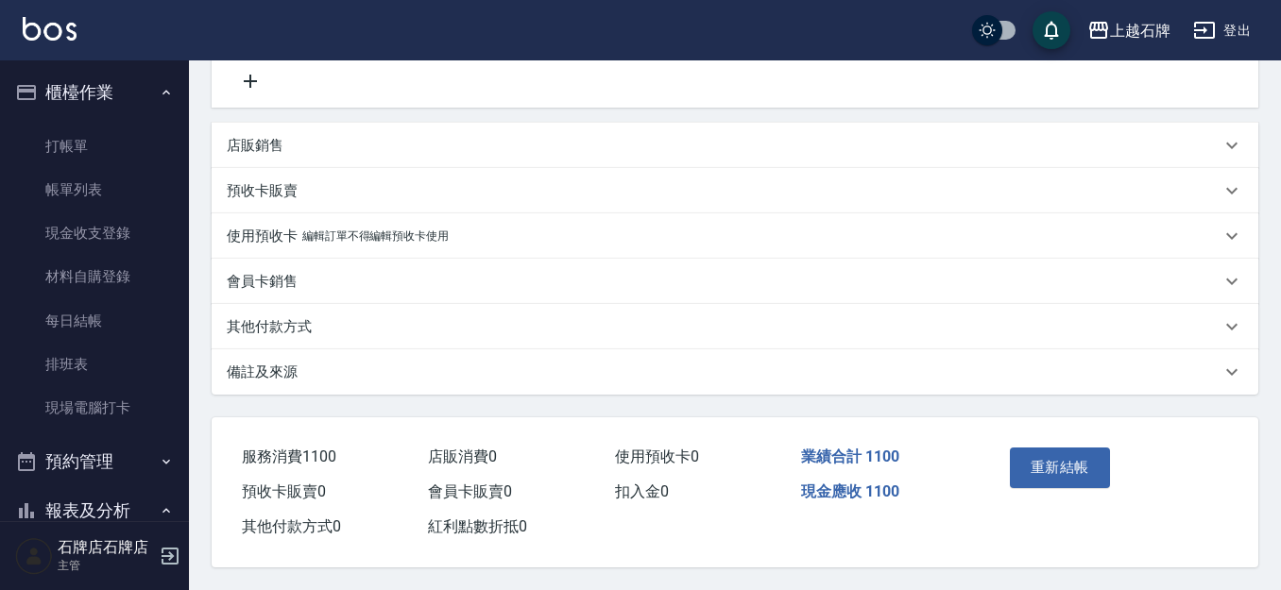
scroll to position [476, 0]
type input "1000"
click at [1073, 458] on button "重新結帳" at bounding box center [1060, 468] width 100 height 40
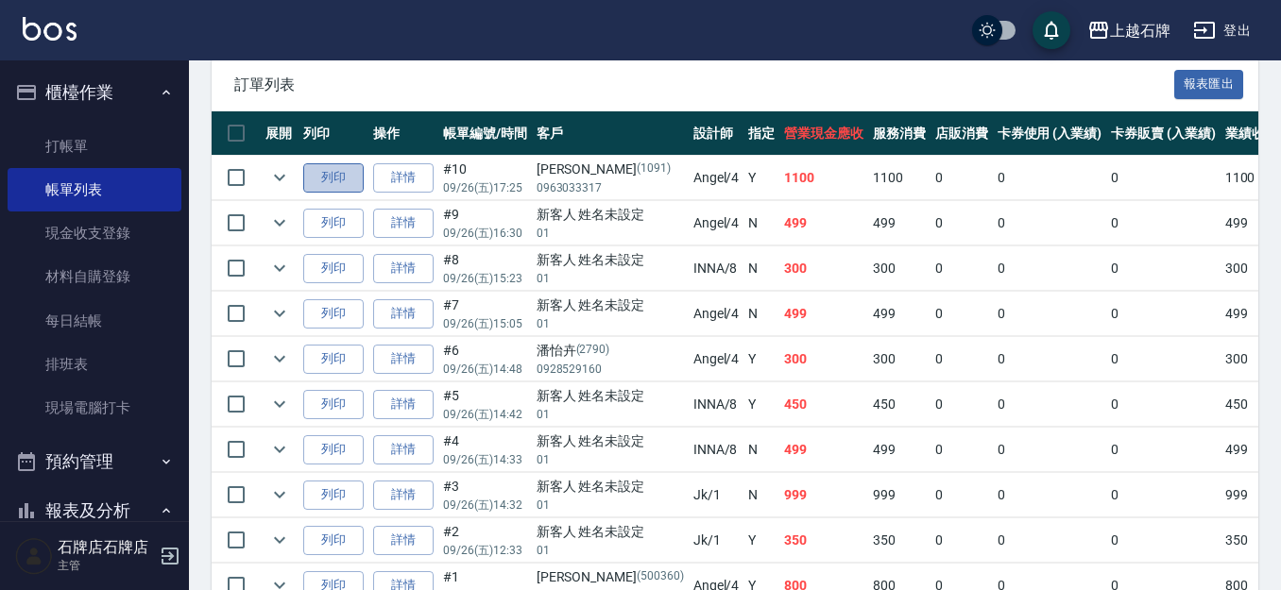
click at [333, 178] on button "列印" at bounding box center [333, 177] width 60 height 29
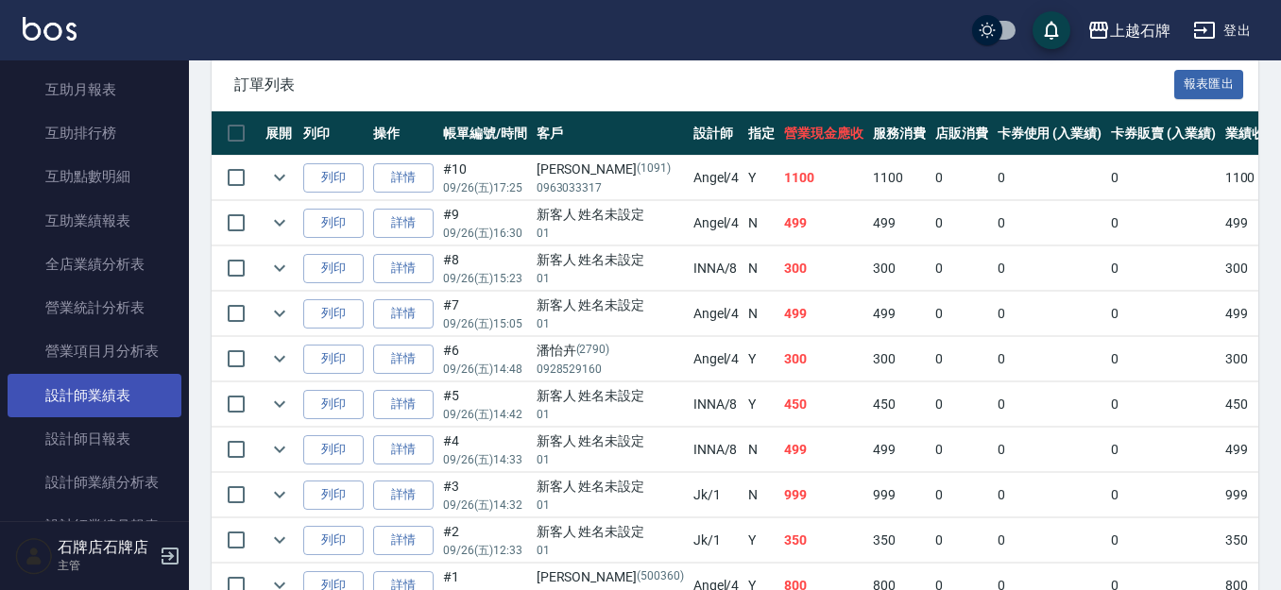
scroll to position [756, 0]
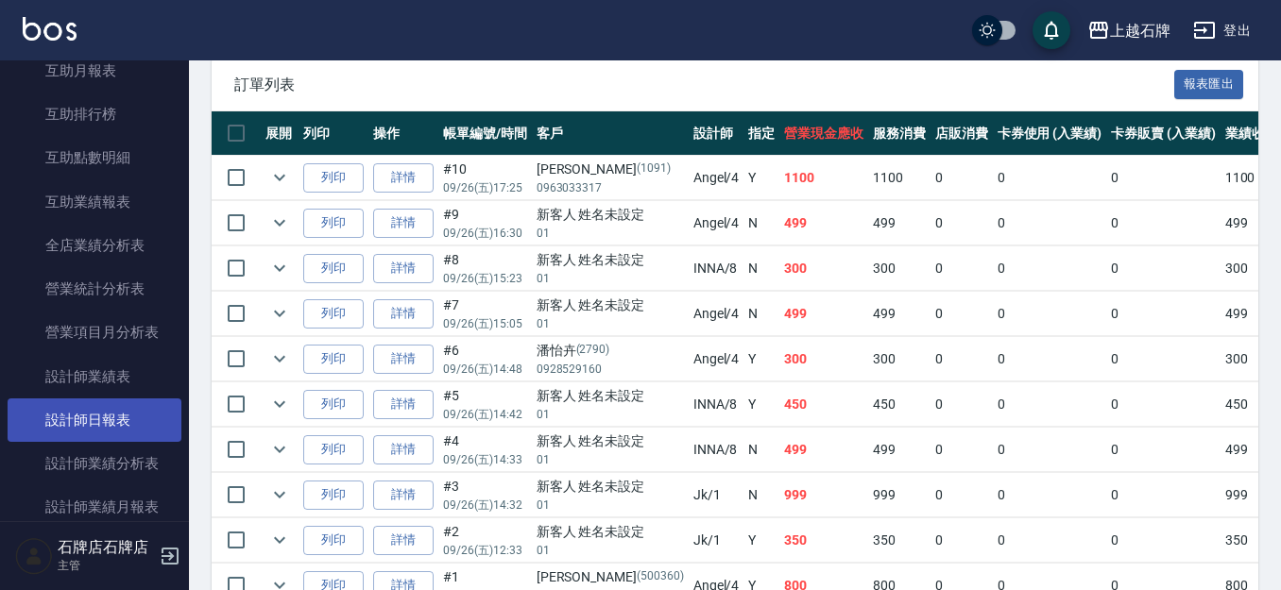
click at [92, 415] on link "設計師日報表" at bounding box center [95, 420] width 174 height 43
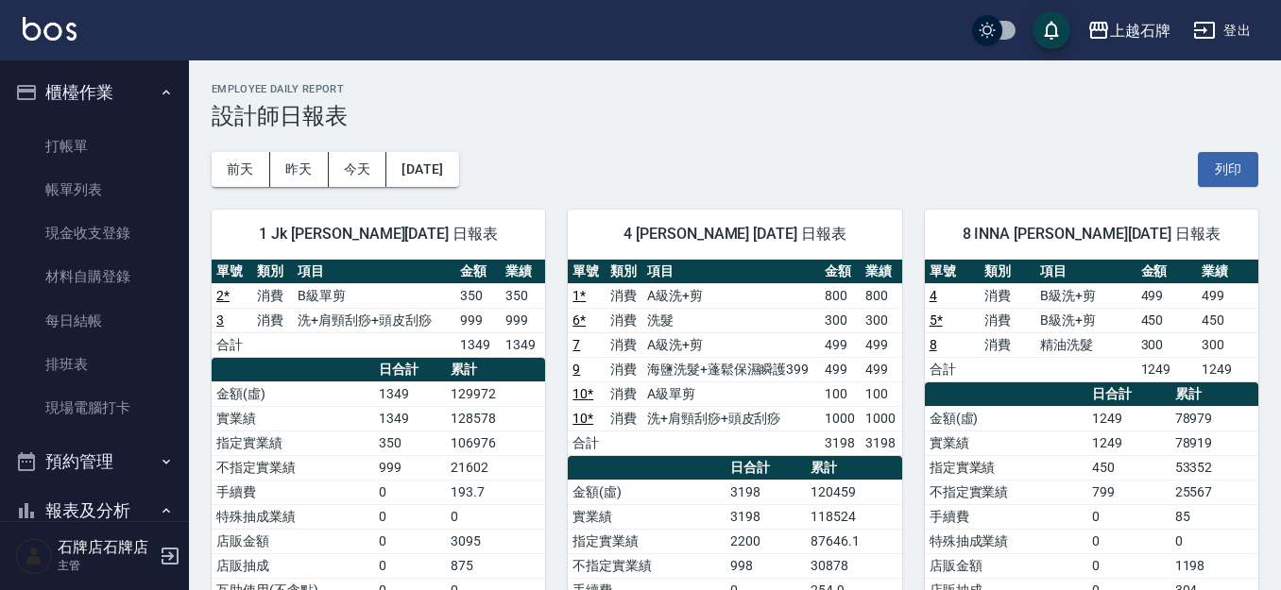
click at [859, 162] on div "[DATE] [DATE] [DATE] [DATE] 列印" at bounding box center [735, 169] width 1046 height 80
click at [88, 142] on link "打帳單" at bounding box center [95, 146] width 174 height 43
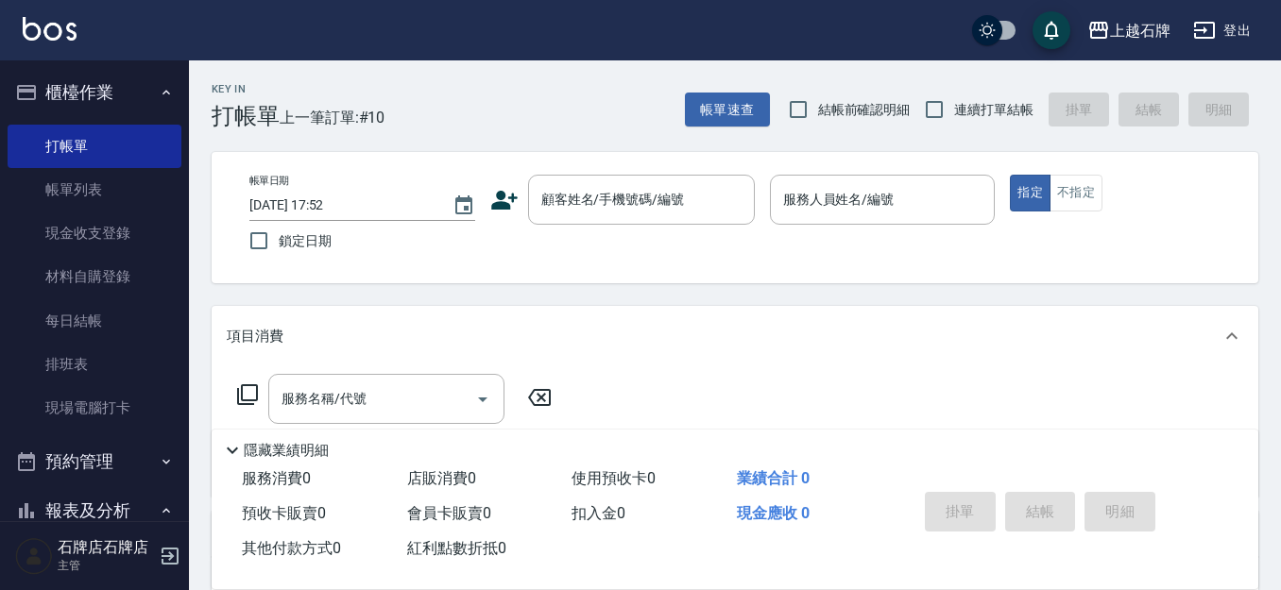
click at [516, 208] on icon at bounding box center [504, 200] width 28 height 28
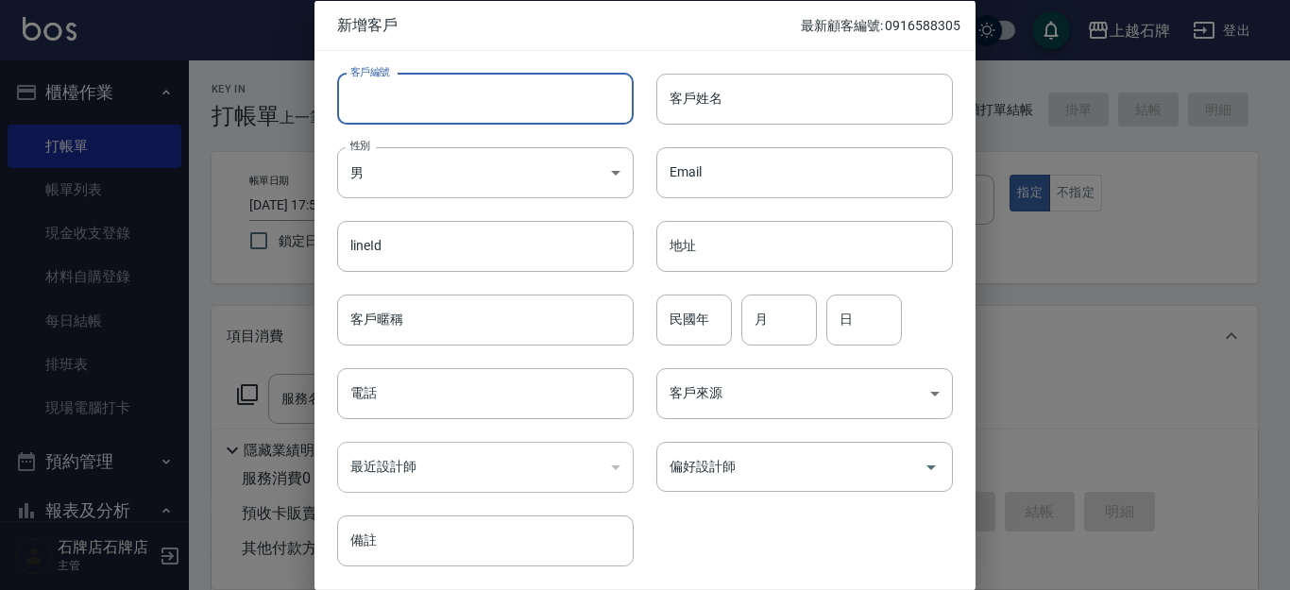
click at [589, 102] on input "客戶編號" at bounding box center [485, 98] width 297 height 51
type input "8000307"
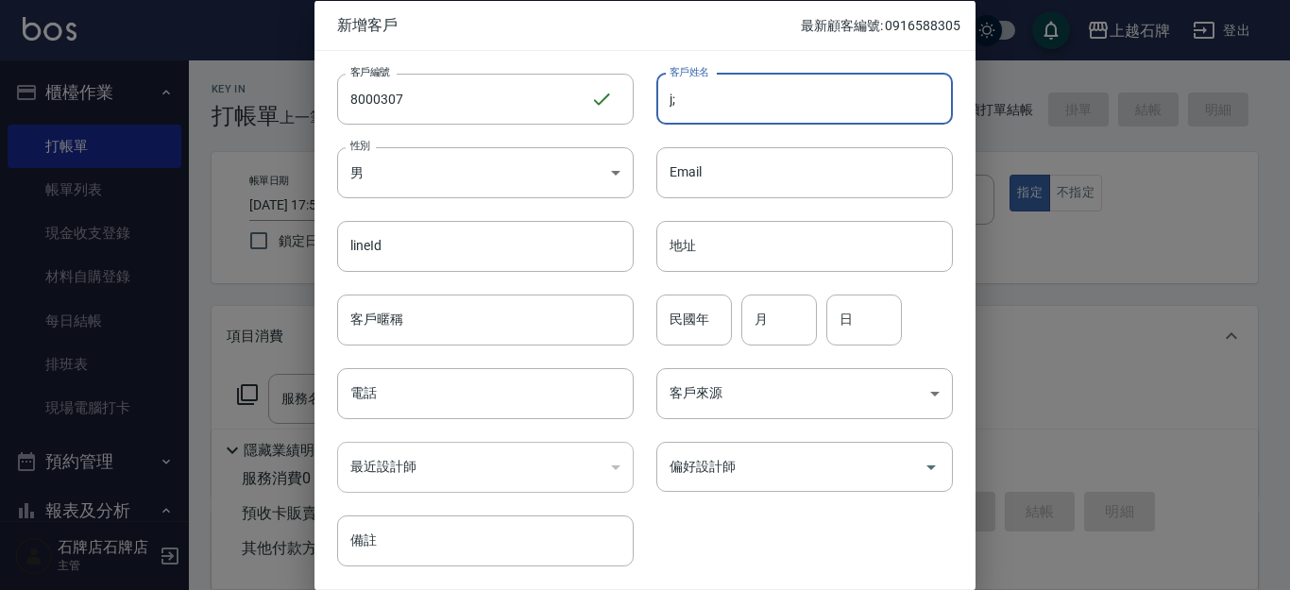
type input "j"
type input "[PERSON_NAME]"
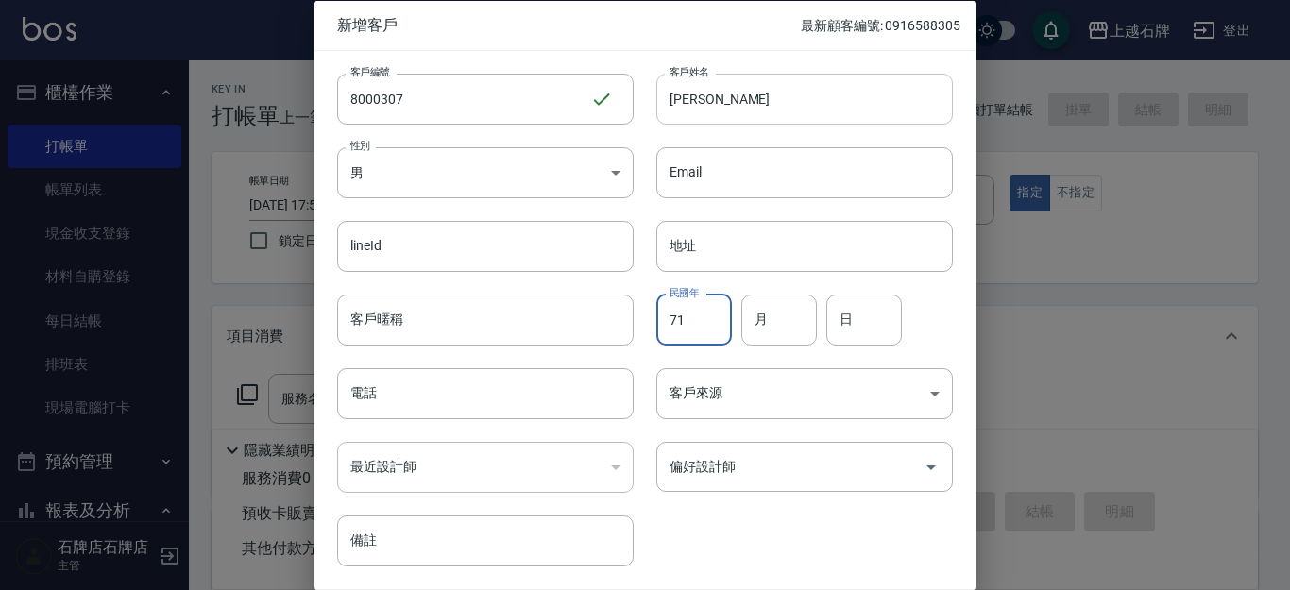
type input "71"
type input "10"
type input "15"
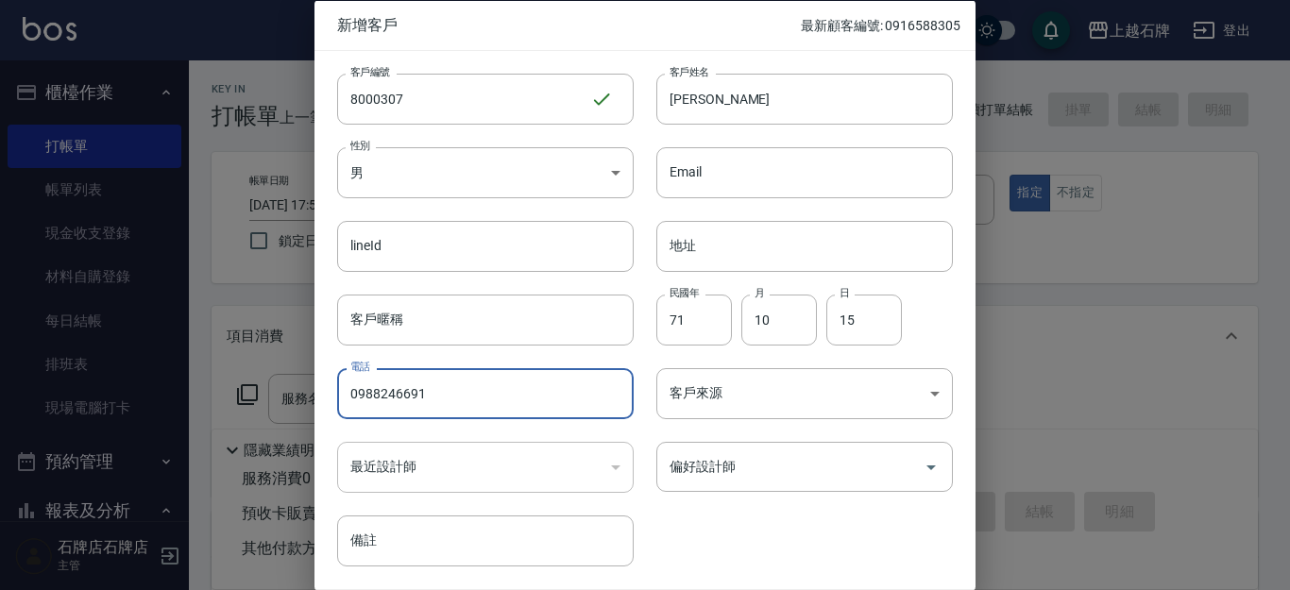
type input "0988246691"
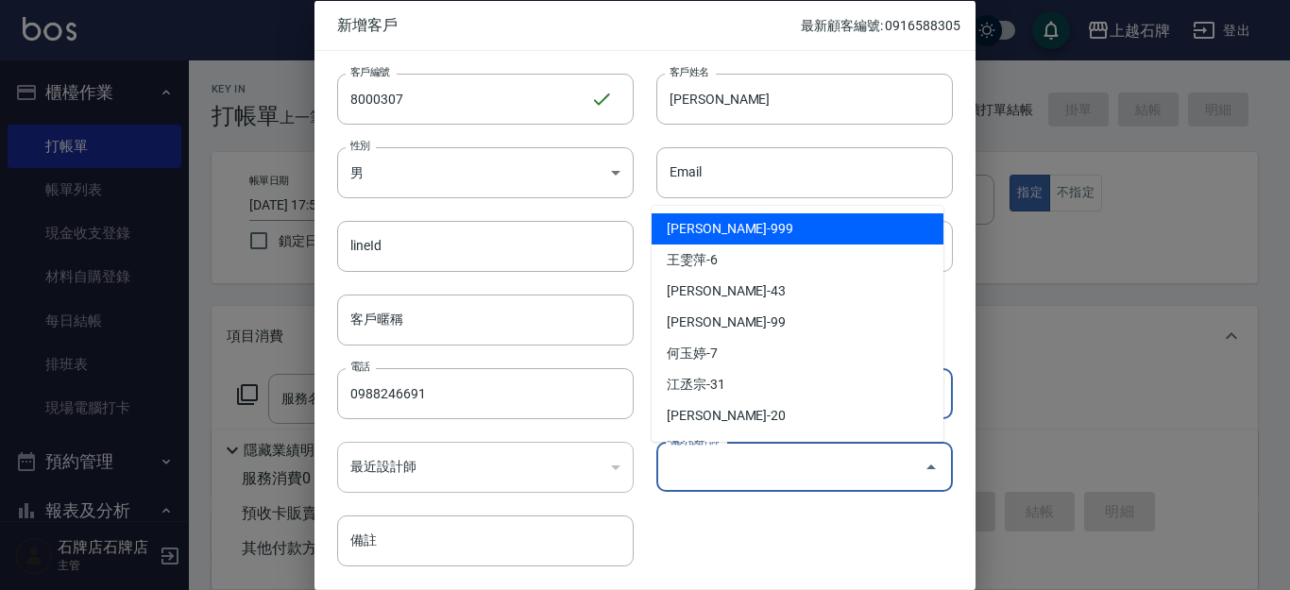
click at [719, 474] on input "偏好設計師" at bounding box center [790, 466] width 251 height 33
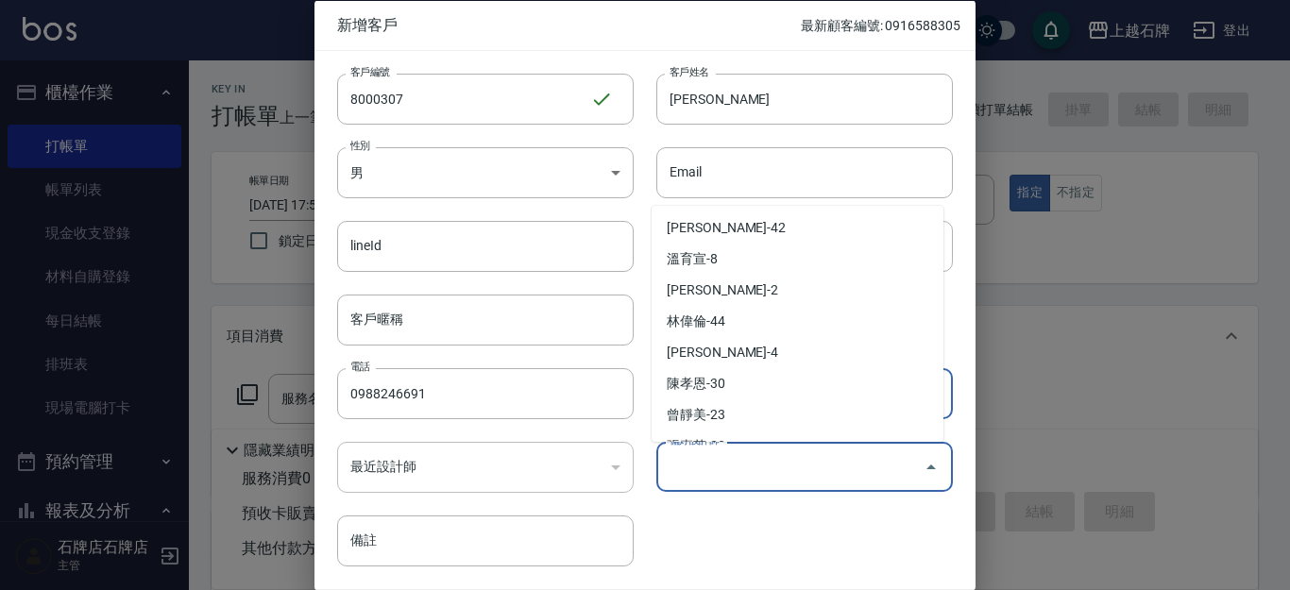
scroll to position [378, 0]
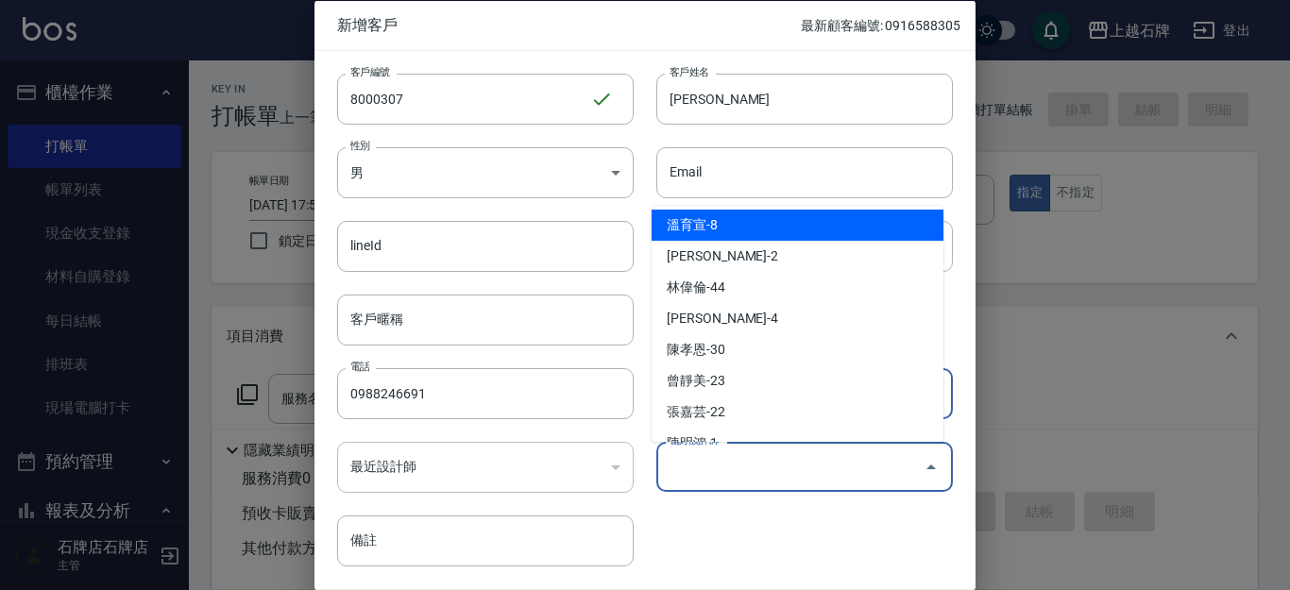
click at [773, 238] on li "溫育宣-8" at bounding box center [798, 225] width 292 height 31
type input "溫育宣"
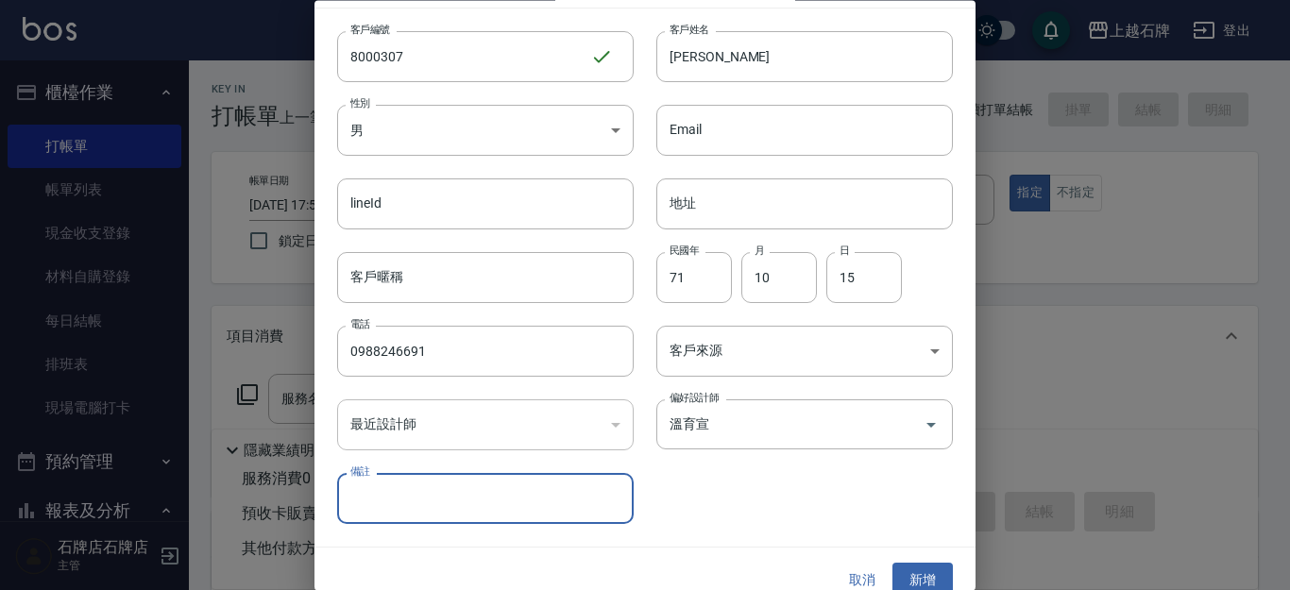
scroll to position [64, 0]
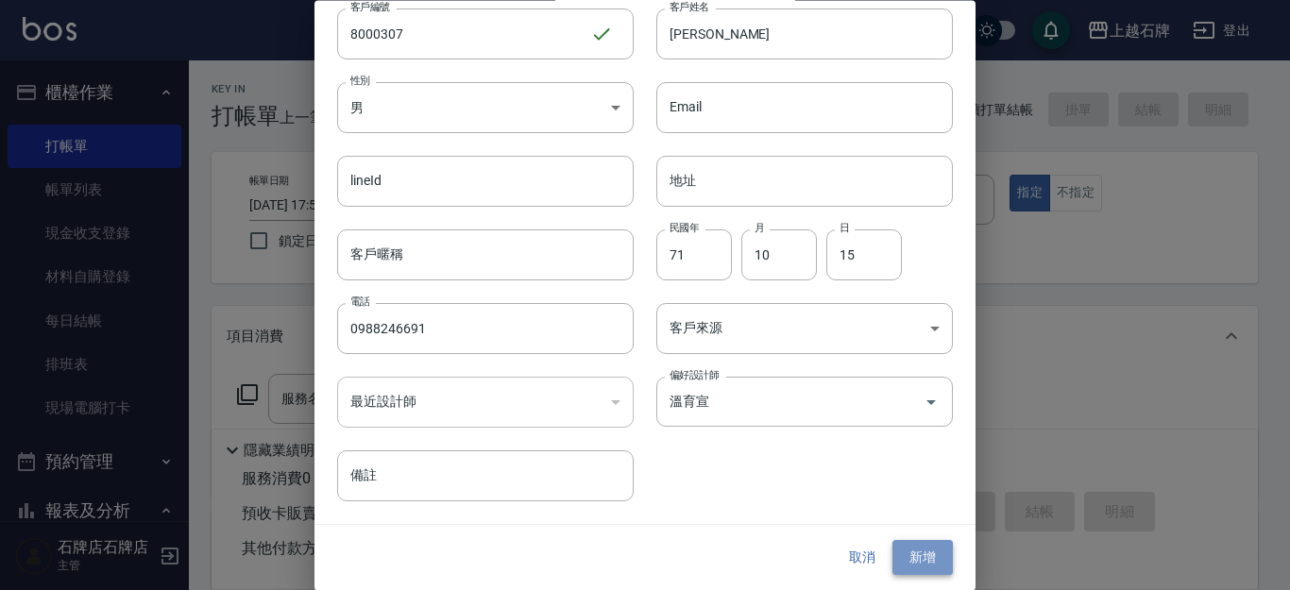
click at [917, 547] on button "新增" at bounding box center [922, 558] width 60 height 35
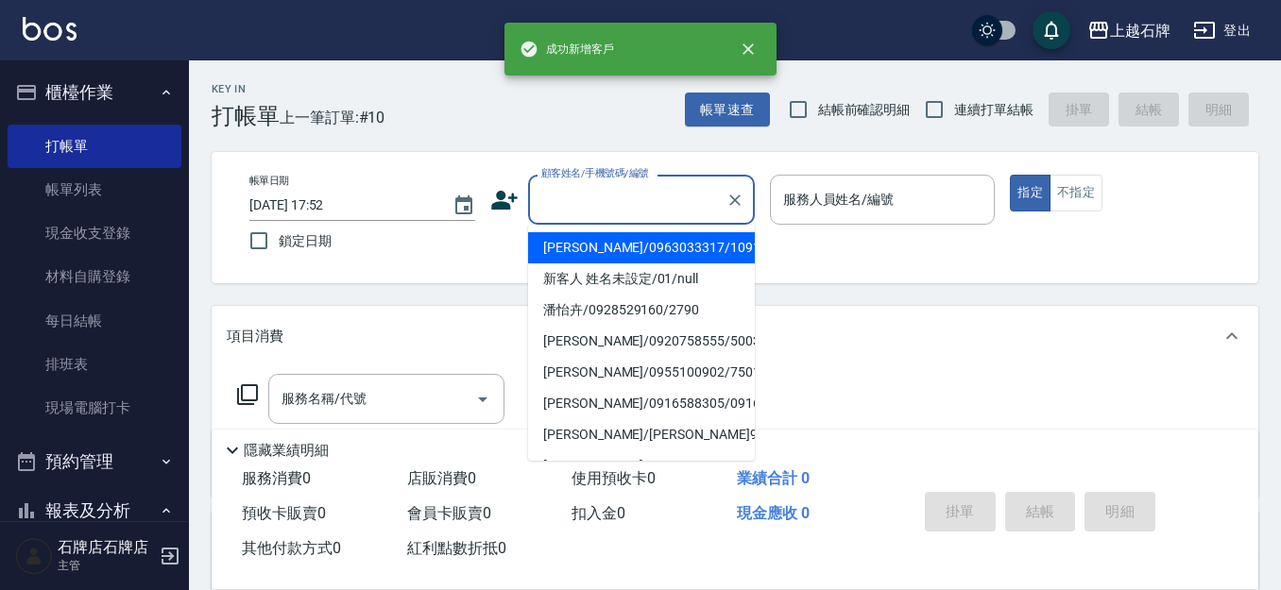
click at [695, 193] on input "顧客姓名/手機號碼/編號" at bounding box center [626, 199] width 181 height 33
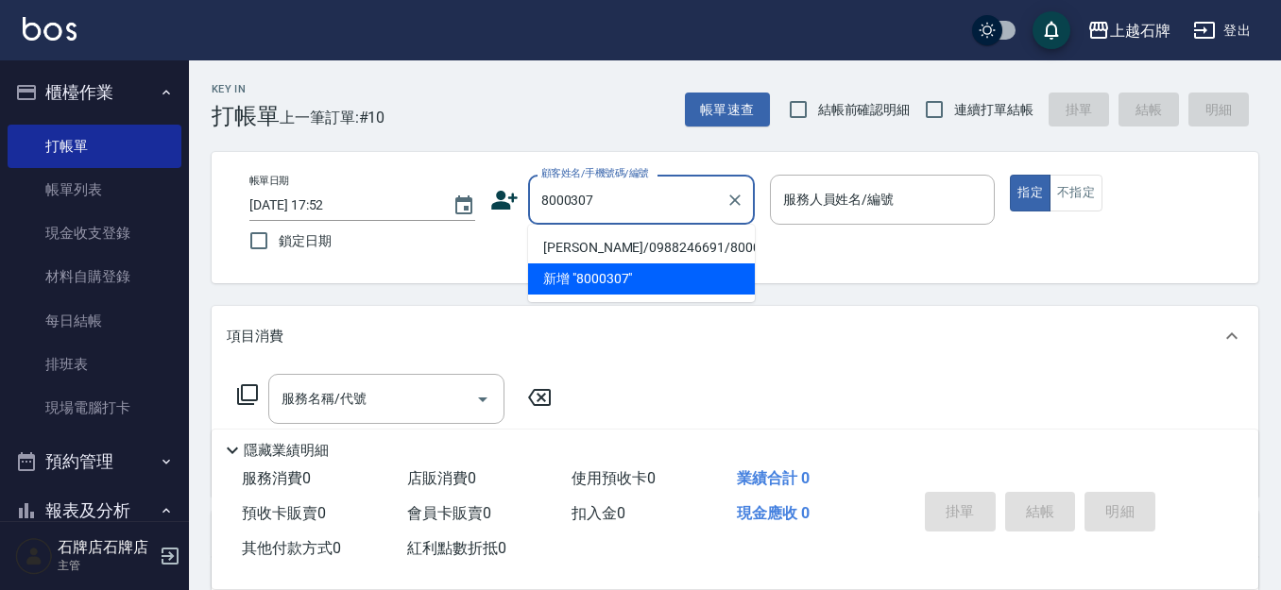
click at [625, 253] on li "[PERSON_NAME]/0988246691/8000307" at bounding box center [641, 247] width 227 height 31
type input "[PERSON_NAME]/0988246691/8000307"
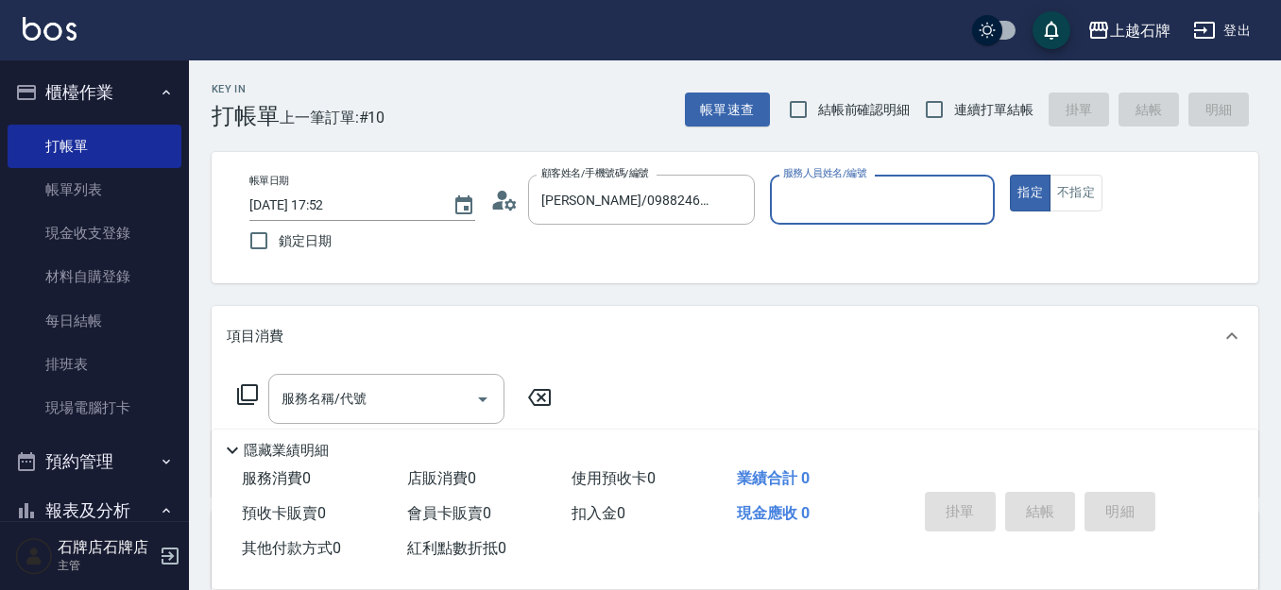
type input "INNA-8"
click at [321, 403] on input "服務名稱/代號" at bounding box center [372, 398] width 191 height 33
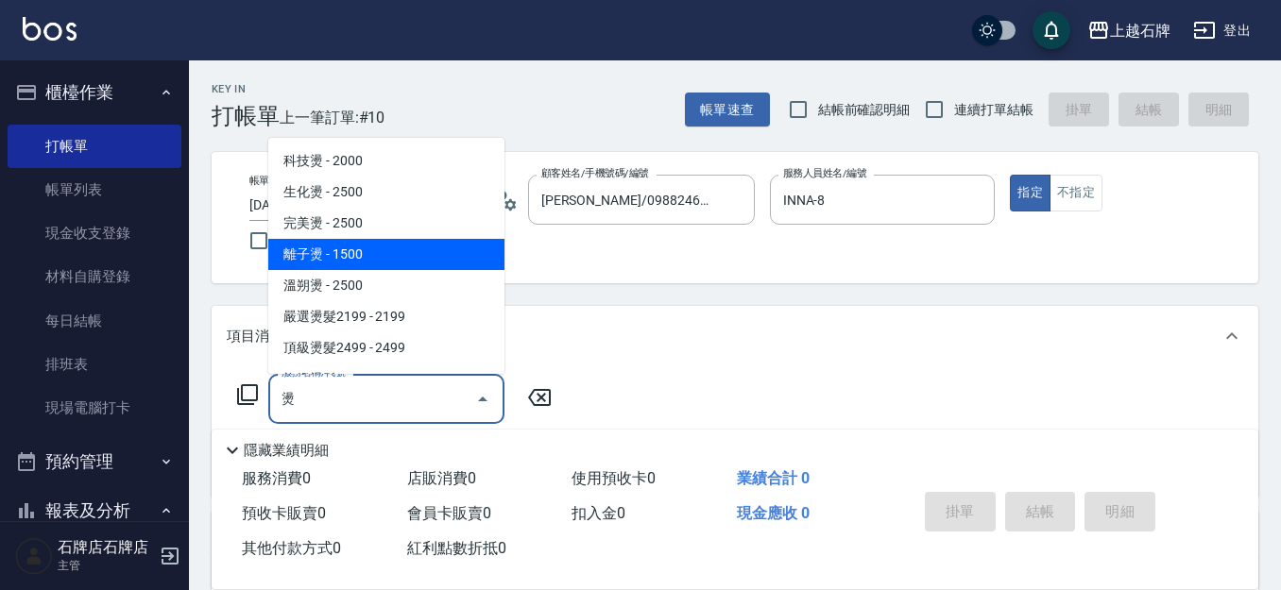
click at [397, 242] on span "離子燙 - 1500" at bounding box center [386, 254] width 236 height 31
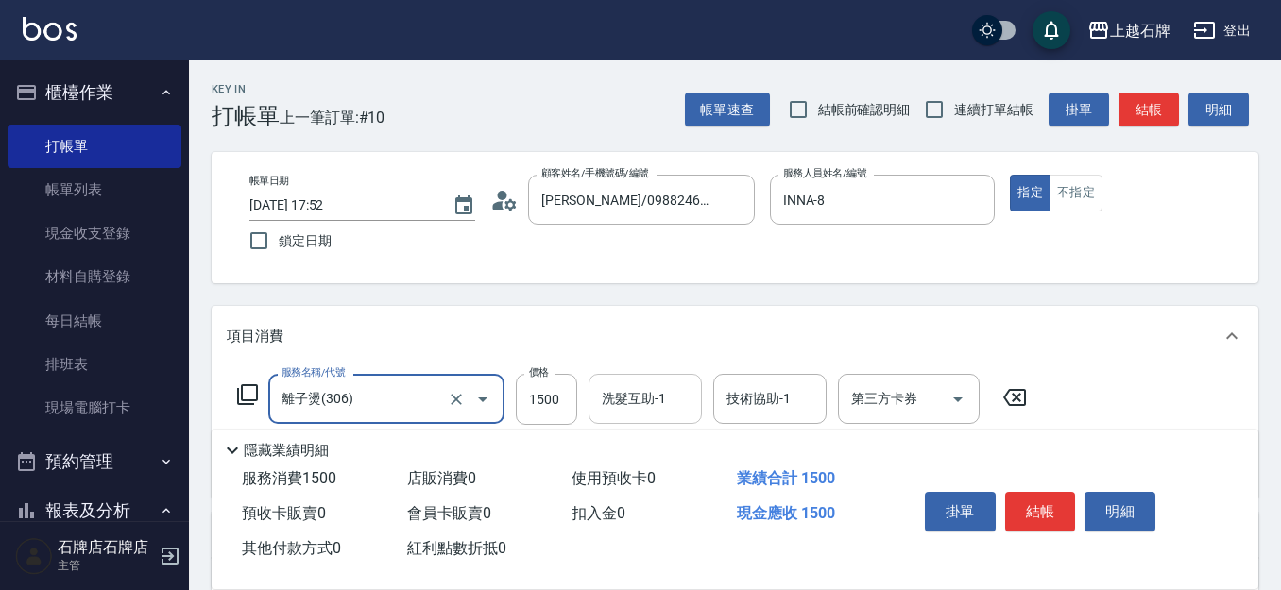
click at [593, 400] on div "洗髮互助-1" at bounding box center [644, 399] width 113 height 50
type input "離子燙(306)"
click at [538, 399] on input "1500" at bounding box center [546, 399] width 61 height 51
type input "1899"
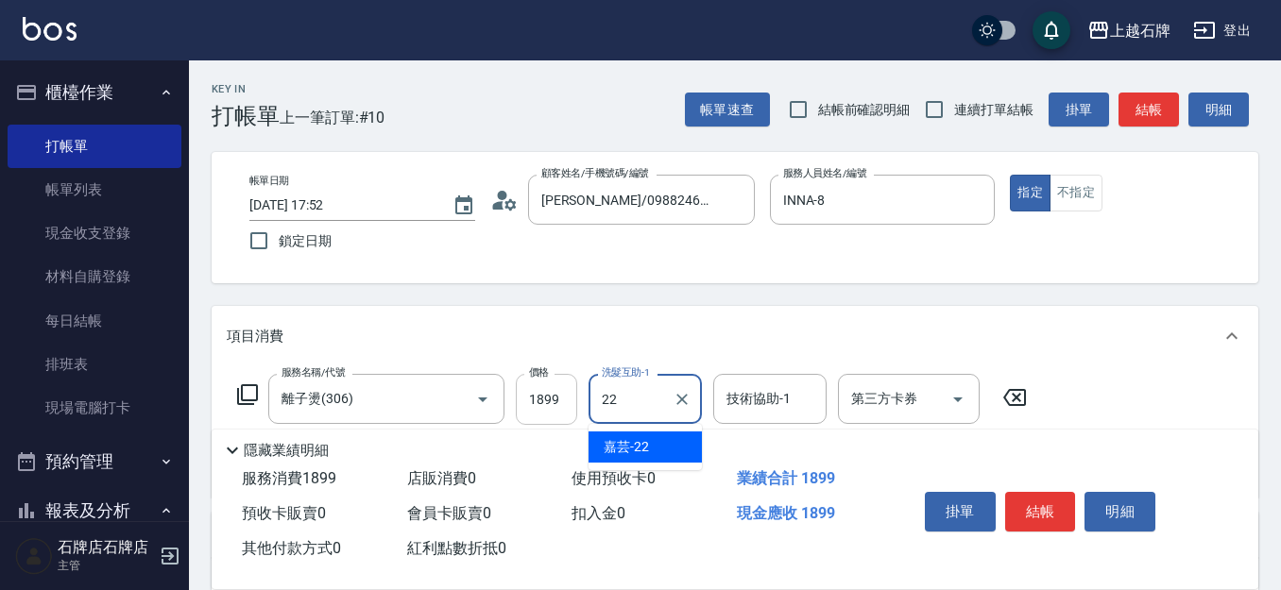
type input "嘉芸-22"
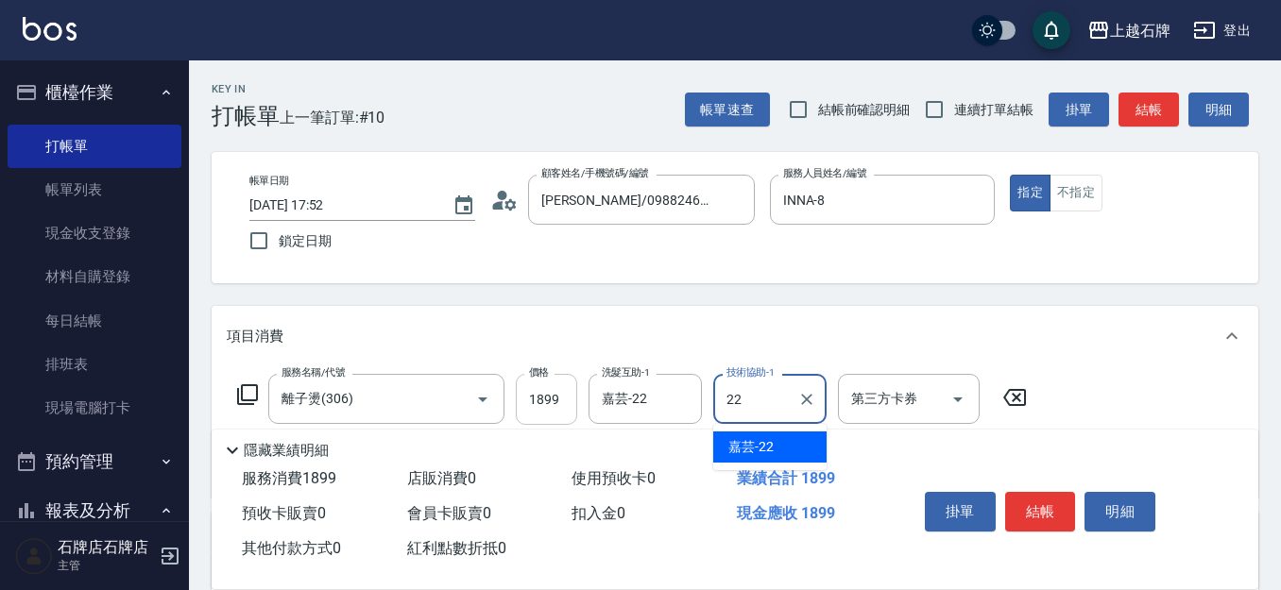
type input "嘉芸-22"
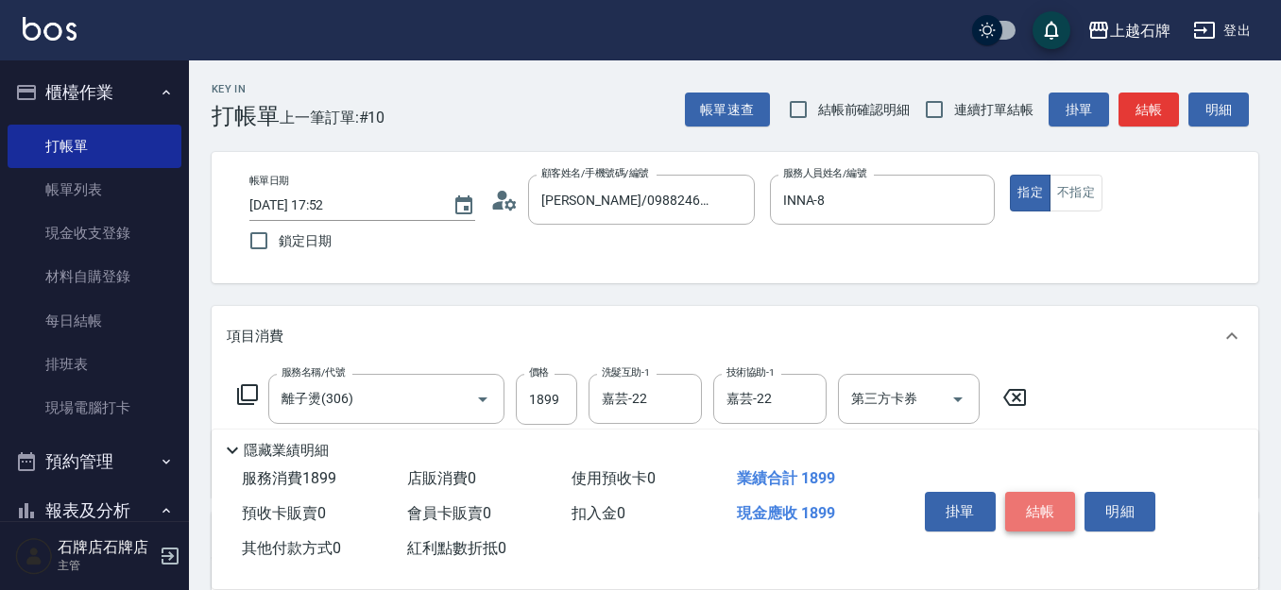
click at [1061, 513] on button "結帳" at bounding box center [1040, 512] width 71 height 40
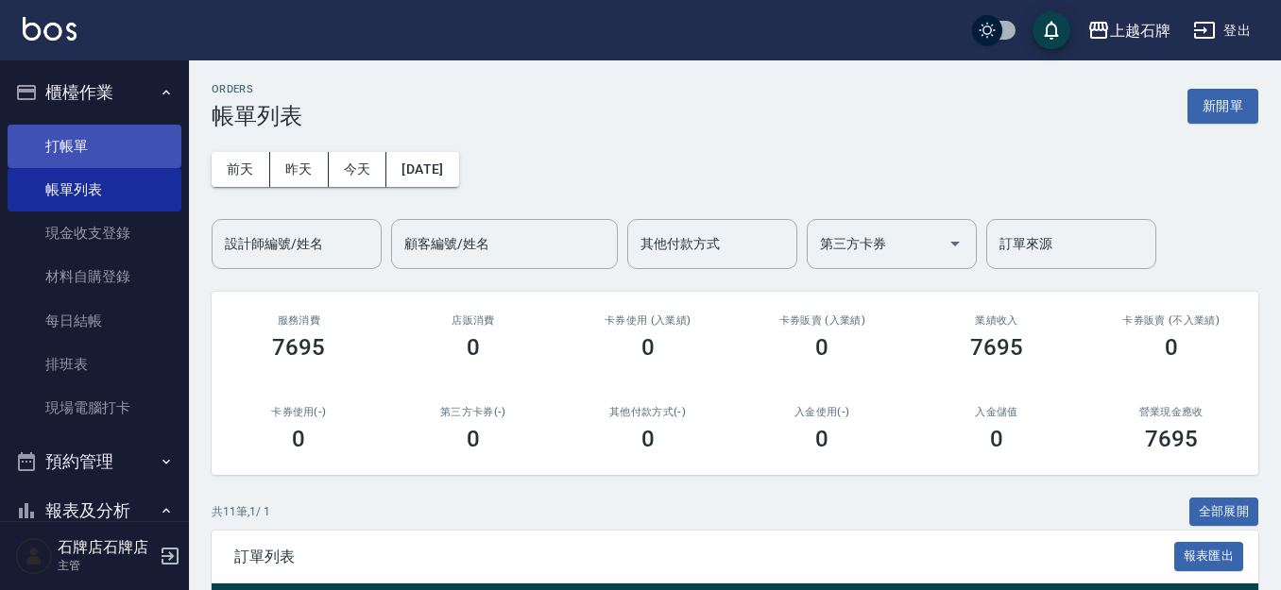
click at [144, 153] on link "打帳單" at bounding box center [95, 146] width 174 height 43
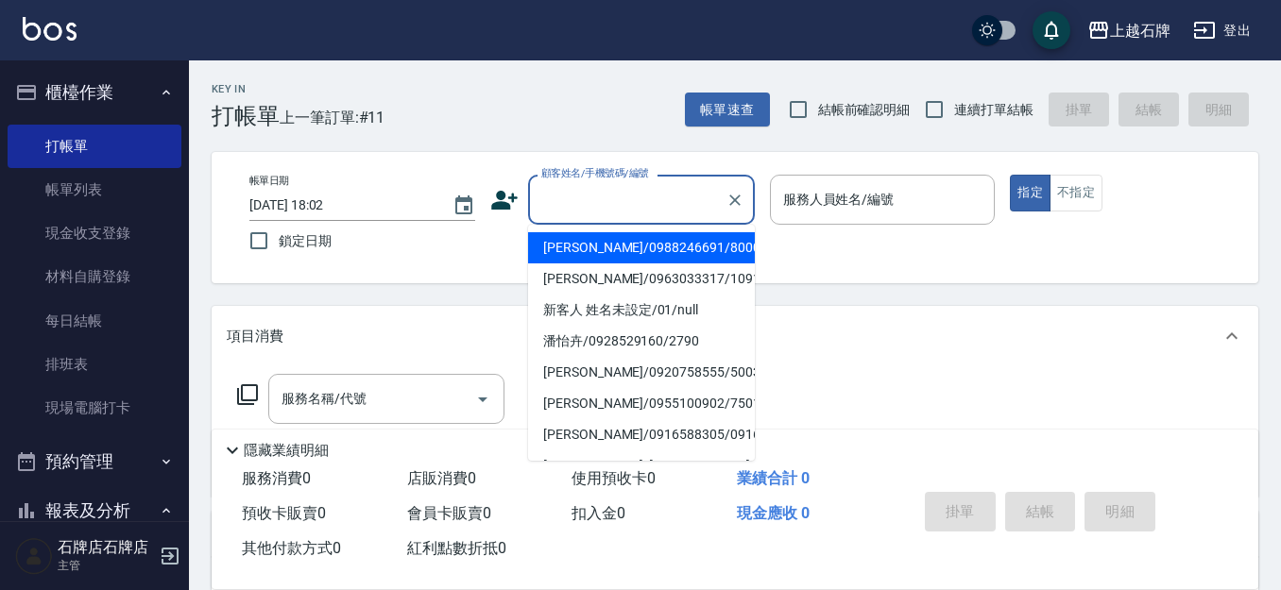
click at [614, 190] on input "顧客姓名/手機號碼/編號" at bounding box center [626, 199] width 181 height 33
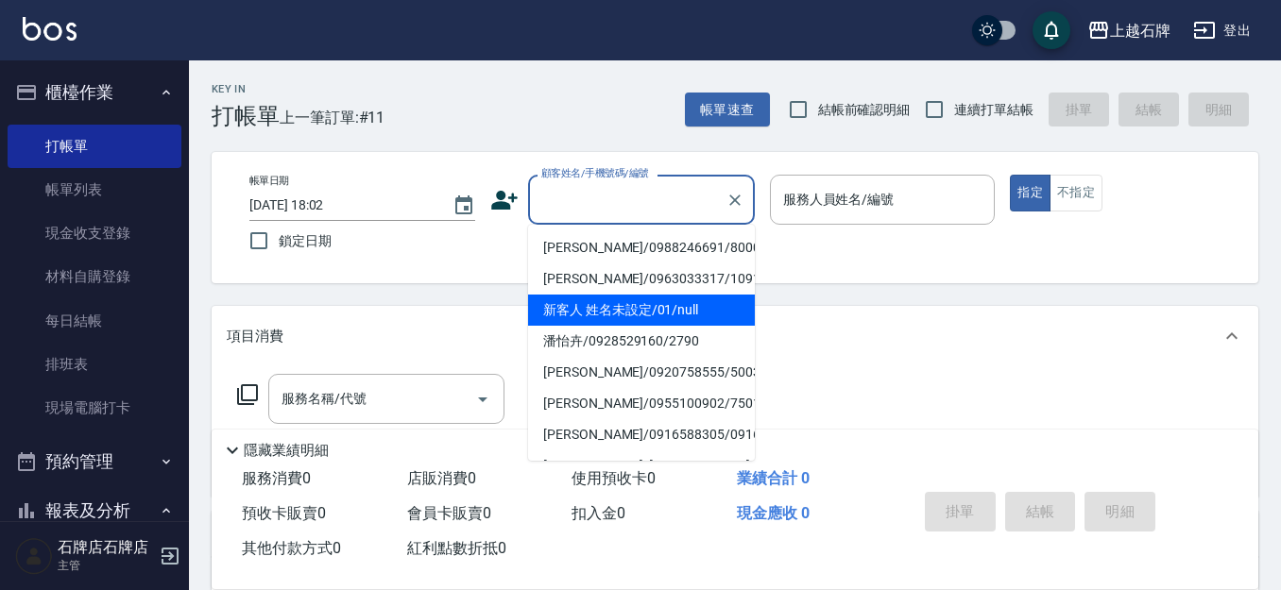
drag, startPoint x: 664, startPoint y: 325, endPoint x: 740, endPoint y: 292, distance: 83.3
click at [665, 325] on li "新客人 姓名未設定/01/null" at bounding box center [641, 310] width 227 height 31
type input "新客人 姓名未設定/01/null"
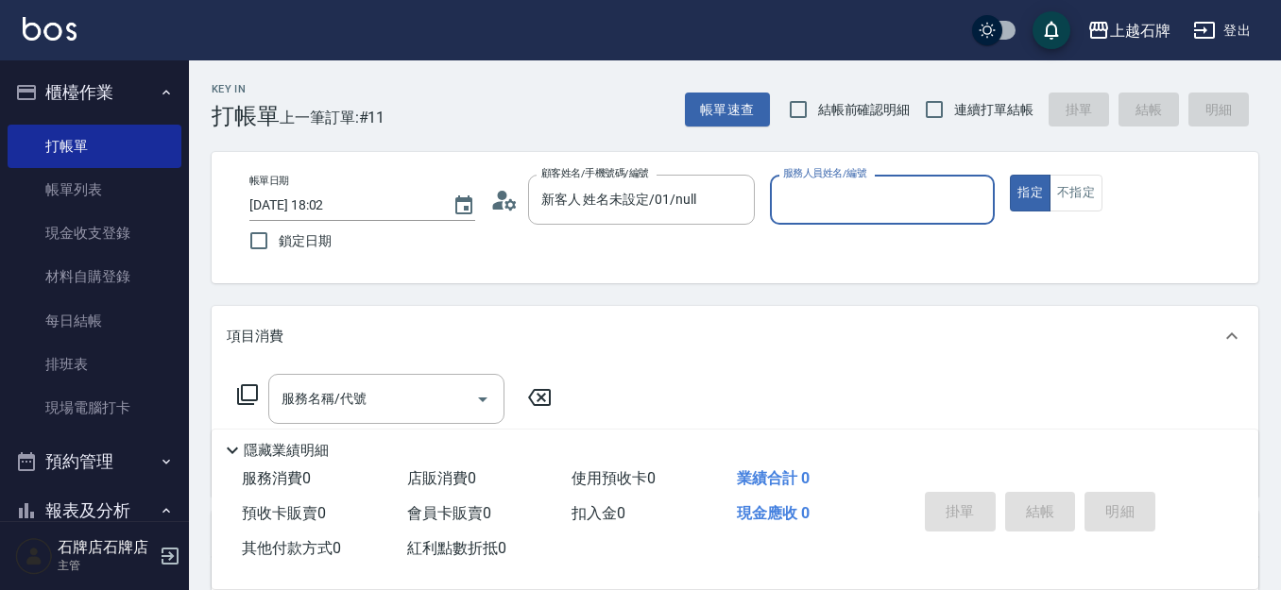
drag, startPoint x: 888, startPoint y: 220, endPoint x: 895, endPoint y: 212, distance: 10.7
click at [892, 212] on div "服務人員姓名/編號" at bounding box center [883, 200] width 226 height 50
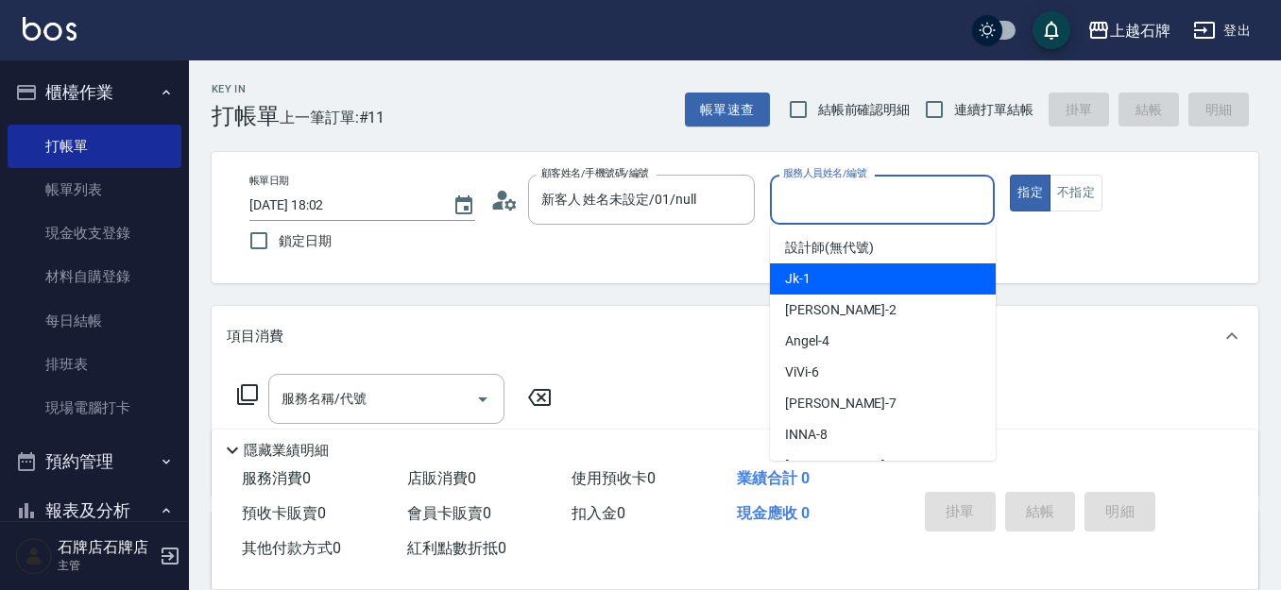
drag, startPoint x: 905, startPoint y: 278, endPoint x: 1206, endPoint y: 196, distance: 312.0
click at [906, 278] on div "Jk -1" at bounding box center [883, 278] width 226 height 31
type input "Jk-1"
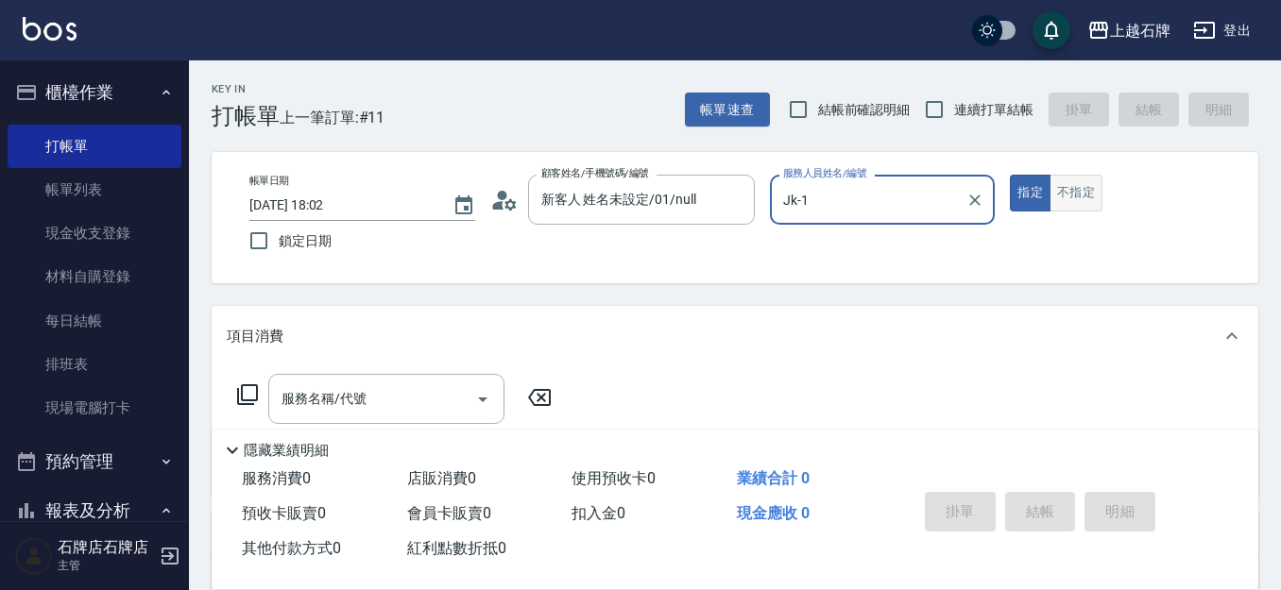
click at [1089, 197] on button "不指定" at bounding box center [1075, 193] width 53 height 37
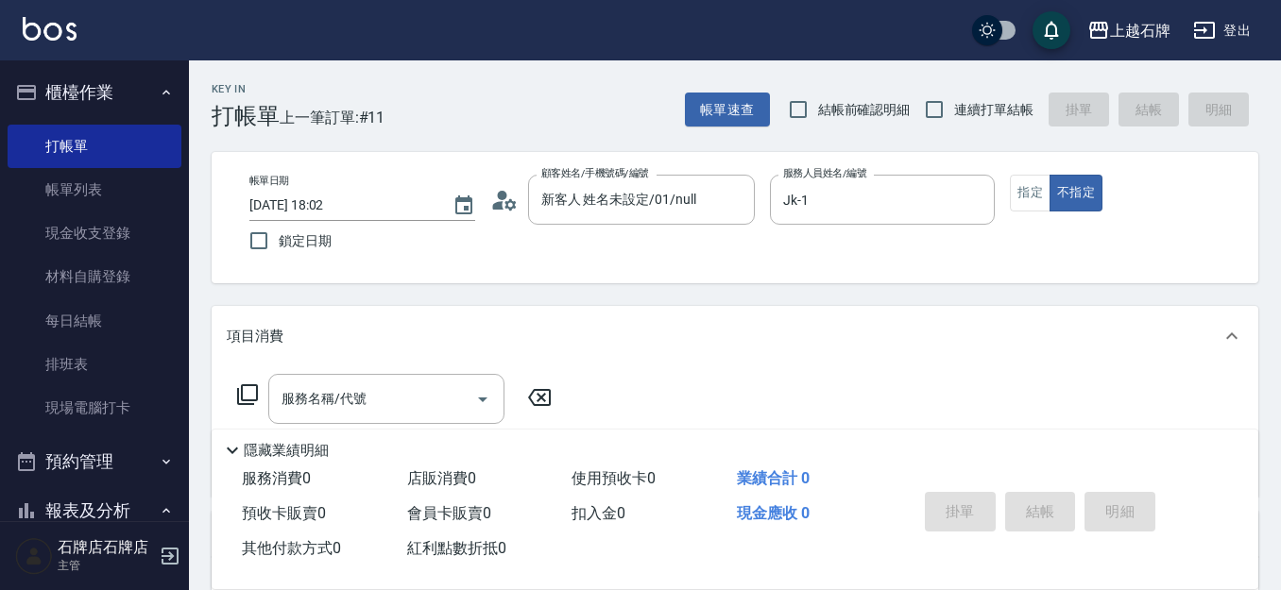
click at [314, 386] on input "服務名稱/代號" at bounding box center [372, 398] width 191 height 33
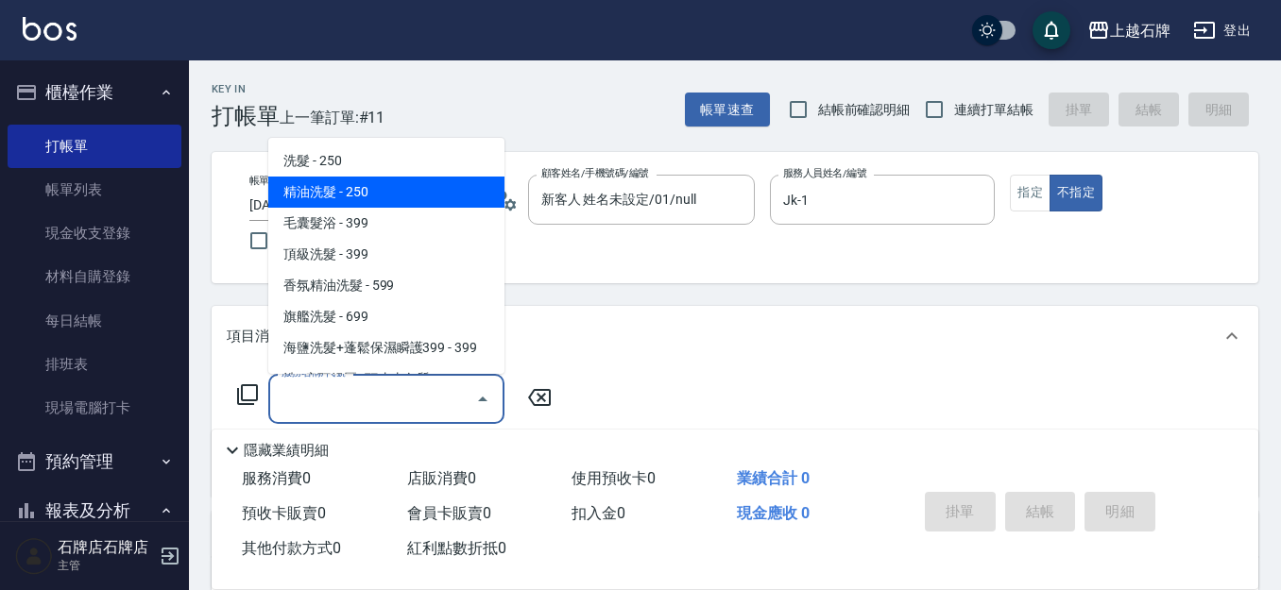
click at [466, 198] on span "精油洗髮 - 250" at bounding box center [386, 192] width 236 height 31
type input "精油洗髮(102)"
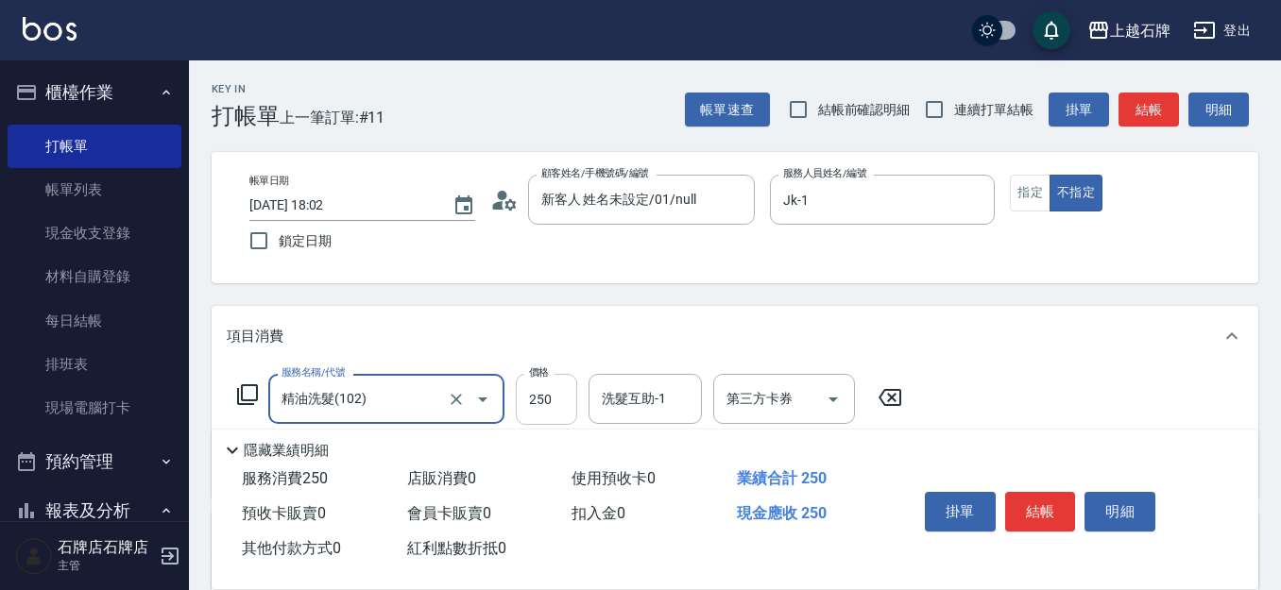
click at [536, 399] on input "250" at bounding box center [546, 399] width 61 height 51
type input "300"
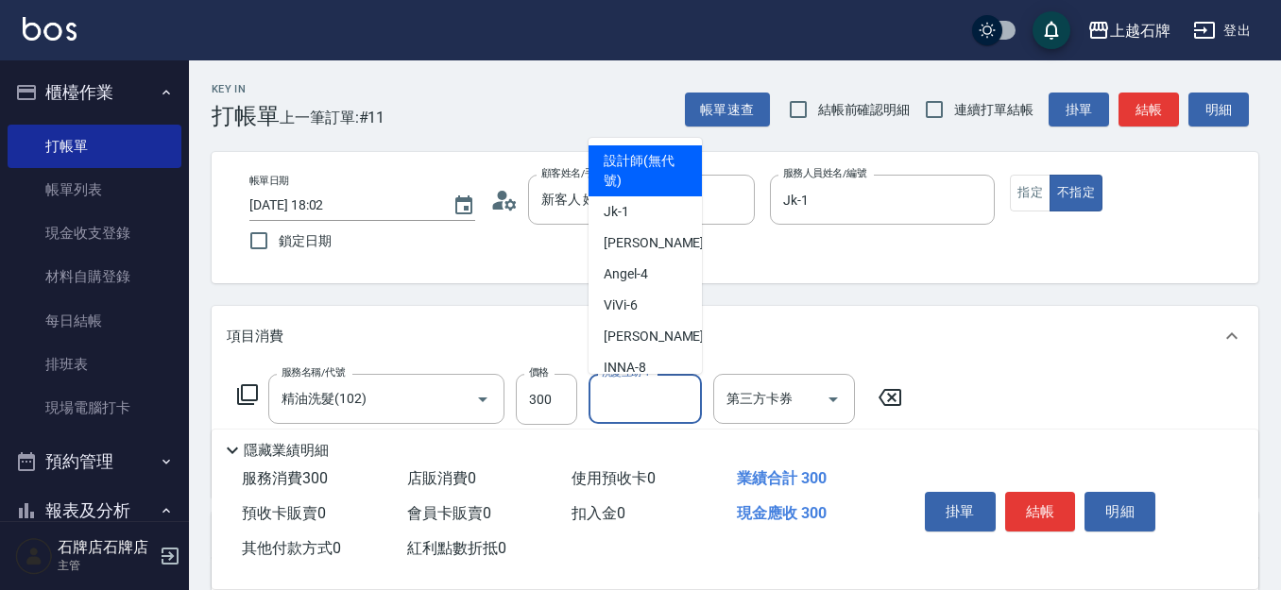
click at [613, 401] on input "洗髮互助-1" at bounding box center [645, 398] width 96 height 33
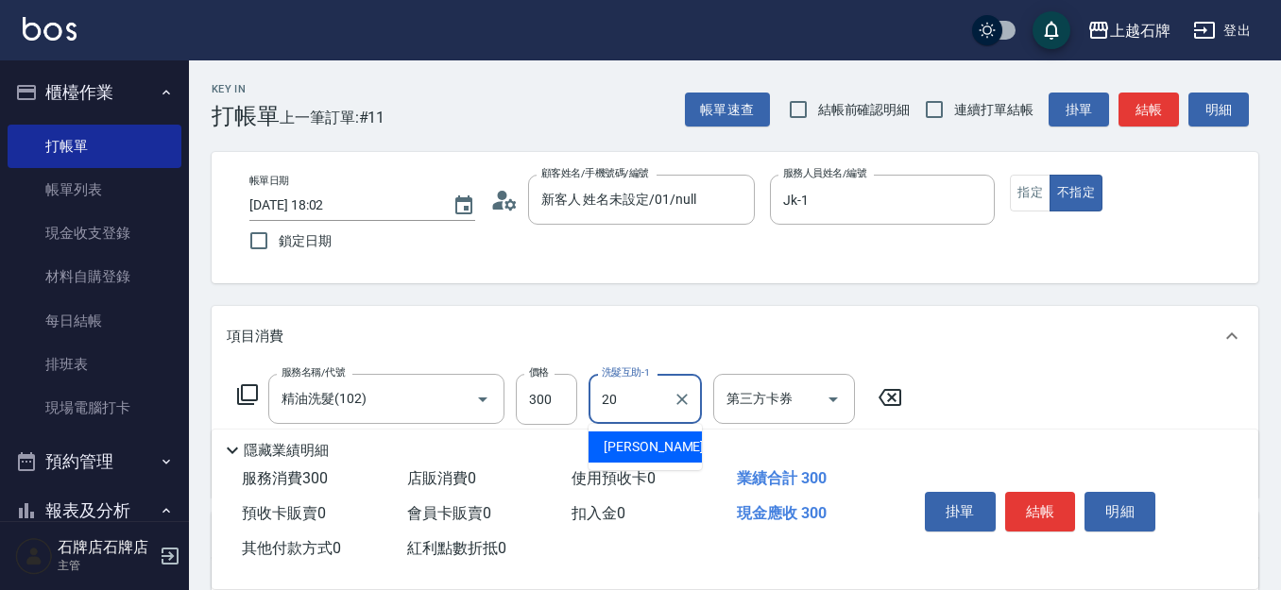
click at [645, 440] on span "[PERSON_NAME] -20" at bounding box center [662, 447] width 119 height 20
type input "[PERSON_NAME]-20"
click at [1035, 501] on button "結帳" at bounding box center [1040, 512] width 71 height 40
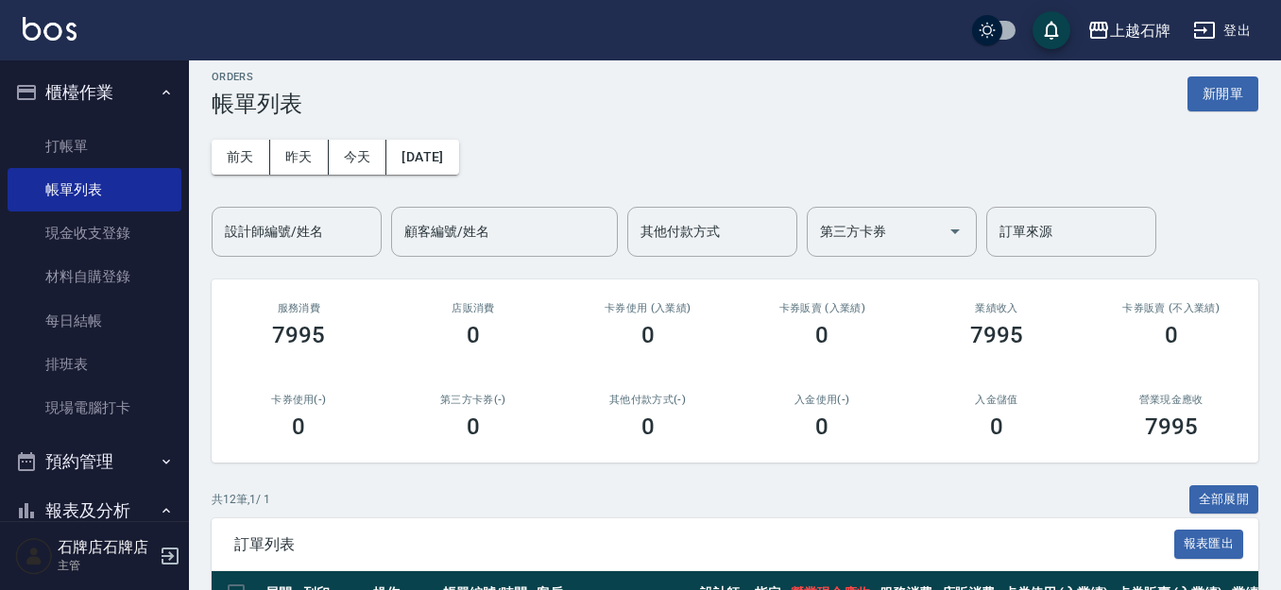
scroll to position [283, 0]
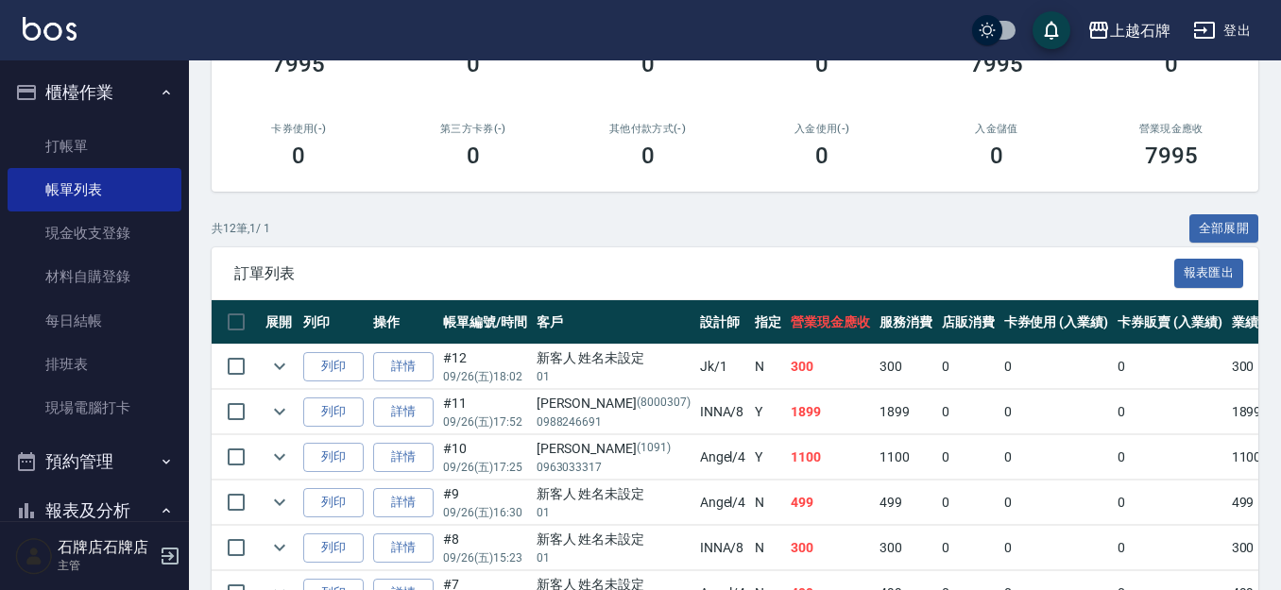
click at [322, 348] on td "列印" at bounding box center [333, 367] width 70 height 44
click at [322, 350] on td "列印" at bounding box center [333, 367] width 70 height 44
click at [321, 360] on button "列印" at bounding box center [333, 366] width 60 height 29
click at [108, 137] on link "打帳單" at bounding box center [95, 146] width 174 height 43
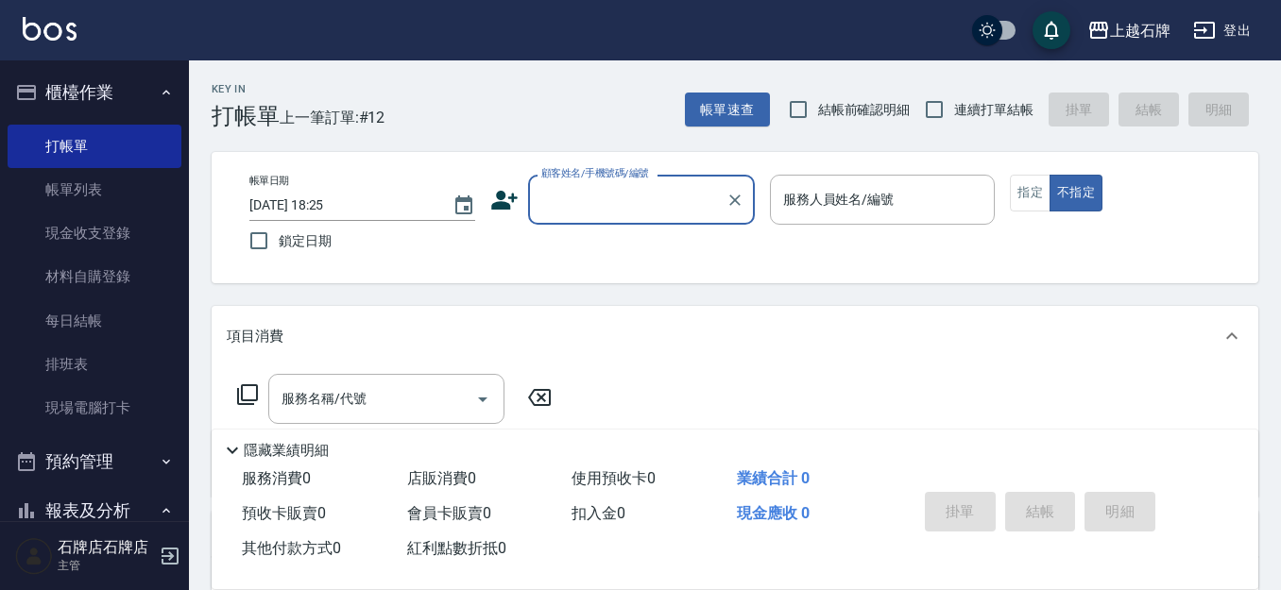
click at [606, 206] on input "顧客姓名/手機號碼/編號" at bounding box center [626, 199] width 181 height 33
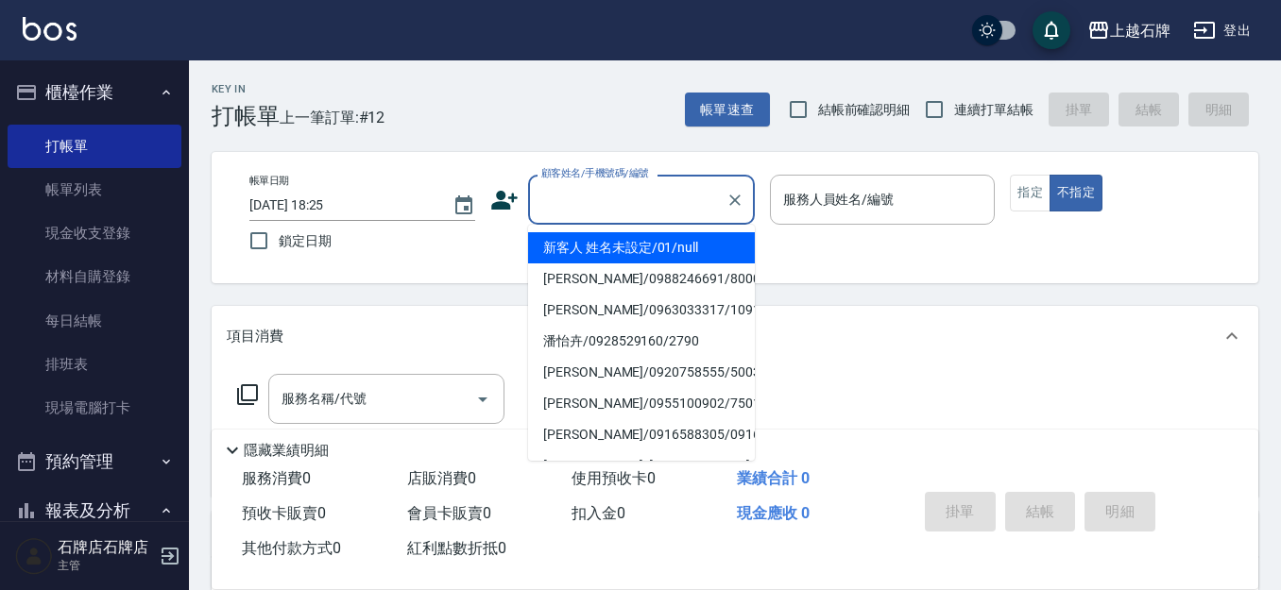
click at [648, 250] on li "新客人 姓名未設定/01/null" at bounding box center [641, 247] width 227 height 31
type input "新客人 姓名未設定/01/null"
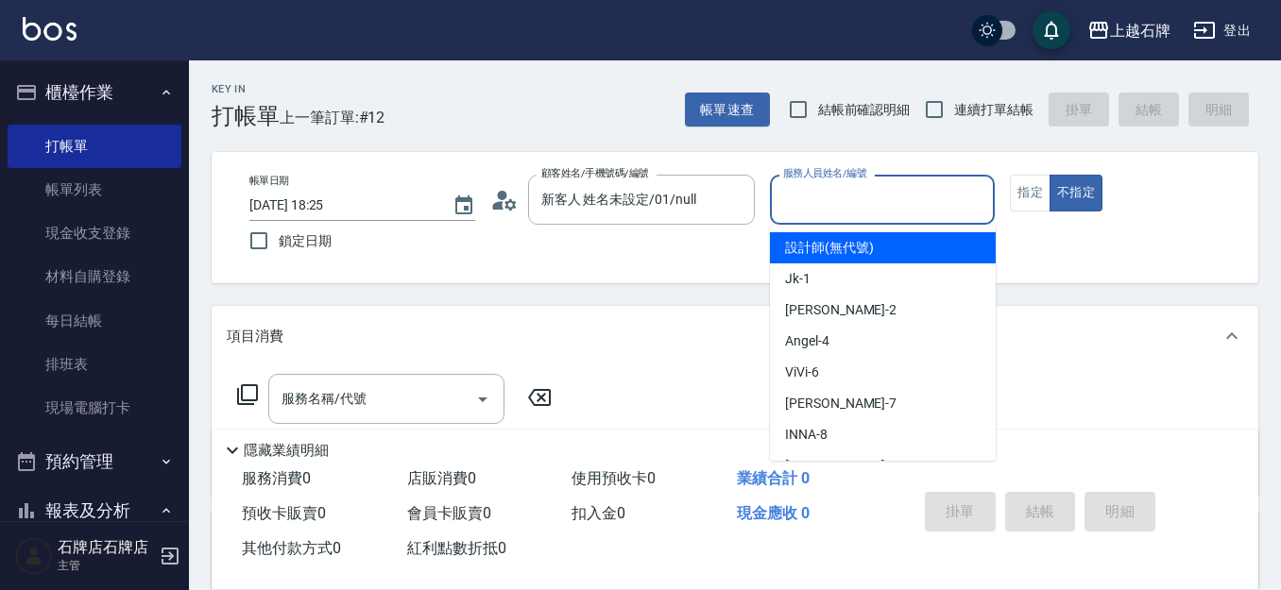
click at [906, 198] on input "服務人員姓名/編號" at bounding box center [882, 199] width 209 height 33
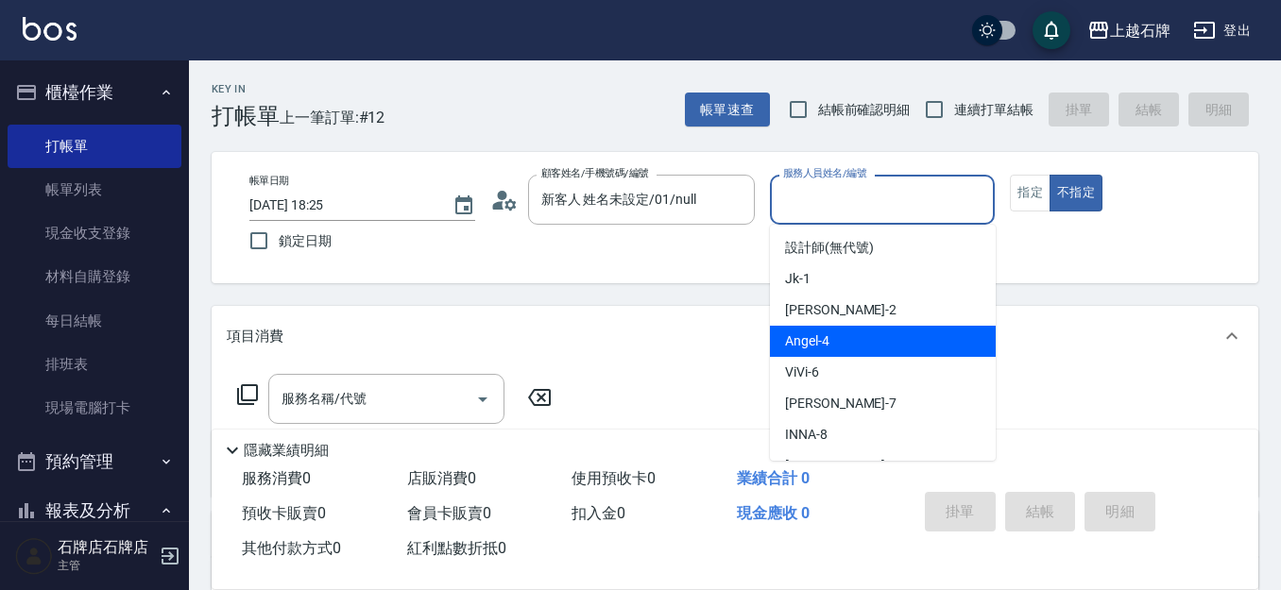
drag, startPoint x: 869, startPoint y: 338, endPoint x: 697, endPoint y: 366, distance: 174.2
click at [869, 337] on div "[PERSON_NAME] -4" at bounding box center [883, 341] width 226 height 31
type input "[PERSON_NAME]-4"
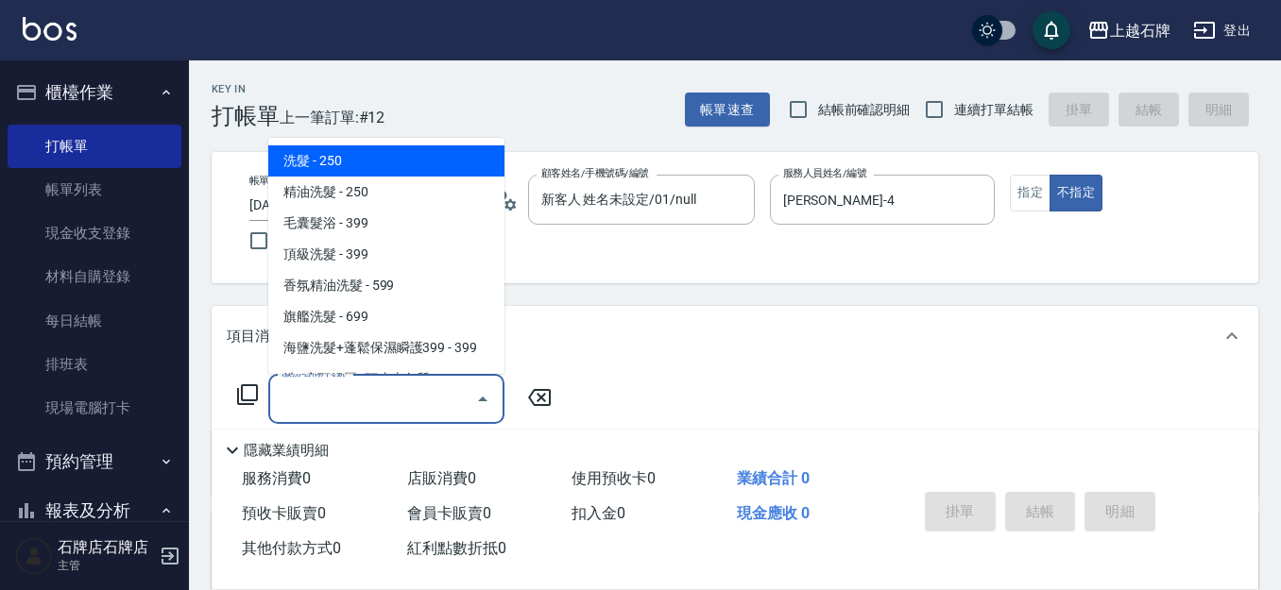
click at [390, 404] on input "服務名稱/代號" at bounding box center [372, 398] width 191 height 33
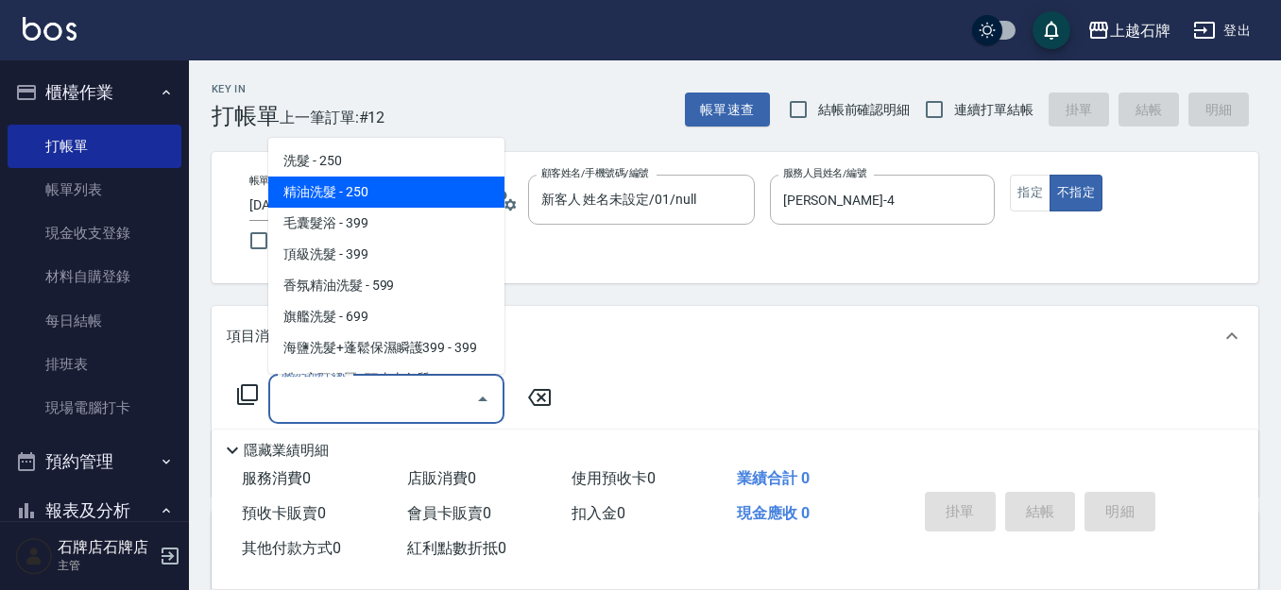
click at [404, 189] on span "精油洗髮 - 250" at bounding box center [386, 192] width 236 height 31
type input "精油洗髮(102)"
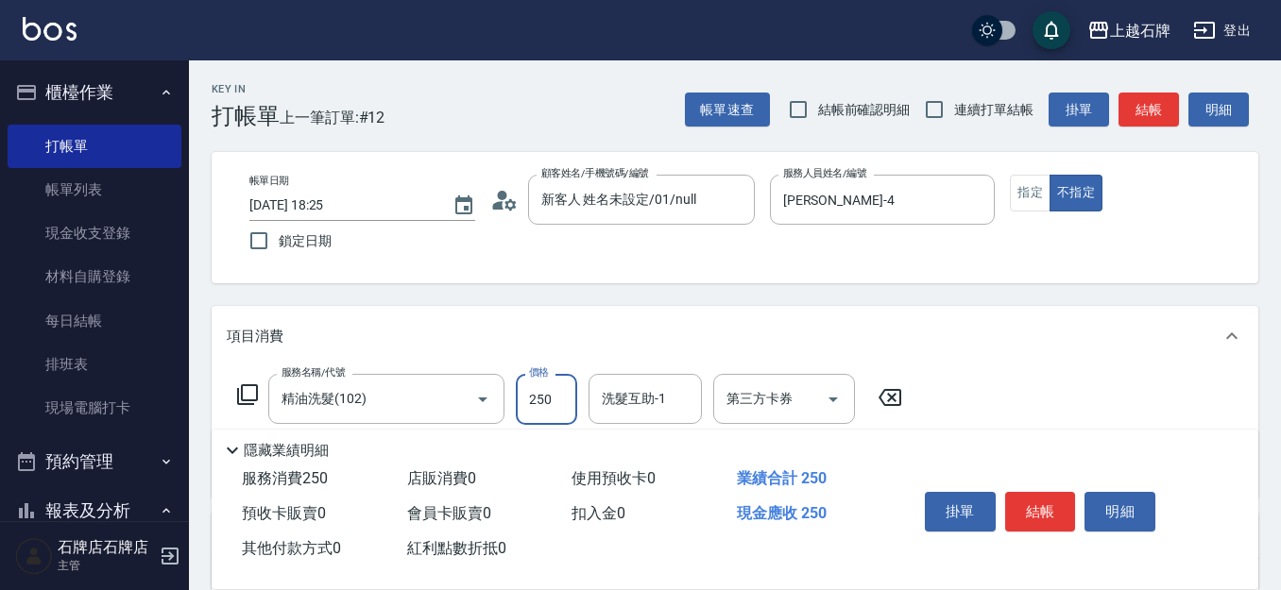
click at [563, 401] on input "250" at bounding box center [546, 399] width 61 height 51
type input "300"
click at [1023, 201] on button "指定" at bounding box center [1030, 193] width 41 height 37
click at [1040, 503] on button "結帳" at bounding box center [1040, 512] width 71 height 40
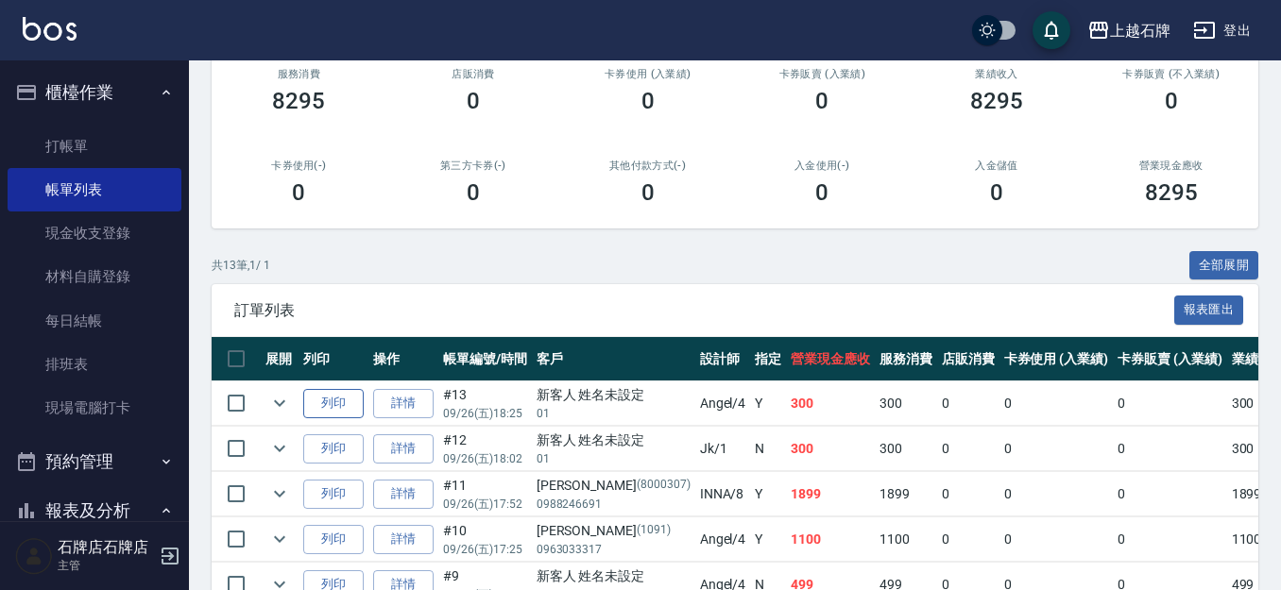
scroll to position [283, 0]
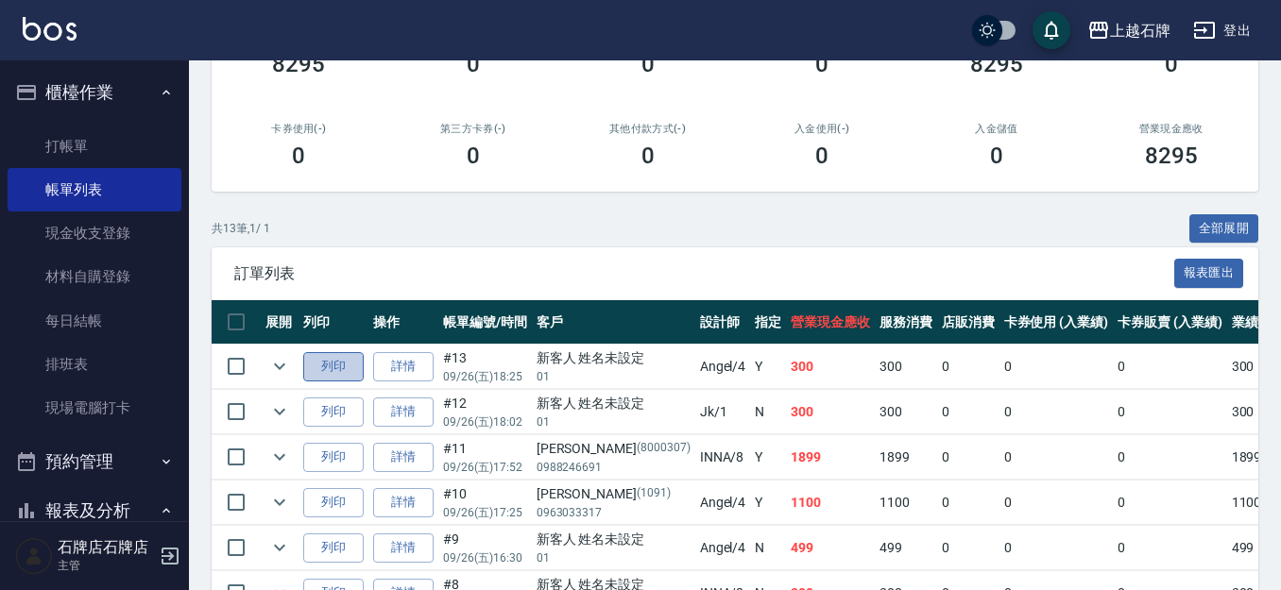
click at [337, 367] on button "列印" at bounding box center [333, 366] width 60 height 29
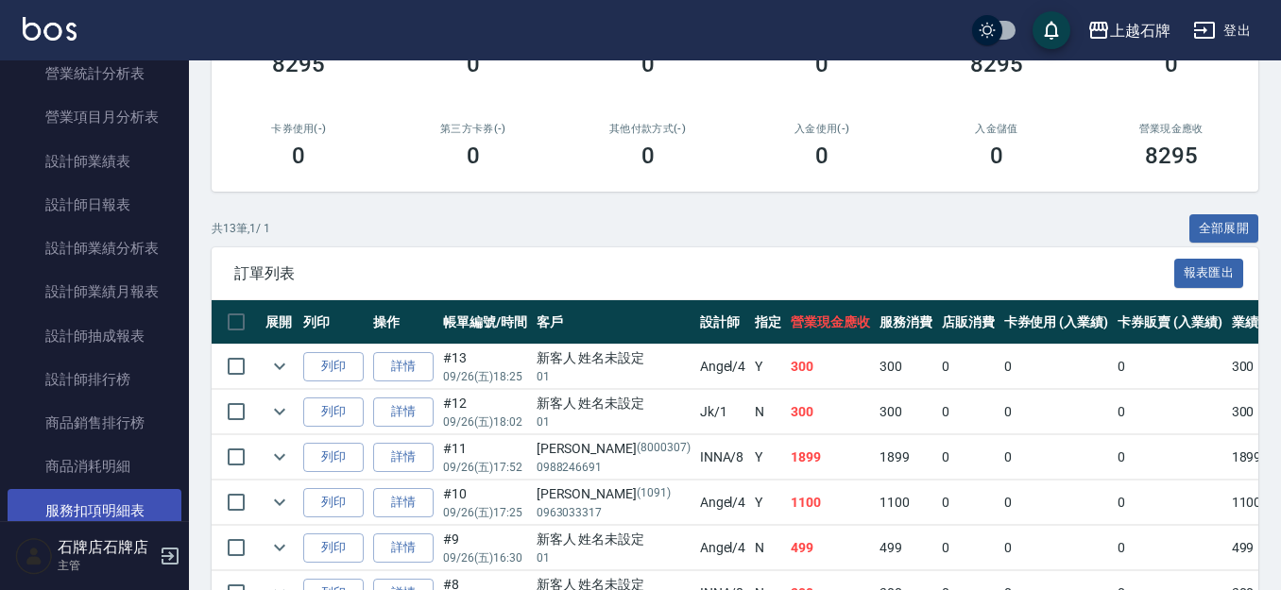
scroll to position [1133, 0]
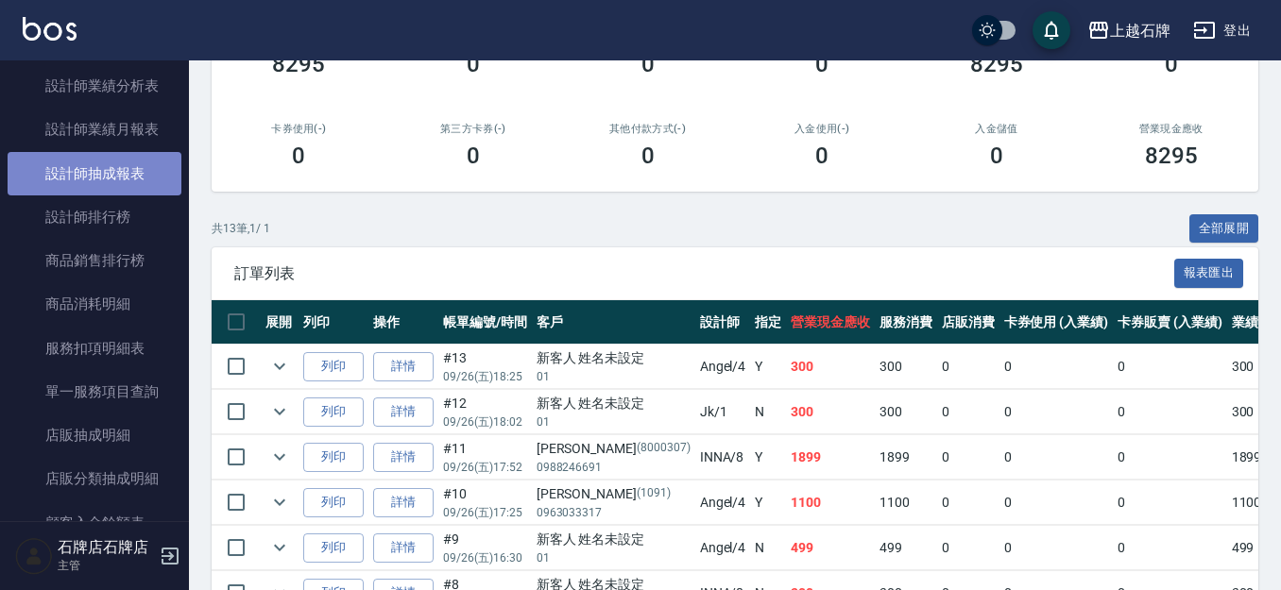
click at [110, 169] on link "設計師抽成報表" at bounding box center [95, 173] width 174 height 43
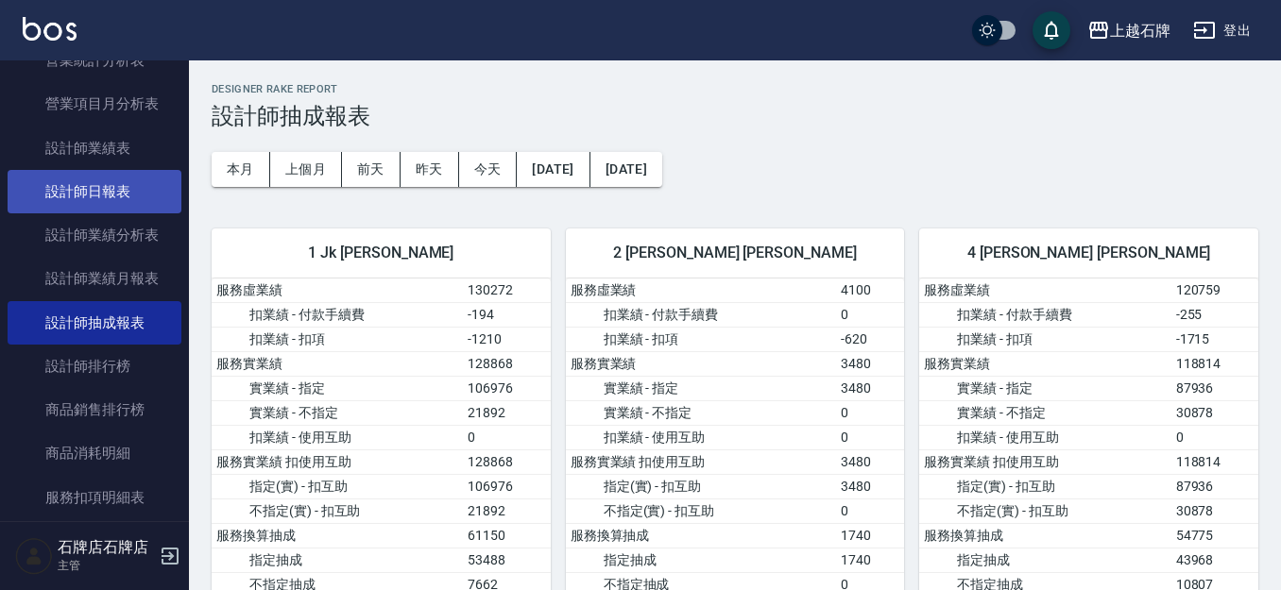
scroll to position [982, 0]
click at [90, 195] on link "設計師日報表" at bounding box center [95, 193] width 174 height 43
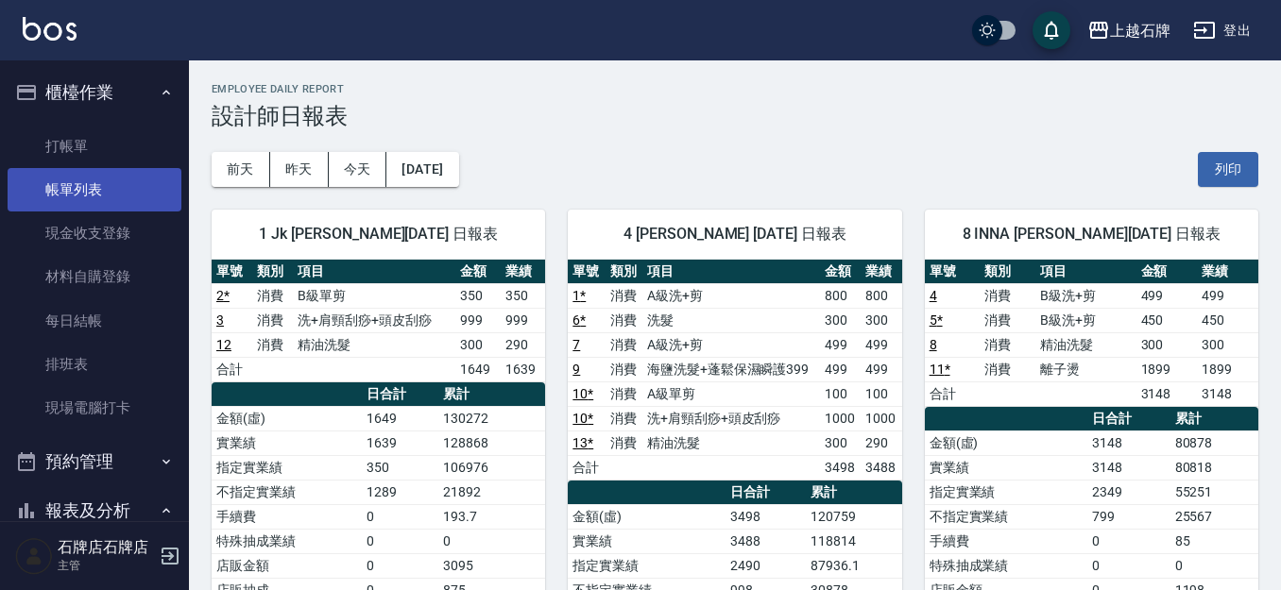
click at [109, 185] on link "帳單列表" at bounding box center [95, 189] width 174 height 43
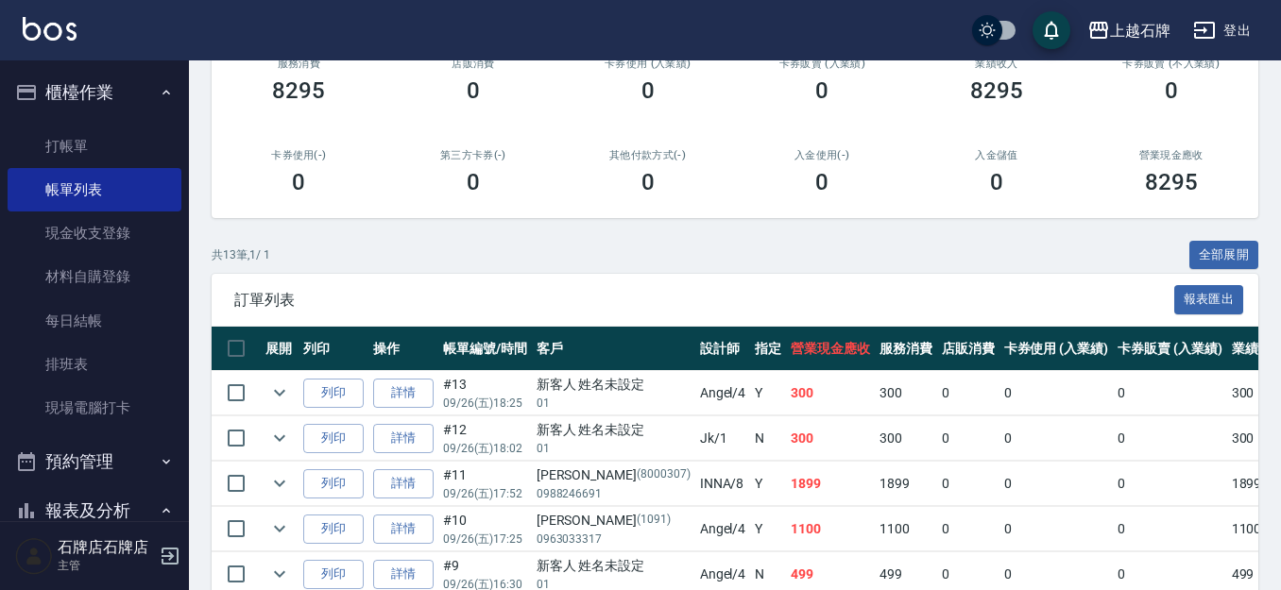
scroll to position [283, 0]
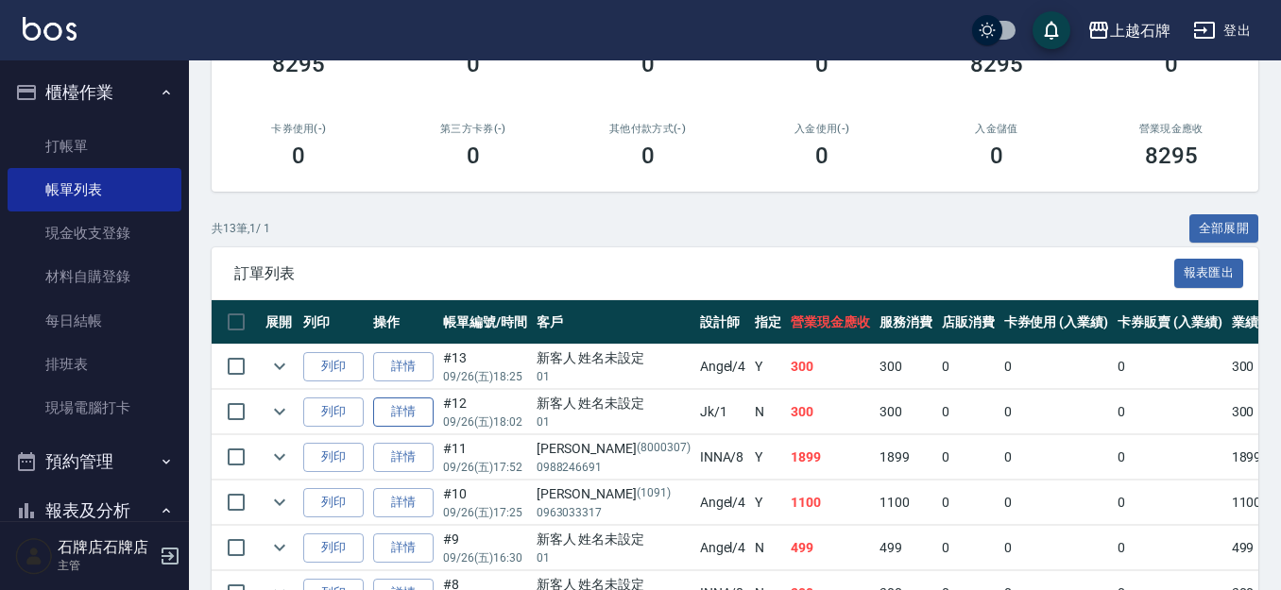
click at [382, 407] on link "詳情" at bounding box center [403, 412] width 60 height 29
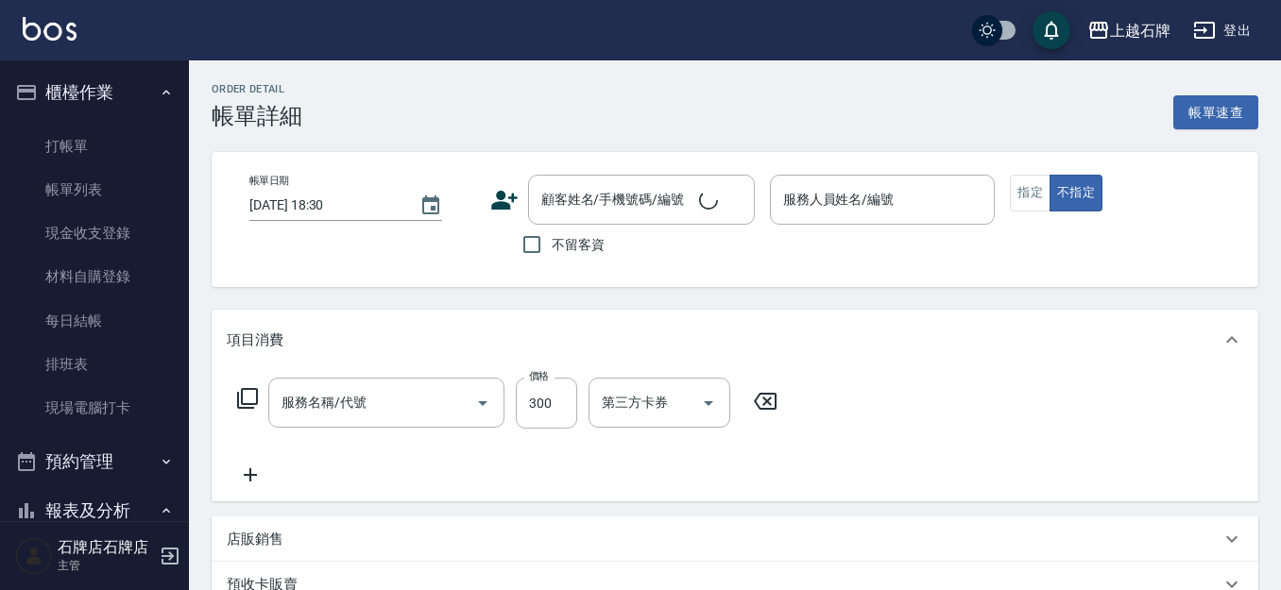
type input "[DATE] 18:02"
type input "Jk-1"
type input "新客人 姓名未設定/01/null"
type input "精油洗髮(102)"
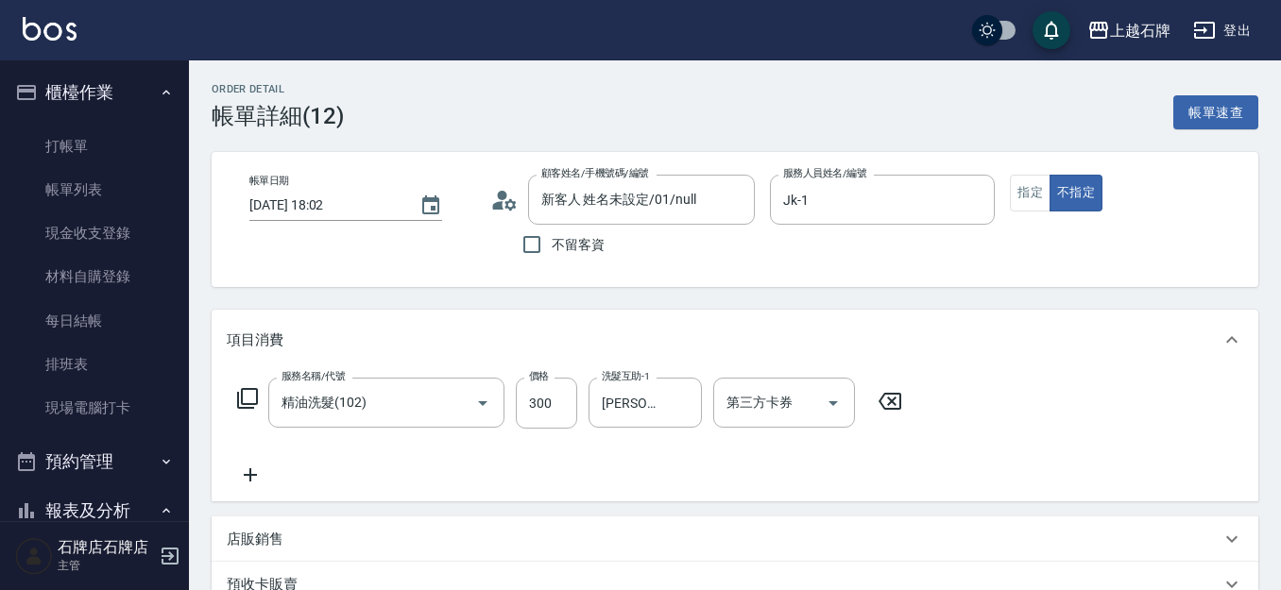
click at [905, 405] on icon at bounding box center [889, 401] width 47 height 23
click at [331, 392] on input "服務名稱/代號" at bounding box center [372, 402] width 191 height 33
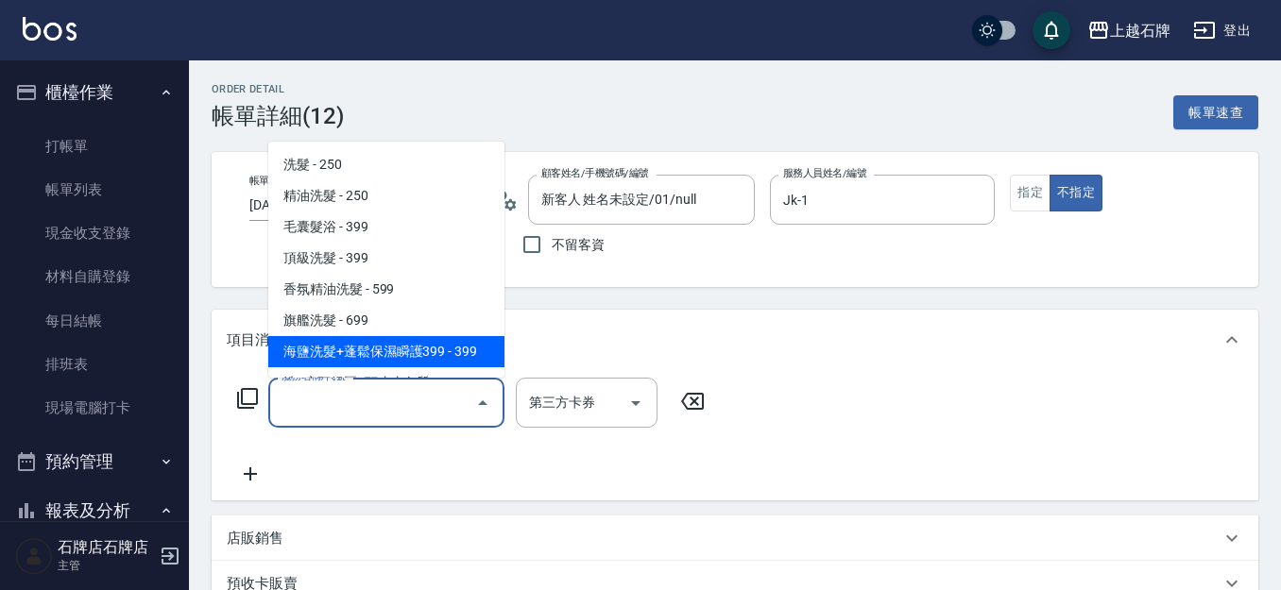
click at [448, 351] on span "海鹽洗髮+蓬鬆保濕瞬護399 - 399" at bounding box center [386, 351] width 236 height 31
type input "海鹽洗髮+蓬鬆保濕瞬護399(107)"
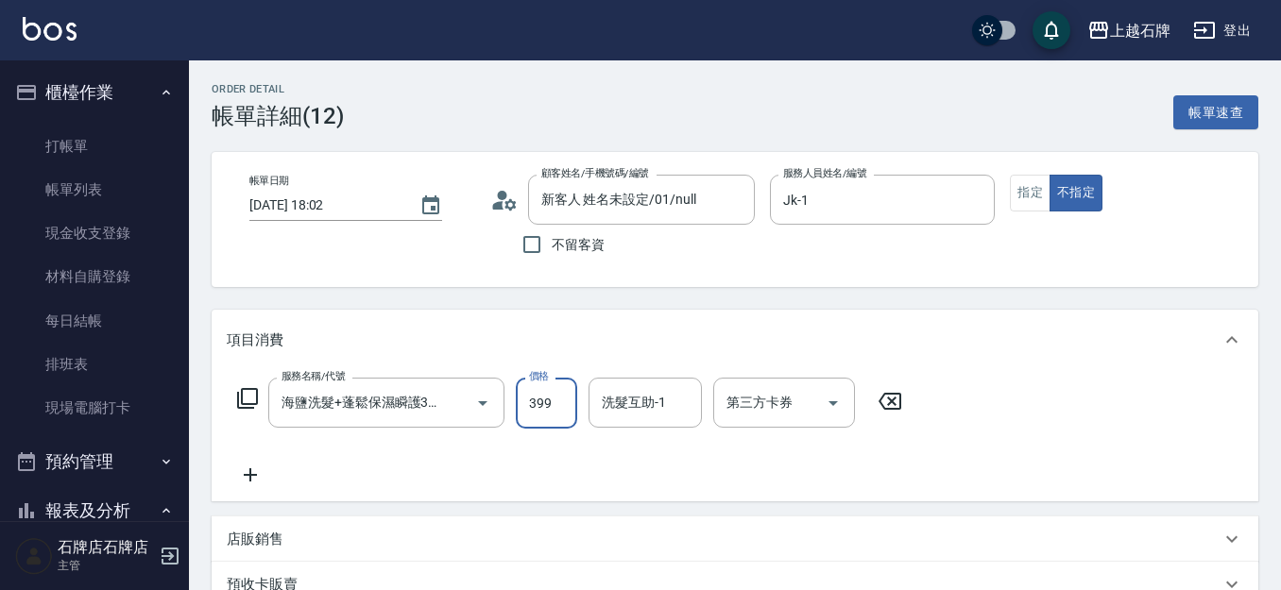
click at [574, 415] on input "399" at bounding box center [546, 403] width 61 height 51
type input "499"
click at [627, 404] on div "洗髮互助-1 洗髮互助-1" at bounding box center [644, 403] width 113 height 50
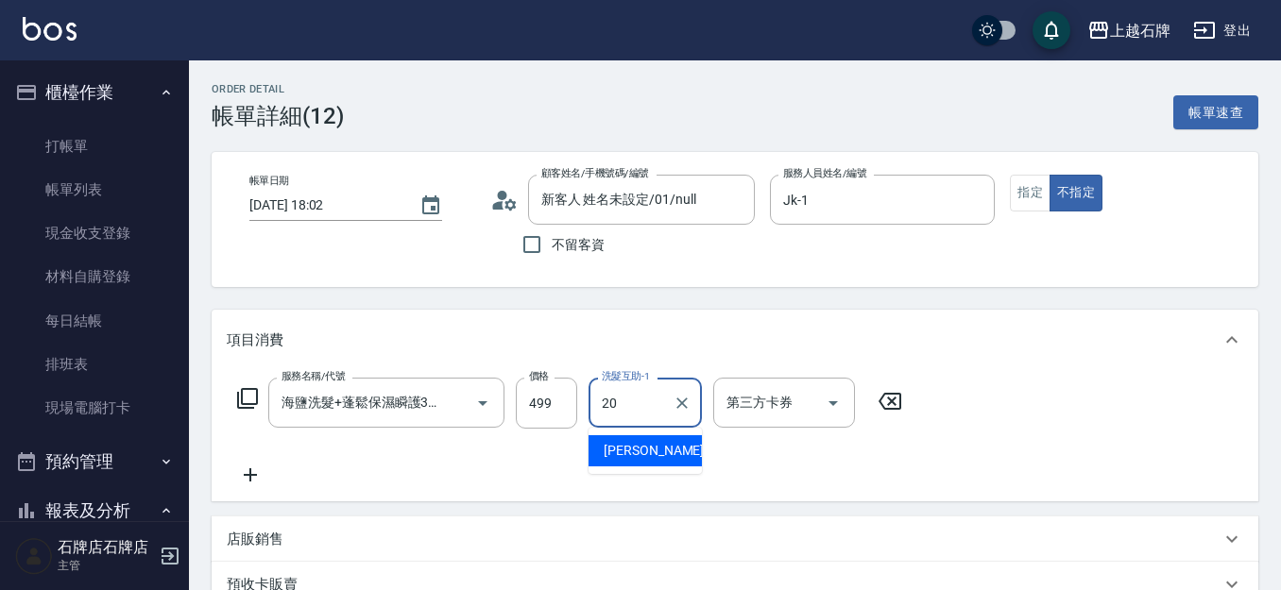
click at [645, 463] on div "[PERSON_NAME] -20" at bounding box center [644, 450] width 113 height 31
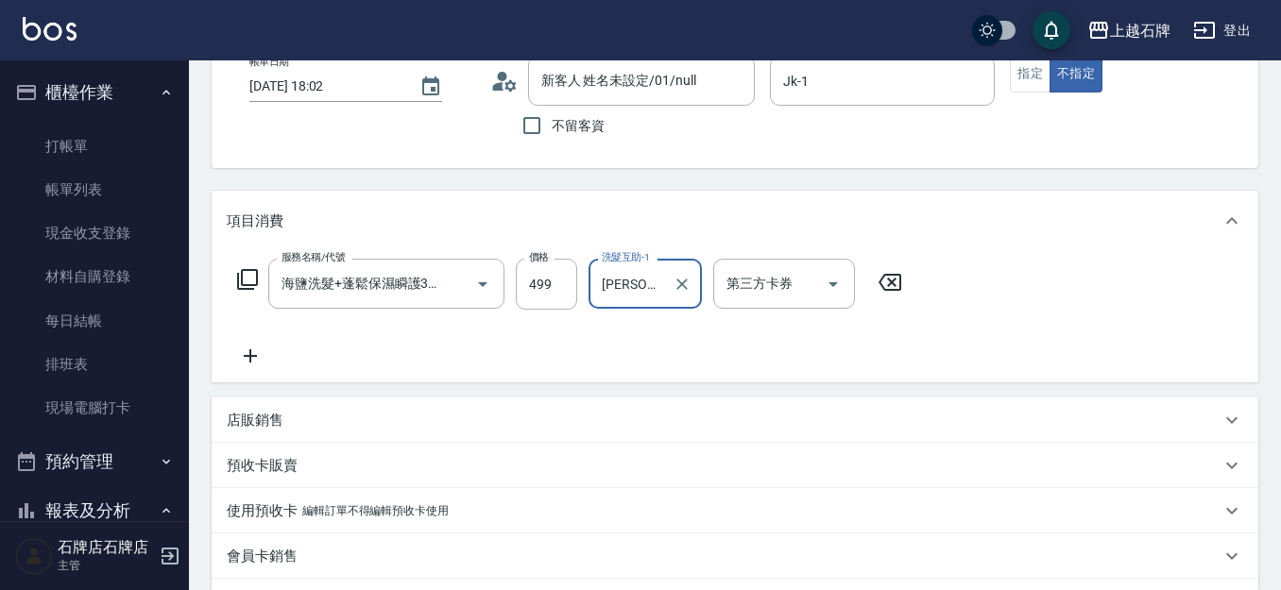
scroll to position [378, 0]
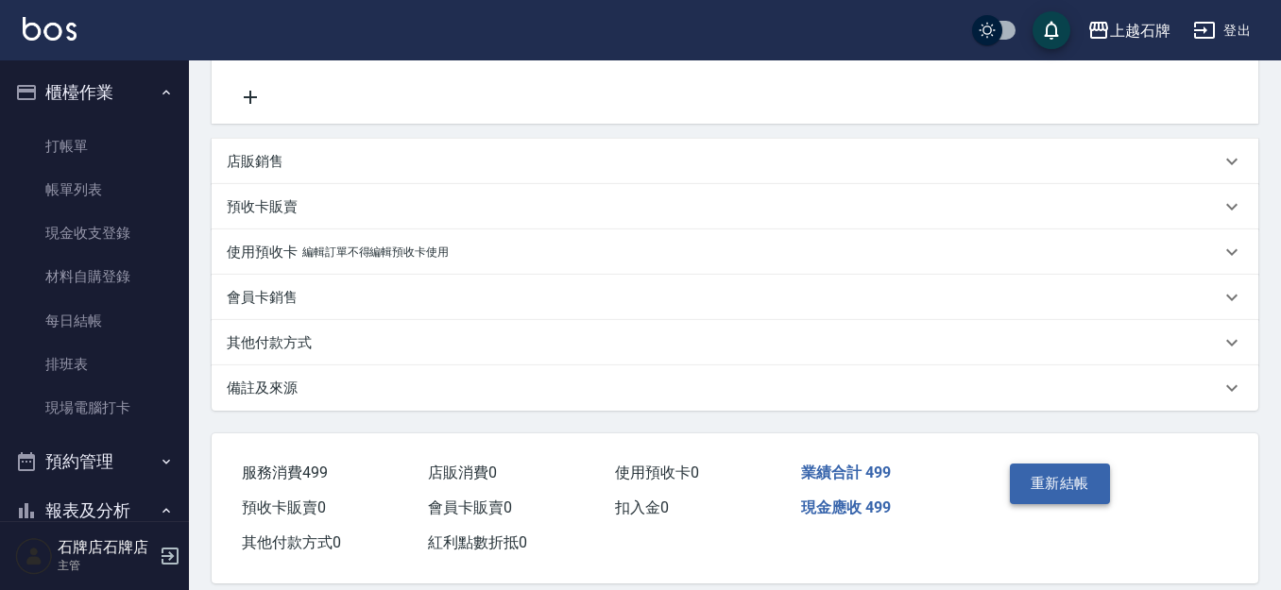
type input "[PERSON_NAME]-20"
click at [1069, 499] on button "重新結帳" at bounding box center [1060, 484] width 100 height 40
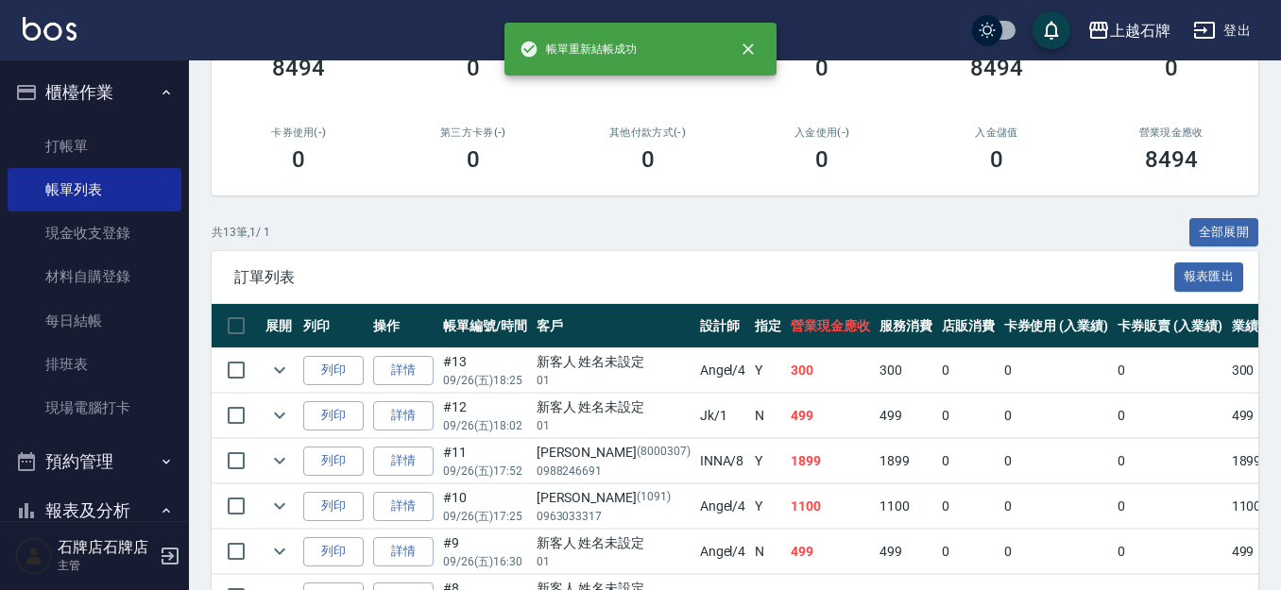
scroll to position [283, 0]
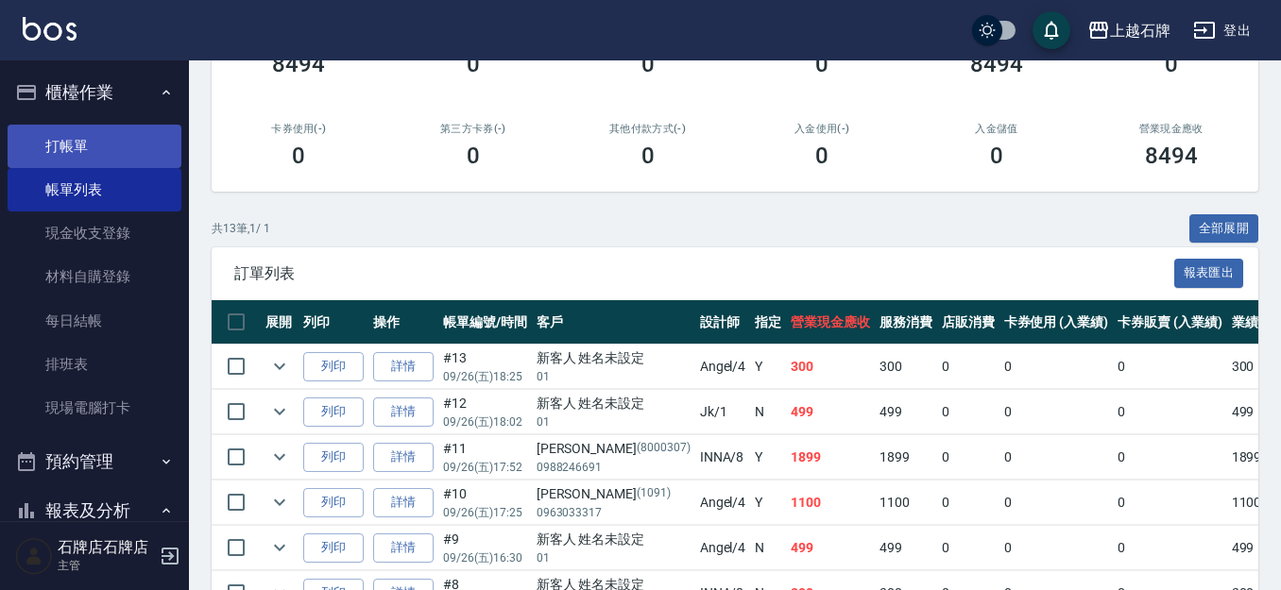
click at [122, 163] on link "打帳單" at bounding box center [95, 146] width 174 height 43
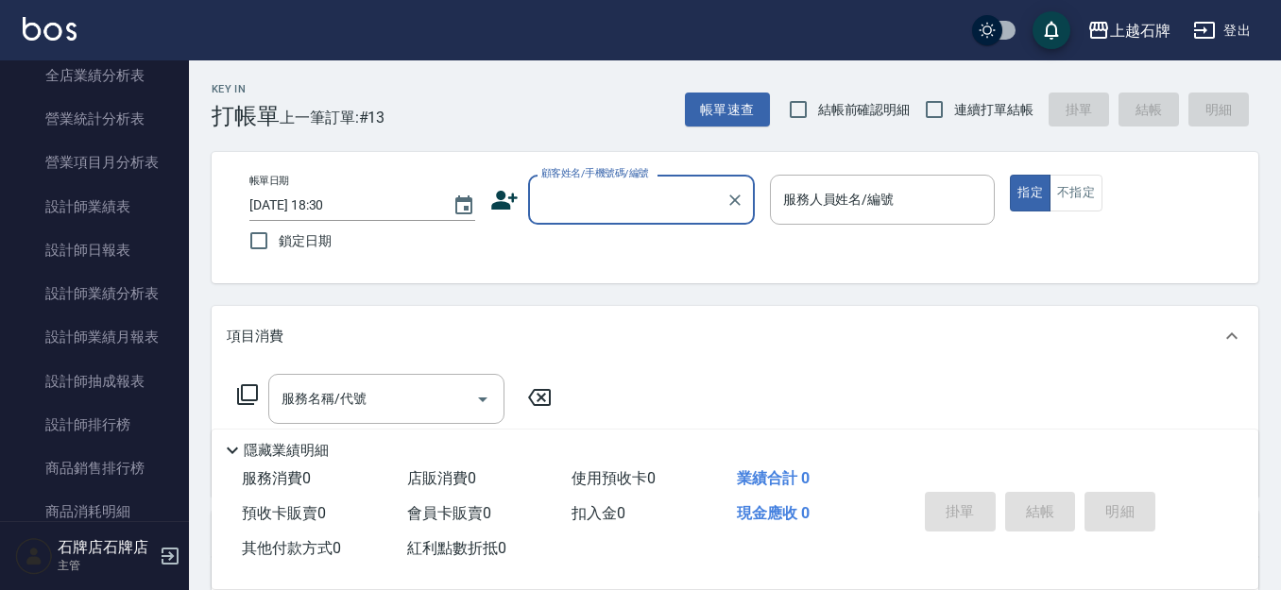
scroll to position [944, 0]
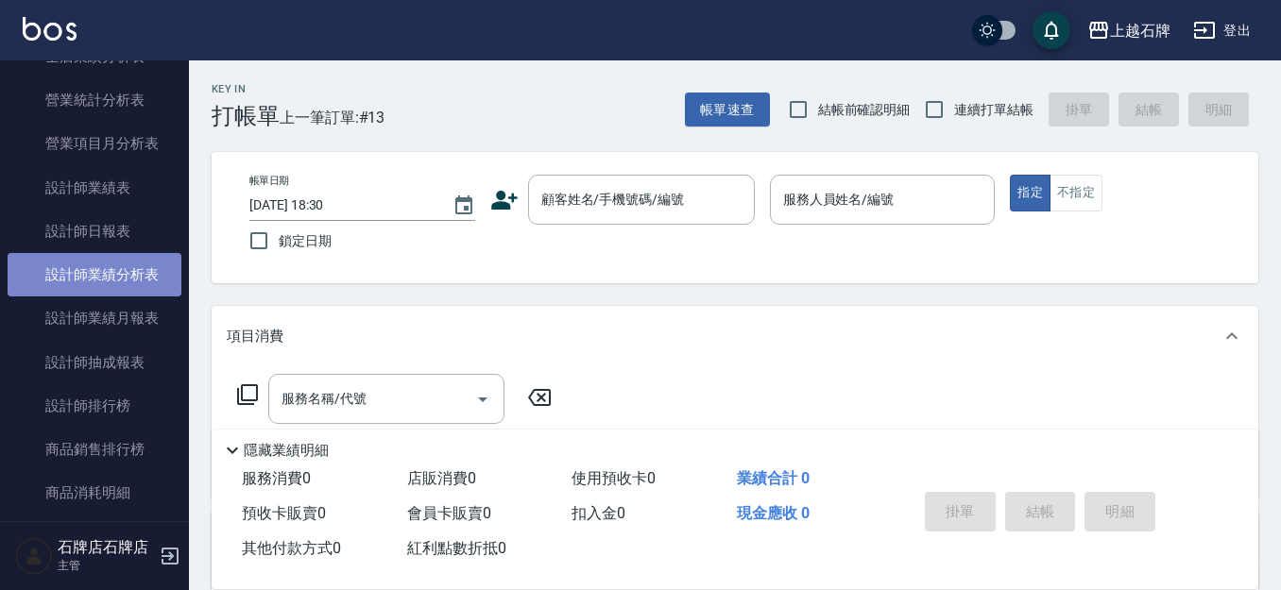
click at [155, 253] on link "設計師業績分析表" at bounding box center [95, 274] width 174 height 43
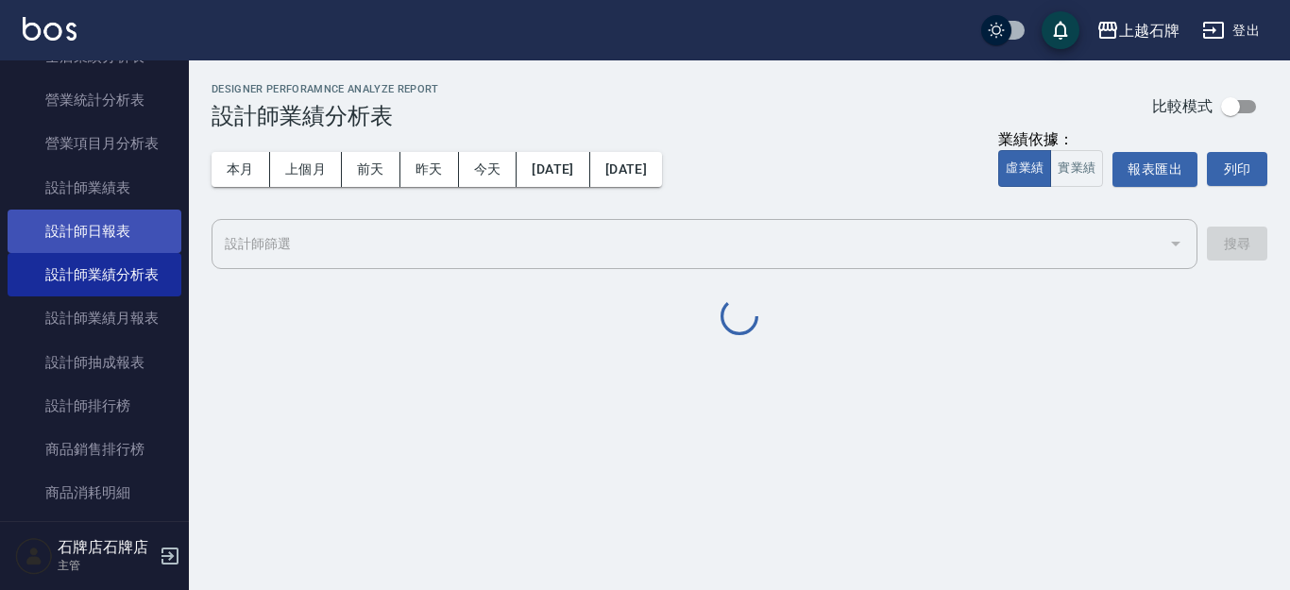
click at [143, 240] on link "設計師日報表" at bounding box center [95, 231] width 174 height 43
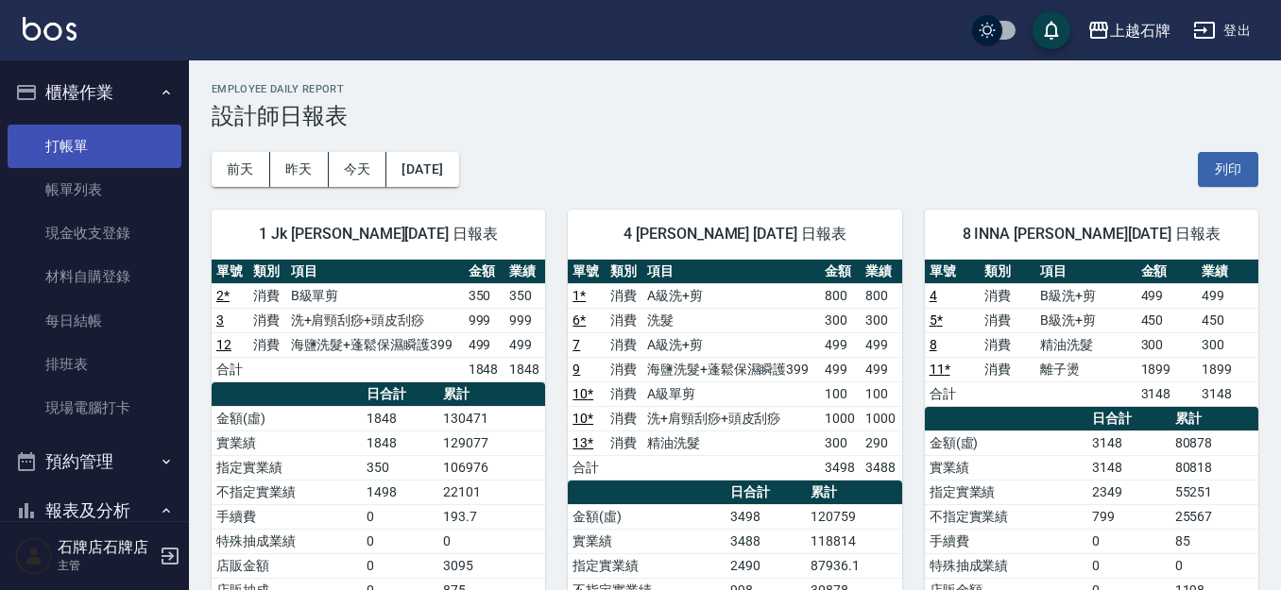
click at [82, 144] on link "打帳單" at bounding box center [95, 146] width 174 height 43
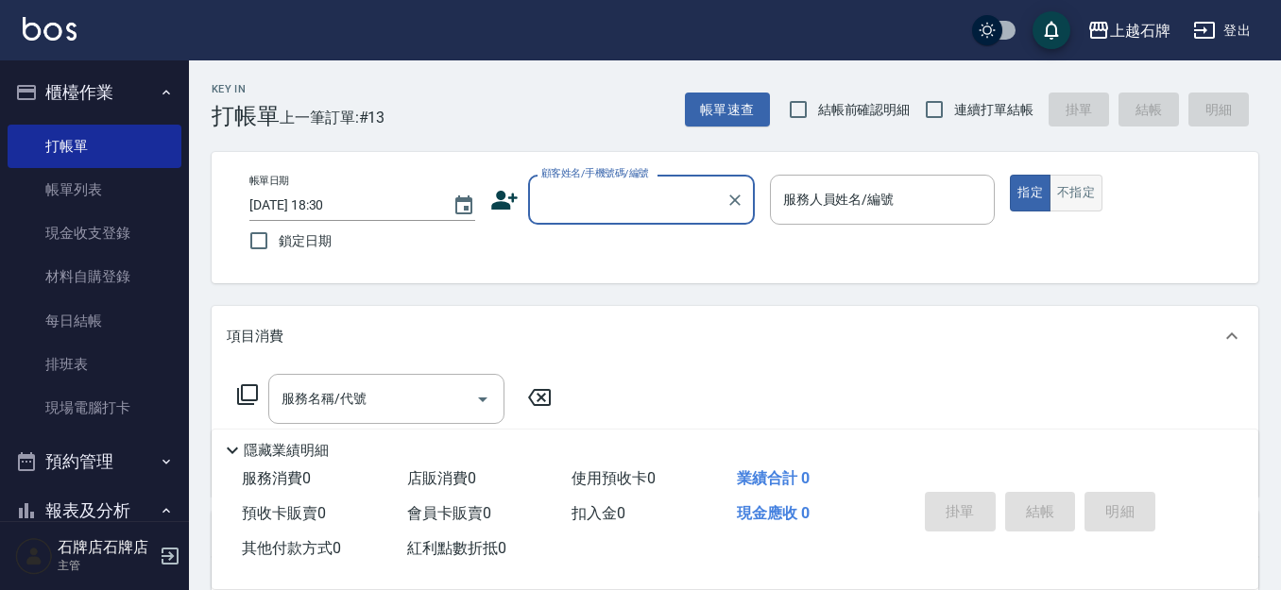
click at [1095, 184] on button "不指定" at bounding box center [1075, 193] width 53 height 37
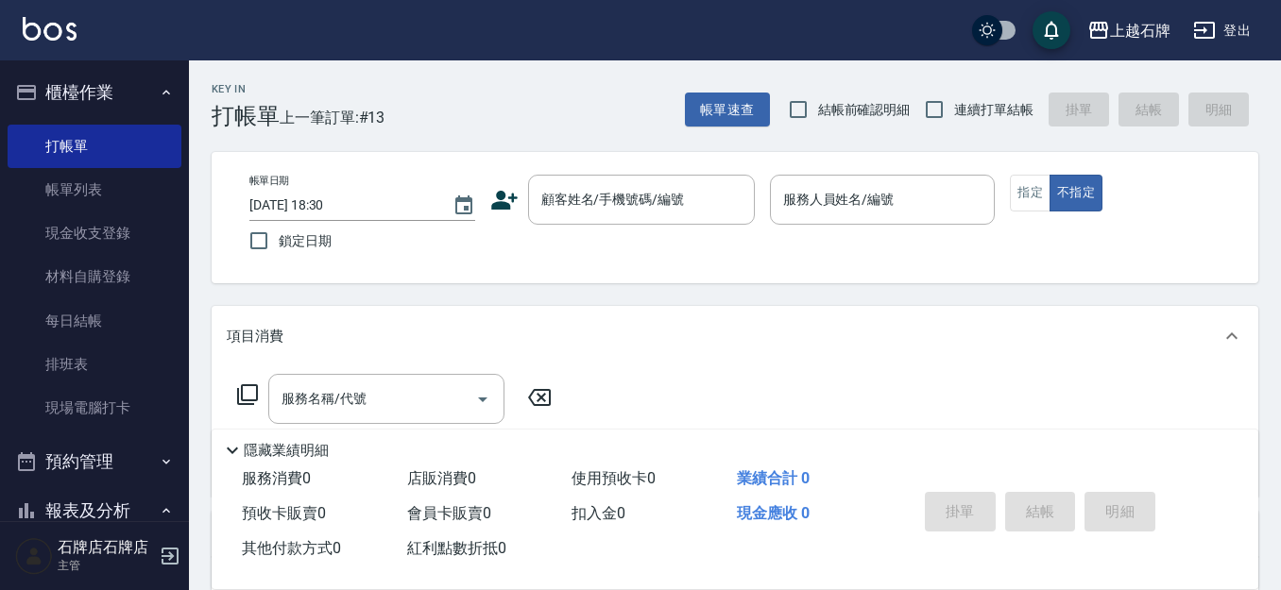
click at [607, 119] on div "Key In 打帳單 上一筆訂單:#13 帳單速查 結帳前確認明細 連續打單結帳 掛單 結帳 明細" at bounding box center [723, 94] width 1069 height 69
